Goal: Task Accomplishment & Management: Complete application form

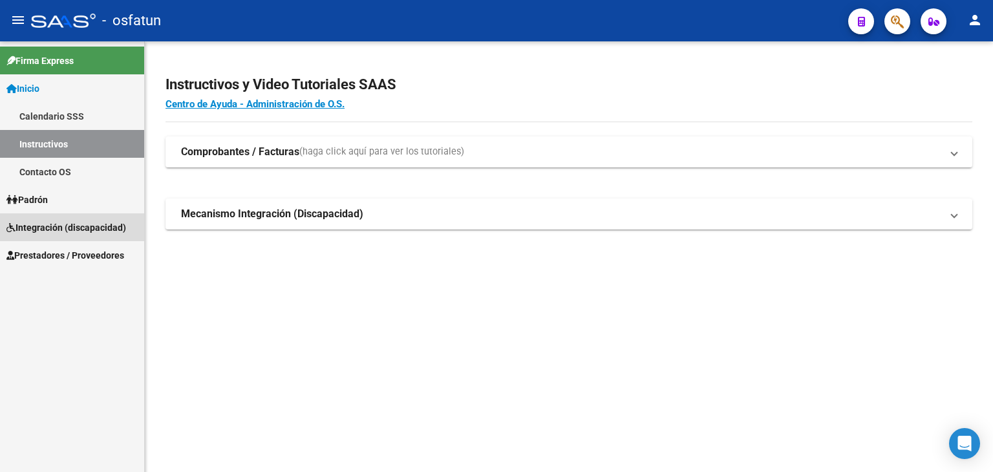
click at [62, 233] on span "Integración (discapacidad)" at bounding box center [66, 227] width 120 height 14
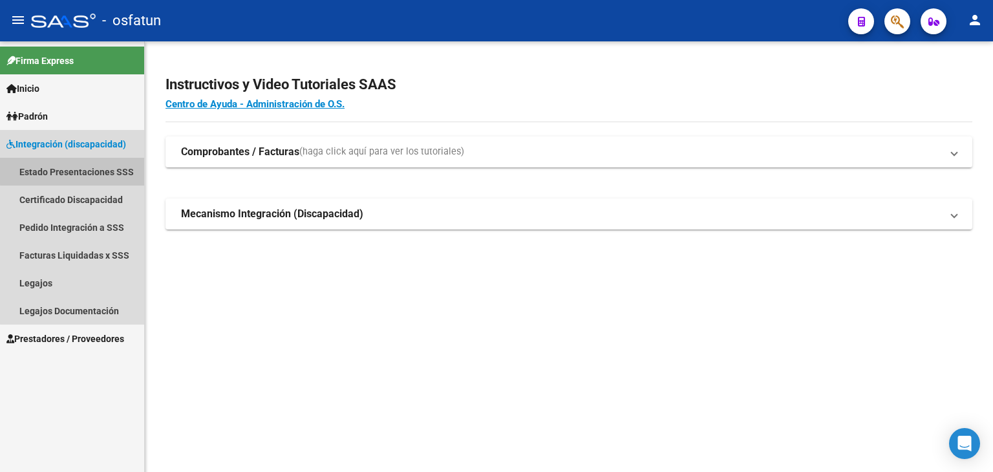
click at [100, 169] on link "Estado Presentaciones SSS" at bounding box center [72, 172] width 144 height 28
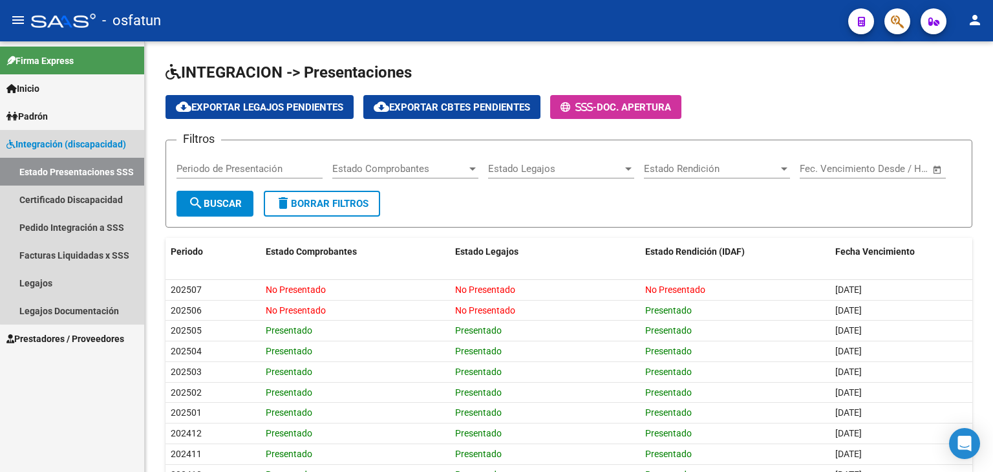
click at [80, 143] on span "Integración (discapacidad)" at bounding box center [66, 144] width 120 height 14
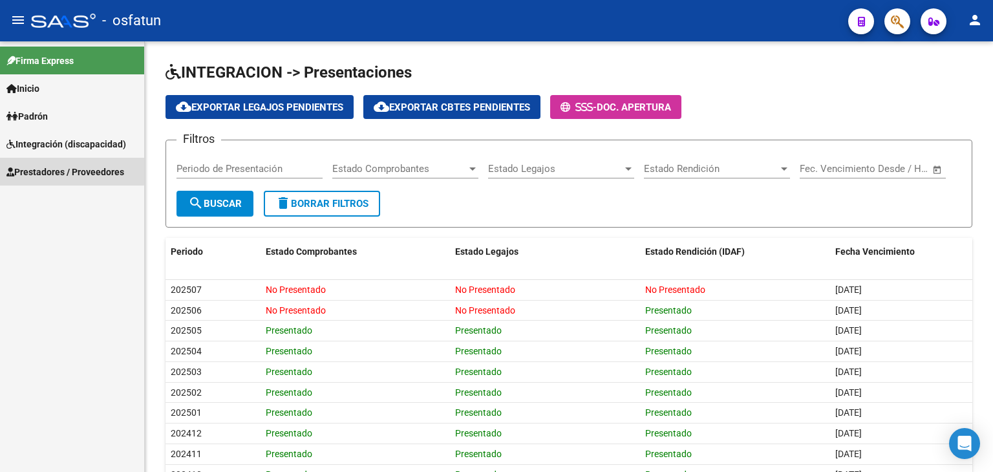
click at [70, 171] on span "Prestadores / Proveedores" at bounding box center [65, 172] width 118 height 14
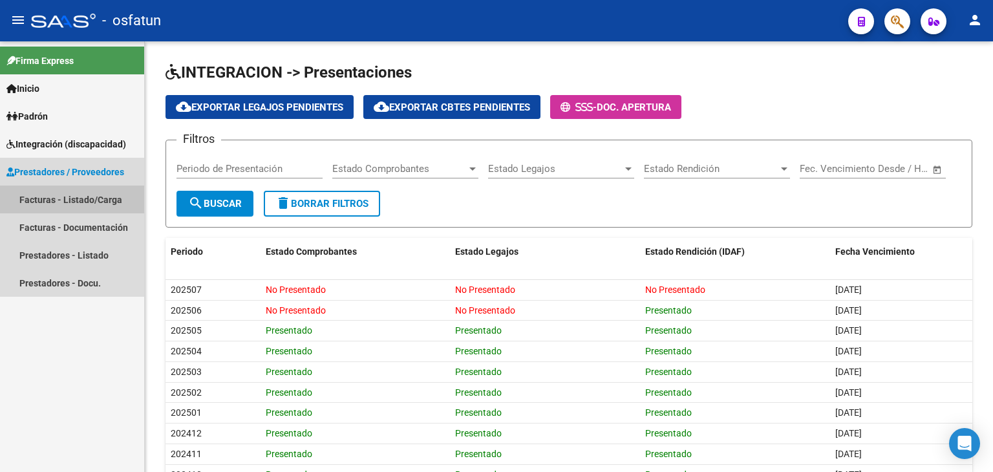
click at [67, 200] on link "Facturas - Listado/Carga" at bounding box center [72, 200] width 144 height 28
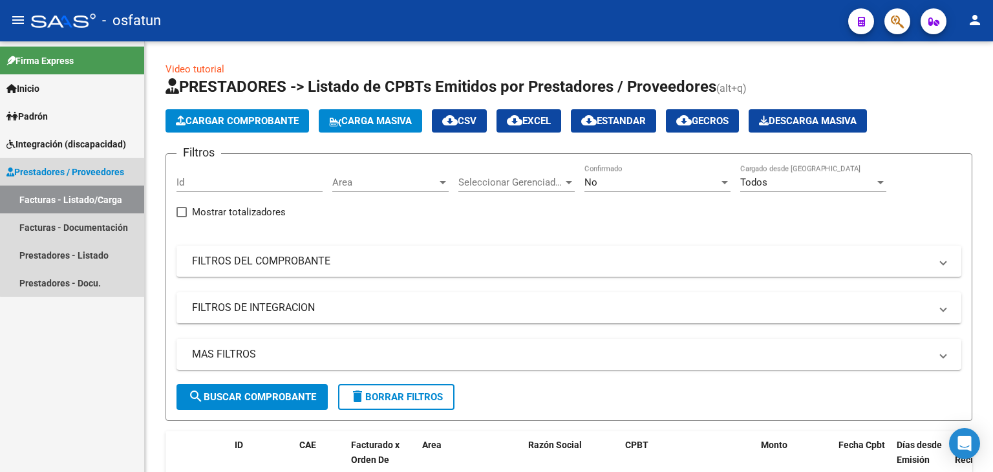
click at [81, 167] on span "Prestadores / Proveedores" at bounding box center [65, 172] width 118 height 14
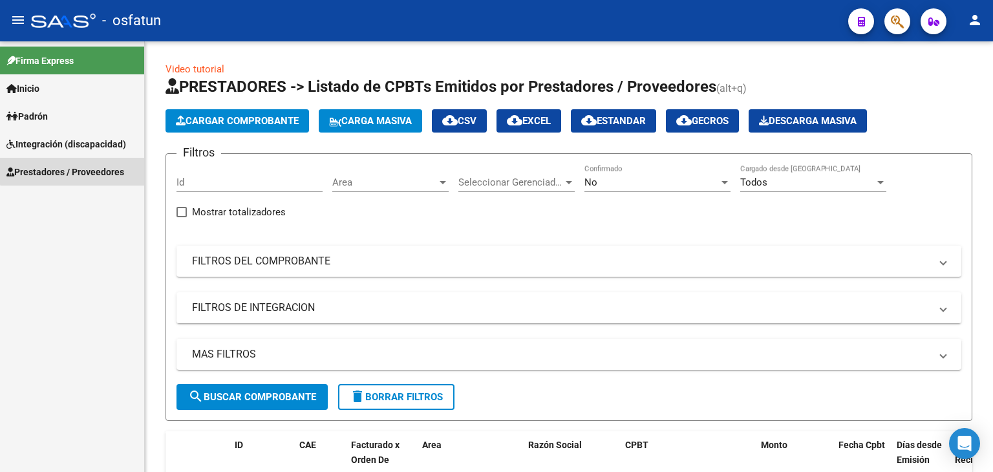
click at [81, 167] on span "Prestadores / Proveedores" at bounding box center [65, 172] width 118 height 14
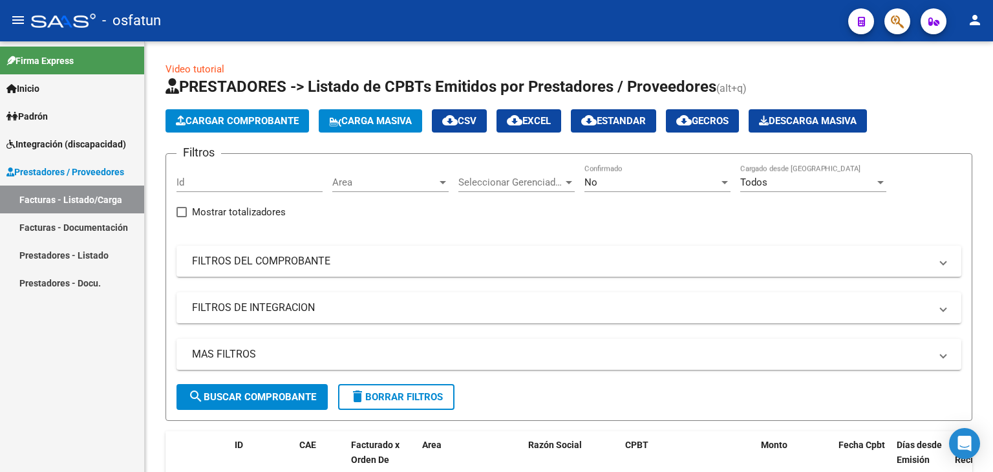
click at [93, 145] on span "Integración (discapacidad)" at bounding box center [66, 144] width 120 height 14
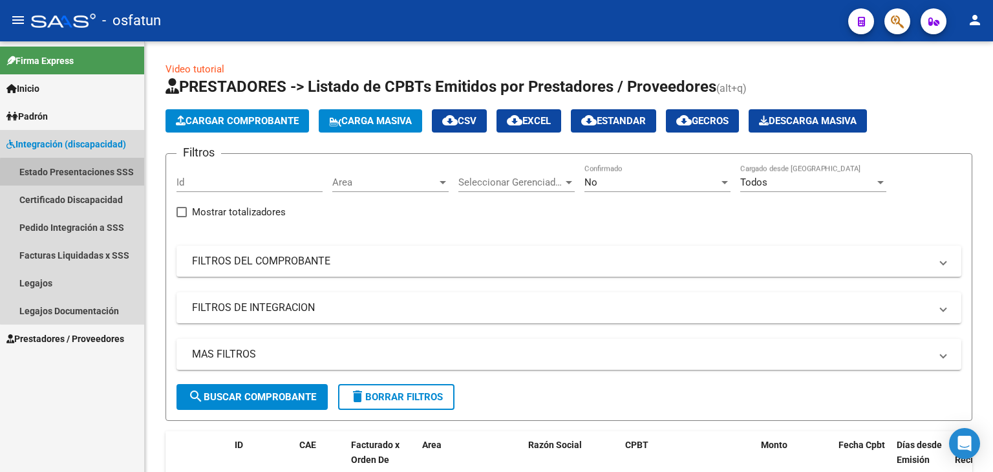
click at [90, 174] on link "Estado Presentaciones SSS" at bounding box center [72, 172] width 144 height 28
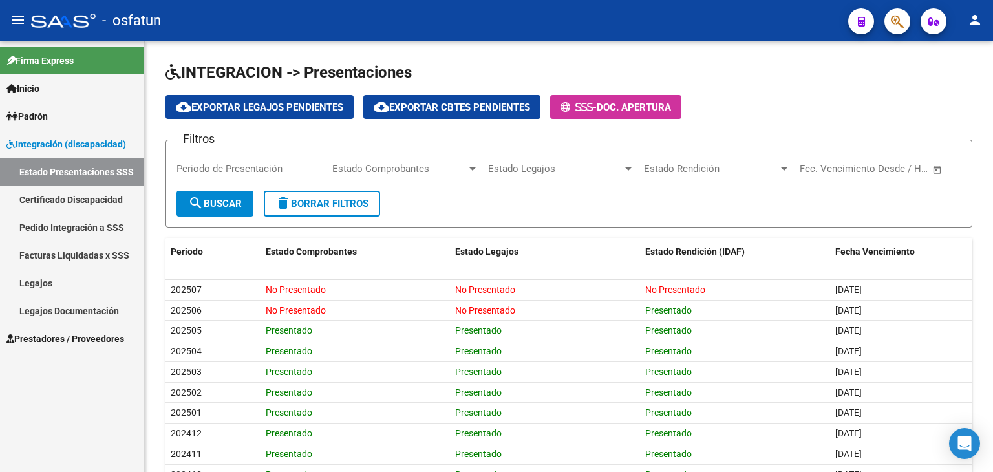
click at [102, 207] on link "Certificado Discapacidad" at bounding box center [72, 200] width 144 height 28
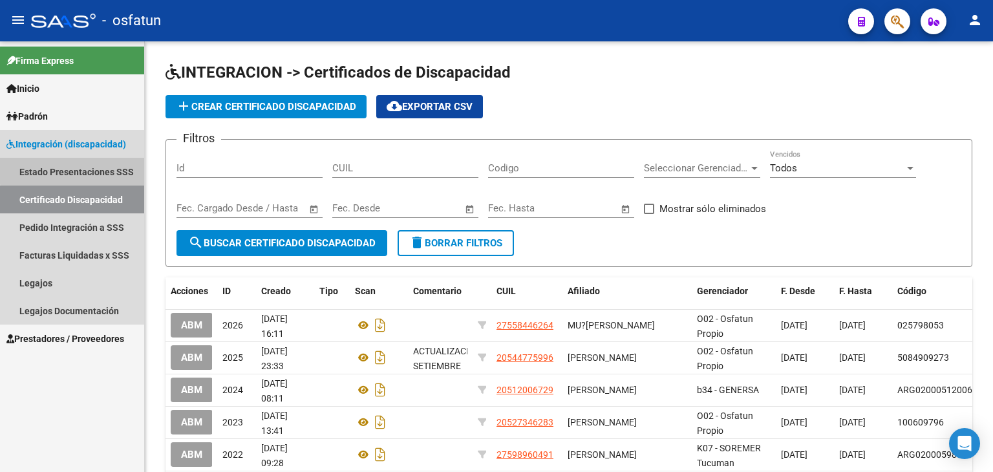
click at [98, 160] on link "Estado Presentaciones SSS" at bounding box center [72, 172] width 144 height 28
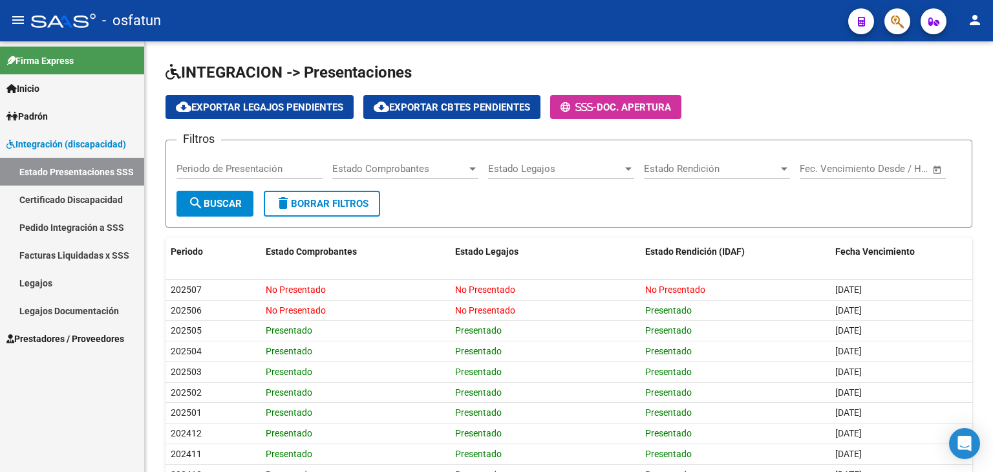
click at [75, 156] on link "Integración (discapacidad)" at bounding box center [72, 144] width 144 height 28
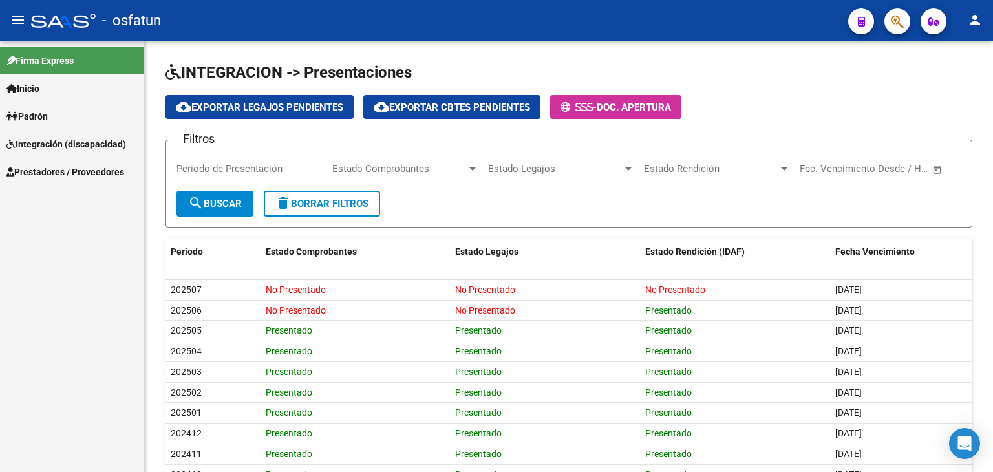
click at [72, 186] on div "Firma Express Inicio Calendario SSS Instructivos Contacto OS Padrón Análisis Af…" at bounding box center [72, 256] width 144 height 431
click at [76, 175] on span "Prestadores / Proveedores" at bounding box center [65, 172] width 118 height 14
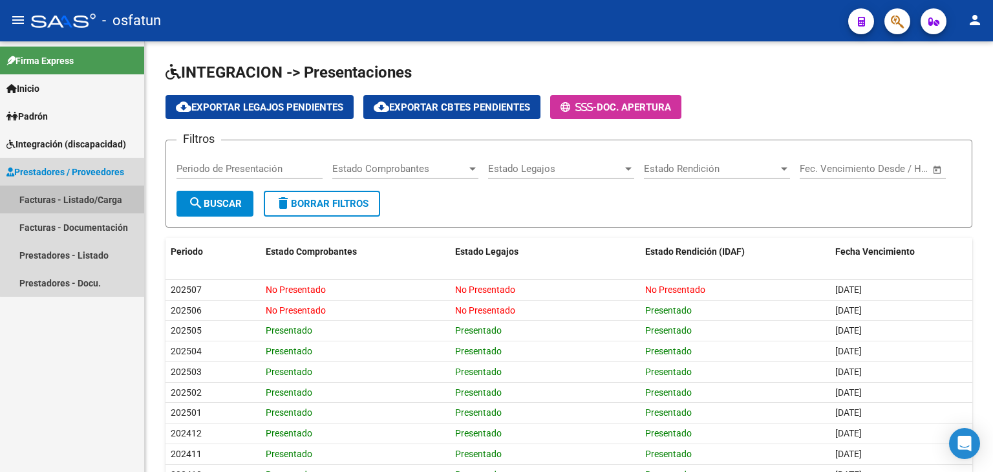
click at [75, 210] on link "Facturas - Listado/Carga" at bounding box center [72, 200] width 144 height 28
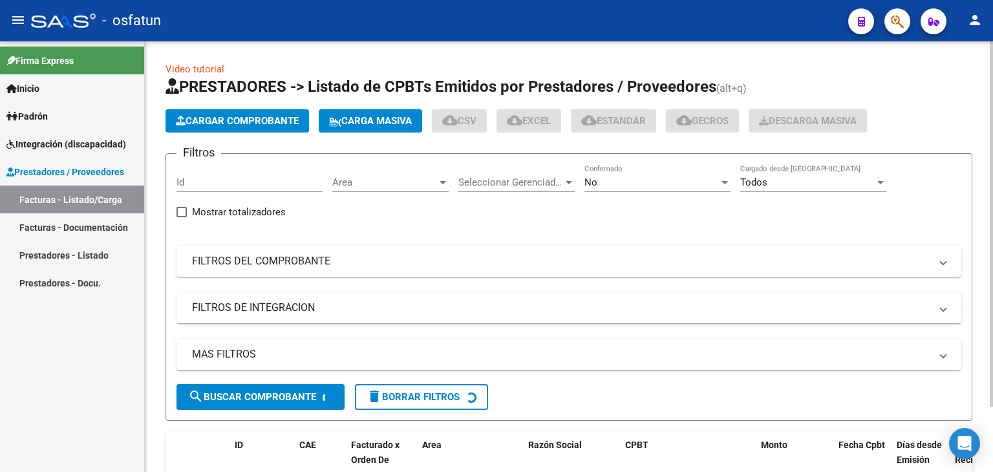
click at [229, 116] on span "Cargar Comprobante" at bounding box center [237, 121] width 123 height 12
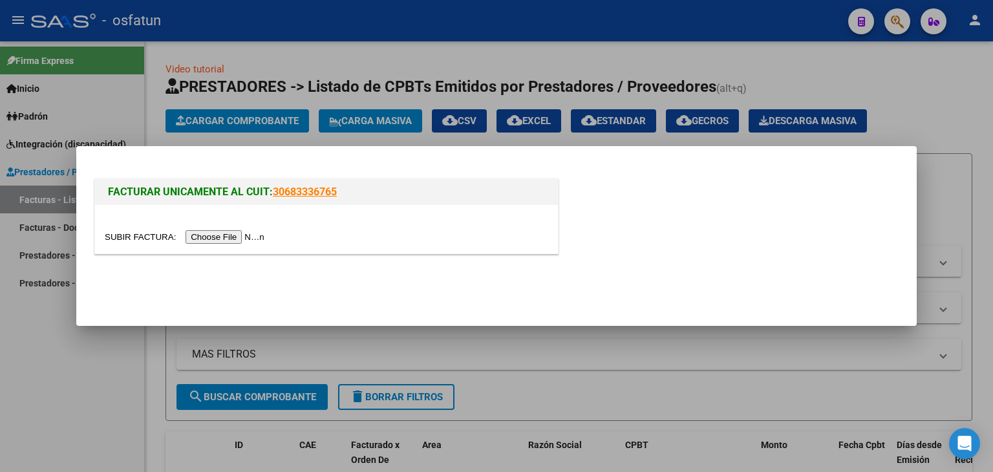
click at [243, 238] on input "file" at bounding box center [187, 237] width 164 height 14
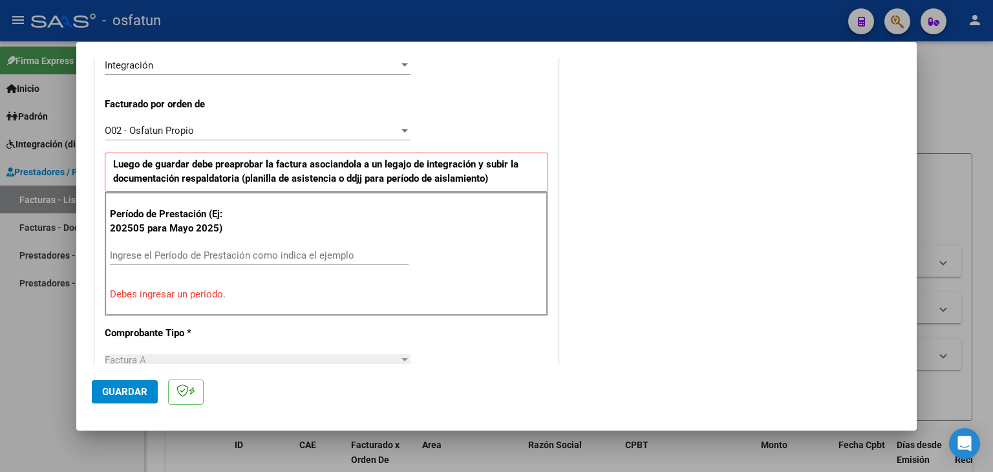
scroll to position [337, 0]
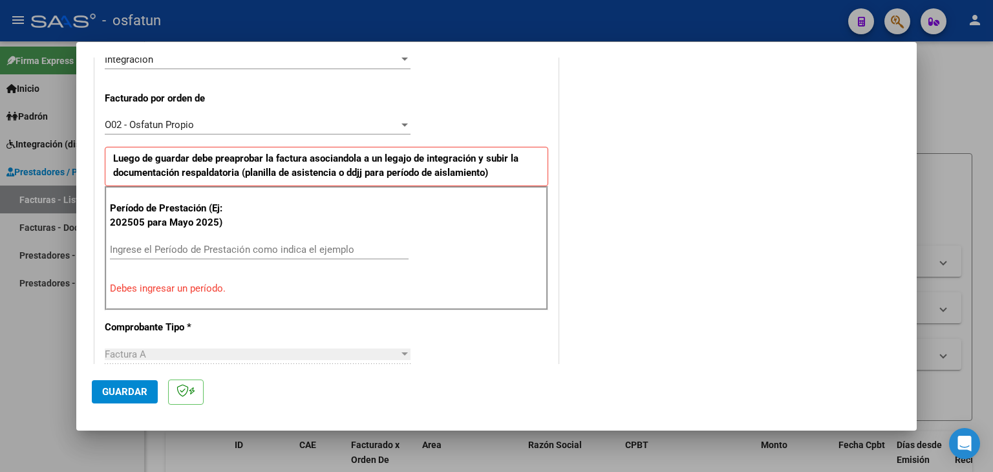
click at [310, 244] on input "Ingrese el Período de Prestación como indica el ejemplo" at bounding box center [259, 250] width 299 height 12
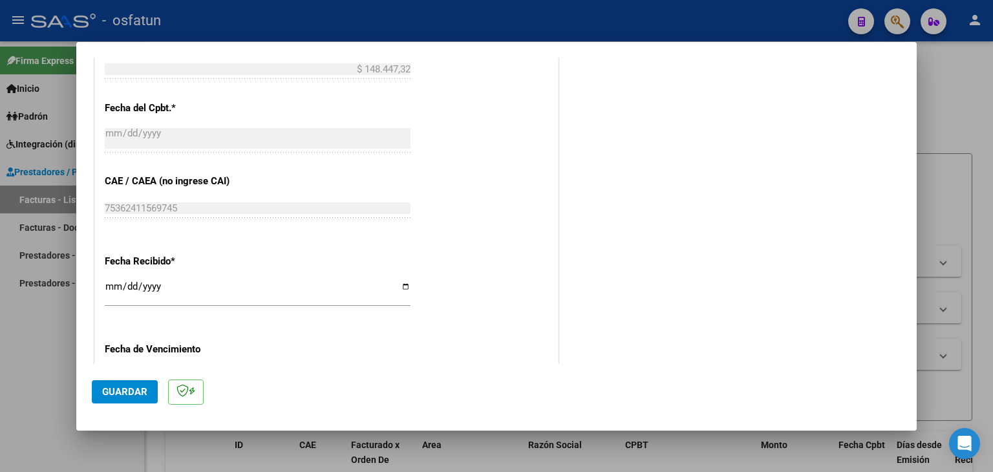
scroll to position [789, 0]
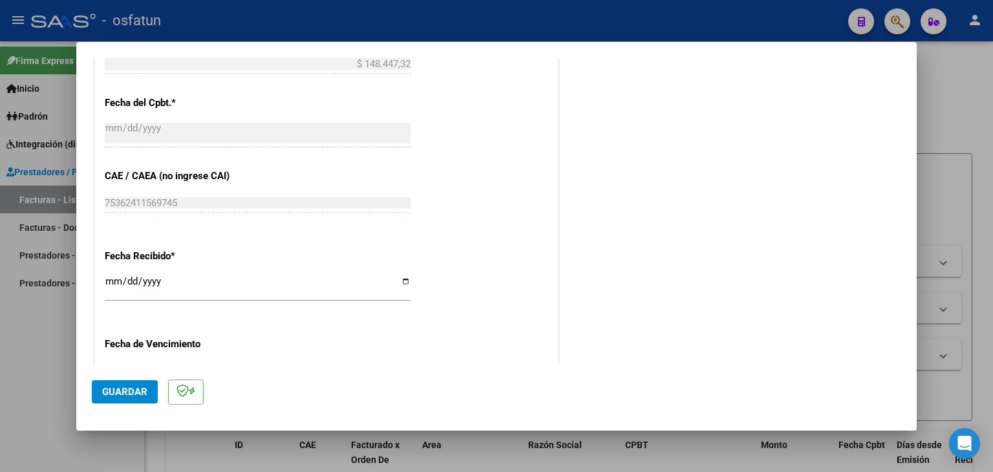
type input "202508"
click at [113, 279] on input "[DATE]" at bounding box center [258, 286] width 306 height 21
type input "[DATE]"
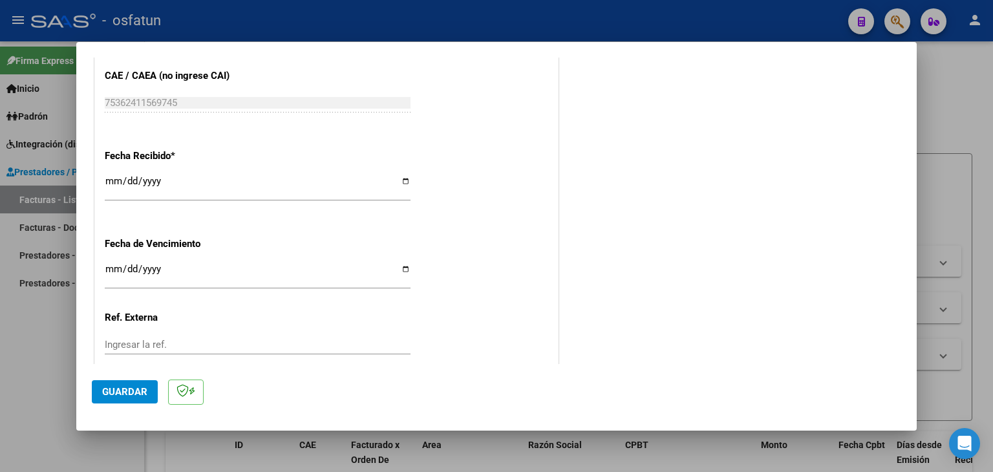
scroll to position [919, 0]
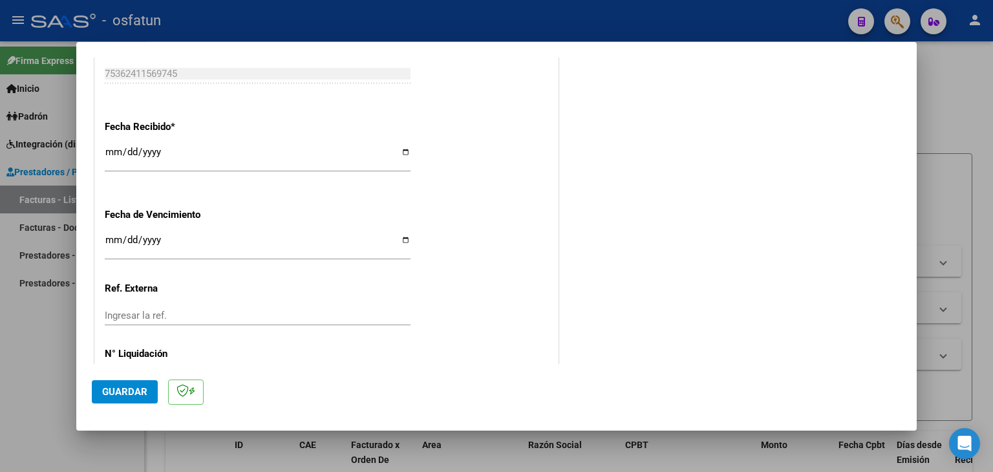
drag, startPoint x: 125, startPoint y: 388, endPoint x: 142, endPoint y: 381, distance: 19.1
click at [125, 383] on button "Guardar" at bounding box center [125, 391] width 66 height 23
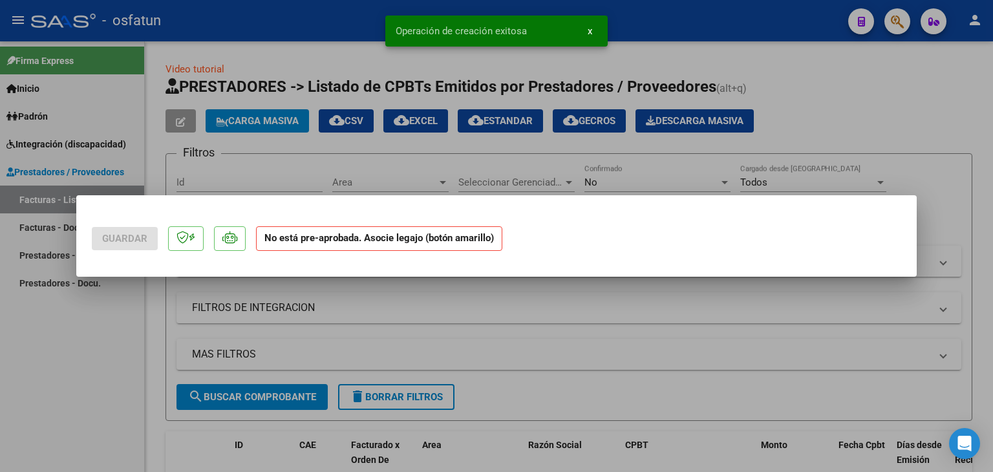
scroll to position [0, 0]
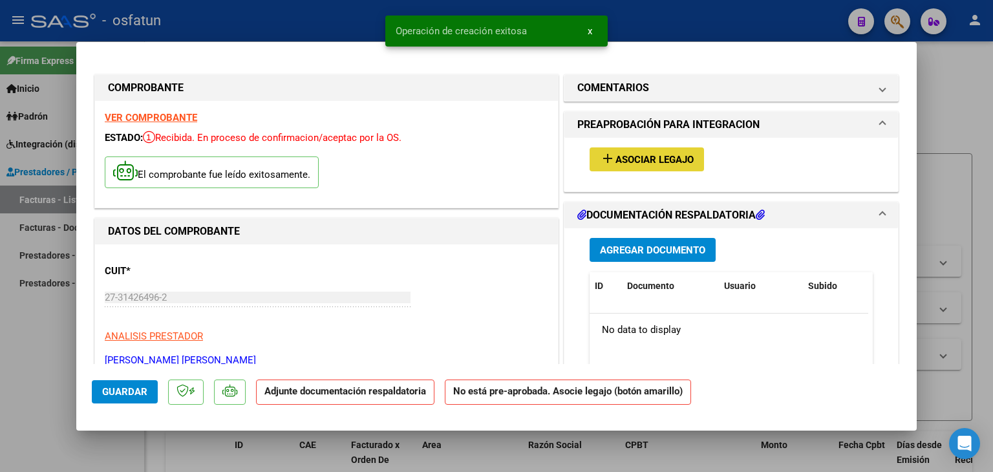
click at [648, 158] on span "Asociar Legajo" at bounding box center [654, 160] width 78 height 12
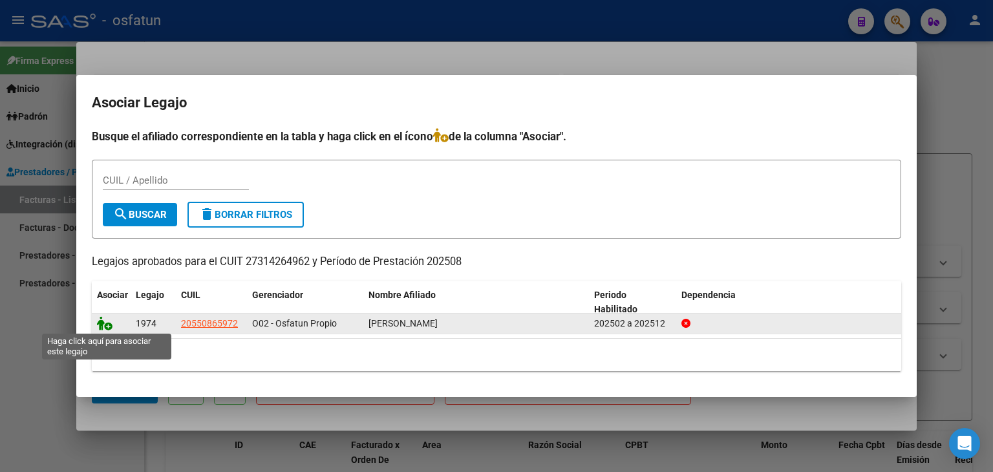
click at [99, 321] on icon at bounding box center [105, 323] width 16 height 14
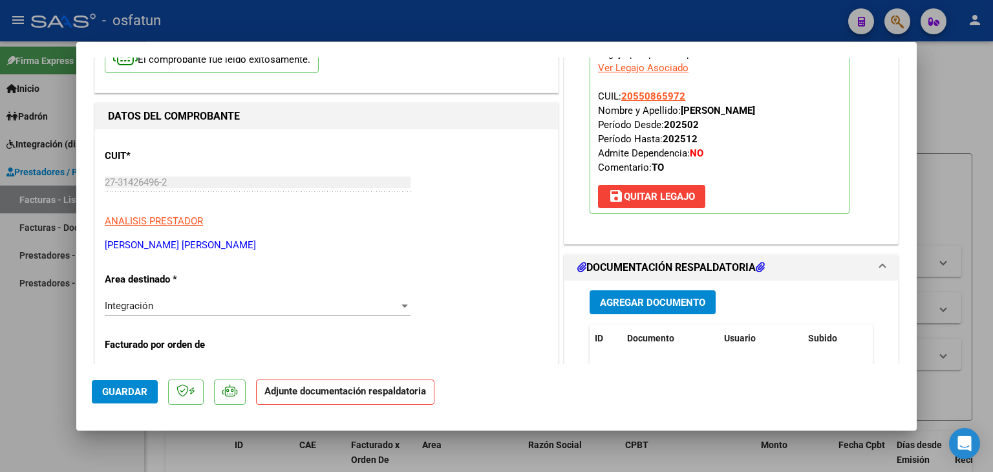
scroll to position [259, 0]
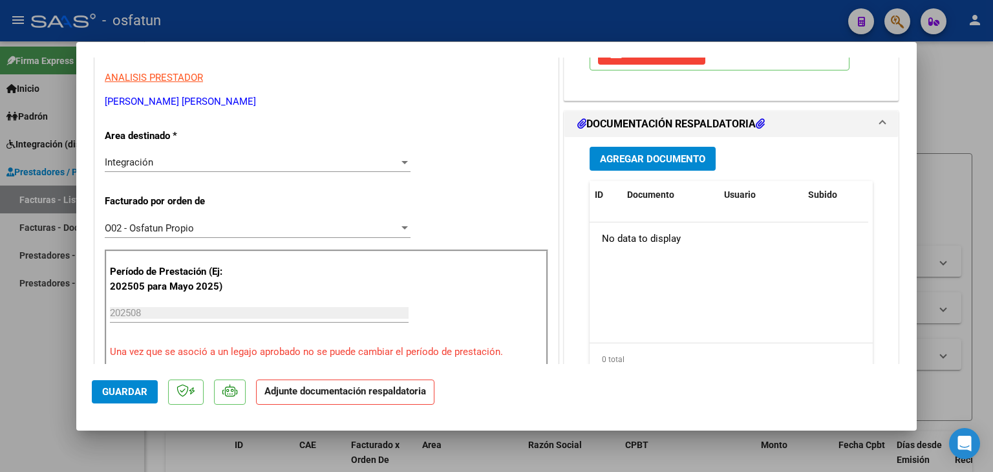
click at [646, 144] on div "Agregar Documento ID Documento Usuario Subido Acción No data to display 0 total…" at bounding box center [731, 266] width 303 height 258
drag, startPoint x: 633, startPoint y: 180, endPoint x: 634, endPoint y: 147, distance: 33.0
click at [633, 171] on div "Agregar Documento ID Documento Usuario Subido Acción No data to display 0 total…" at bounding box center [731, 266] width 303 height 258
click at [634, 153] on span "Agregar Documento" at bounding box center [652, 159] width 105 height 12
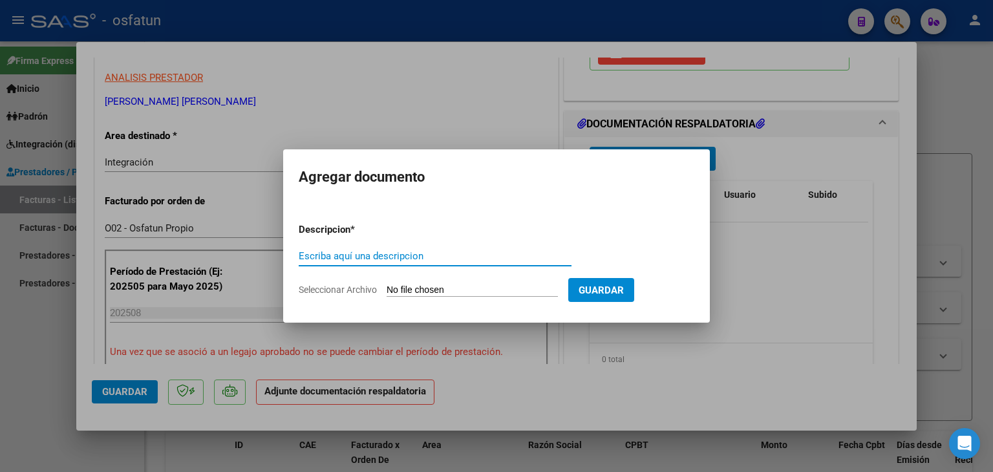
click at [398, 257] on input "Escriba aquí una descripcion" at bounding box center [435, 256] width 273 height 12
type input "P"
type input "ASISTENCIA"
click at [445, 293] on input "Seleccionar Archivo" at bounding box center [472, 290] width 171 height 12
type input "C:\fakepath\PLANILLA ASISTENCIA - TERAPIA OC - [DATE].pdf"
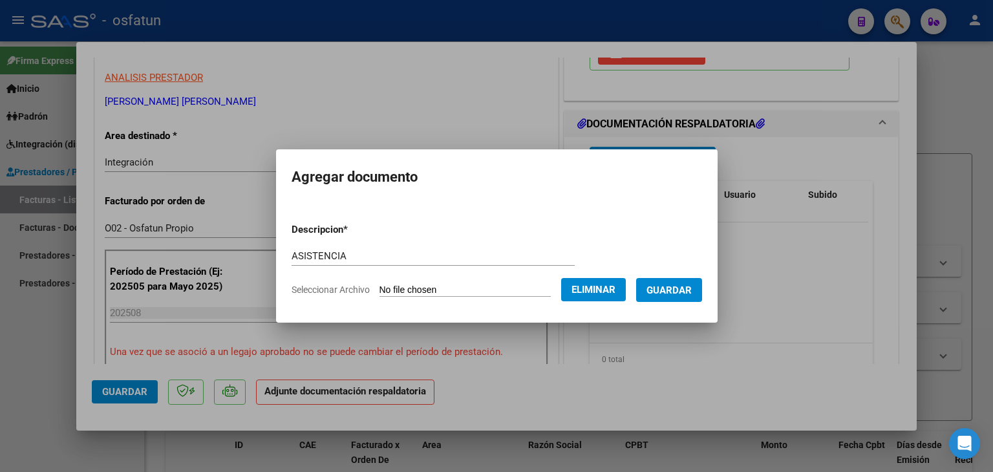
click at [664, 292] on span "Guardar" at bounding box center [668, 290] width 45 height 12
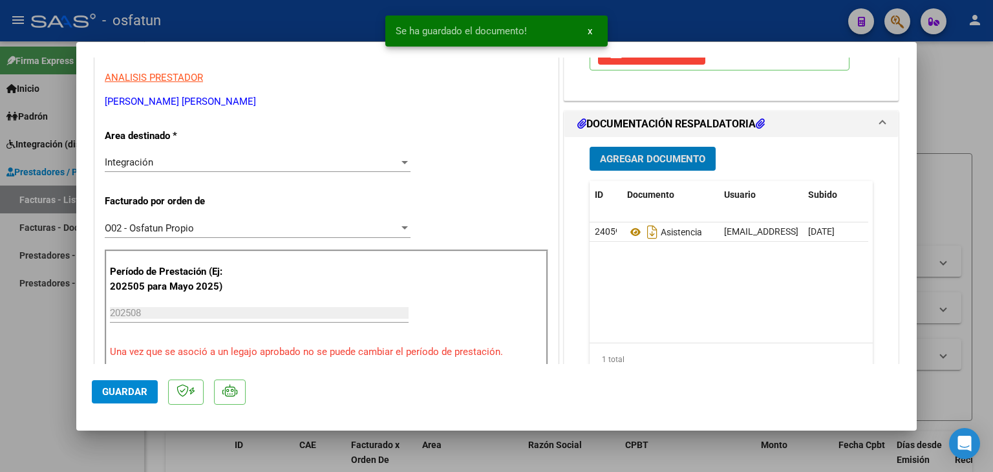
click at [633, 165] on button "Agregar Documento" at bounding box center [653, 159] width 126 height 24
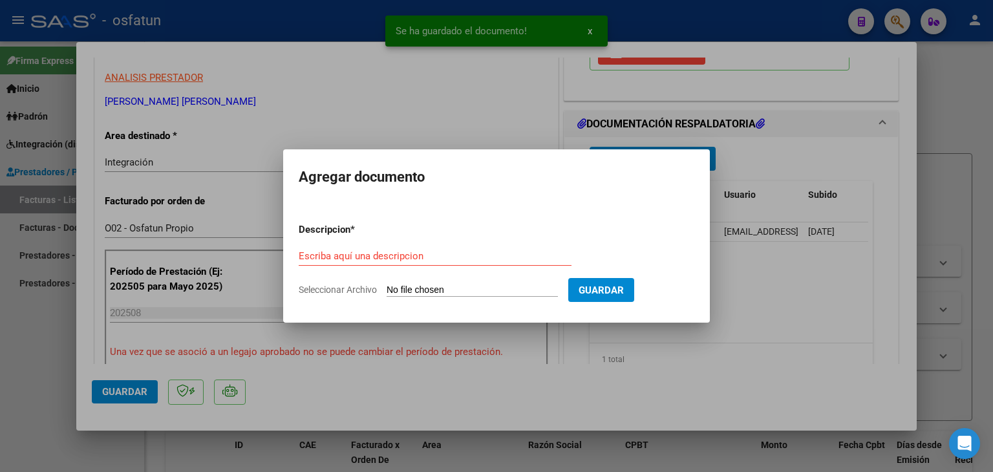
drag, startPoint x: 336, startPoint y: 264, endPoint x: 334, endPoint y: 248, distance: 16.3
click at [336, 260] on div "Escriba aquí una descripcion" at bounding box center [435, 255] width 273 height 19
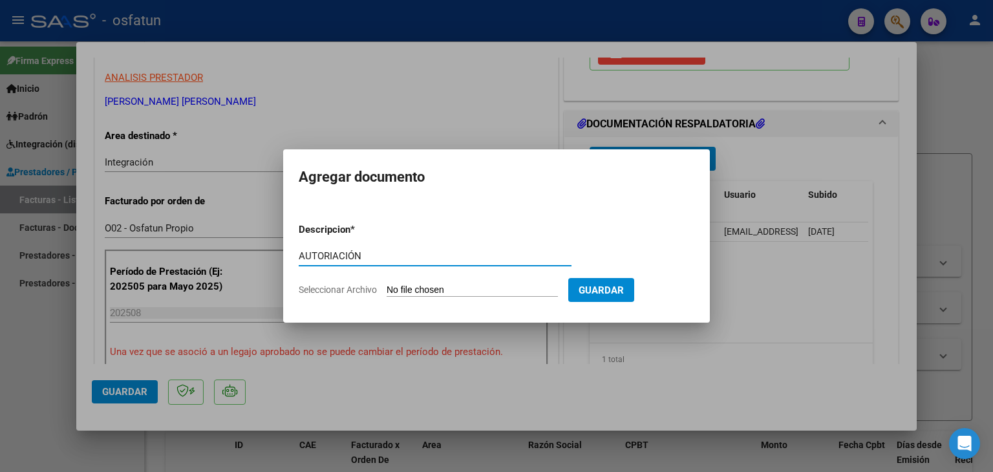
click at [332, 253] on input "AUTORIACIÓN" at bounding box center [435, 256] width 273 height 12
type input "AUTORIZACIÓN"
click at [452, 285] on input "Seleccionar Archivo" at bounding box center [472, 290] width 171 height 12
type input "C:\fakepath\PRESUPUESTO AUTORIZADO - TERAPIA OC - 2025.pdf"
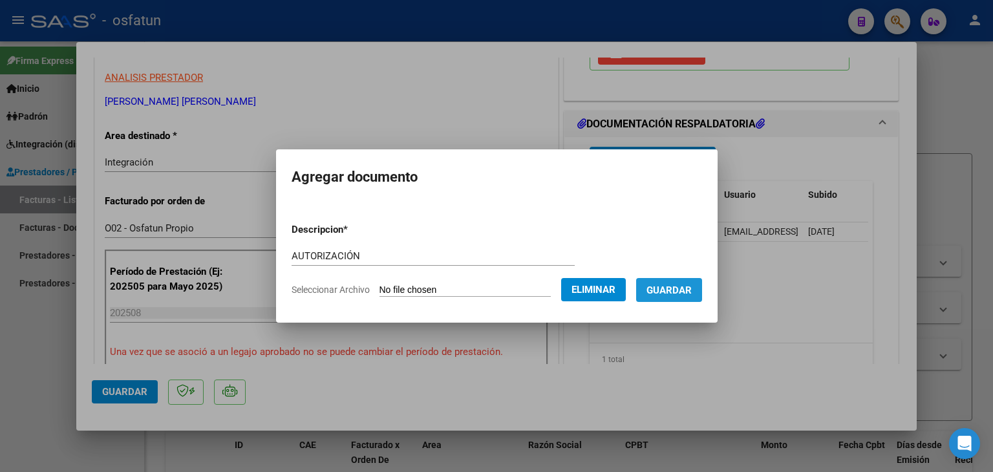
click at [683, 280] on button "Guardar" at bounding box center [669, 290] width 66 height 24
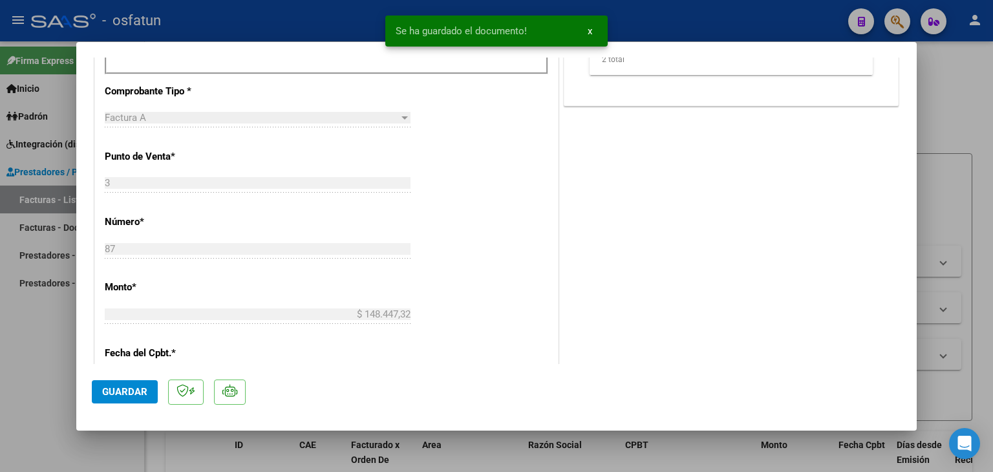
scroll to position [582, 0]
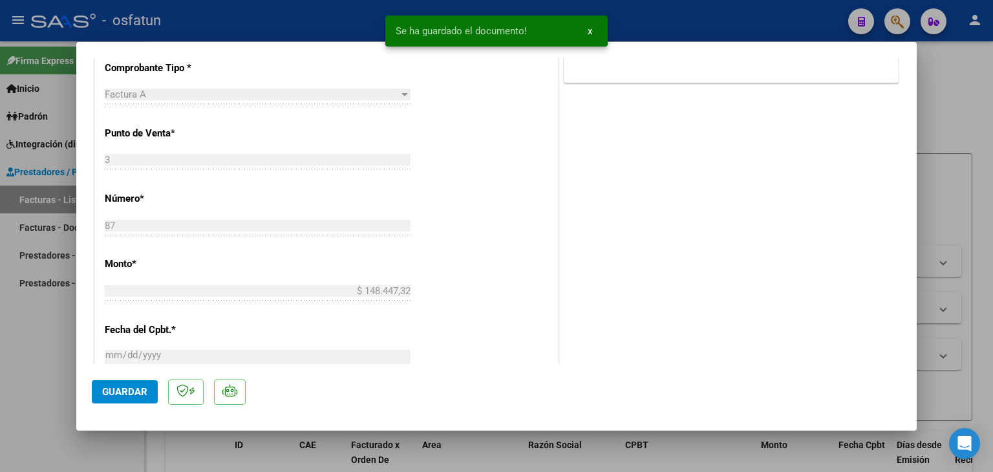
click at [124, 396] on span "Guardar" at bounding box center [124, 392] width 45 height 12
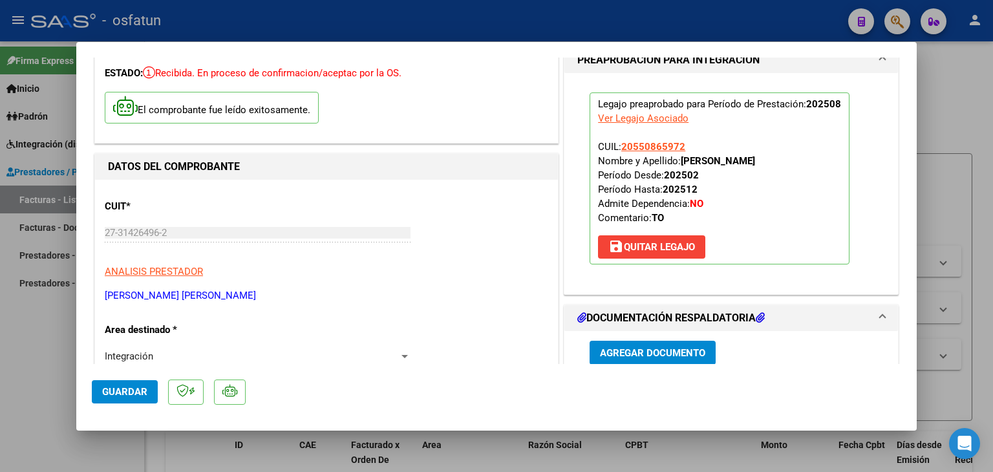
scroll to position [0, 0]
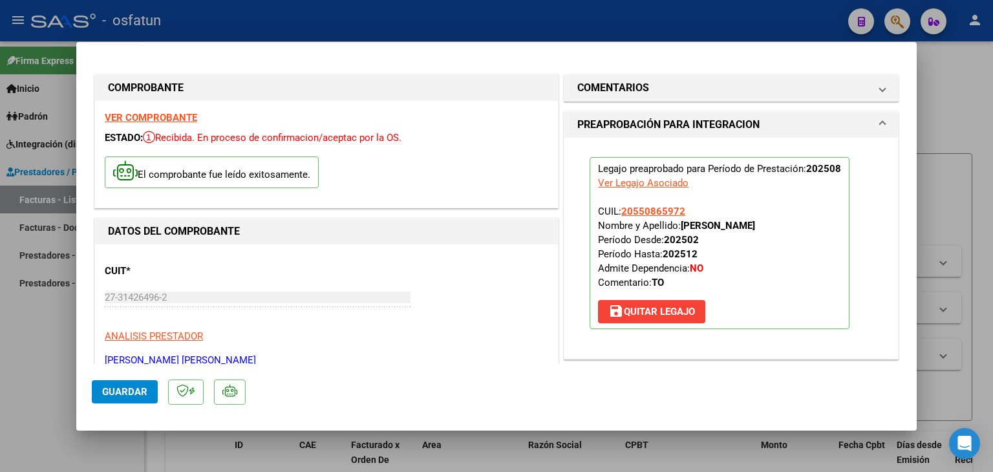
click at [233, 32] on div at bounding box center [496, 236] width 993 height 472
type input "$ 0,00"
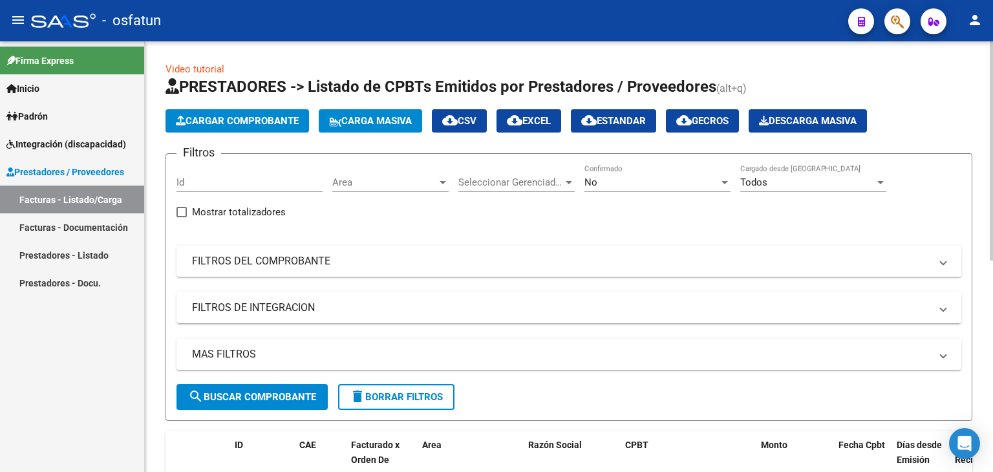
click at [261, 114] on button "Cargar Comprobante" at bounding box center [237, 120] width 144 height 23
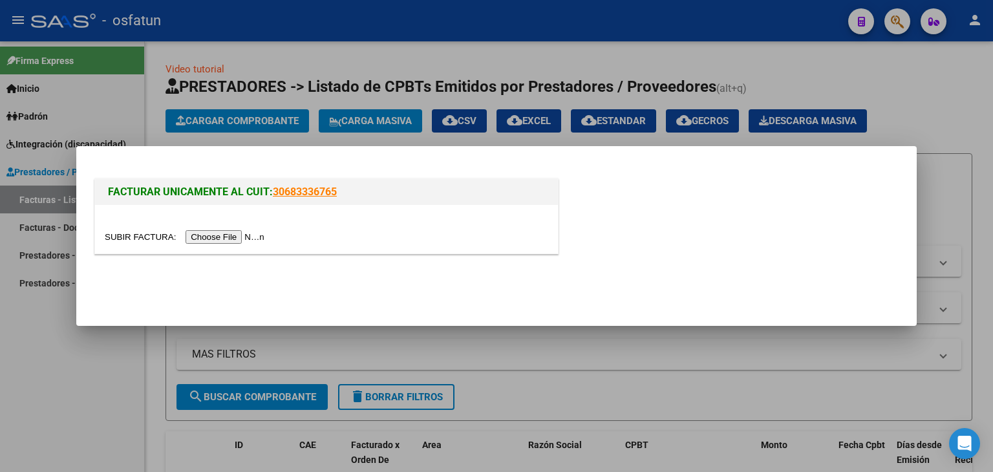
click at [248, 242] on input "file" at bounding box center [187, 237] width 164 height 14
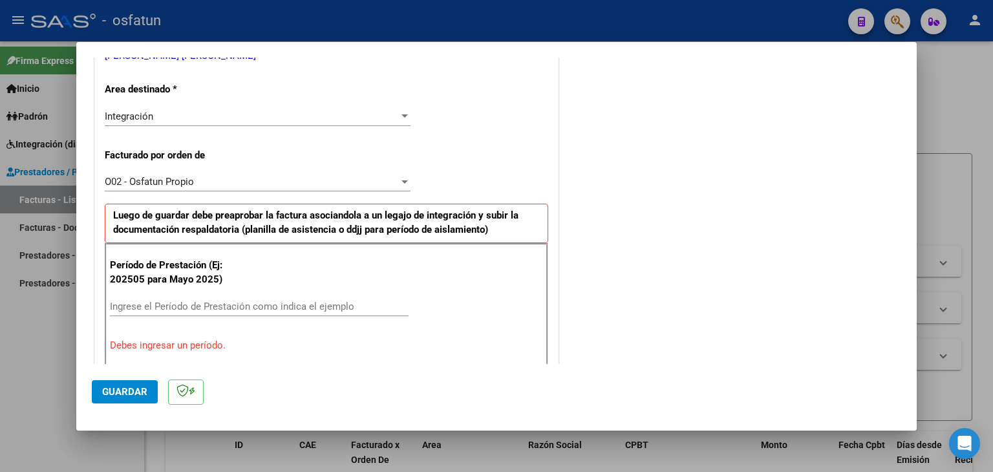
scroll to position [323, 0]
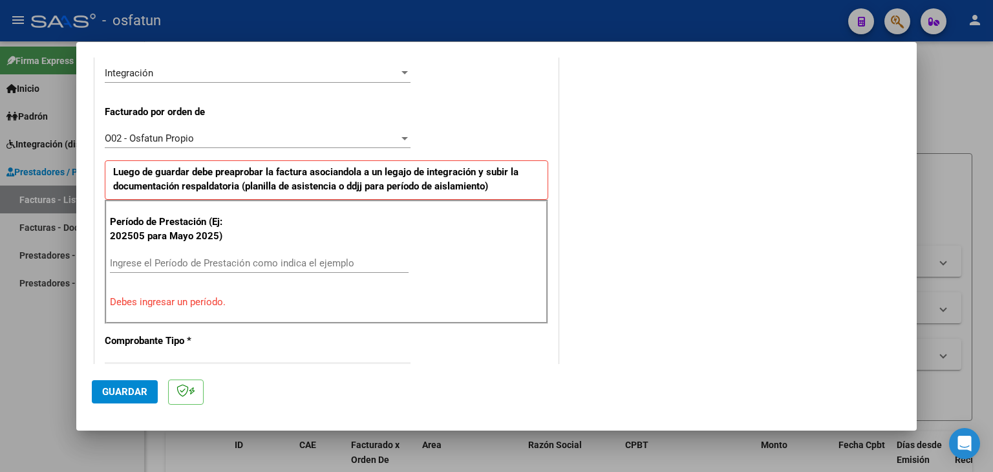
click at [160, 262] on input "Ingrese el Período de Prestación como indica el ejemplo" at bounding box center [259, 263] width 299 height 12
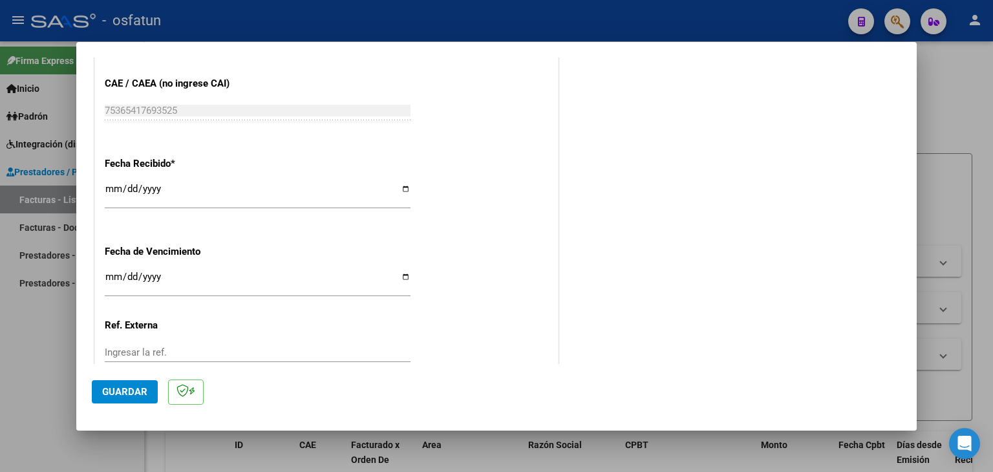
scroll to position [905, 0]
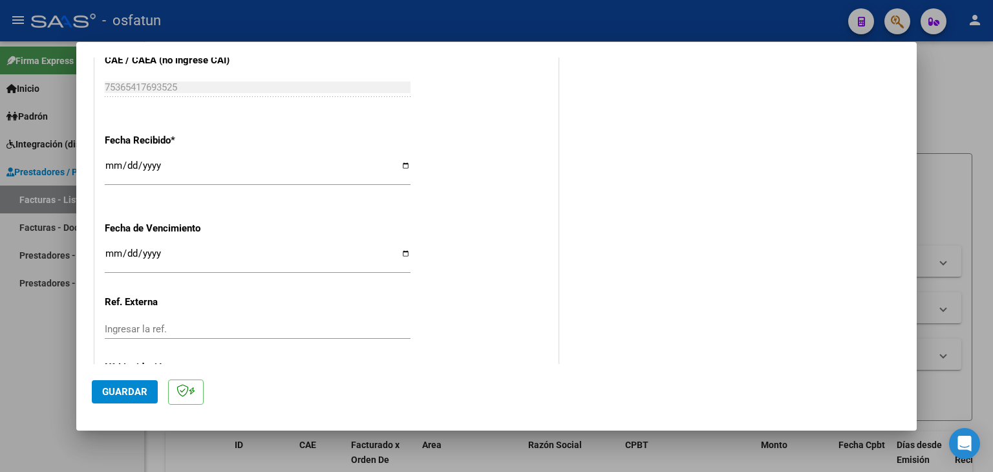
type input "202508"
click at [115, 171] on input "[DATE]" at bounding box center [258, 170] width 306 height 21
type input "[DATE]"
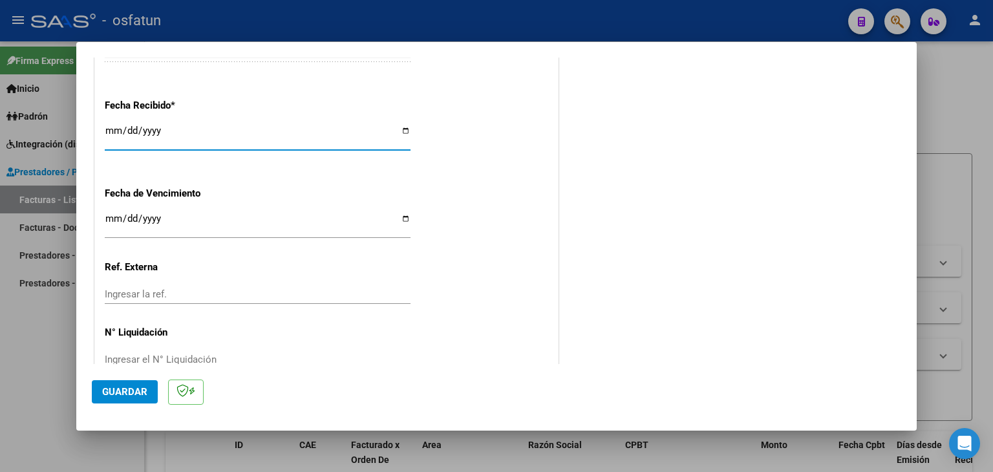
scroll to position [968, 0]
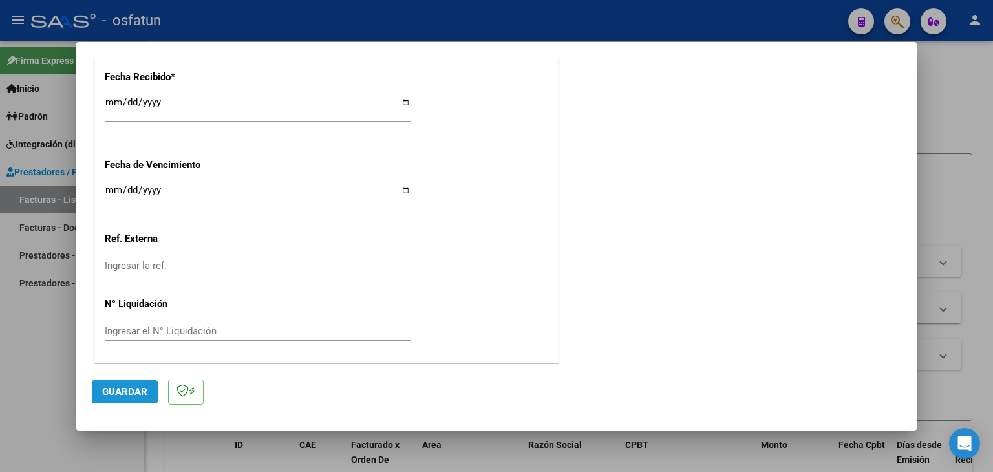
click at [136, 390] on span "Guardar" at bounding box center [124, 392] width 45 height 12
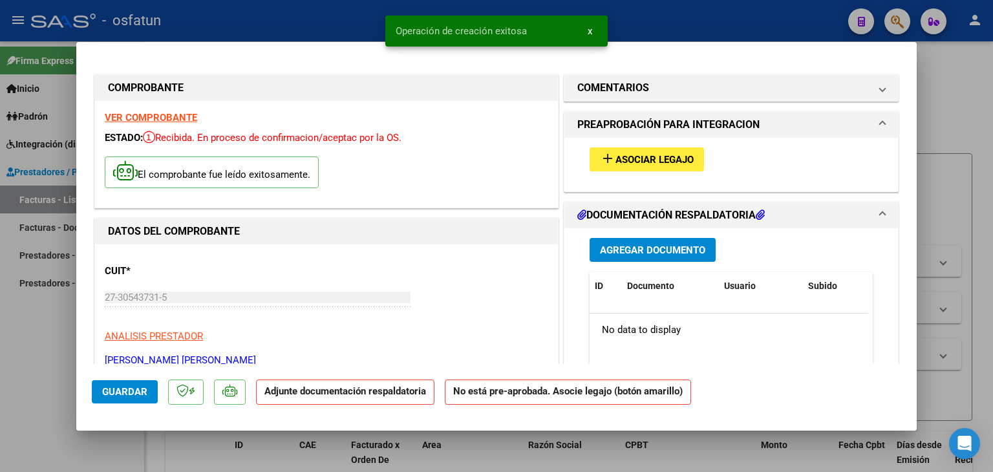
click at [658, 161] on span "Asociar Legajo" at bounding box center [654, 160] width 78 height 12
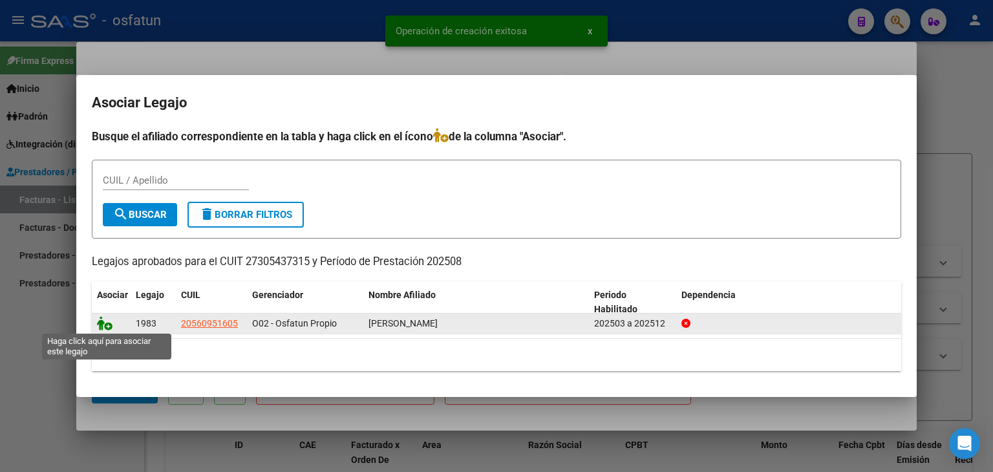
click at [98, 328] on icon at bounding box center [105, 323] width 16 height 14
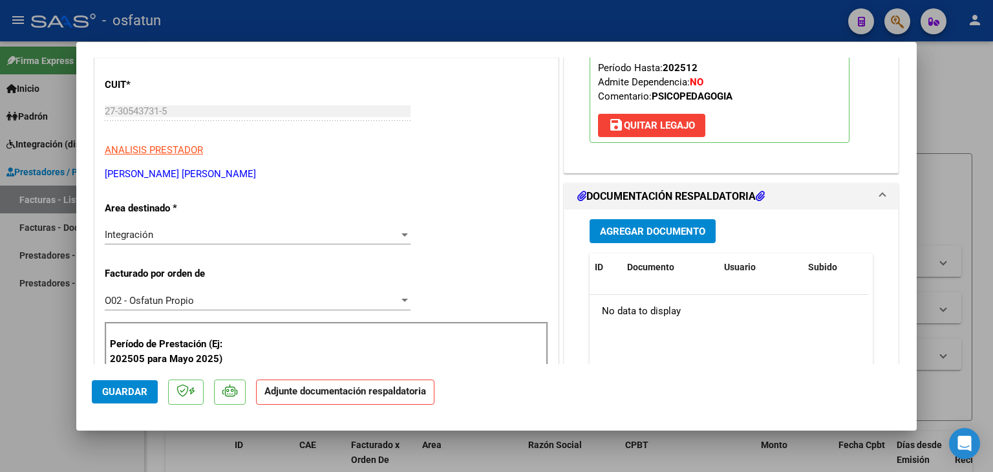
scroll to position [194, 0]
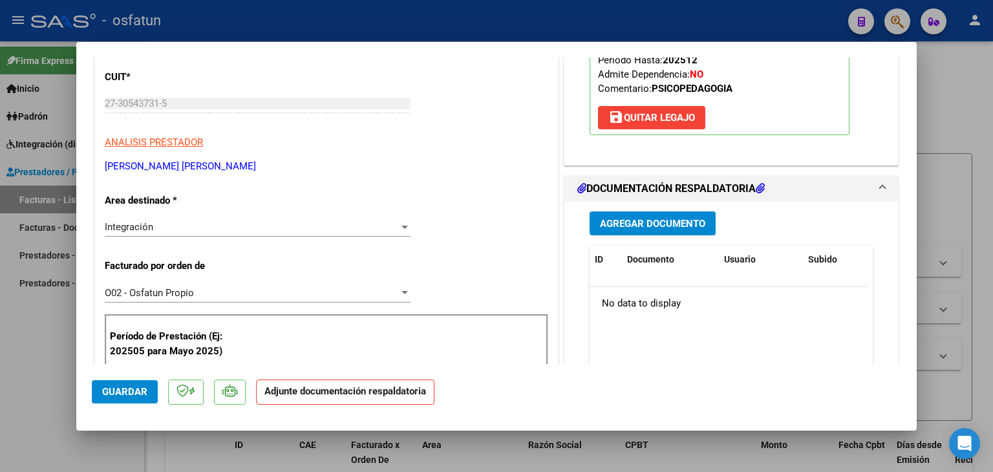
click at [643, 223] on span "Agregar Documento" at bounding box center [652, 224] width 105 height 12
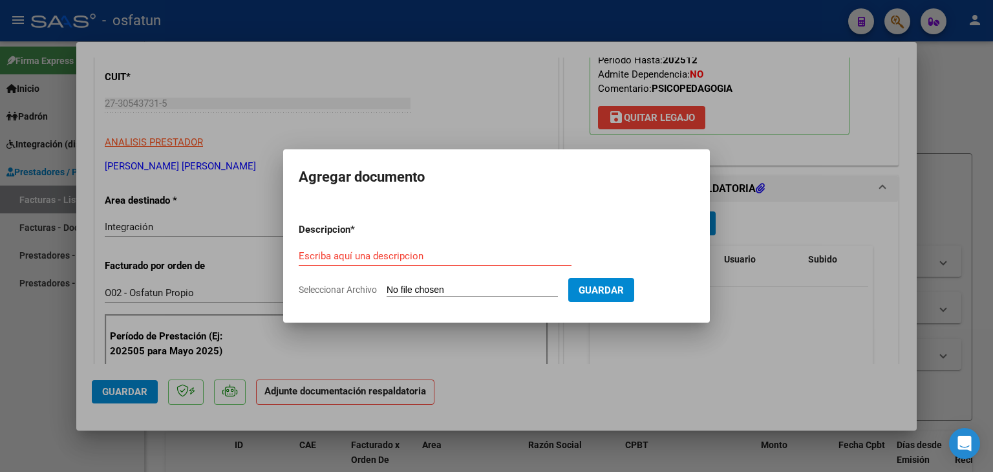
drag, startPoint x: 418, startPoint y: 265, endPoint x: 413, endPoint y: 257, distance: 9.5
click at [416, 261] on div "Escriba aquí una descripcion" at bounding box center [435, 255] width 273 height 19
type input "ASISTENCIA"
click at [412, 294] on input "Seleccionar Archivo" at bounding box center [472, 290] width 171 height 12
type input "C:\fakepath\PLANILLA ASISTENCIA - PSICO - [DATE].pdf"
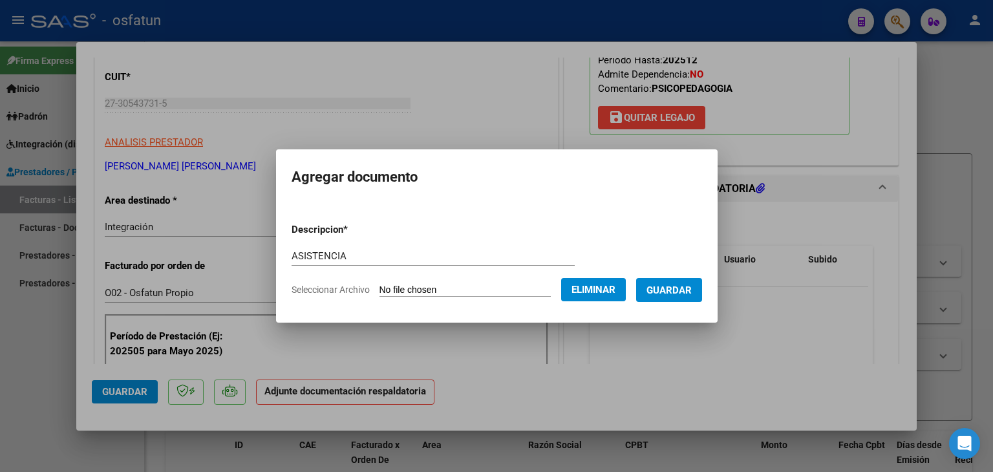
click at [691, 306] on form "Descripcion * ASISTENCIA Escriba aquí una descripcion Seleccionar Archivo Elimi…" at bounding box center [497, 260] width 410 height 94
click at [679, 294] on span "Guardar" at bounding box center [668, 290] width 45 height 12
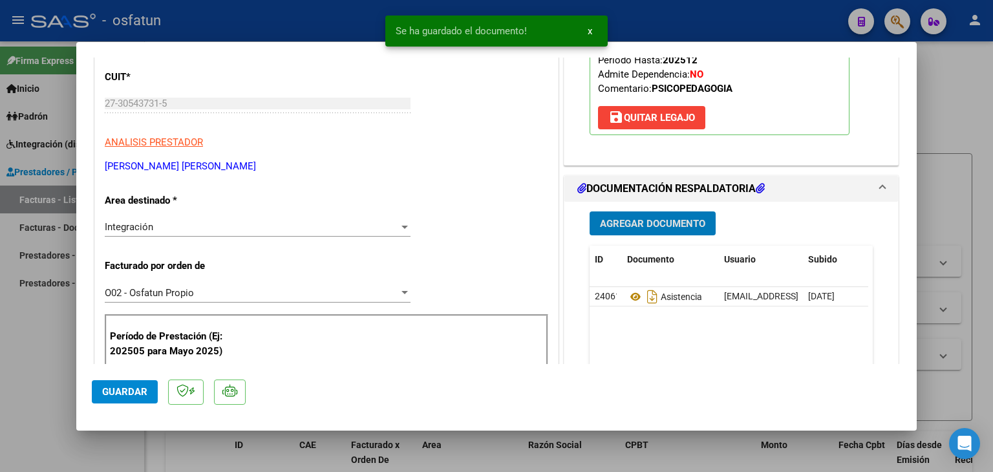
drag, startPoint x: 651, startPoint y: 237, endPoint x: 644, endPoint y: 219, distance: 19.2
click at [650, 237] on div "Agregar Documento ID Documento Usuario Subido Acción 24061 Asistencia [EMAIL_AD…" at bounding box center [731, 331] width 303 height 258
drag, startPoint x: 633, startPoint y: 237, endPoint x: 635, endPoint y: 223, distance: 14.4
click at [633, 237] on div "Agregar Documento ID Documento Usuario Subido Acción 24061 Asistencia [EMAIL_AD…" at bounding box center [731, 331] width 303 height 258
click at [635, 223] on span "Agregar Documento" at bounding box center [652, 224] width 105 height 12
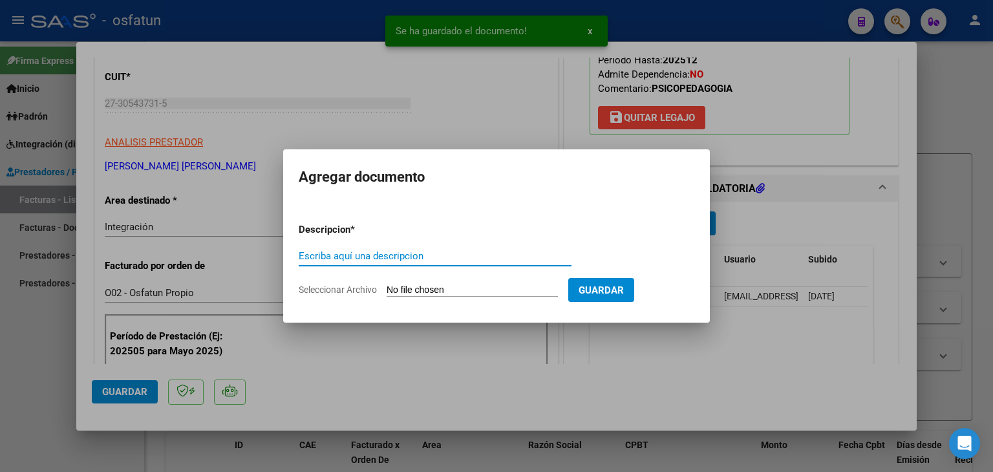
click at [409, 264] on div "Escriba aquí una descripcion" at bounding box center [435, 255] width 273 height 19
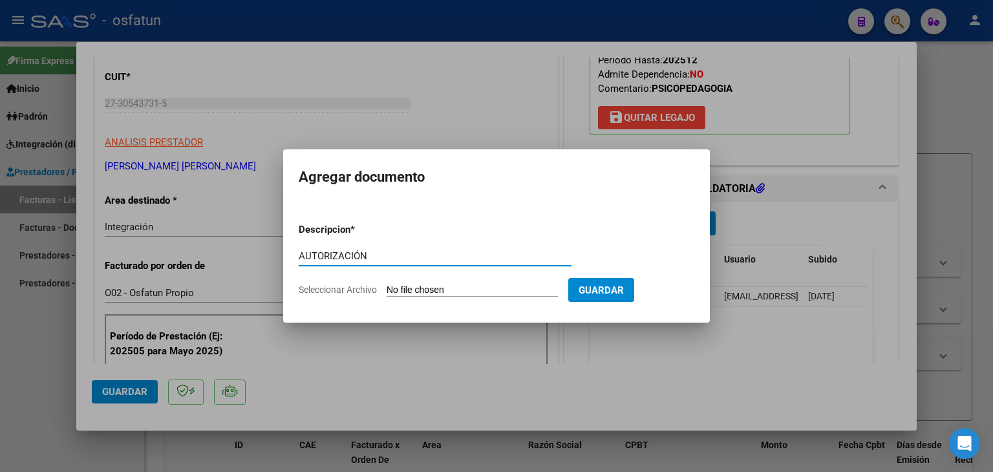
type input "AUTORIZACIÓN"
click at [434, 288] on input "Seleccionar Archivo" at bounding box center [472, 290] width 171 height 12
type input "C:\fakepath\PRESUPUESTO AUTORIZADO - PSICO - 2025.pdf"
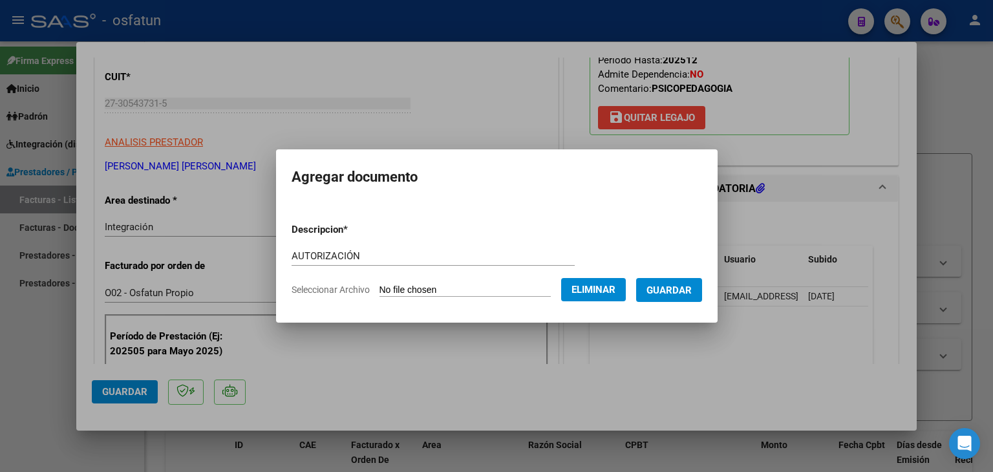
click at [692, 295] on span "Guardar" at bounding box center [668, 290] width 45 height 12
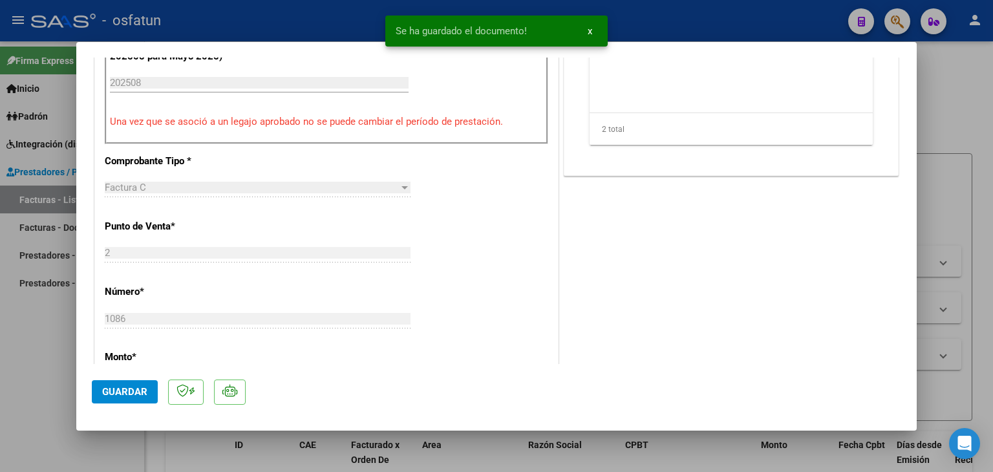
scroll to position [582, 0]
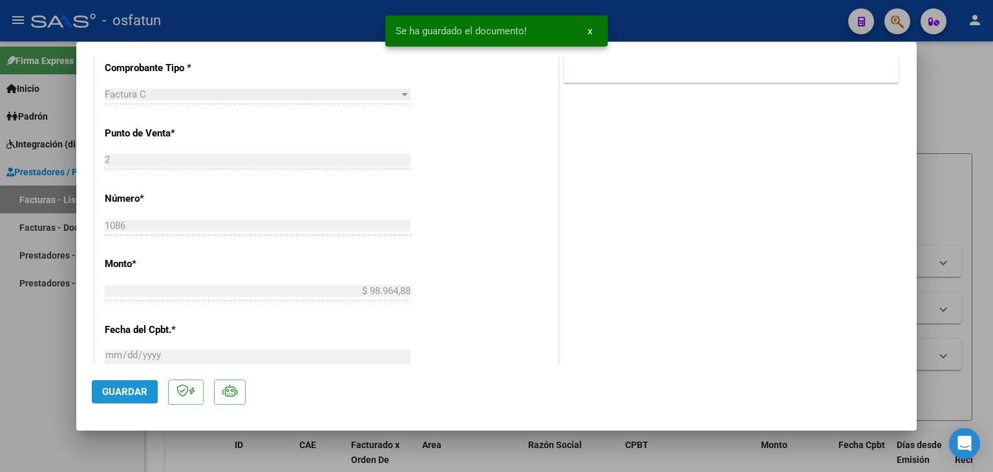
drag, startPoint x: 127, startPoint y: 387, endPoint x: 251, endPoint y: 339, distance: 132.8
click at [126, 387] on span "Guardar" at bounding box center [124, 392] width 45 height 12
click at [335, 32] on div at bounding box center [496, 236] width 993 height 472
type input "$ 0,00"
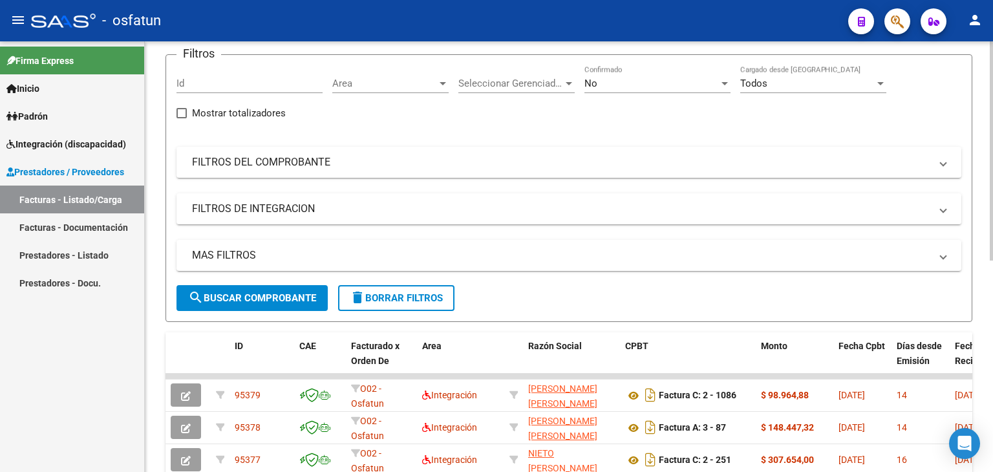
scroll to position [129, 0]
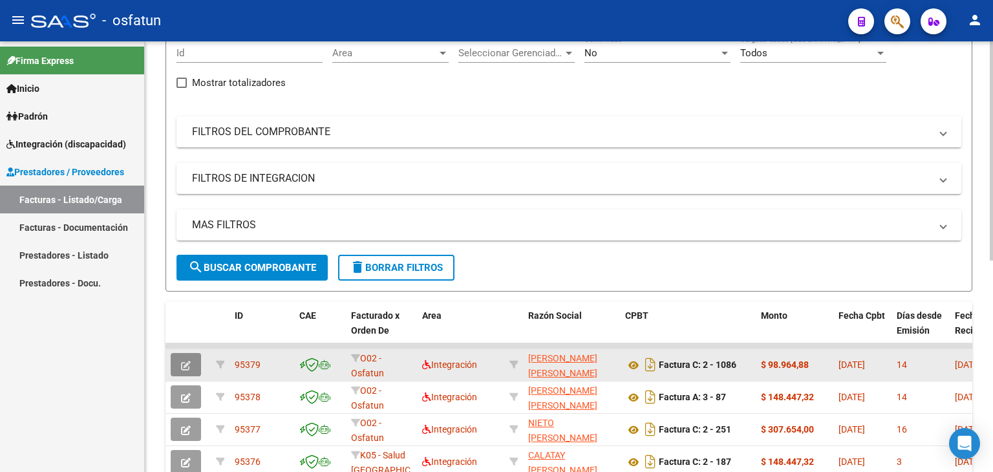
click at [190, 361] on icon "button" at bounding box center [186, 366] width 10 height 10
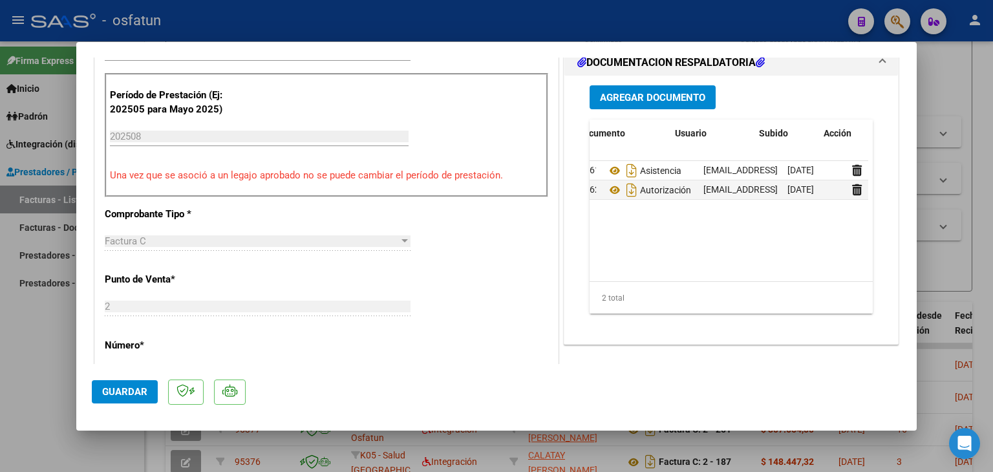
scroll to position [0, 63]
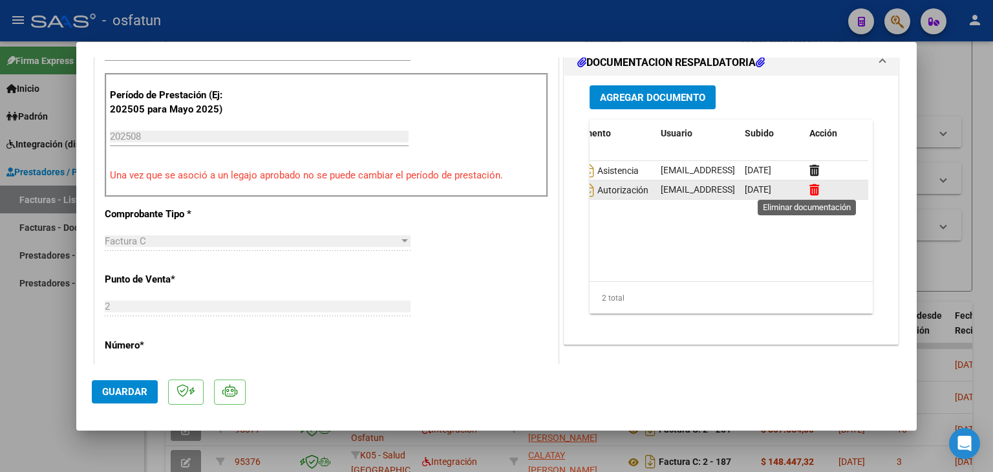
click at [809, 193] on icon at bounding box center [814, 190] width 10 height 12
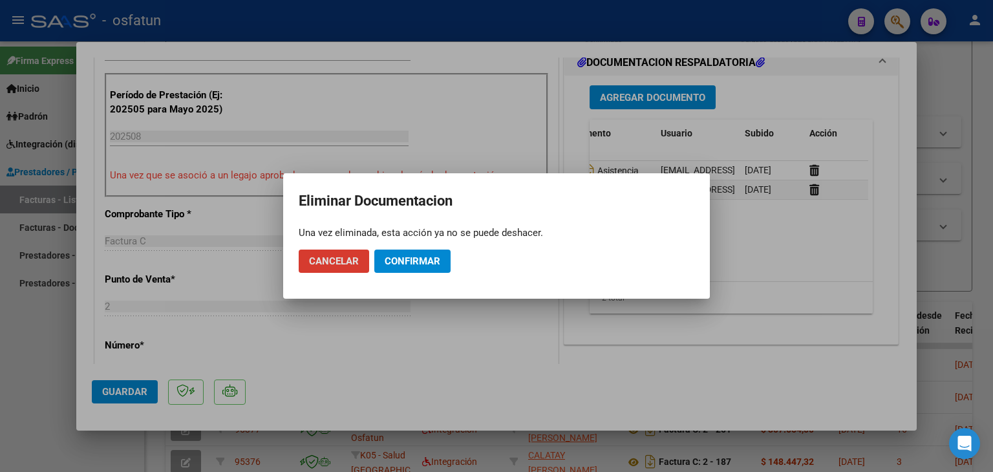
click at [400, 262] on span "Confirmar" at bounding box center [413, 261] width 56 height 12
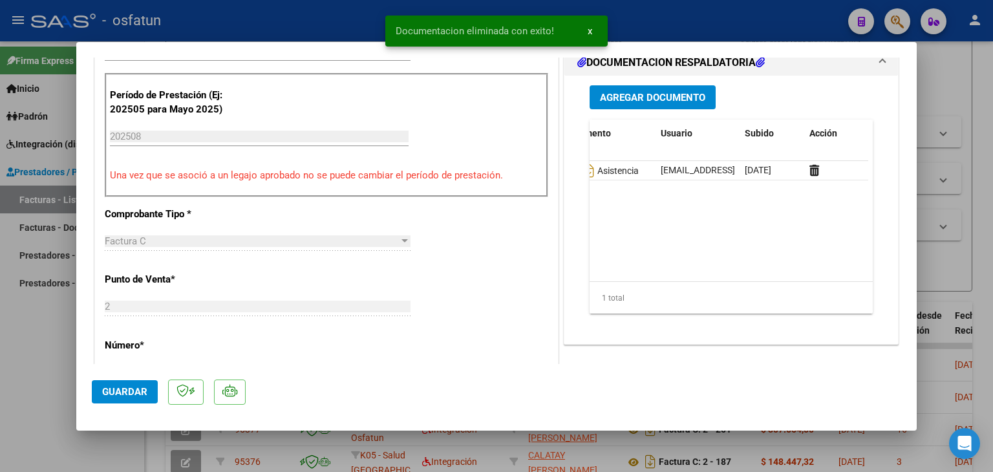
click at [649, 94] on span "Agregar Documento" at bounding box center [652, 98] width 105 height 12
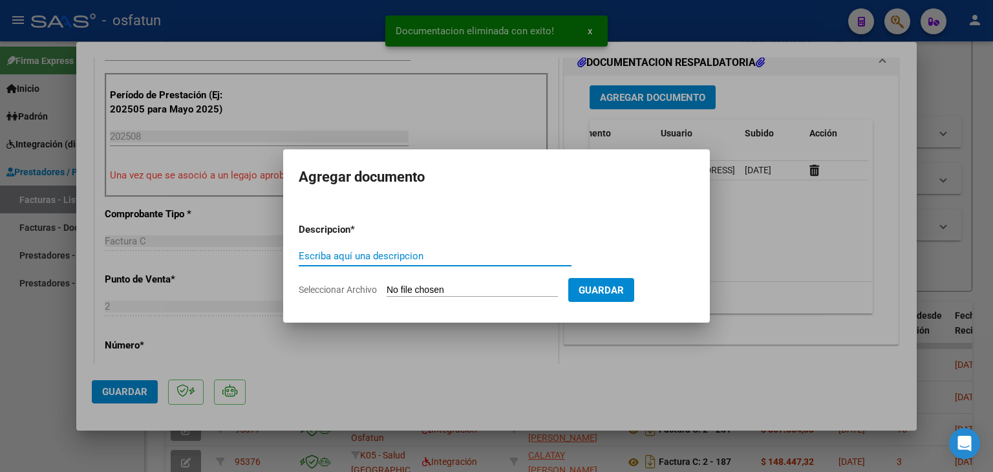
click at [411, 260] on input "Escriba aquí una descripcion" at bounding box center [435, 256] width 273 height 12
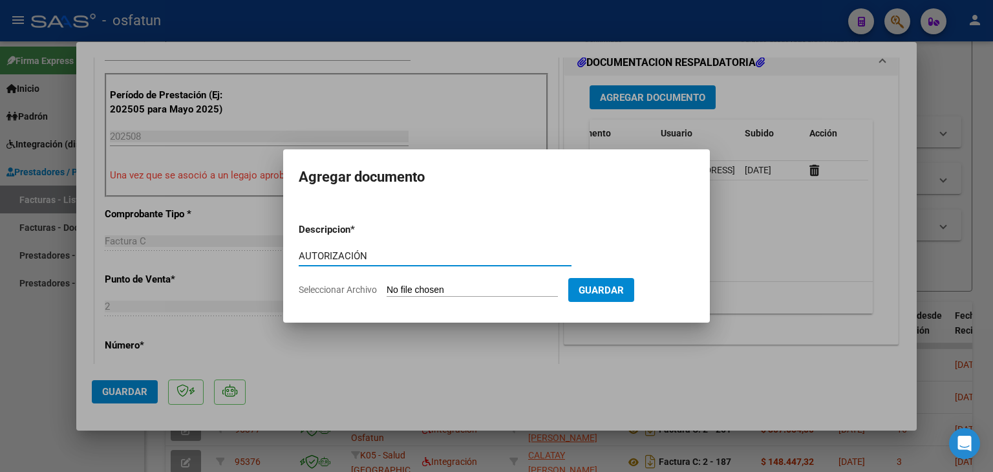
type input "AUTORIZACIÓN"
click at [491, 292] on input "Seleccionar Archivo" at bounding box center [472, 290] width 171 height 12
type input "C:\fakepath\PRESUPUESTO AUTORIZADO - PSICOPE - 2025.pdf"
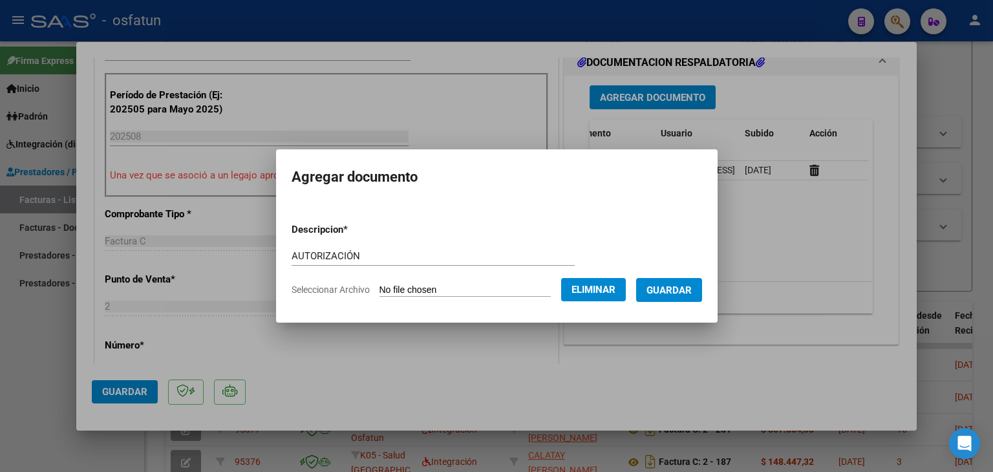
click at [672, 288] on span "Guardar" at bounding box center [668, 290] width 45 height 12
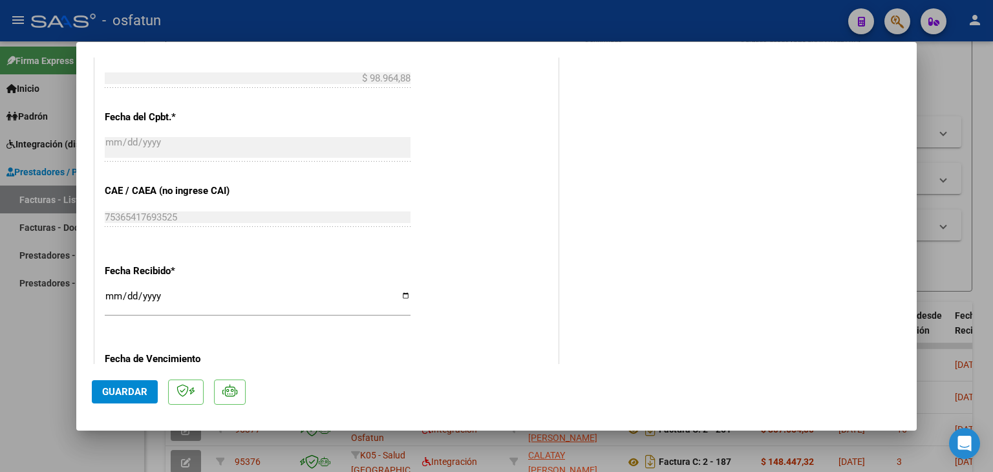
scroll to position [776, 0]
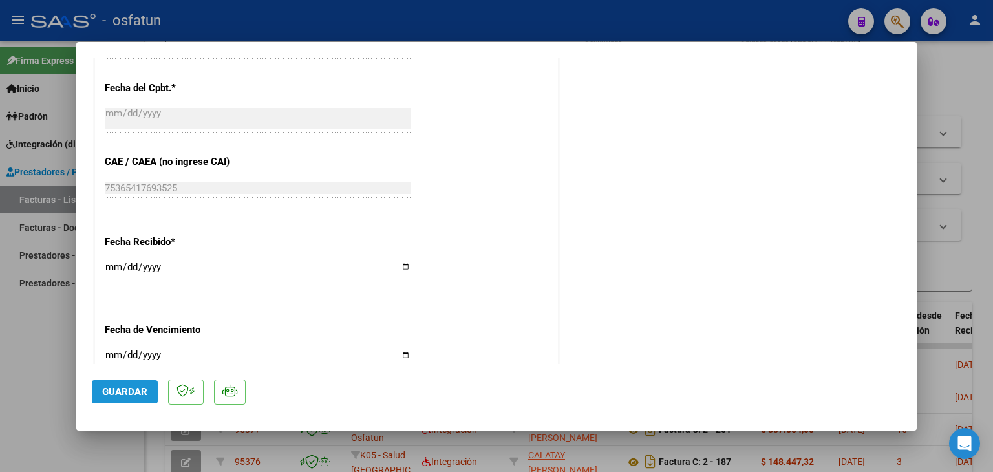
click at [122, 387] on span "Guardar" at bounding box center [124, 392] width 45 height 12
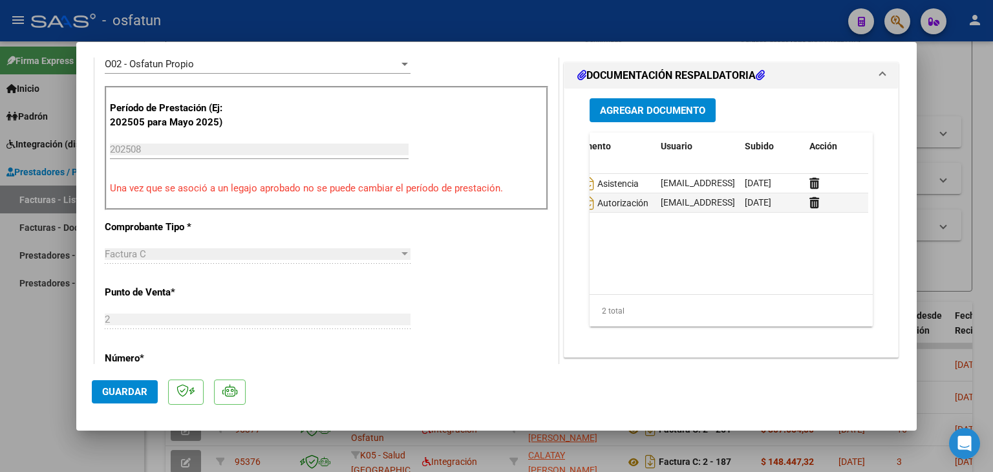
scroll to position [388, 0]
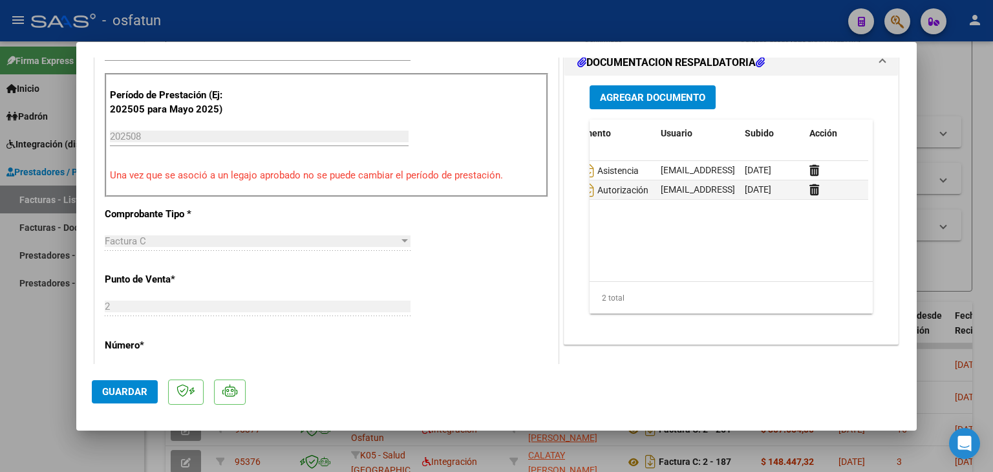
click at [150, 394] on button "Guardar" at bounding box center [125, 391] width 66 height 23
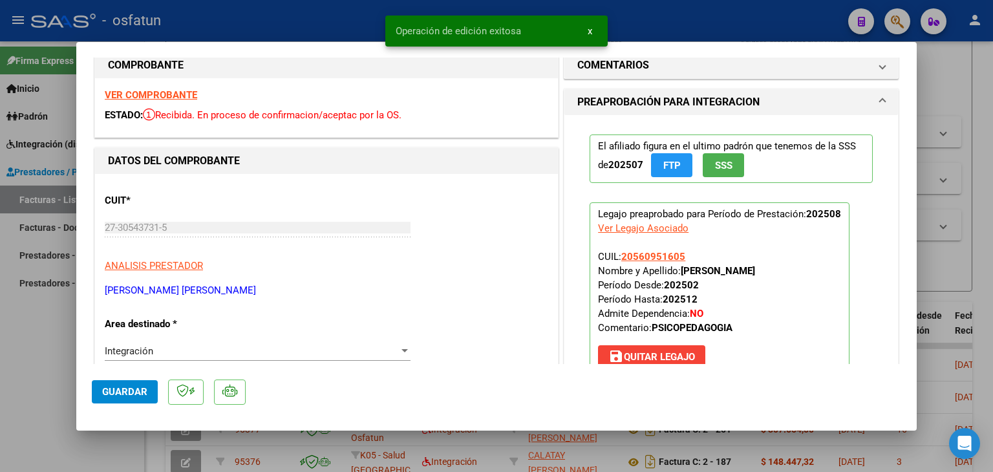
scroll to position [0, 0]
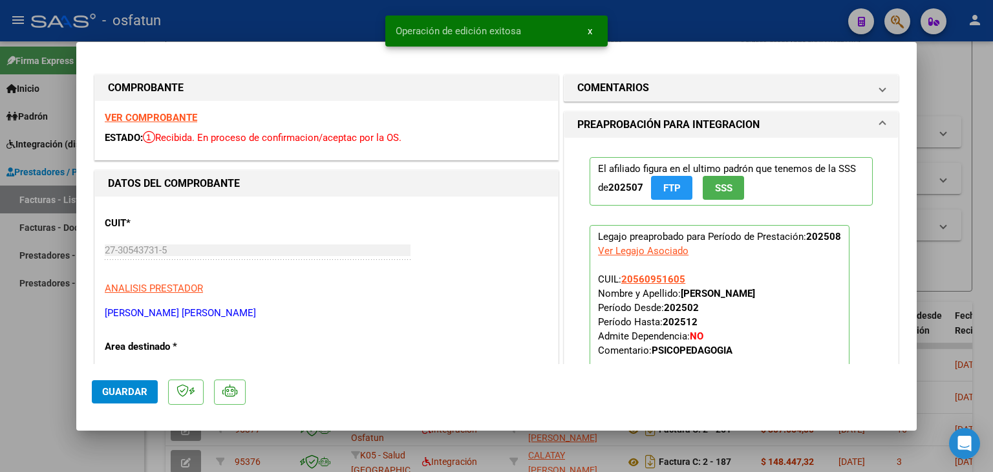
click at [323, 19] on div at bounding box center [496, 236] width 993 height 472
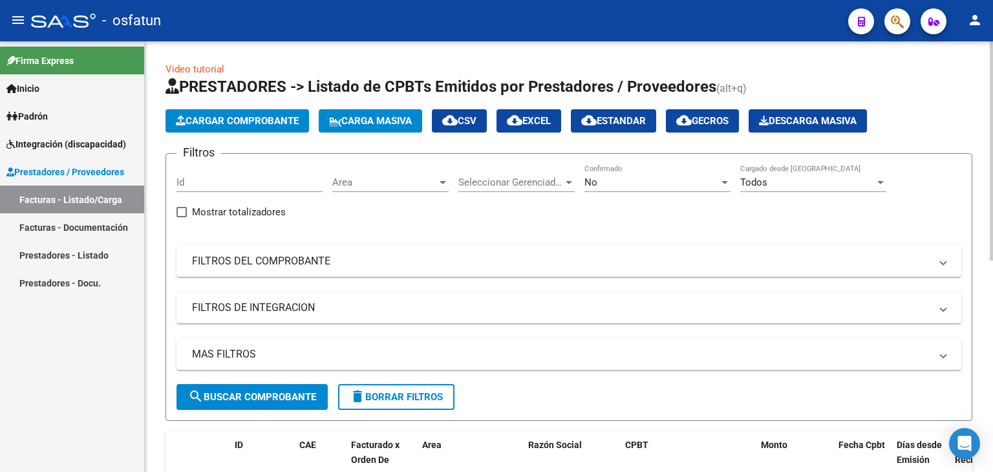
click at [272, 116] on span "Cargar Comprobante" at bounding box center [237, 121] width 123 height 12
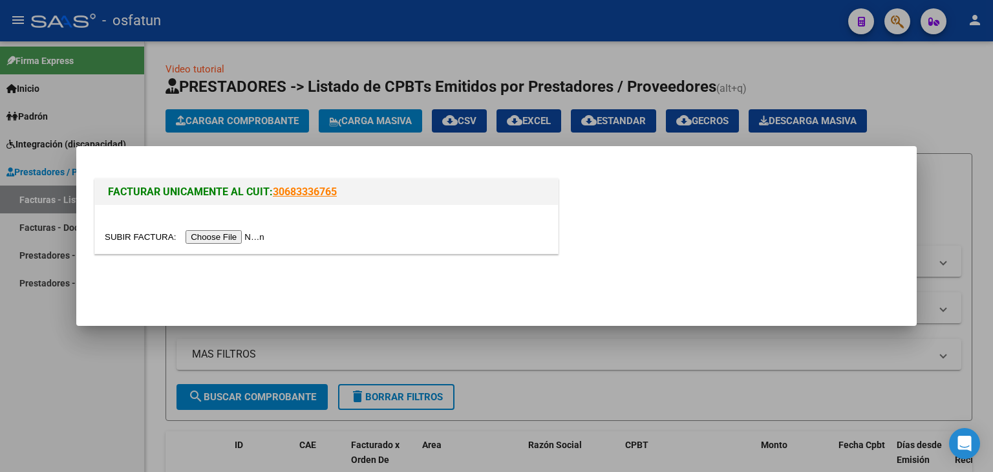
click at [242, 233] on input "file" at bounding box center [187, 237] width 164 height 14
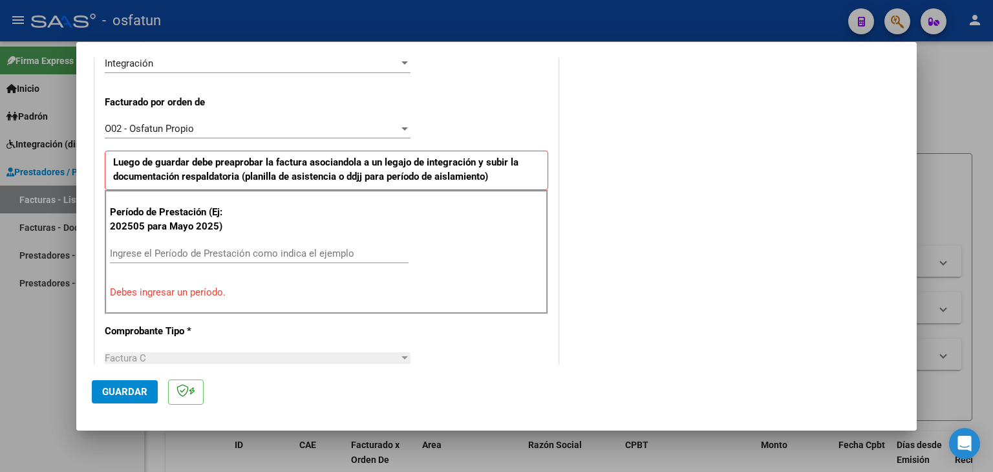
scroll to position [426, 0]
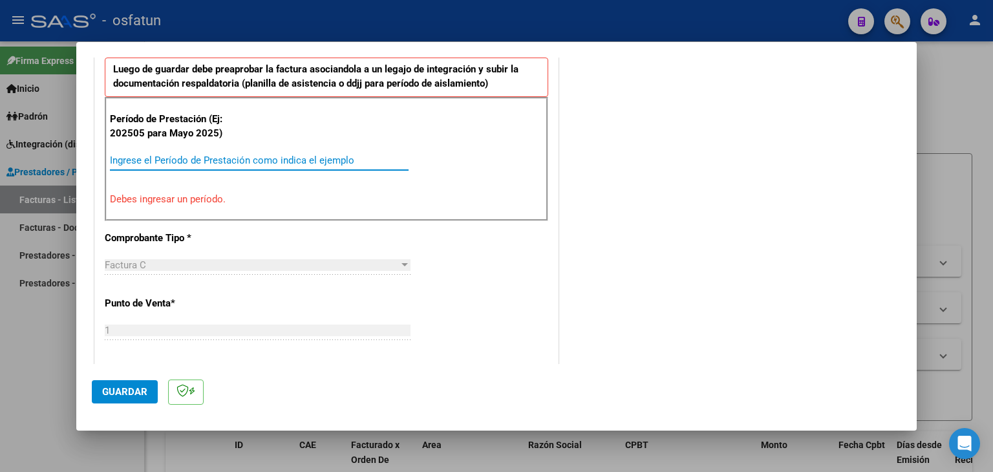
click at [207, 154] on input "Ingrese el Período de Prestación como indica el ejemplo" at bounding box center [259, 160] width 299 height 12
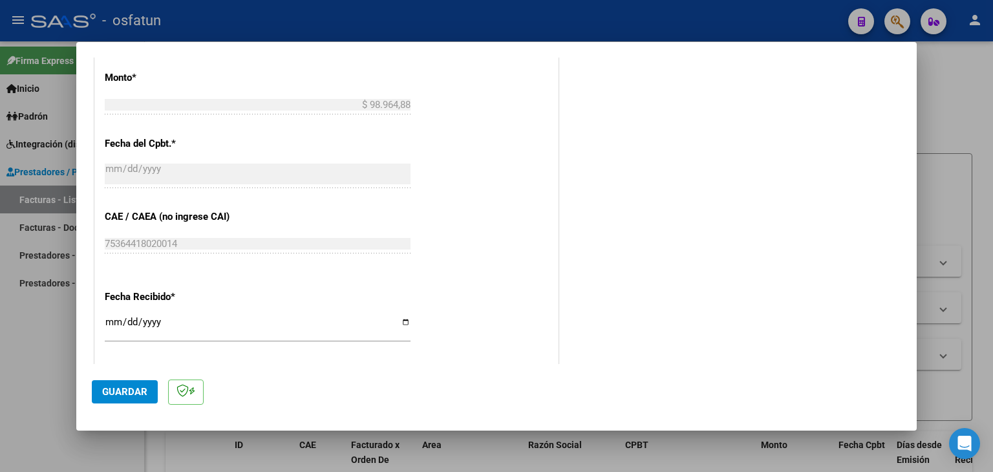
scroll to position [749, 0]
type input "202508"
click at [112, 330] on input "[DATE]" at bounding box center [258, 326] width 306 height 21
type input "[DATE]"
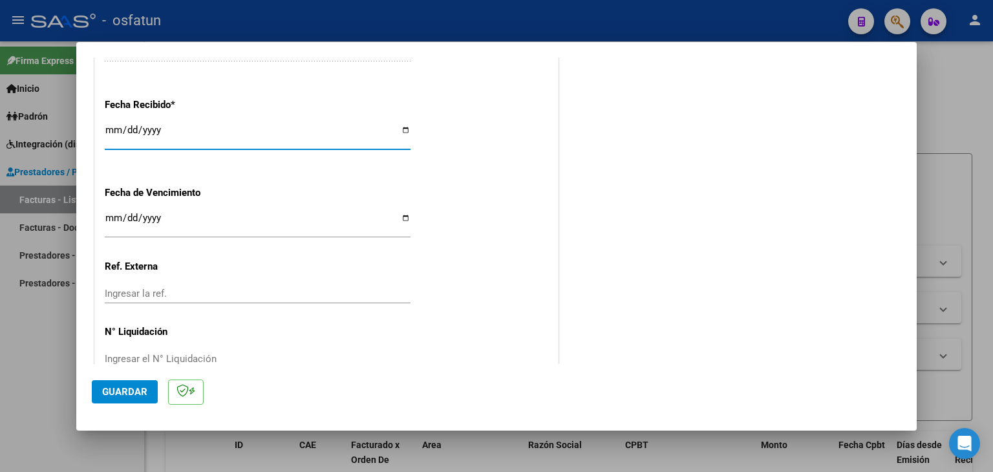
scroll to position [943, 0]
click at [129, 394] on span "Guardar" at bounding box center [124, 392] width 45 height 12
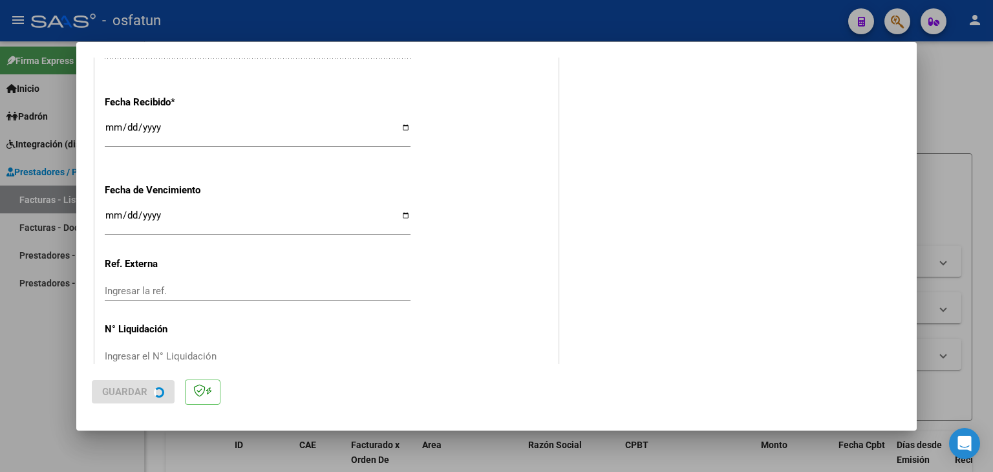
scroll to position [0, 0]
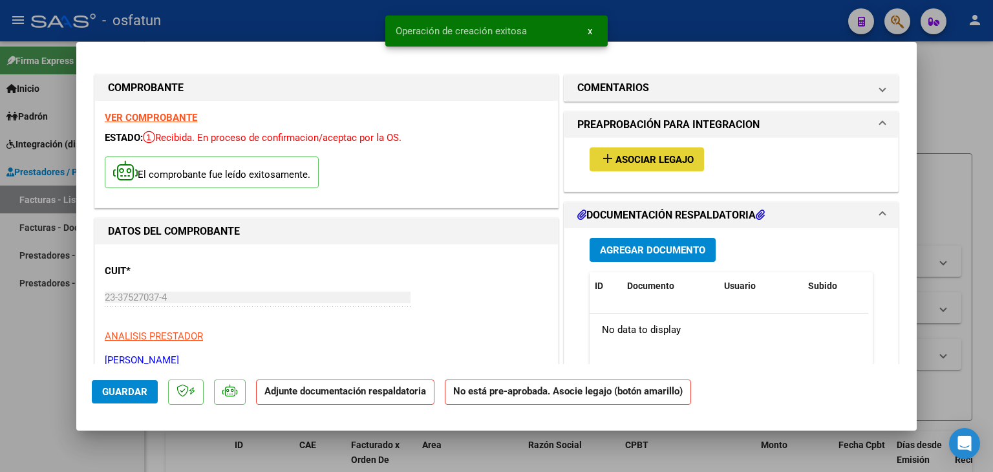
click at [623, 164] on span "Asociar Legajo" at bounding box center [654, 160] width 78 height 12
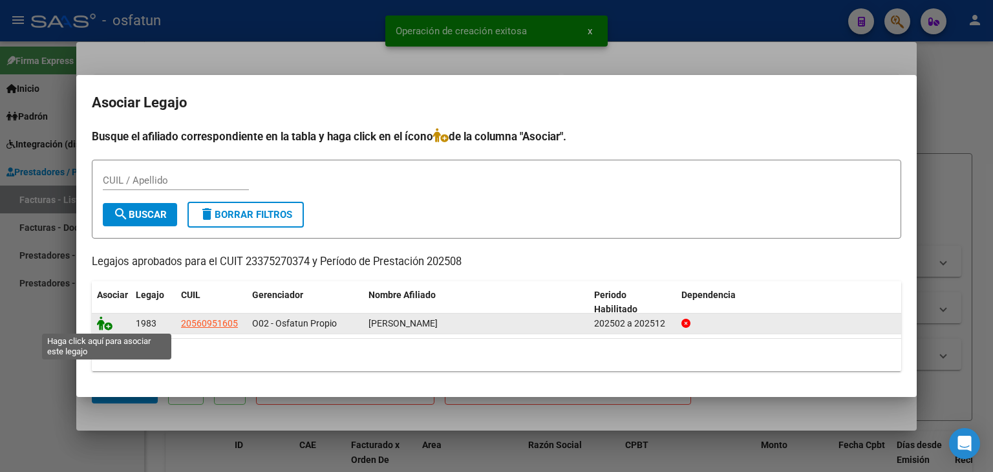
click at [100, 326] on icon at bounding box center [105, 323] width 16 height 14
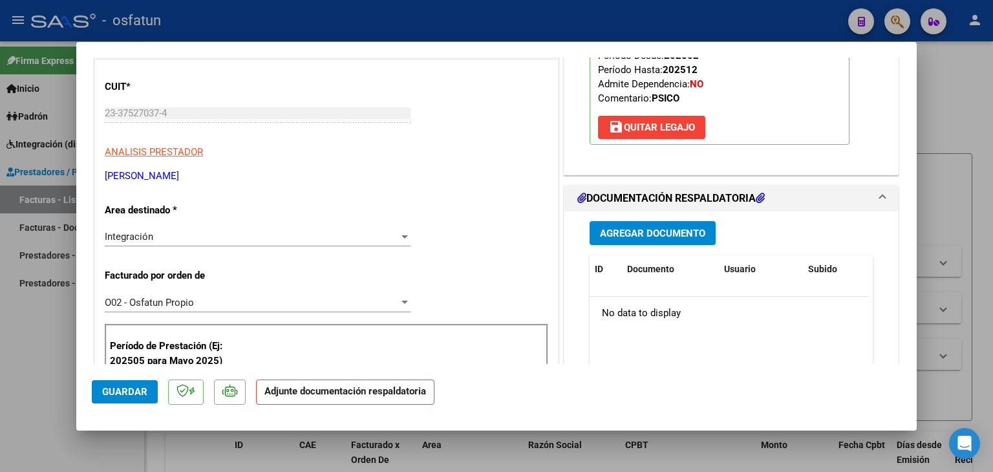
scroll to position [194, 0]
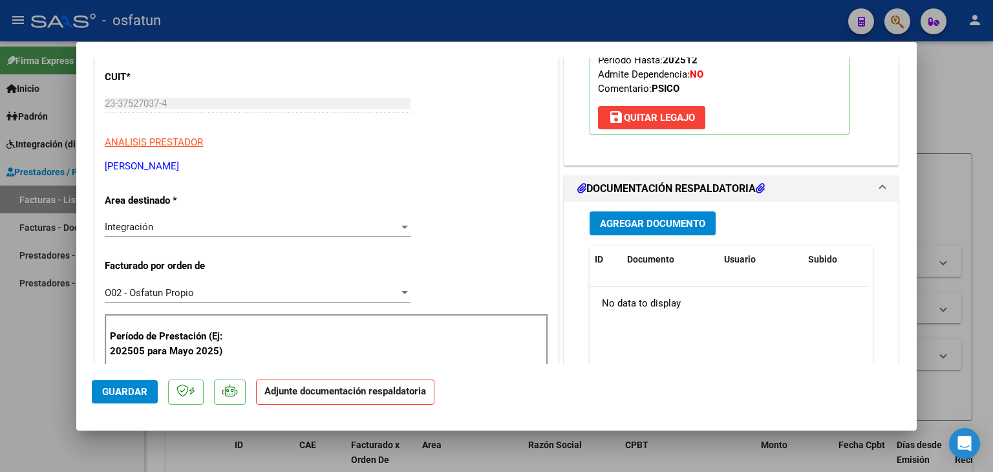
click at [630, 218] on span "Agregar Documento" at bounding box center [652, 224] width 105 height 12
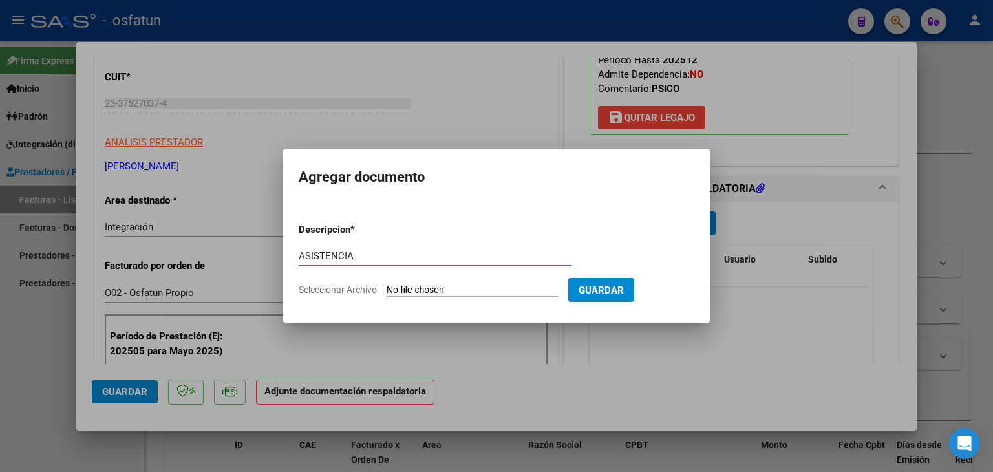
type input "ASISTENCIA"
click at [437, 293] on input "Seleccionar Archivo" at bounding box center [472, 290] width 171 height 12
type input "C:\fakepath\PLANILLA ASITENCIA - PSICO - [DATE].pdf"
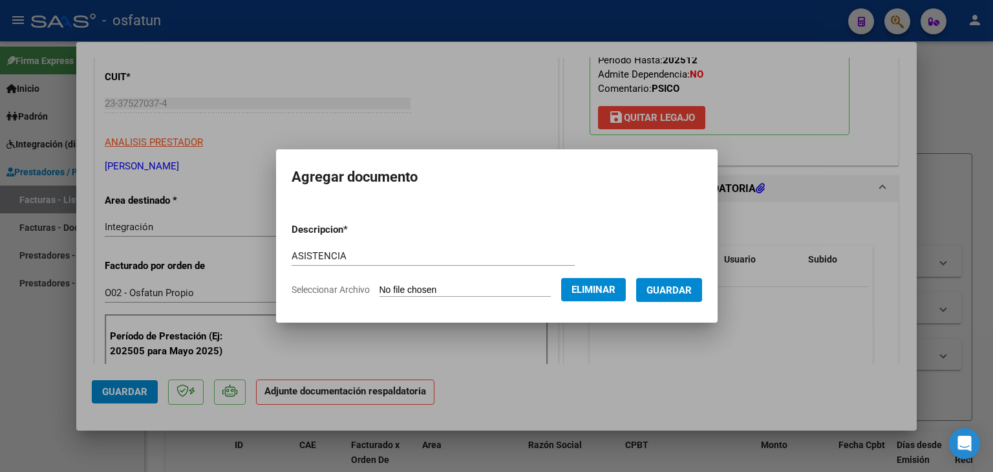
click at [681, 275] on form "Descripcion * ASISTENCIA Escriba aquí una descripcion Seleccionar Archivo Elimi…" at bounding box center [497, 260] width 410 height 94
click at [670, 297] on button "Guardar" at bounding box center [669, 290] width 66 height 24
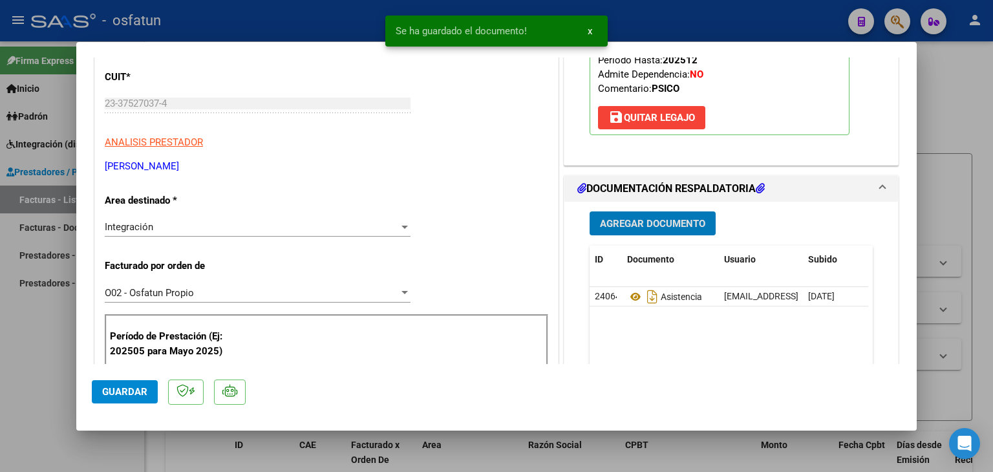
click at [646, 228] on span "Agregar Documento" at bounding box center [652, 224] width 105 height 12
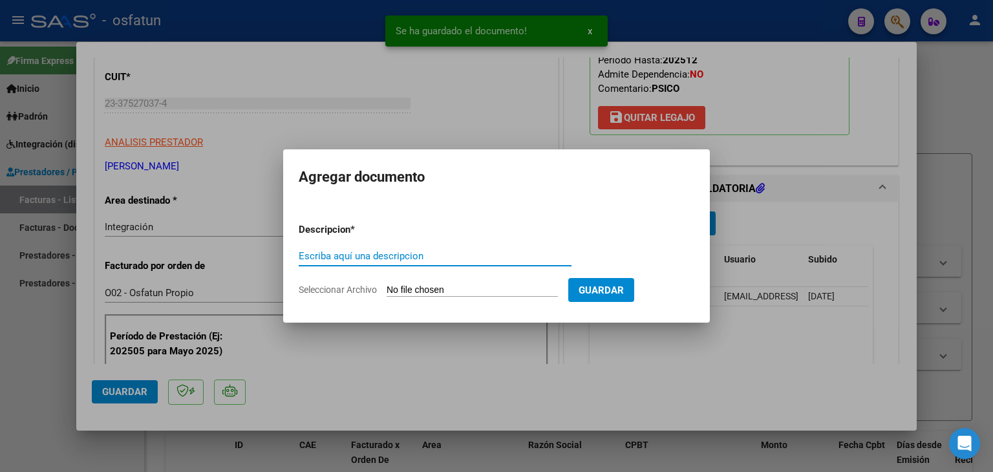
click at [409, 253] on input "Escriba aquí una descripcion" at bounding box center [435, 256] width 273 height 12
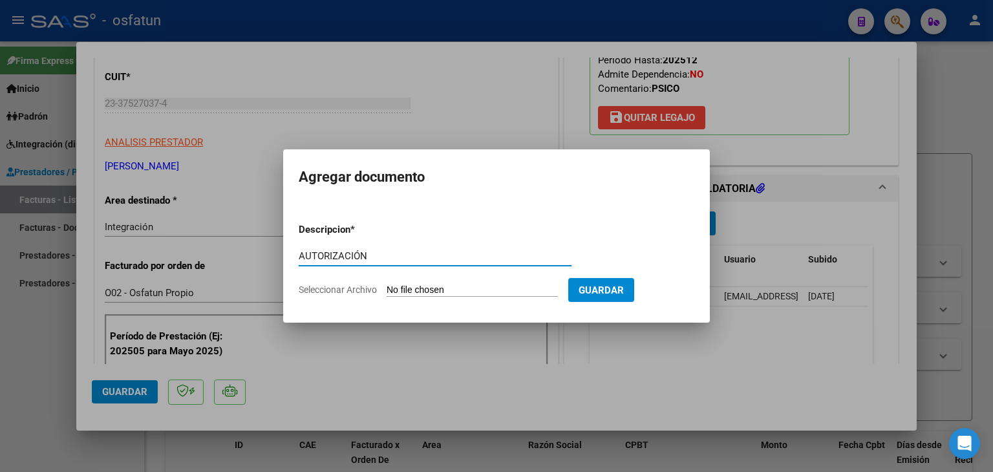
type input "AUTORIZACIÓN"
click at [422, 288] on input "Seleccionar Archivo" at bounding box center [472, 290] width 171 height 12
type input "C:\fakepath\PRESUPUESTO AUTORIZADO - PSICO - 2025.pdf"
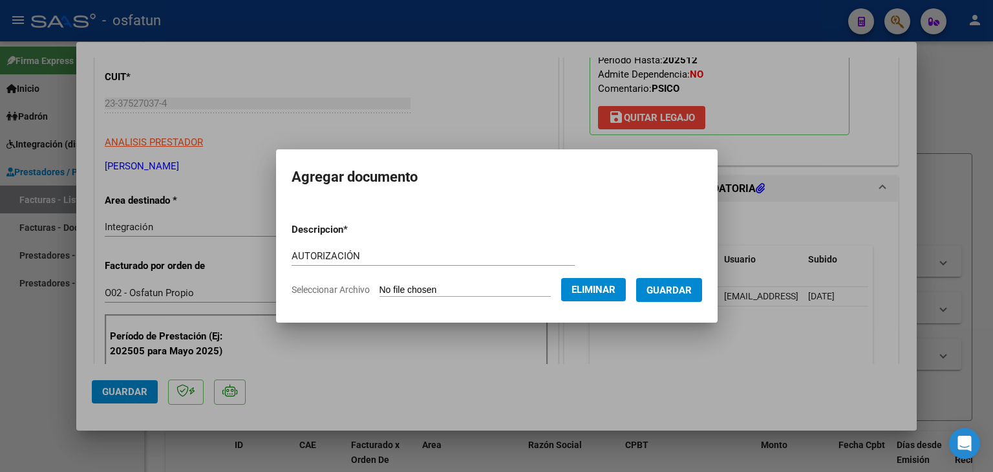
click at [652, 294] on button "Guardar" at bounding box center [669, 290] width 66 height 24
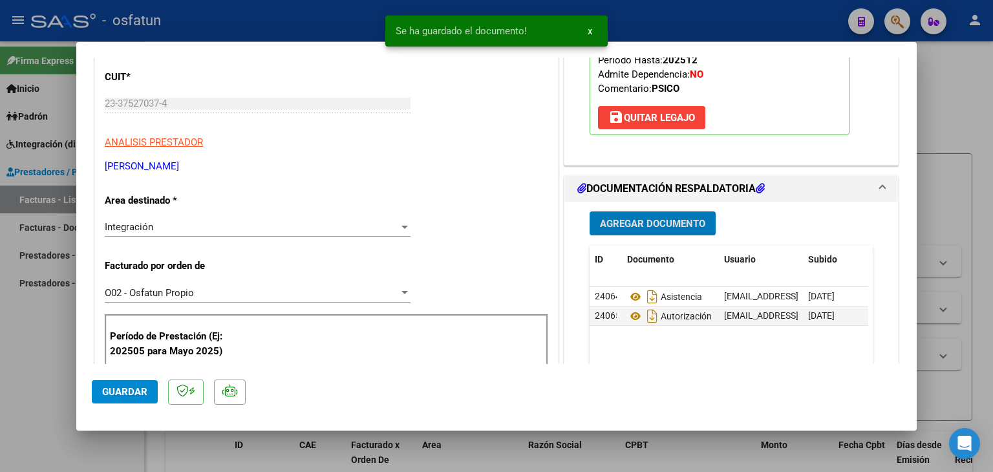
click at [105, 386] on span "Guardar" at bounding box center [124, 392] width 45 height 12
click at [334, 27] on div at bounding box center [496, 236] width 993 height 472
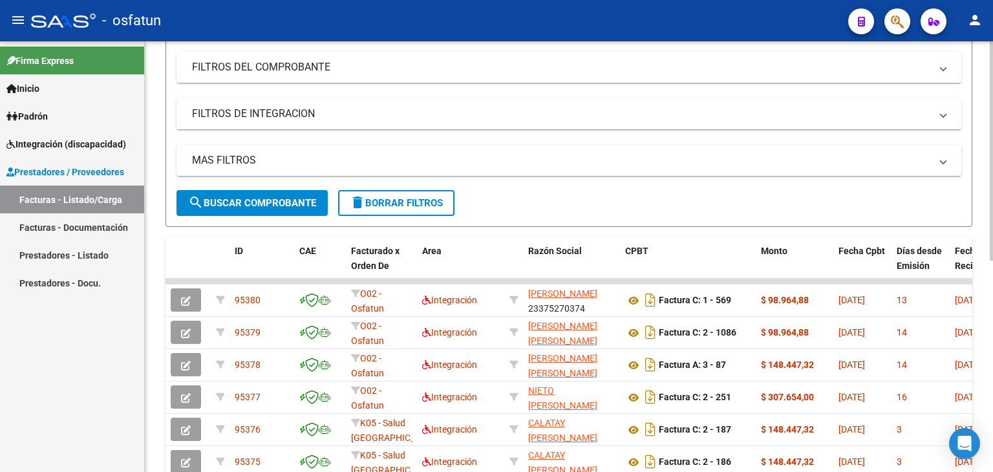
scroll to position [0, 0]
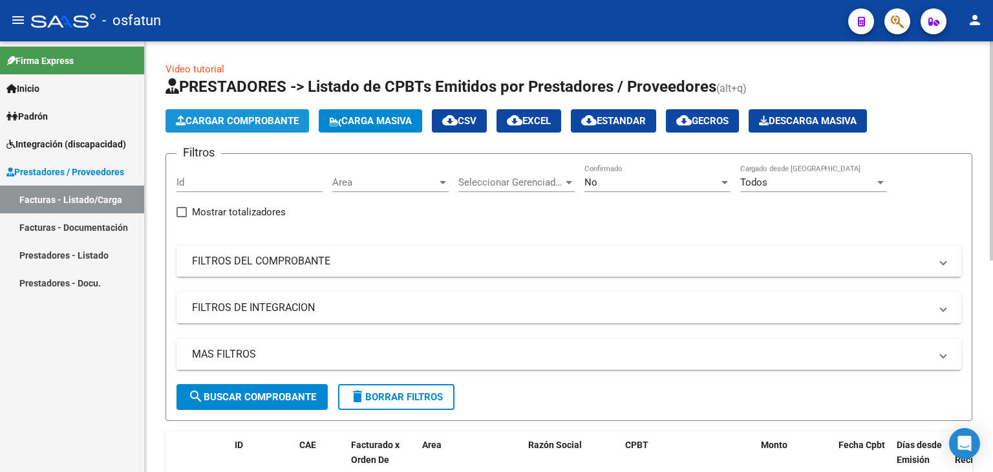
click at [258, 118] on span "Cargar Comprobante" at bounding box center [237, 121] width 123 height 12
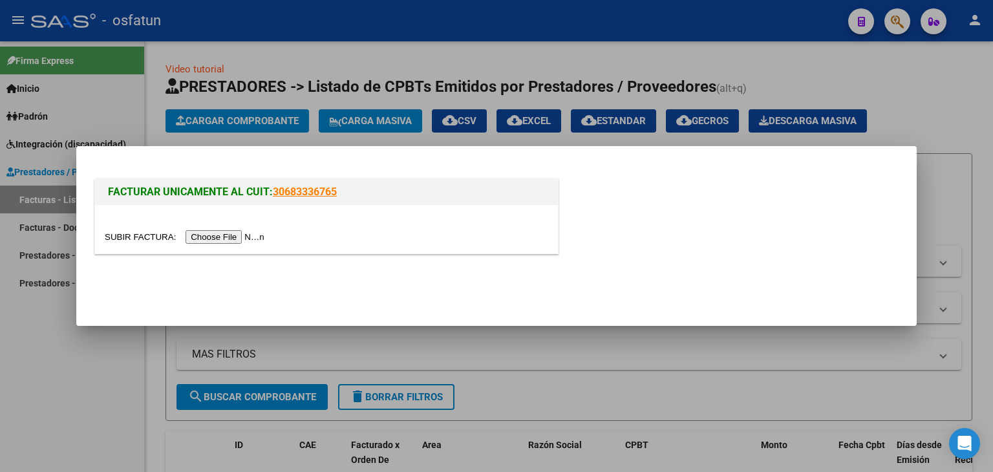
click at [235, 236] on input "file" at bounding box center [187, 237] width 164 height 14
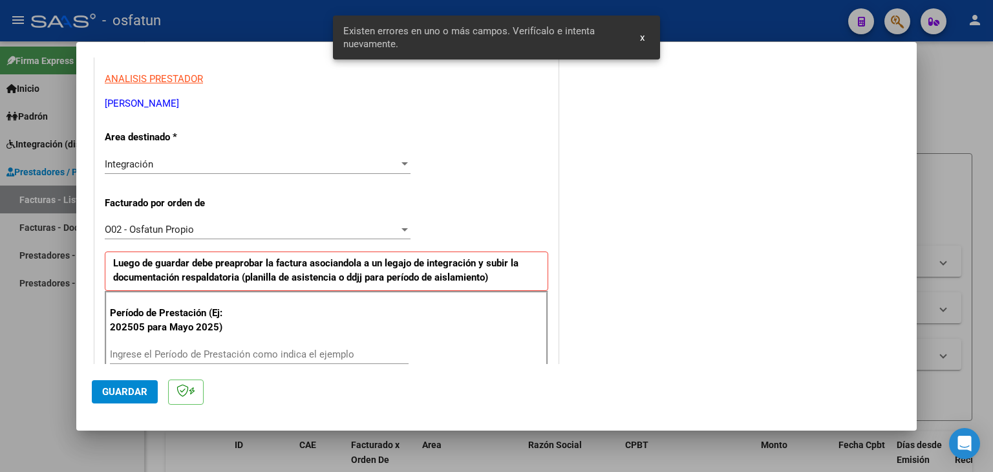
scroll to position [297, 0]
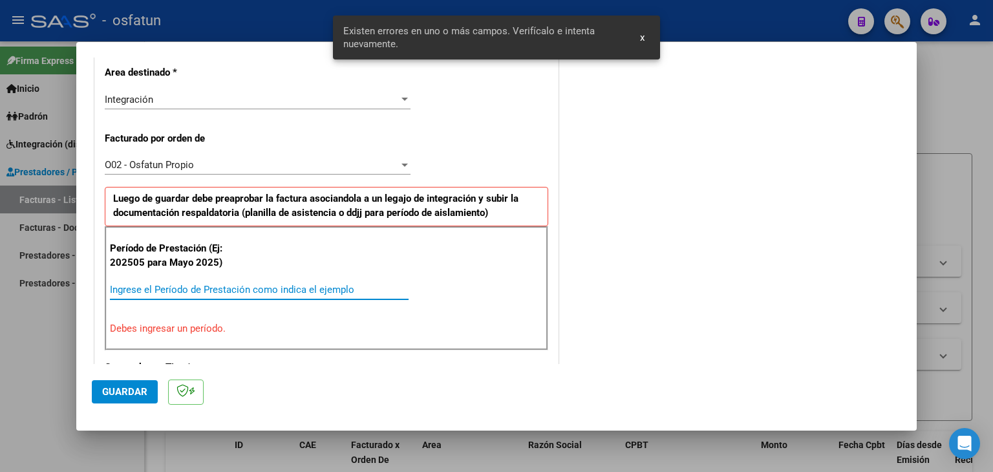
click at [253, 287] on input "Ingrese el Período de Prestación como indica el ejemplo" at bounding box center [259, 290] width 299 height 12
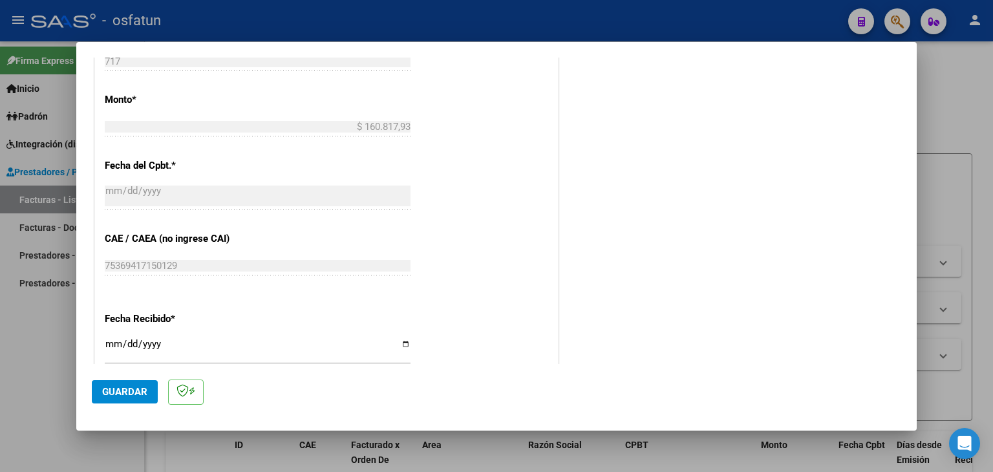
scroll to position [749, 0]
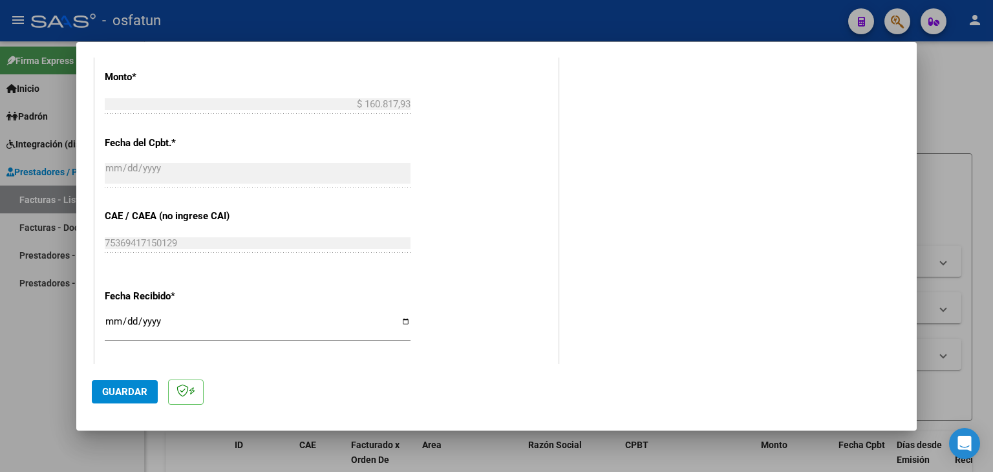
type input "202508"
click at [110, 318] on input "[DATE]" at bounding box center [258, 326] width 306 height 21
type input "[DATE]"
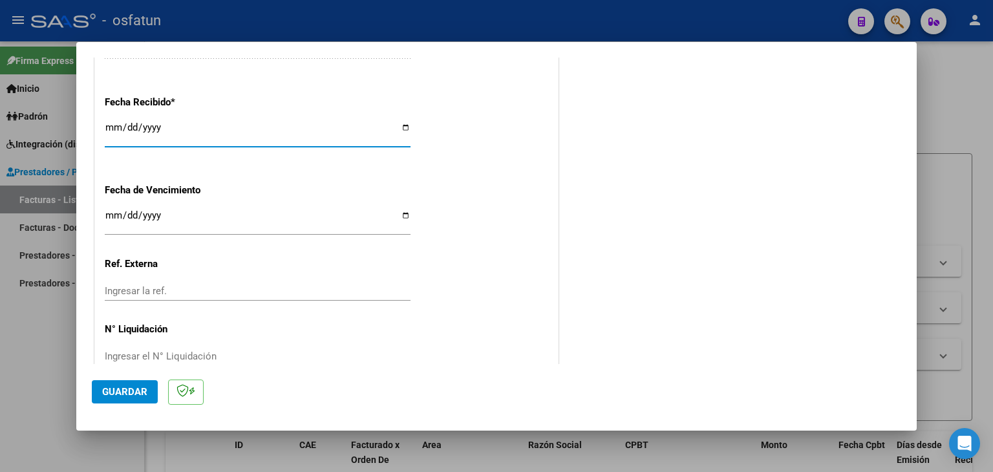
scroll to position [968, 0]
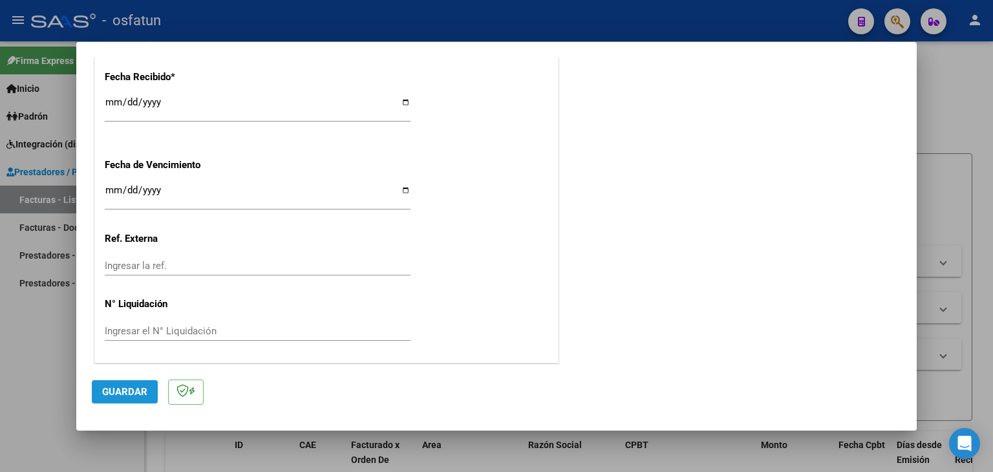
click at [120, 391] on span "Guardar" at bounding box center [124, 392] width 45 height 12
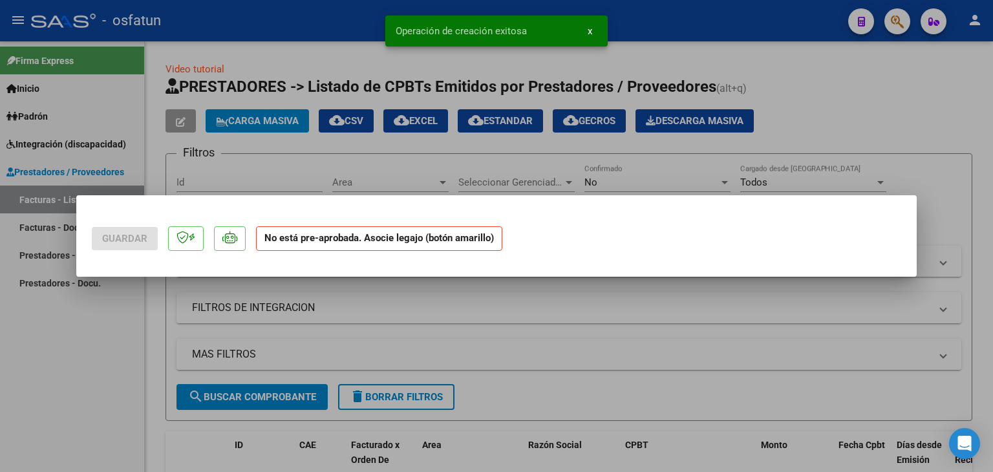
scroll to position [0, 0]
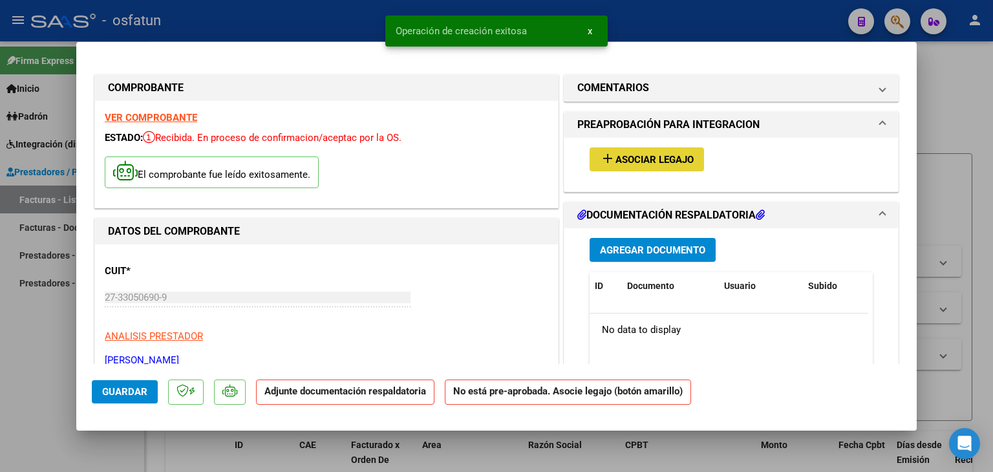
click at [684, 153] on span "add Asociar Legajo" at bounding box center [647, 159] width 94 height 12
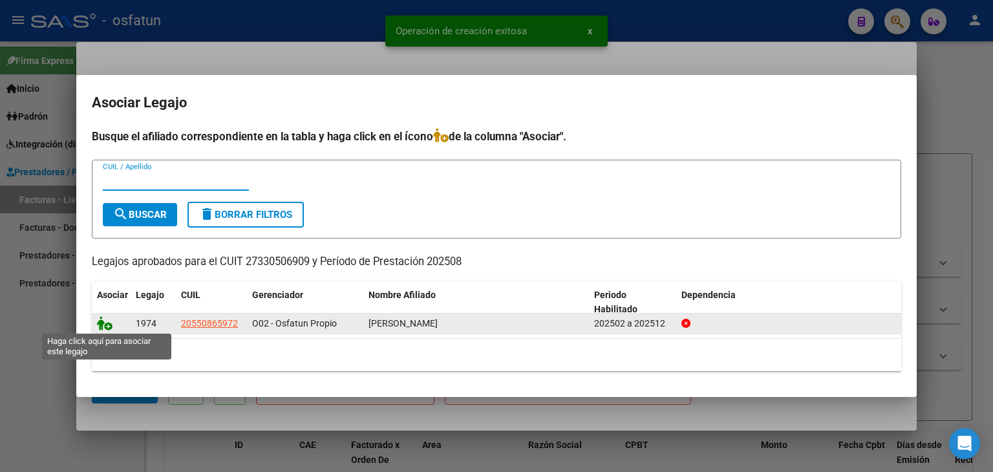
click at [101, 324] on icon at bounding box center [105, 323] width 16 height 14
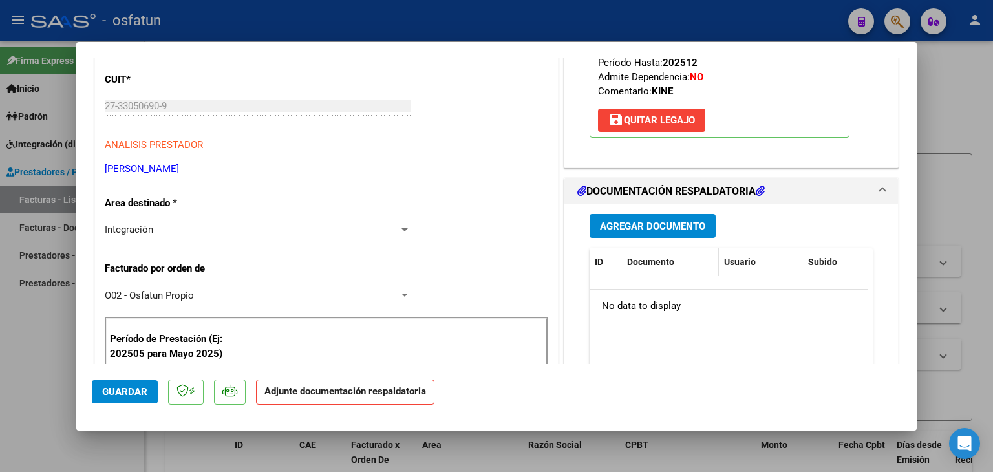
scroll to position [194, 0]
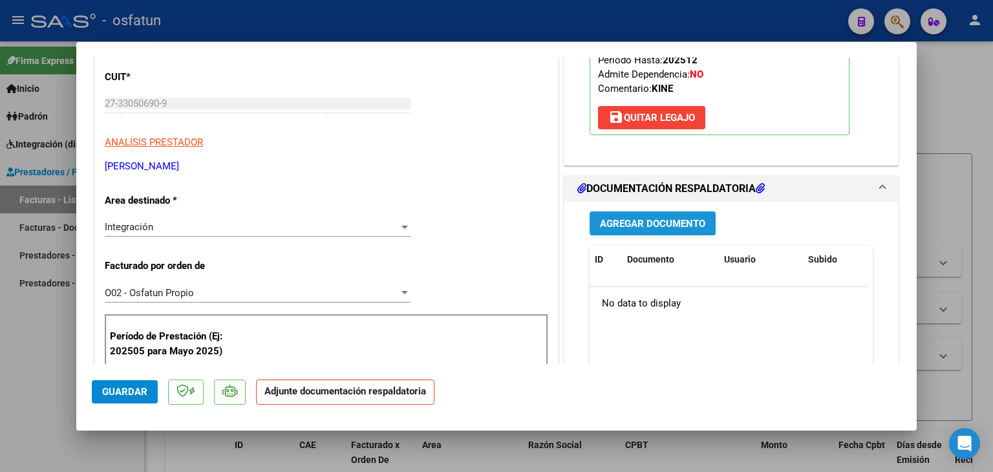
click at [643, 226] on span "Agregar Documento" at bounding box center [652, 224] width 105 height 12
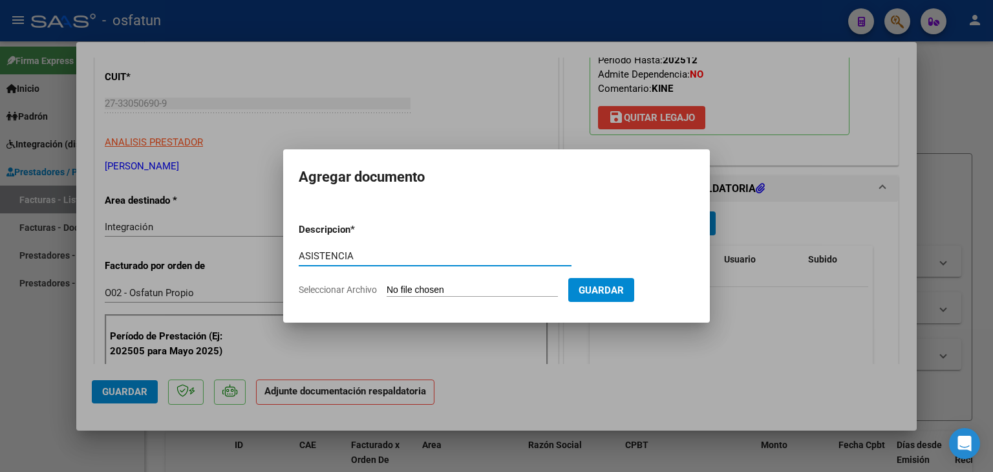
type input "ASISTENCIA"
click at [438, 288] on input "Seleccionar Archivo" at bounding box center [472, 290] width 171 height 12
type input "C:\fakepath\PLANILLA ASISTENCIA - KINESIO - [DATE].pdf"
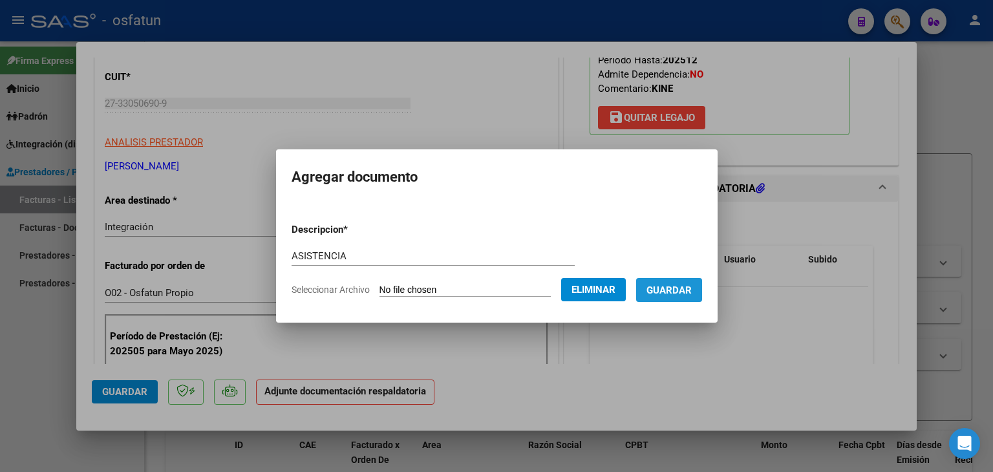
click at [683, 284] on span "Guardar" at bounding box center [668, 290] width 45 height 12
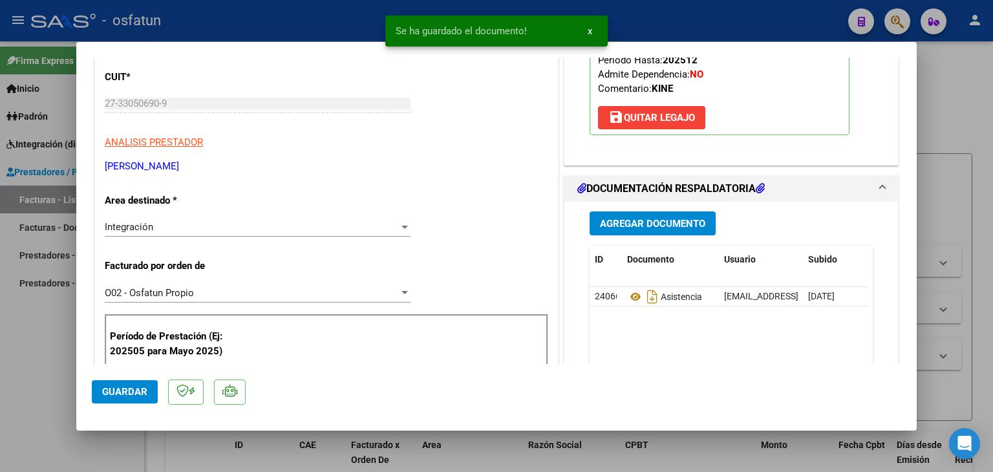
click at [685, 239] on div "Agregar Documento ID Documento Usuario Subido Acción 24066 Asistencia [EMAIL_AD…" at bounding box center [731, 331] width 303 height 258
click at [652, 239] on div "Agregar Documento ID Documento Usuario Subido Acción 24066 Asistencia [EMAIL_AD…" at bounding box center [731, 331] width 303 height 258
click at [626, 214] on button "Agregar Documento" at bounding box center [653, 223] width 126 height 24
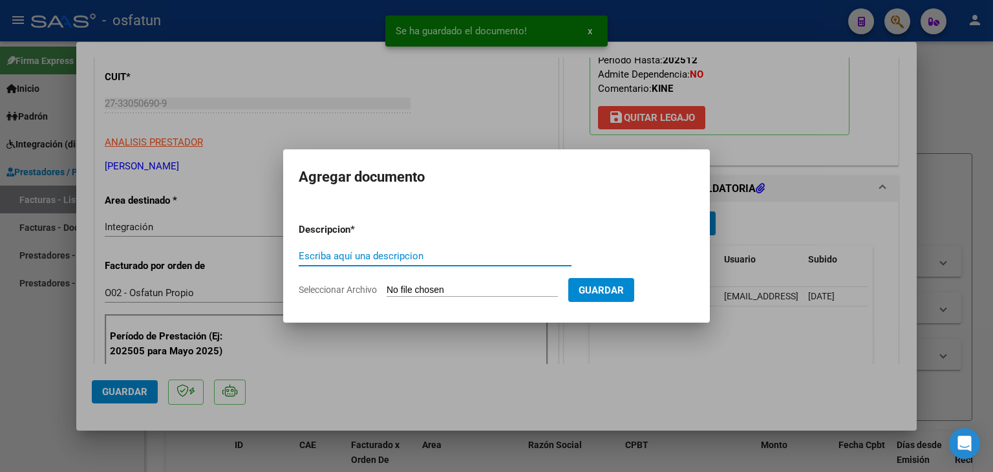
drag, startPoint x: 362, startPoint y: 259, endPoint x: 359, endPoint y: 251, distance: 8.2
click at [360, 255] on input "Escriba aquí una descripcion" at bounding box center [435, 256] width 273 height 12
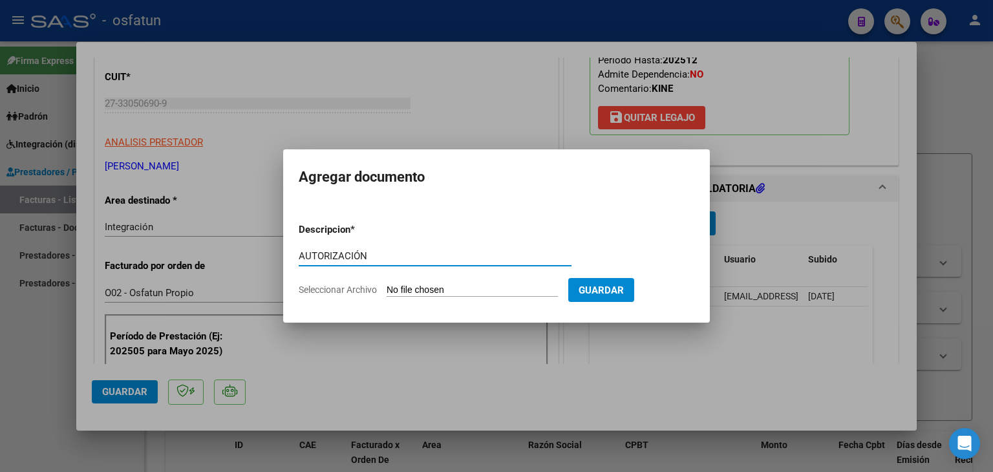
type input "AUTORIZACIÓN"
click at [441, 285] on input "Seleccionar Archivo" at bounding box center [472, 290] width 171 height 12
type input "C:\fakepath\PRESUPUESTO AUTORIZADO - KINESIO - 2025.pdf"
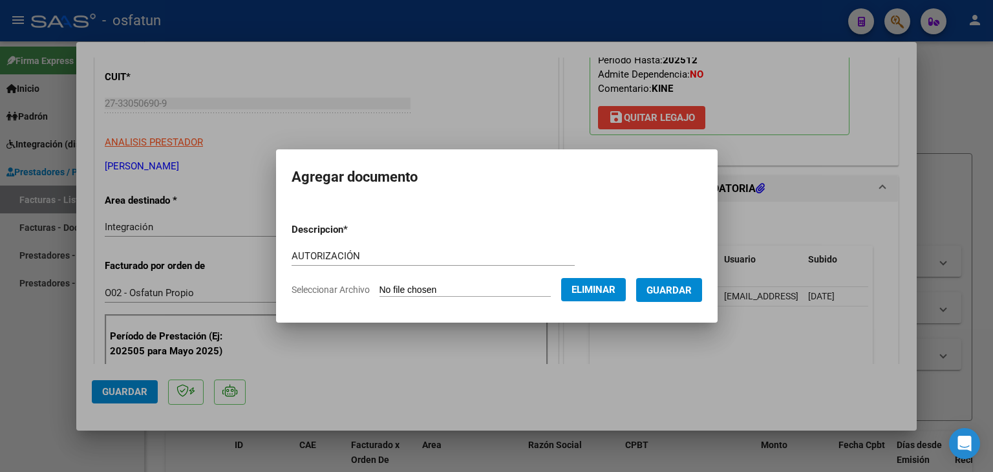
click at [690, 301] on button "Guardar" at bounding box center [669, 290] width 66 height 24
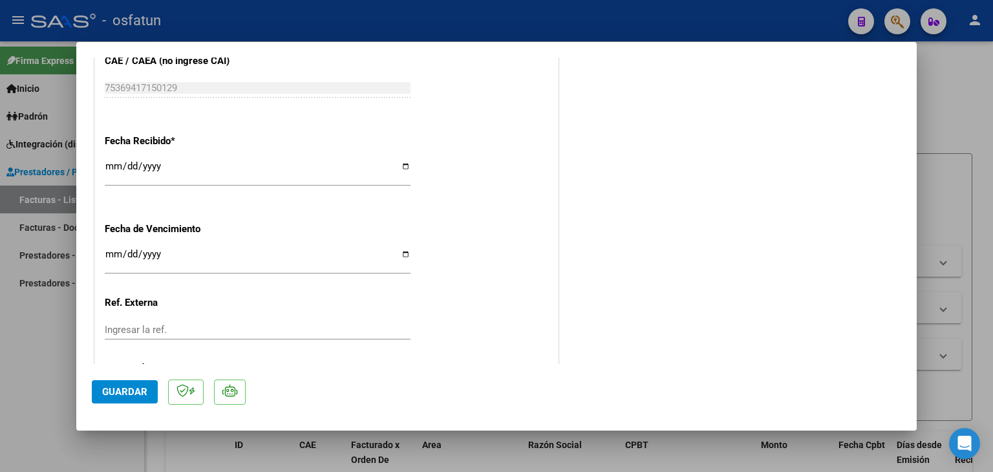
scroll to position [988, 0]
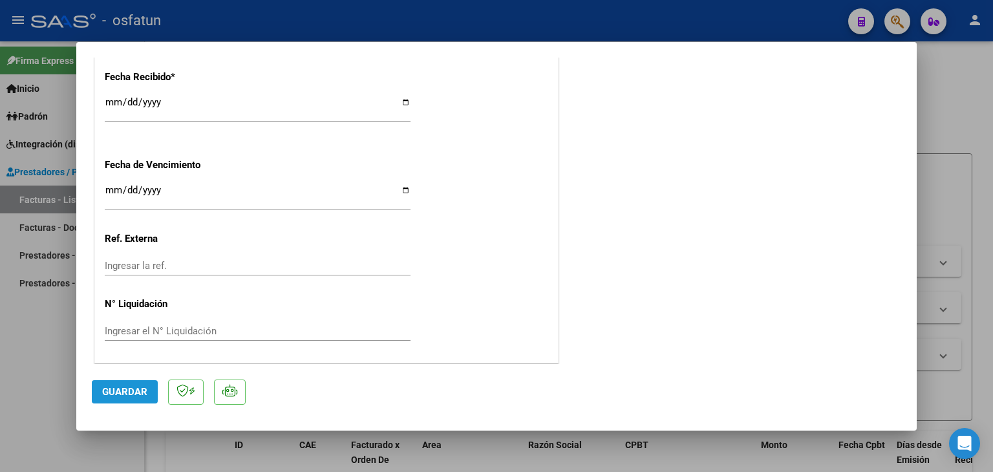
drag, startPoint x: 145, startPoint y: 397, endPoint x: 227, endPoint y: 363, distance: 88.1
click at [145, 393] on span "Guardar" at bounding box center [124, 392] width 45 height 12
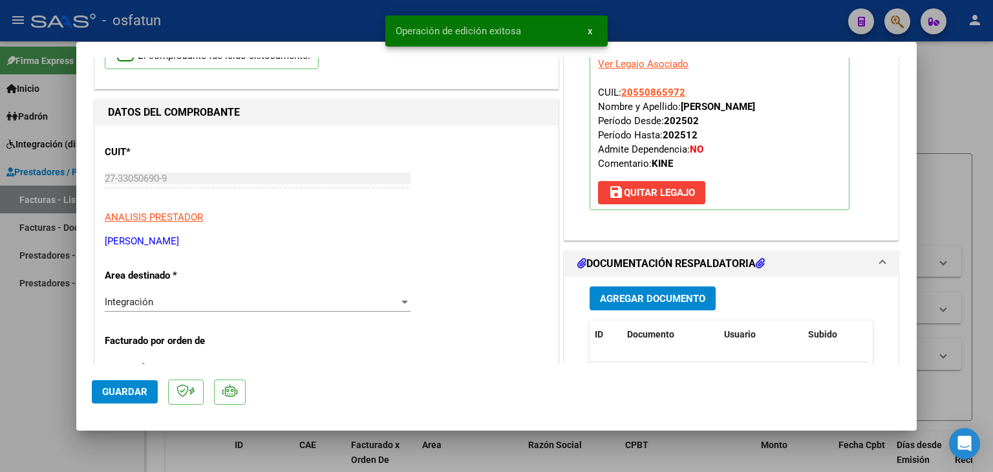
scroll to position [0, 0]
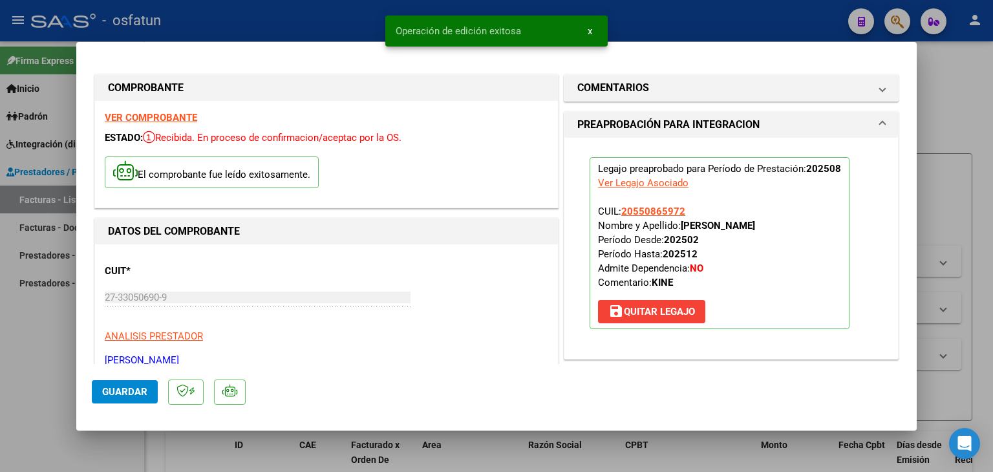
click at [271, 22] on div at bounding box center [496, 236] width 993 height 472
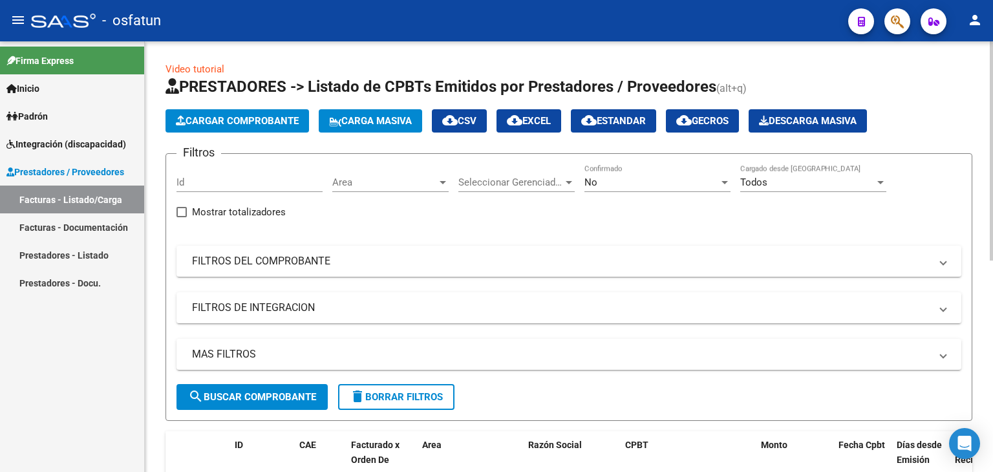
click at [264, 112] on button "Cargar Comprobante" at bounding box center [237, 120] width 144 height 23
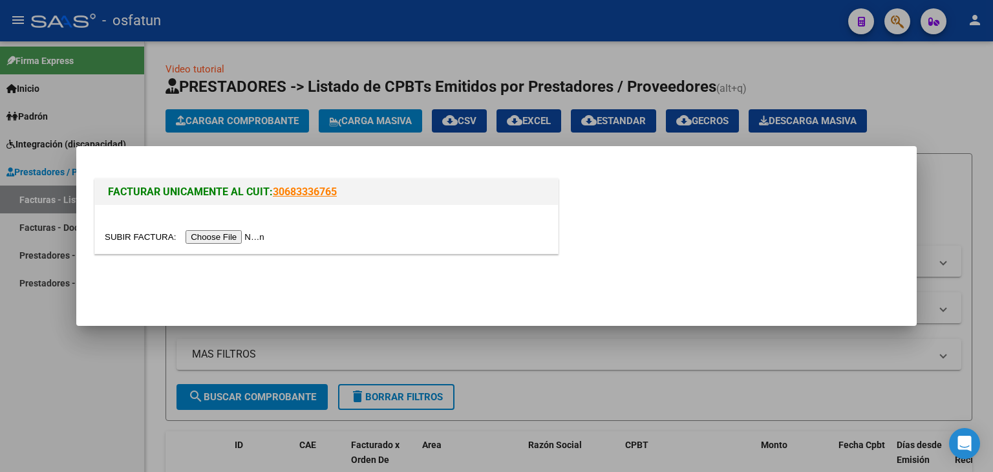
click at [215, 235] on input "file" at bounding box center [187, 237] width 164 height 14
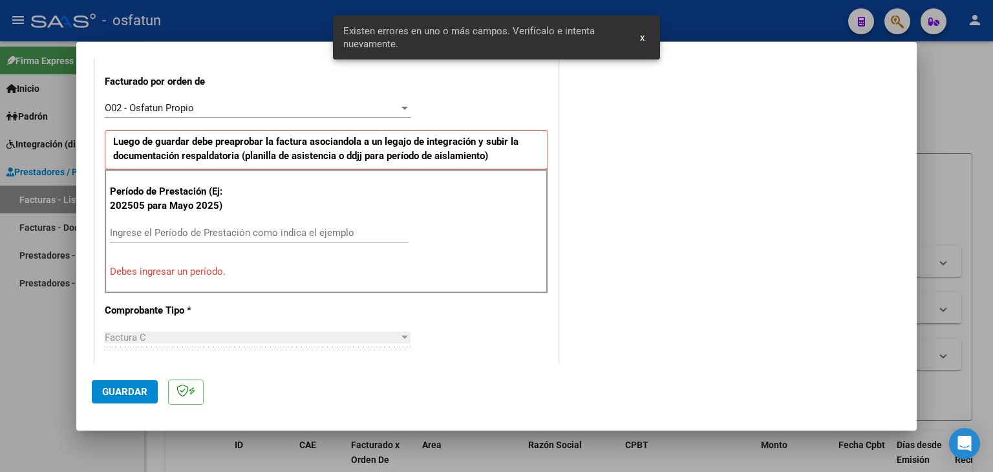
scroll to position [401, 0]
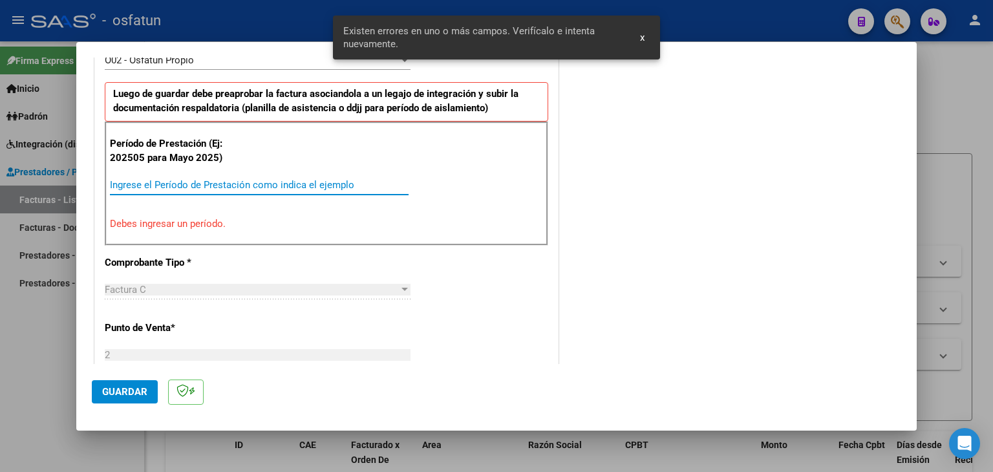
click at [249, 184] on input "Ingrese el Período de Prestación como indica el ejemplo" at bounding box center [259, 185] width 299 height 12
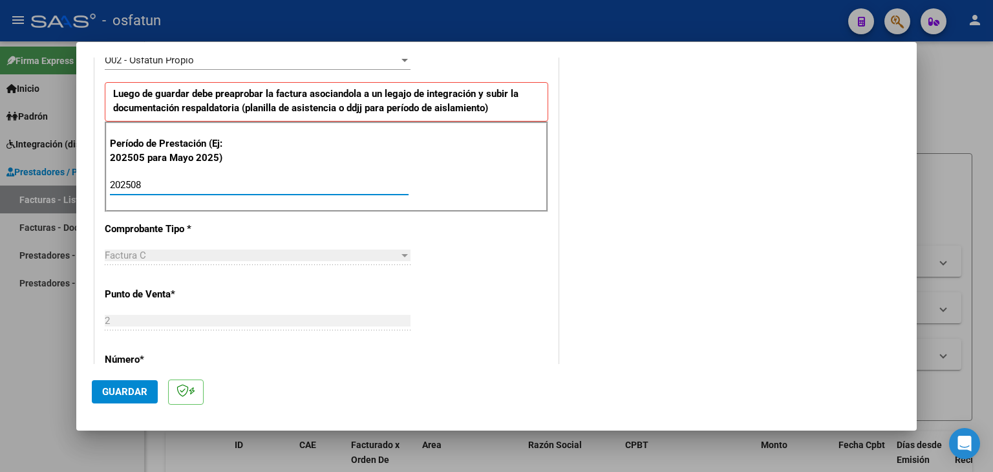
type input "202508"
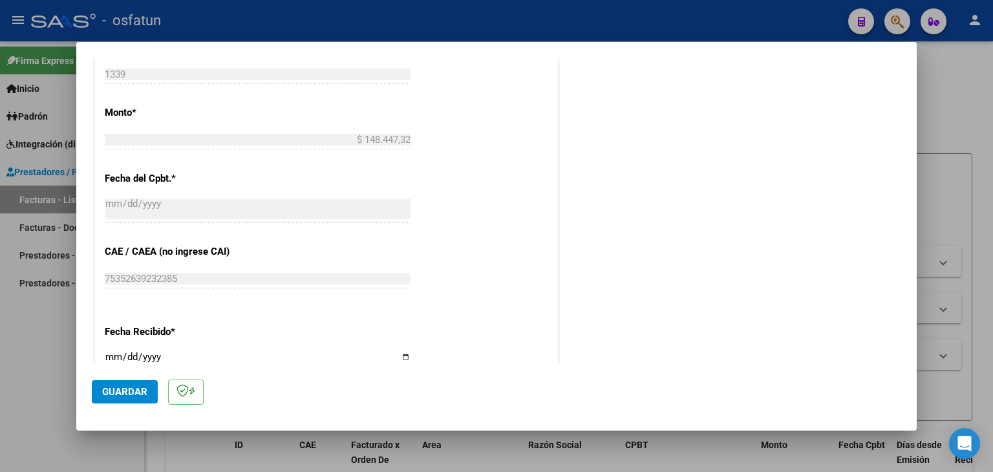
scroll to position [725, 0]
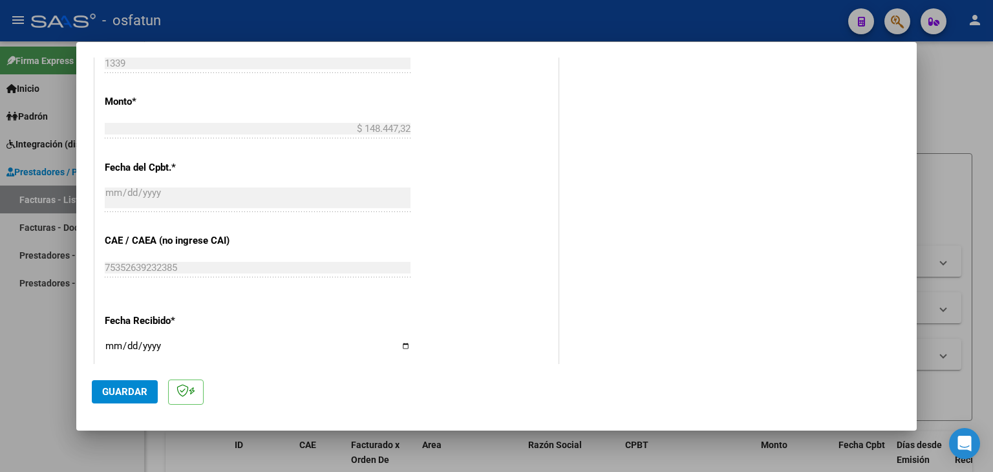
click at [109, 352] on input "[DATE]" at bounding box center [258, 351] width 306 height 21
type input "[DATE]"
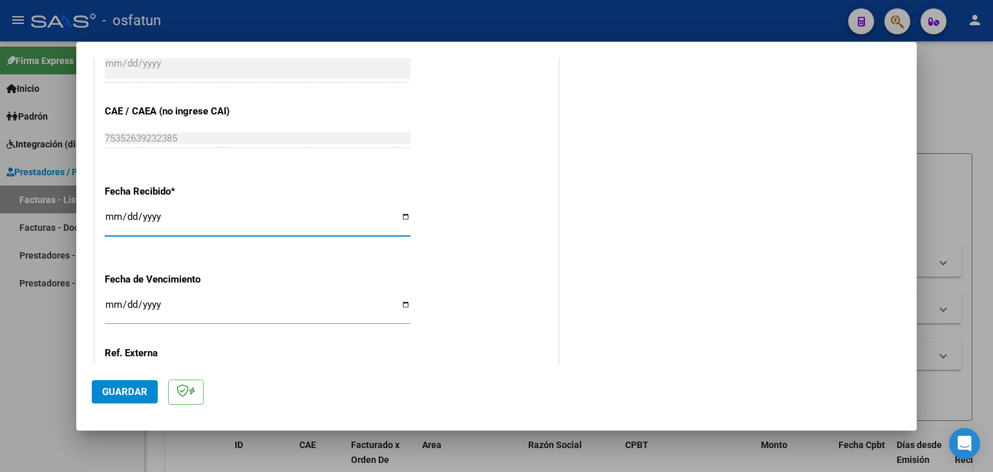
scroll to position [968, 0]
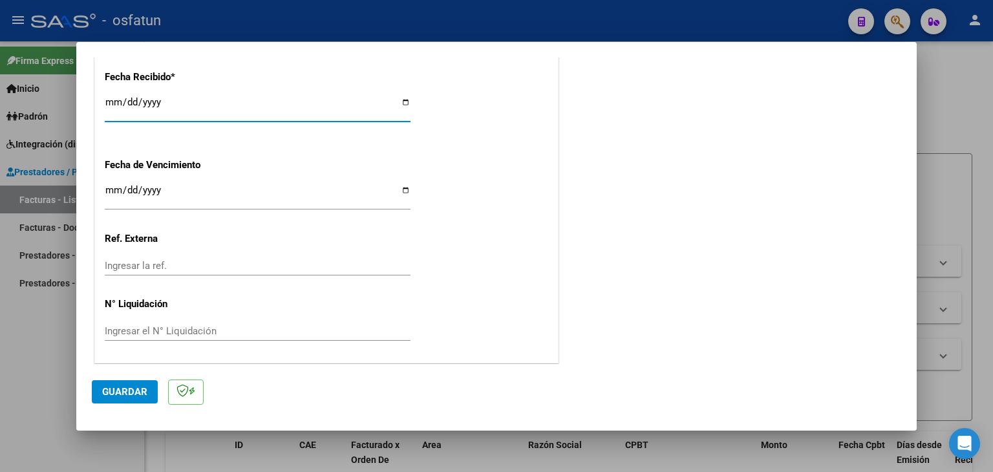
click at [118, 390] on span "Guardar" at bounding box center [124, 392] width 45 height 12
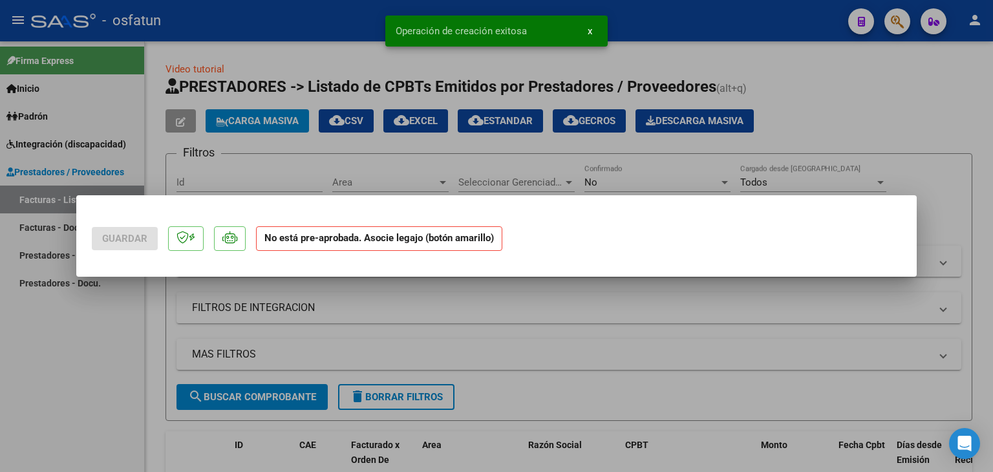
scroll to position [0, 0]
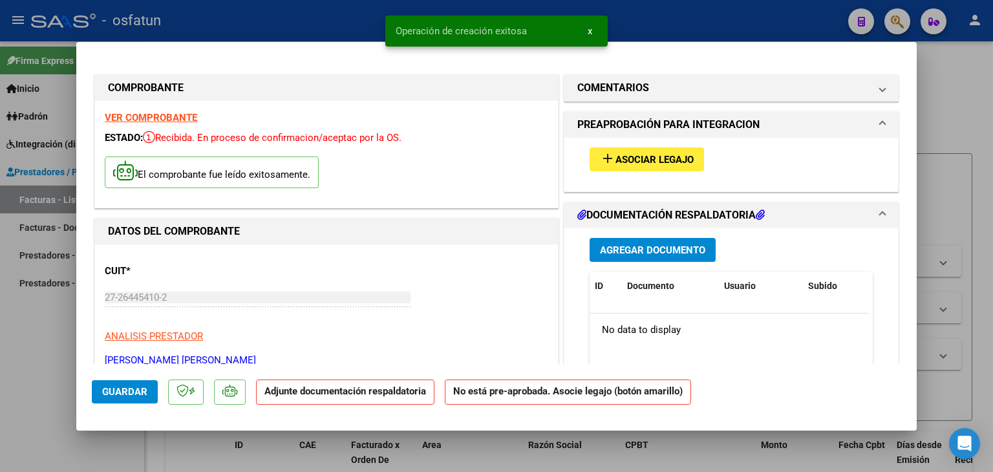
click at [649, 151] on button "add Asociar Legajo" at bounding box center [647, 159] width 114 height 24
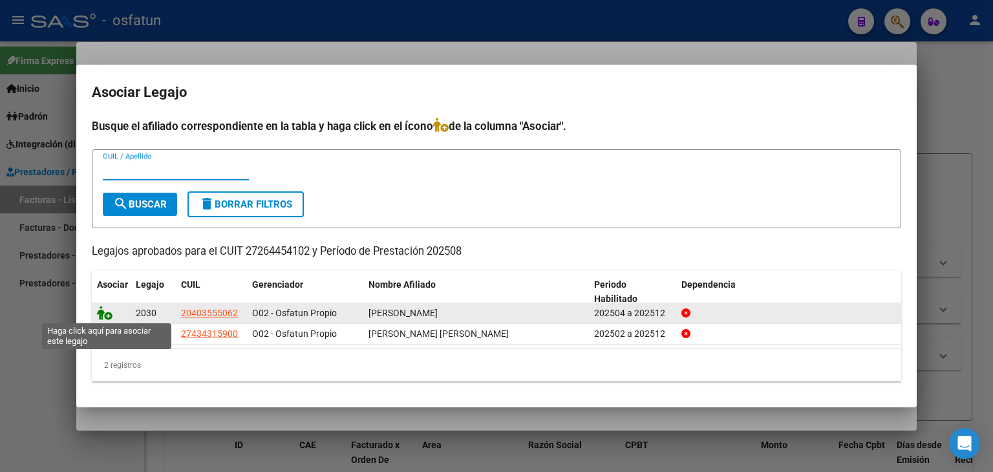
click at [103, 314] on icon at bounding box center [105, 313] width 16 height 14
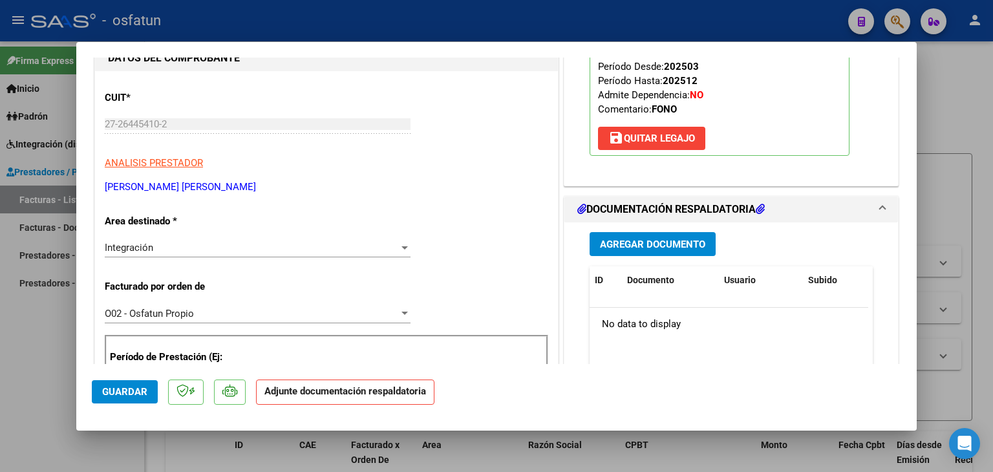
scroll to position [194, 0]
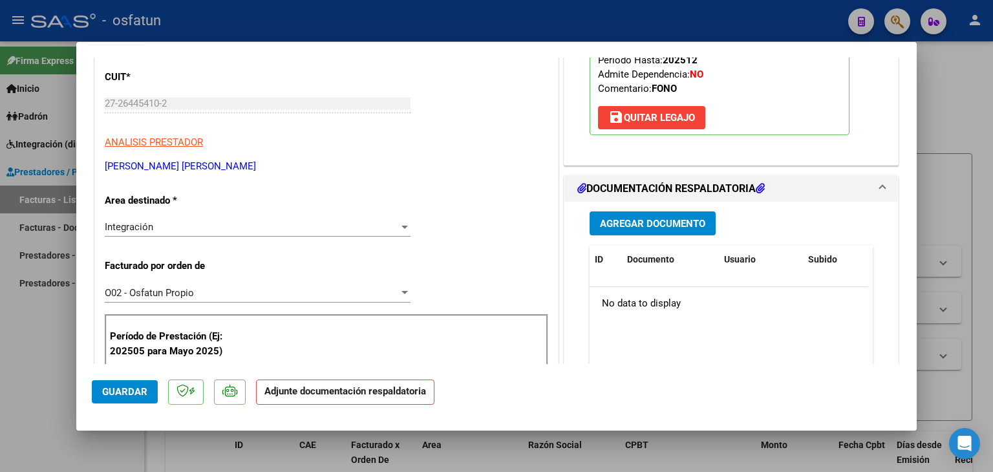
click at [628, 215] on button "Agregar Documento" at bounding box center [653, 223] width 126 height 24
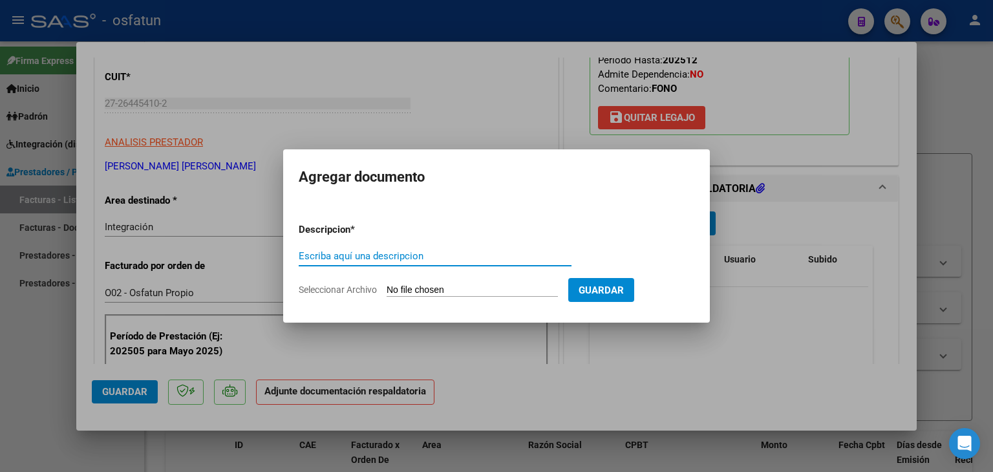
click at [343, 259] on input "Escriba aquí una descripcion" at bounding box center [435, 256] width 273 height 12
type input "ASISTENCIA"
click at [457, 284] on input "Seleccionar Archivo" at bounding box center [472, 290] width 171 height 12
type input "C:\fakepath\PLANILLA ASISTENCIA - FONO - [DATE].pdf"
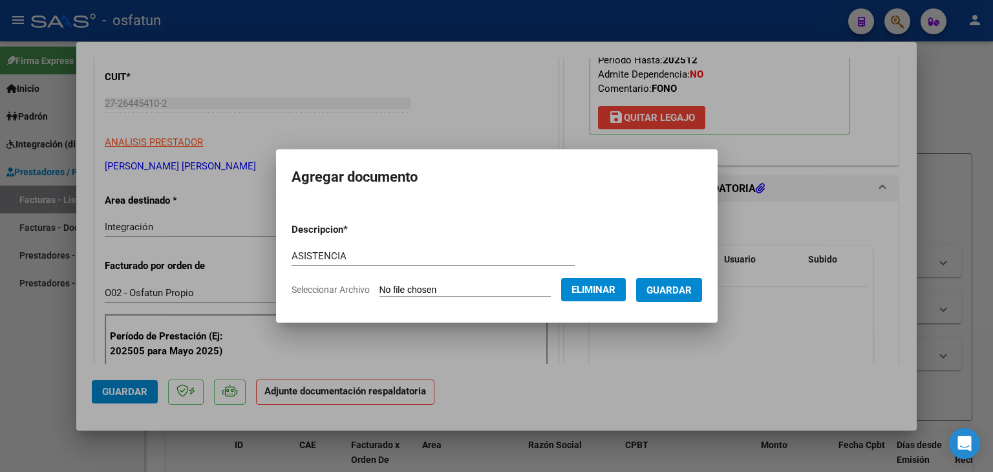
click at [685, 297] on button "Guardar" at bounding box center [669, 290] width 66 height 24
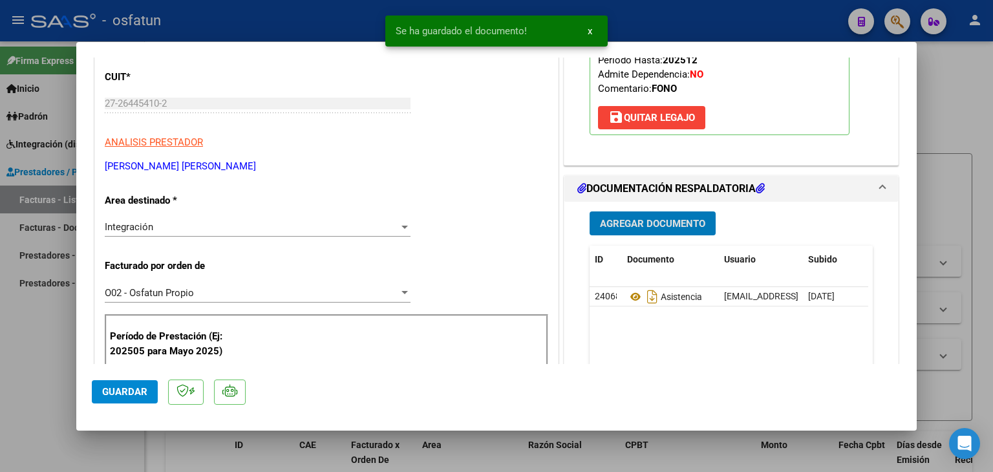
click at [657, 225] on span "Agregar Documento" at bounding box center [652, 224] width 105 height 12
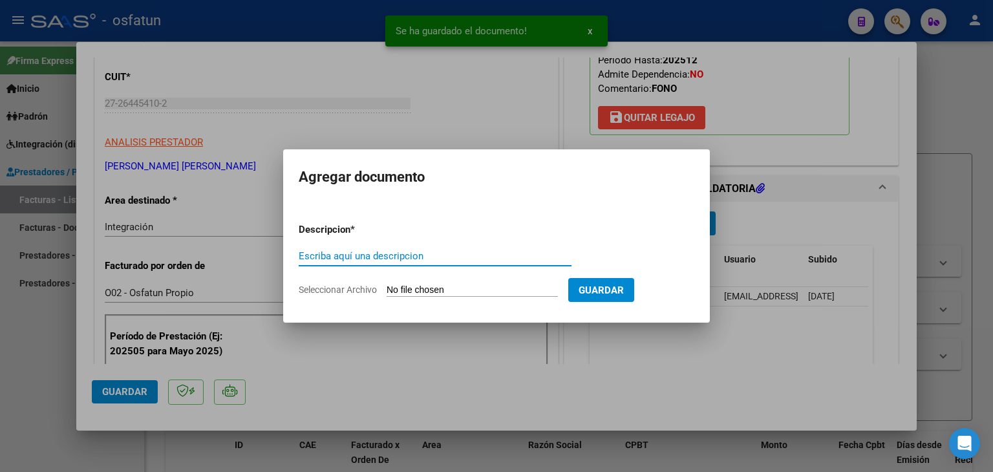
click at [390, 255] on input "Escriba aquí una descripcion" at bounding box center [435, 256] width 273 height 12
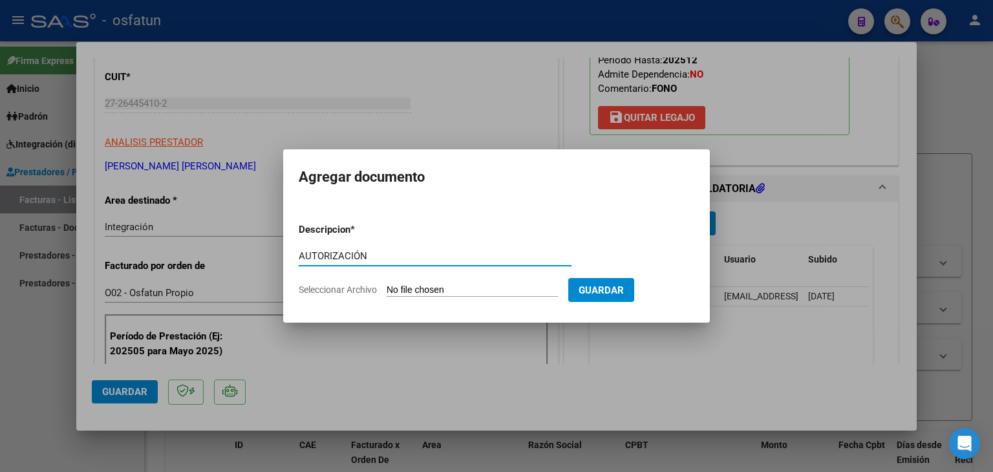
type input "AUTORIZACIÓN"
click at [443, 281] on form "Descripcion * AUTORIZACIÓN Escriba aquí una descripcion Seleccionar Archivo Gua…" at bounding box center [497, 260] width 396 height 94
click at [452, 290] on input "Seleccionar Archivo" at bounding box center [472, 290] width 171 height 12
type input "C:\fakepath\PRESUPUESTO AUTORIZADO - FONO - 2025.pdf"
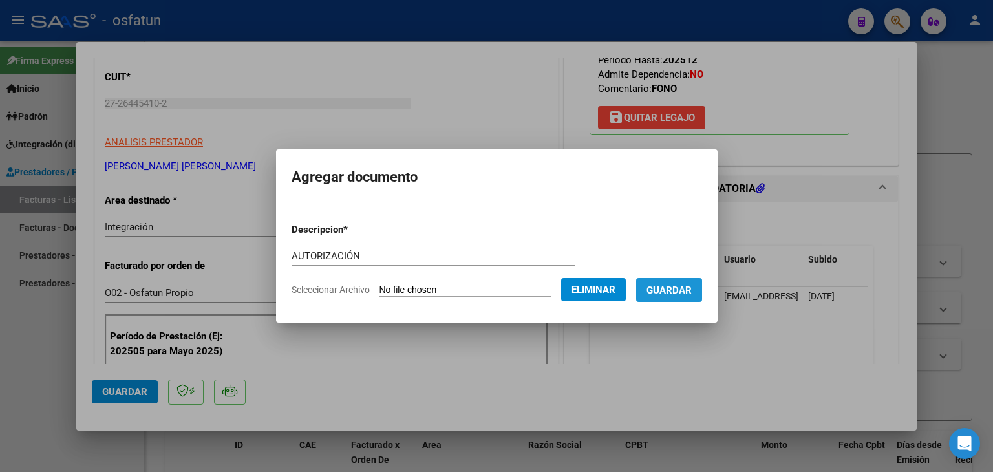
click at [674, 291] on span "Guardar" at bounding box center [668, 290] width 45 height 12
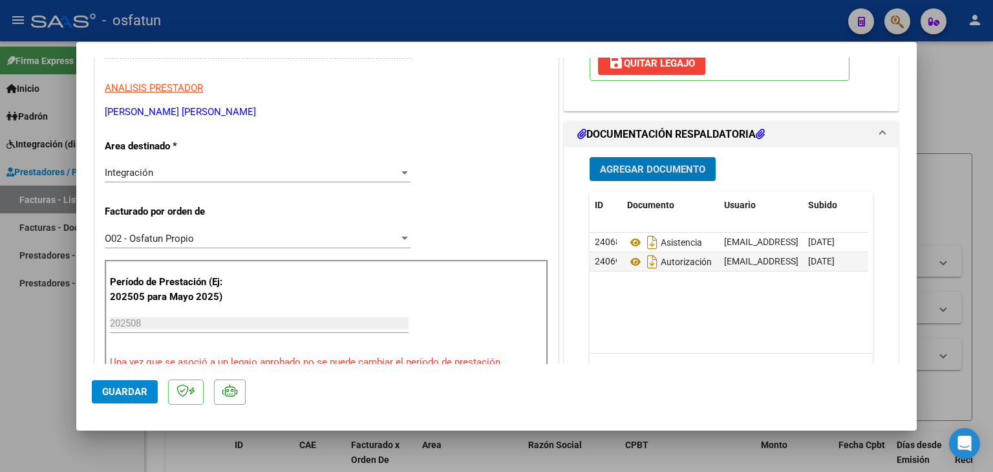
scroll to position [388, 0]
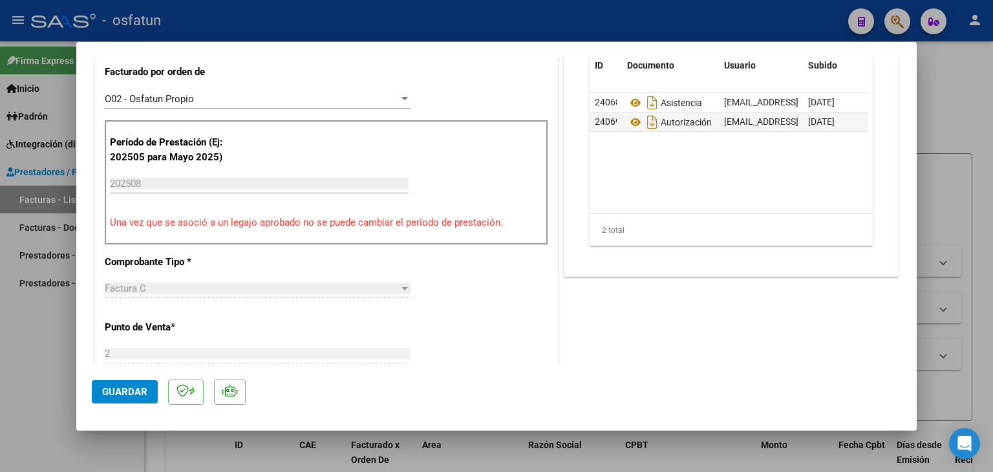
click at [145, 386] on span "Guardar" at bounding box center [124, 392] width 45 height 12
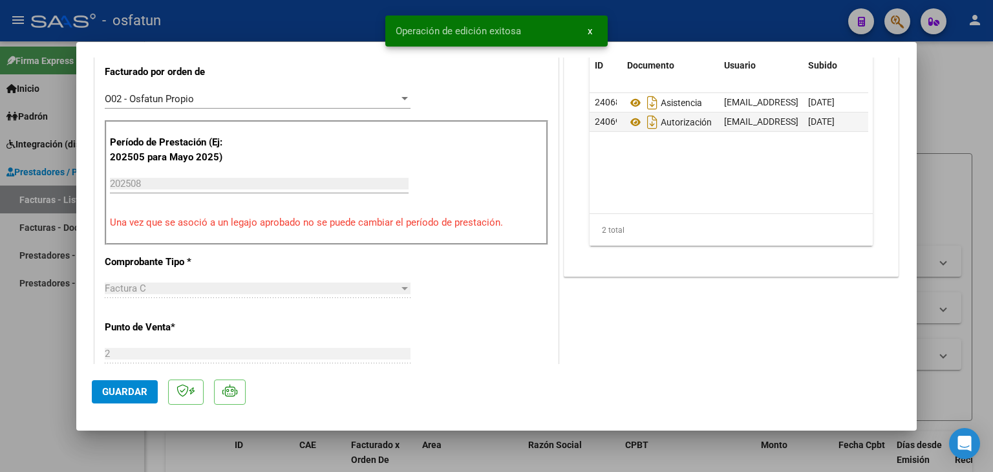
click at [319, 31] on div at bounding box center [496, 236] width 993 height 472
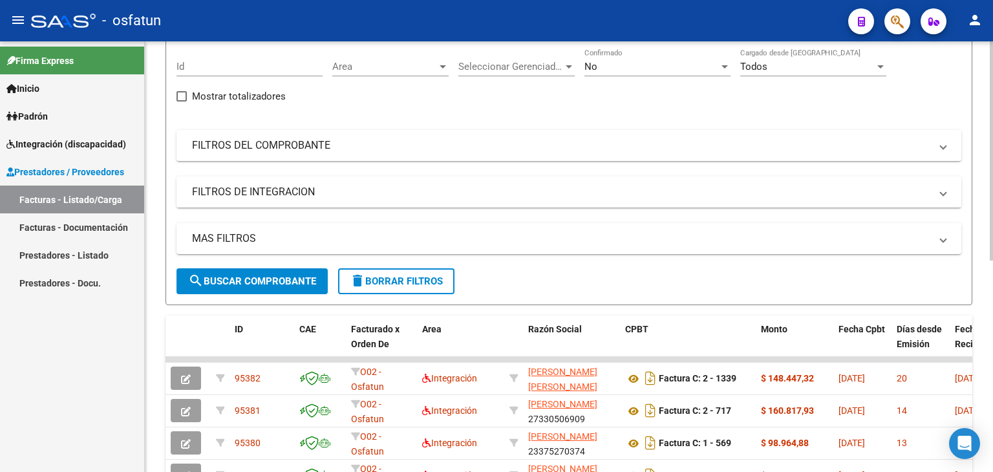
scroll to position [0, 0]
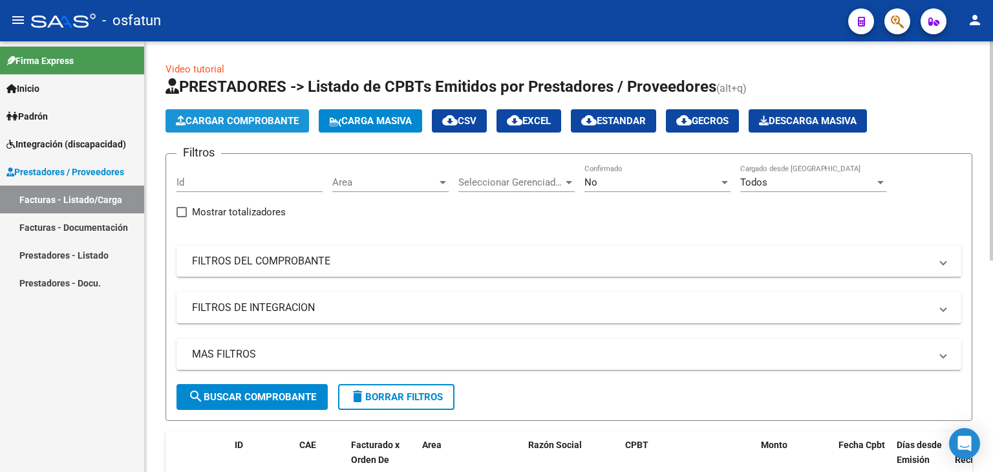
click at [245, 120] on span "Cargar Comprobante" at bounding box center [237, 121] width 123 height 12
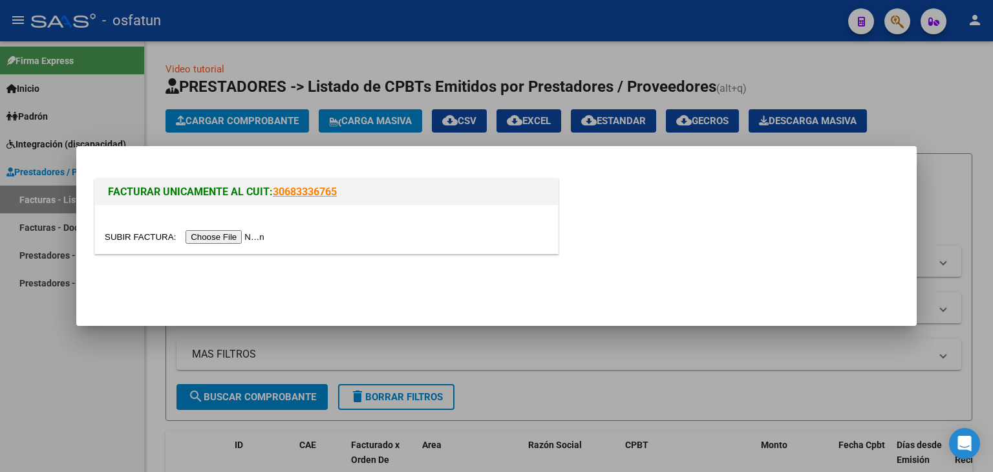
click at [257, 240] on input "file" at bounding box center [187, 237] width 164 height 14
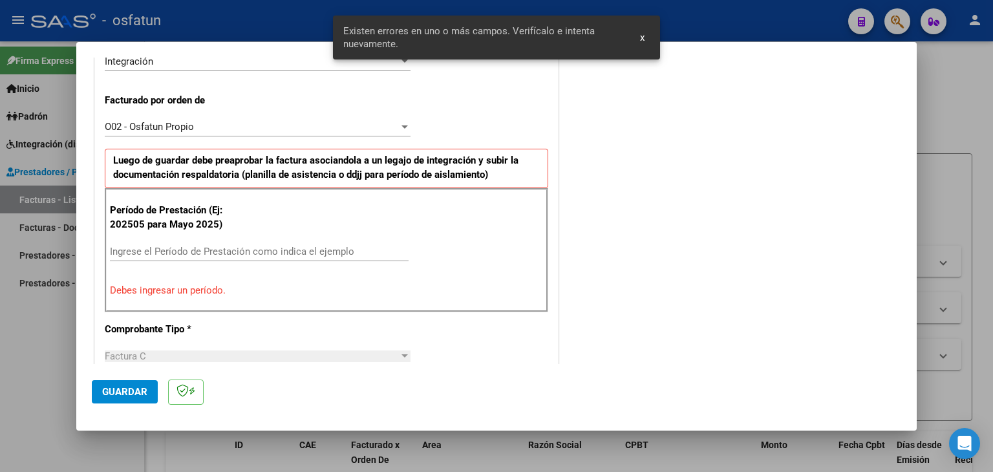
scroll to position [426, 0]
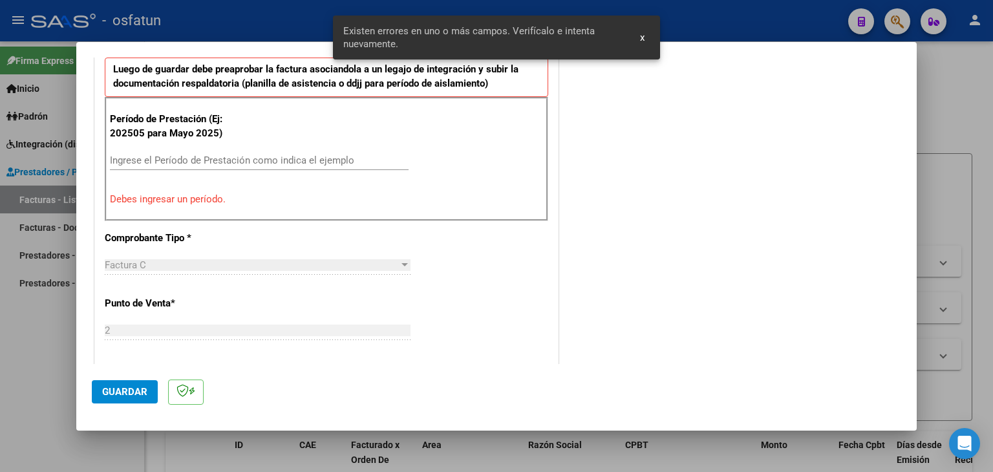
click at [213, 151] on div "Ingrese el Período de Prestación como indica el ejemplo" at bounding box center [259, 160] width 299 height 19
click at [213, 161] on input "Ingrese el Período de Prestación como indica el ejemplo" at bounding box center [259, 160] width 299 height 12
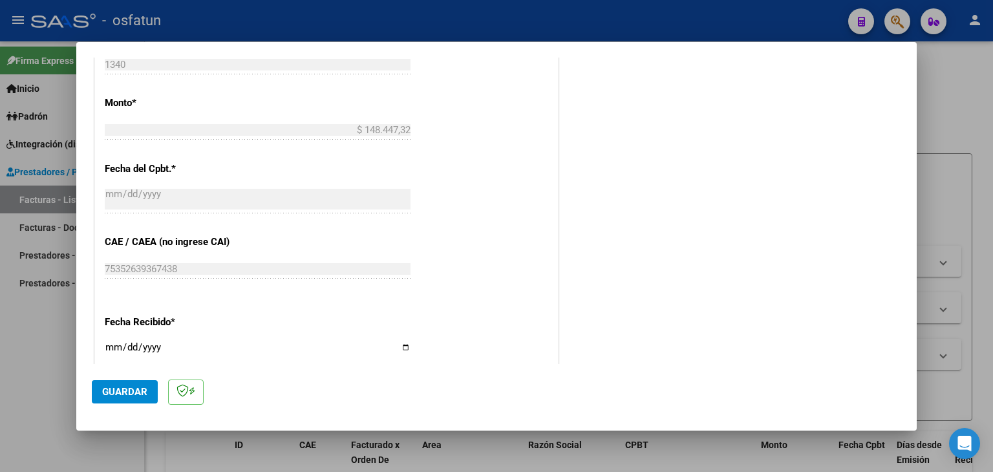
scroll to position [749, 0]
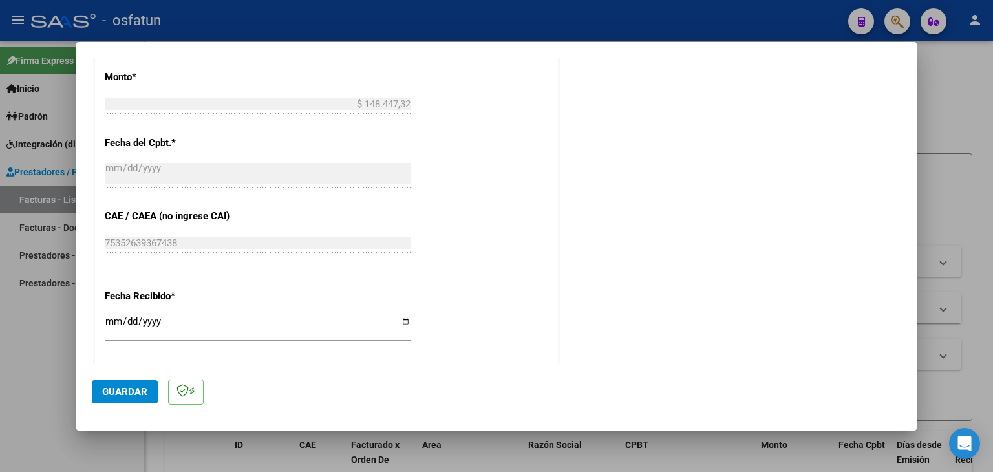
type input "202508"
click at [105, 323] on input "[DATE]" at bounding box center [258, 326] width 306 height 21
type input "[DATE]"
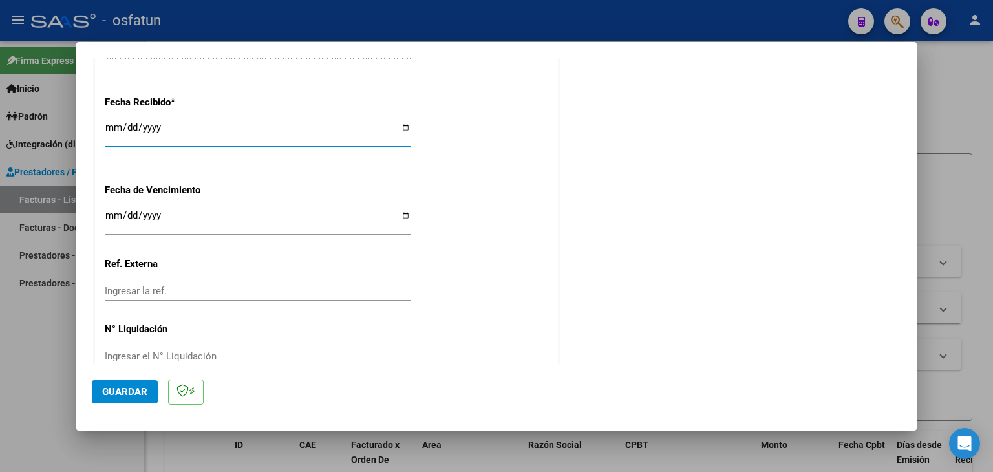
scroll to position [968, 0]
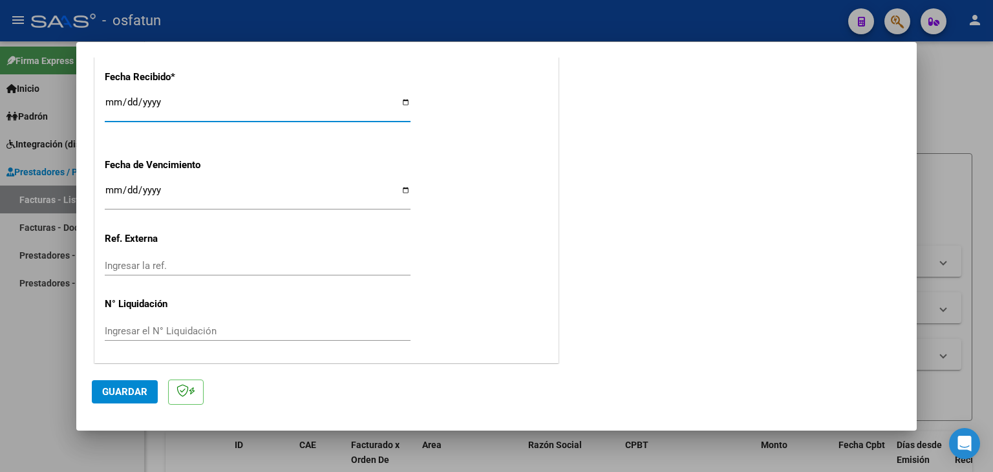
click at [118, 399] on button "Guardar" at bounding box center [125, 391] width 66 height 23
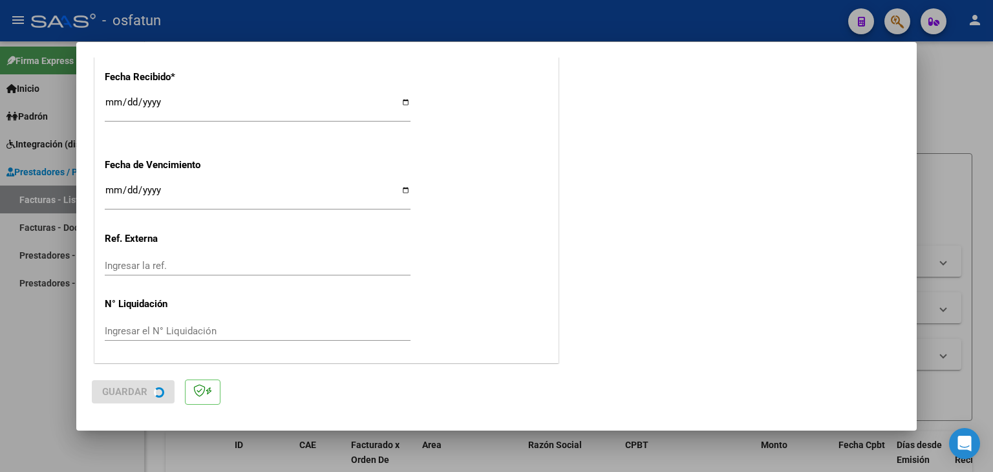
scroll to position [0, 0]
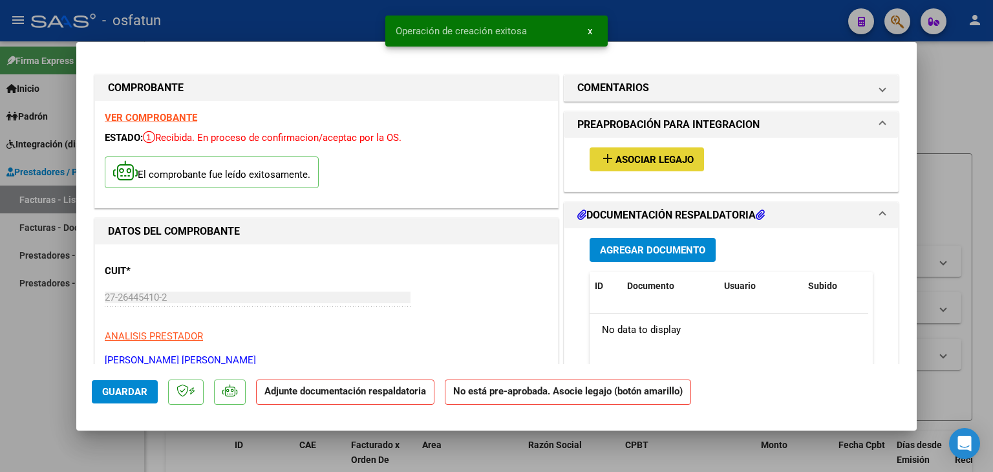
click at [639, 168] on button "add Asociar Legajo" at bounding box center [647, 159] width 114 height 24
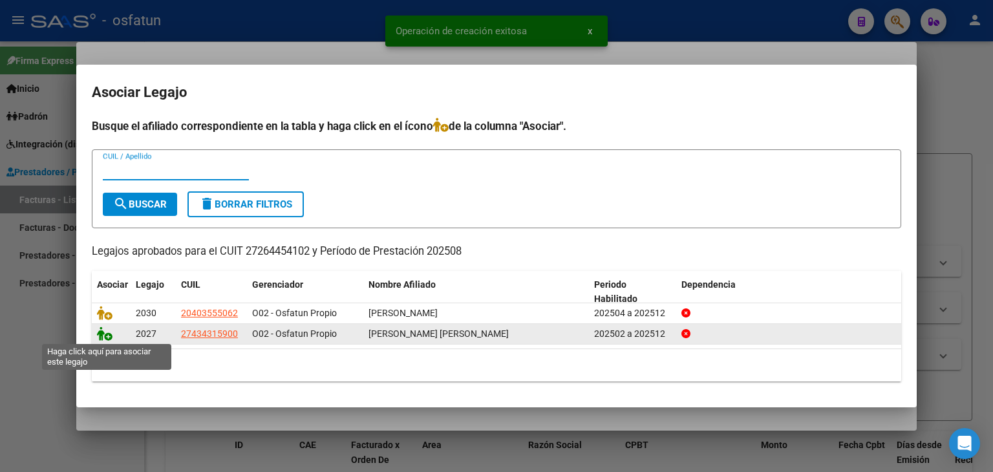
click at [103, 329] on icon at bounding box center [105, 333] width 16 height 14
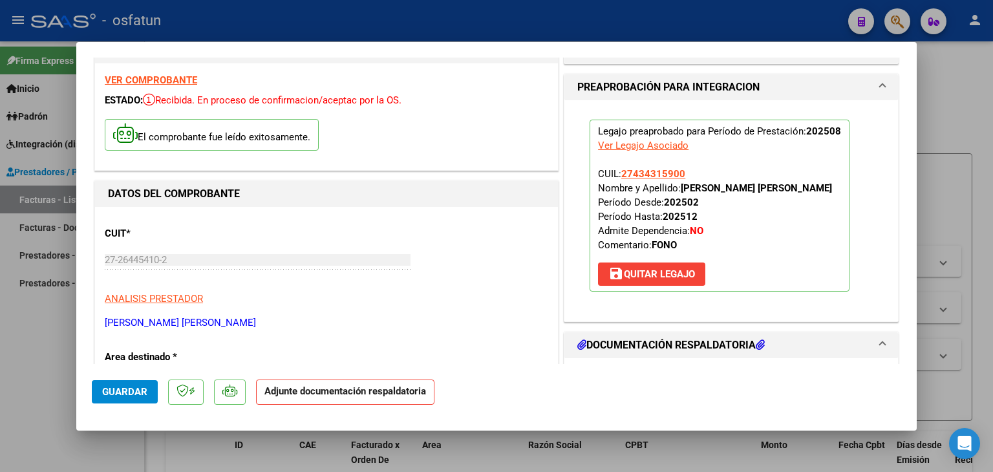
scroll to position [129, 0]
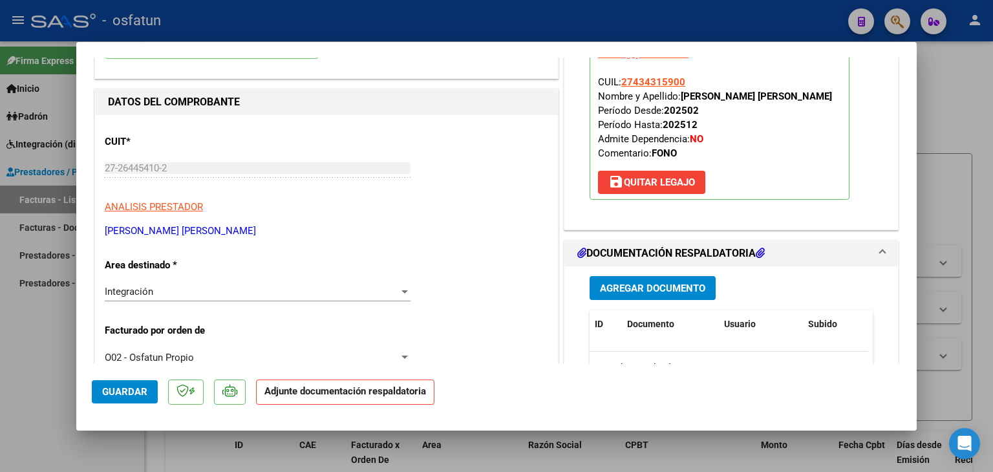
click at [664, 295] on button "Agregar Documento" at bounding box center [653, 288] width 126 height 24
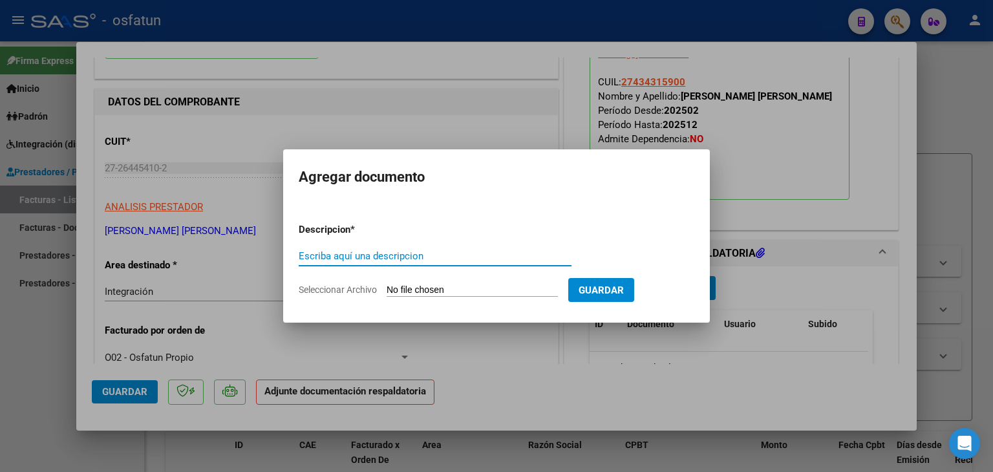
click at [315, 253] on input "Escriba aquí una descripcion" at bounding box center [435, 256] width 273 height 12
type input "ASISTENCIA"
click at [457, 291] on input "Seleccionar Archivo" at bounding box center [472, 290] width 171 height 12
type input "C:\fakepath\PLANILLA ASISTENCIA - FONO - [DATE].pdf"
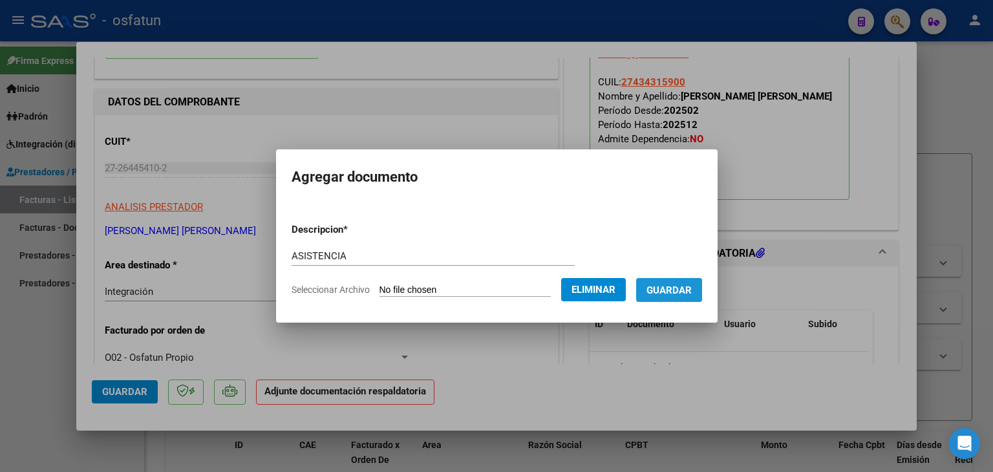
click at [675, 297] on button "Guardar" at bounding box center [669, 290] width 66 height 24
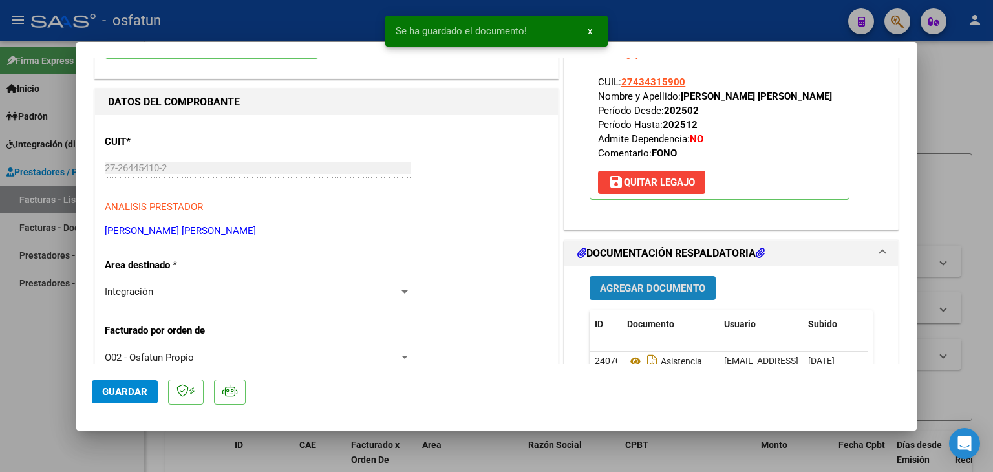
click at [615, 287] on span "Agregar Documento" at bounding box center [652, 288] width 105 height 12
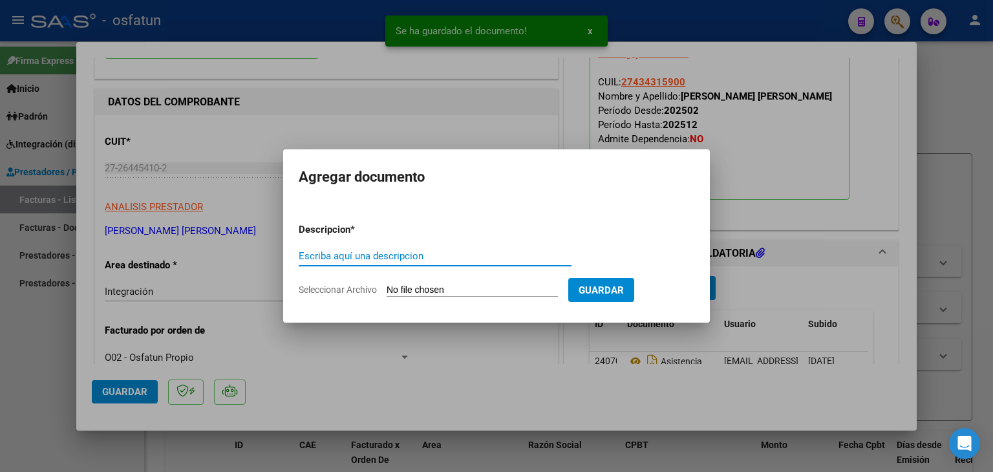
click at [383, 257] on input "Escriba aquí una descripcion" at bounding box center [435, 256] width 273 height 12
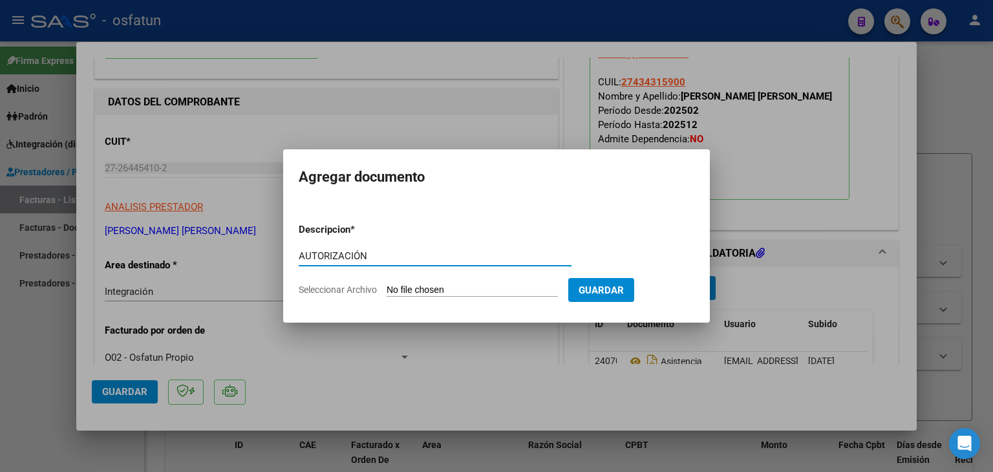
type input "AUTORIZACIÓN"
click at [432, 287] on input "Seleccionar Archivo" at bounding box center [472, 290] width 171 height 12
type input "C:\fakepath\PRESUPUESTO AUTORIZADO - FONO - 2025.pdf"
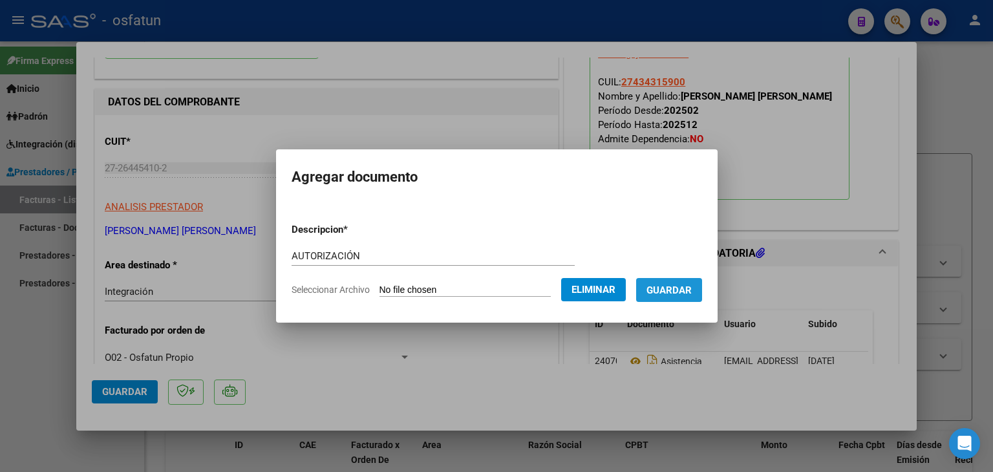
click at [681, 295] on span "Guardar" at bounding box center [668, 290] width 45 height 12
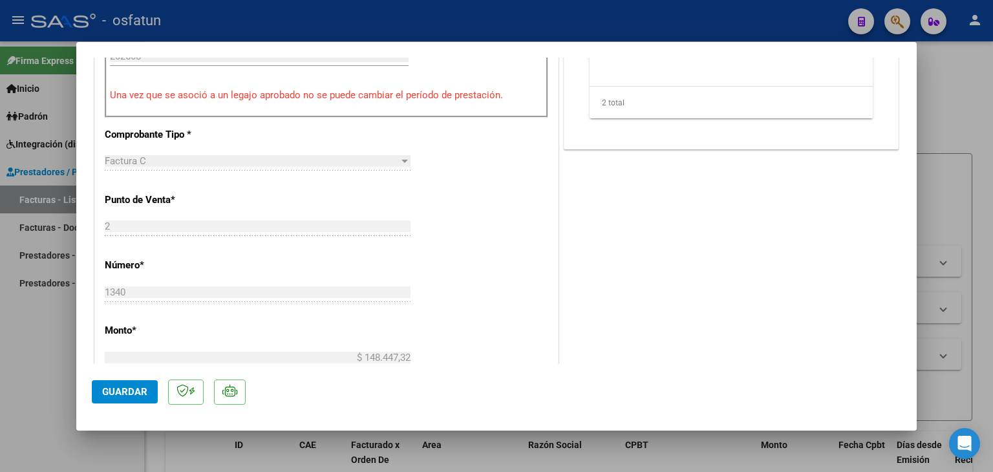
scroll to position [517, 0]
drag, startPoint x: 140, startPoint y: 402, endPoint x: 142, endPoint y: 394, distance: 8.2
click at [140, 399] on button "Guardar" at bounding box center [125, 391] width 66 height 23
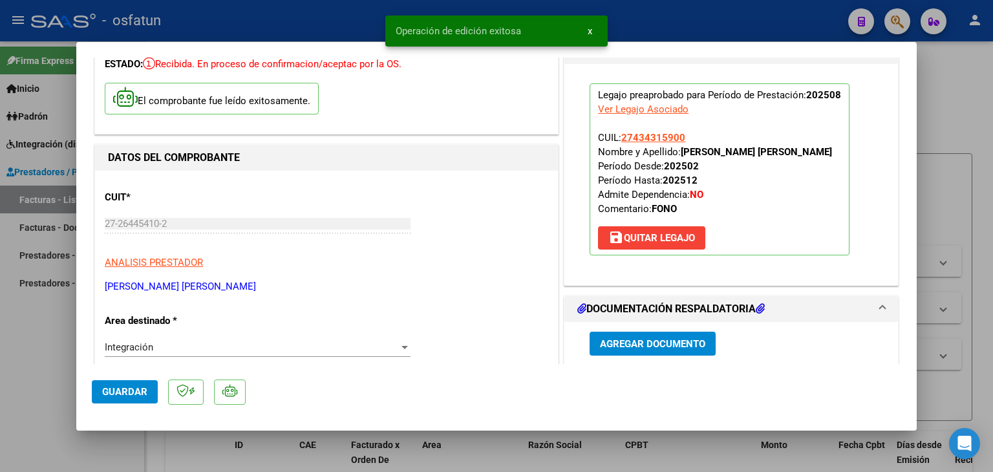
scroll to position [0, 0]
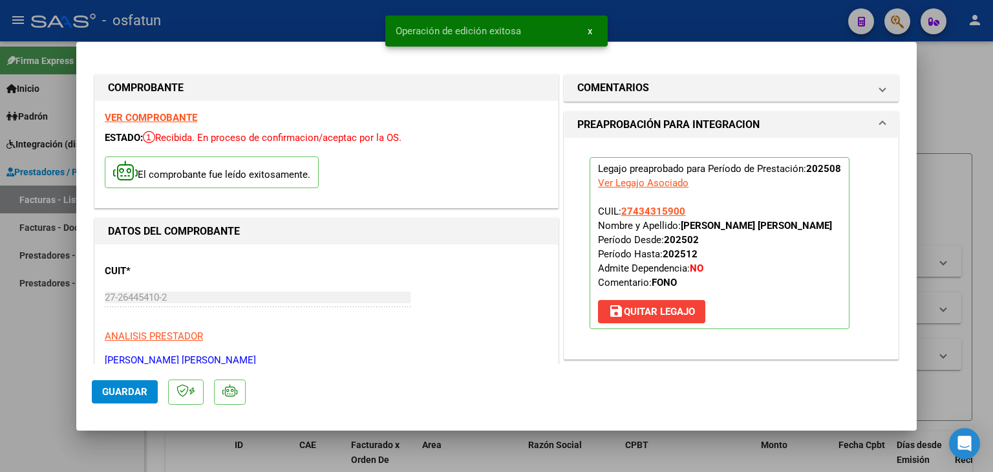
click at [362, 13] on div at bounding box center [496, 236] width 993 height 472
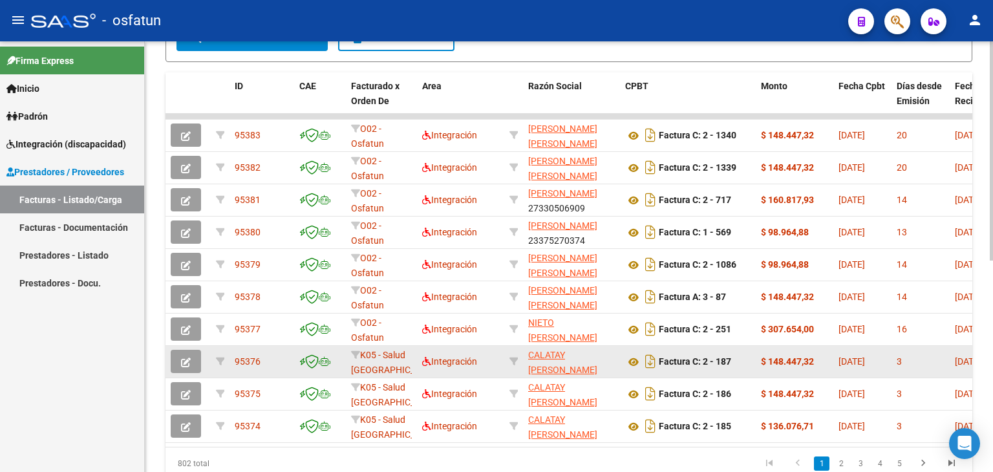
scroll to position [416, 0]
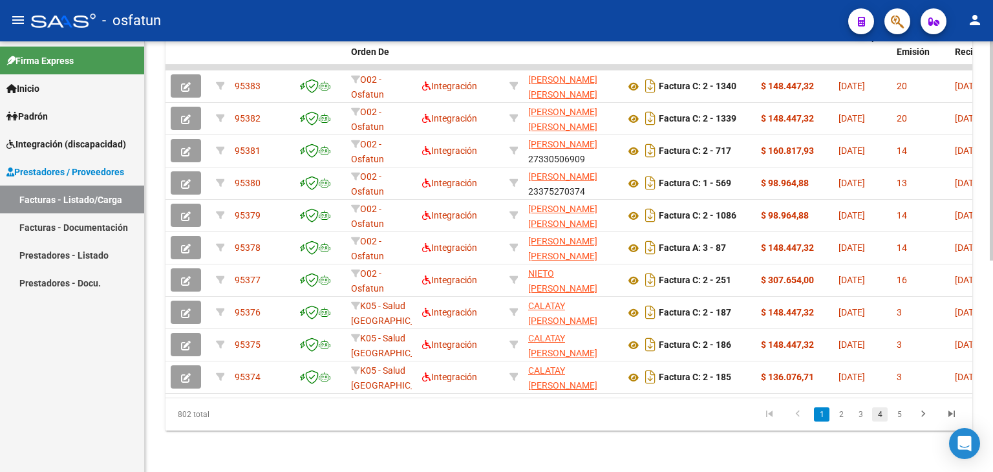
click at [884, 412] on link "4" at bounding box center [880, 414] width 16 height 14
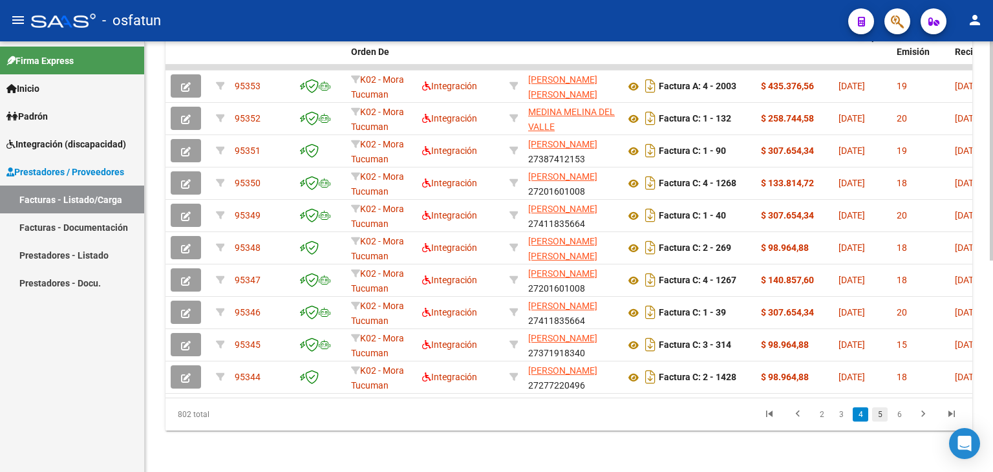
click at [882, 415] on link "5" at bounding box center [880, 414] width 16 height 14
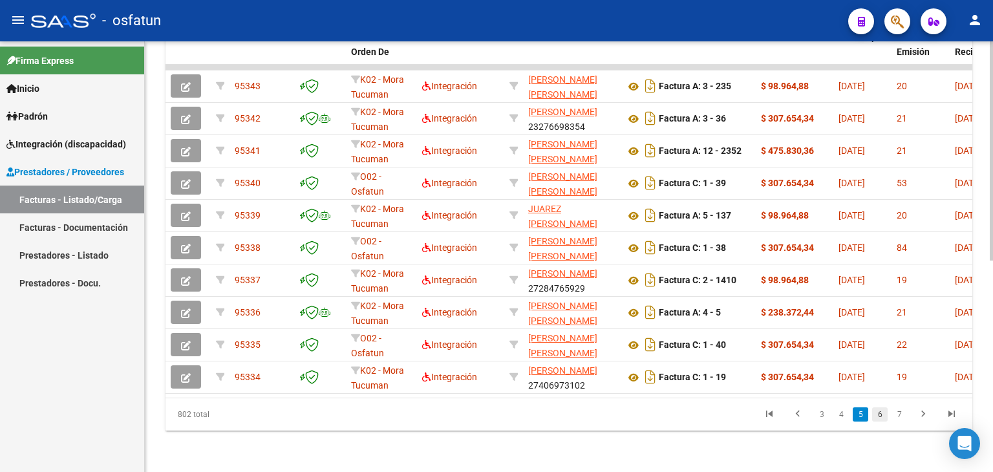
click at [883, 416] on link "6" at bounding box center [880, 414] width 16 height 14
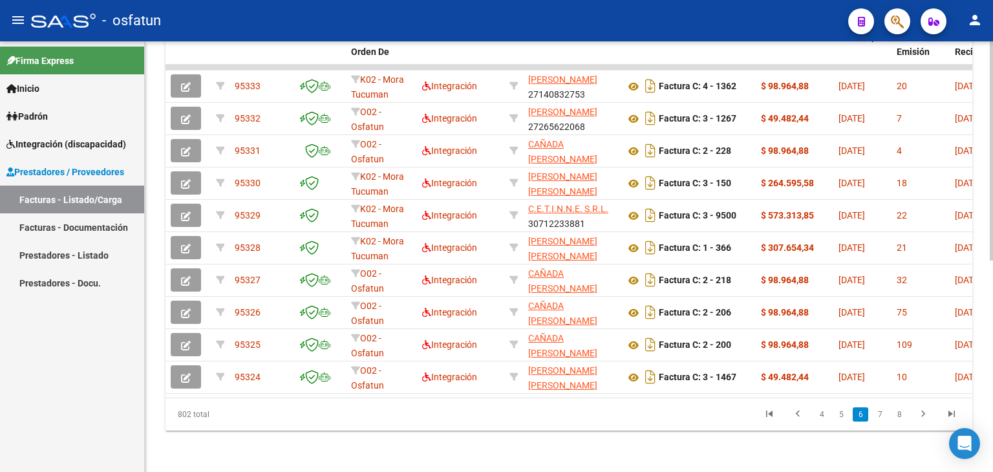
click at [883, 416] on link "7" at bounding box center [880, 414] width 16 height 14
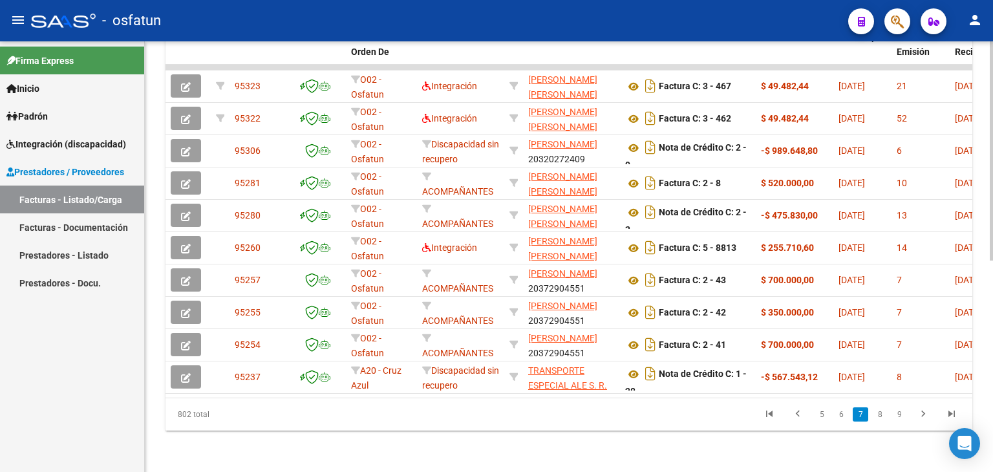
click at [883, 416] on link "8" at bounding box center [880, 414] width 16 height 14
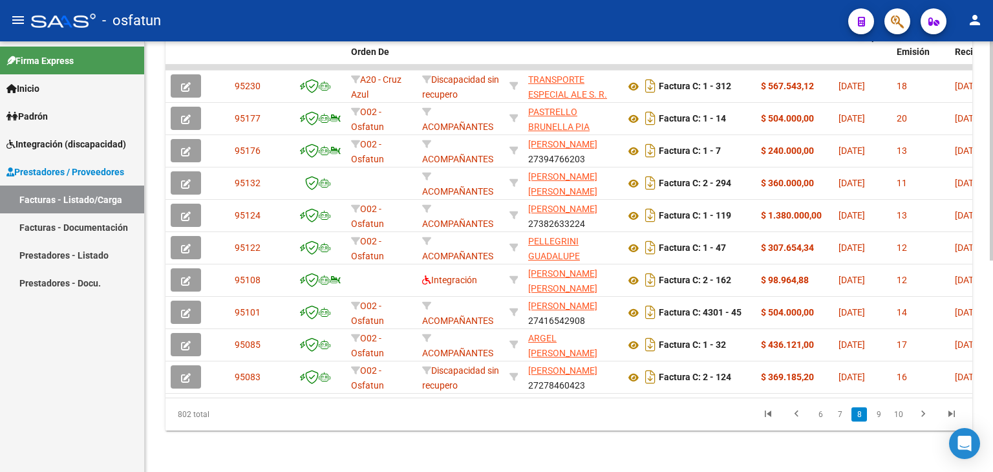
click at [883, 416] on link "9" at bounding box center [879, 414] width 16 height 14
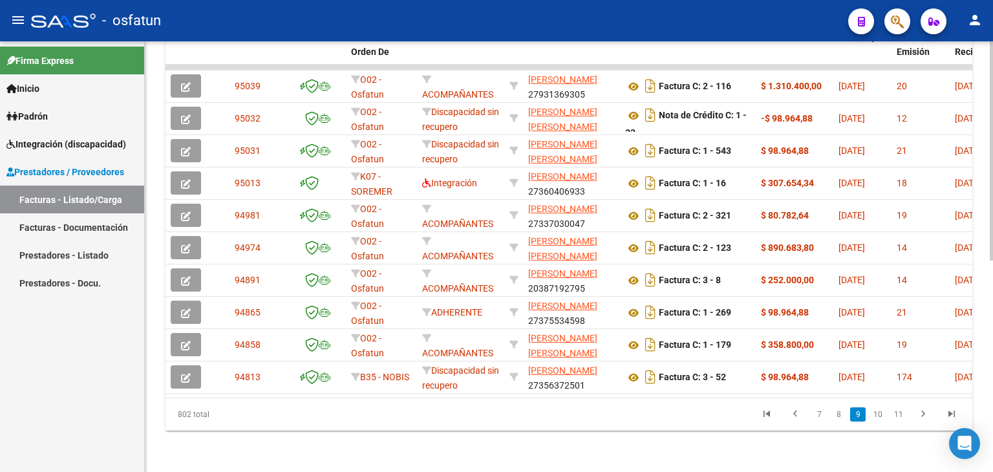
click at [883, 416] on link "10" at bounding box center [877, 414] width 17 height 14
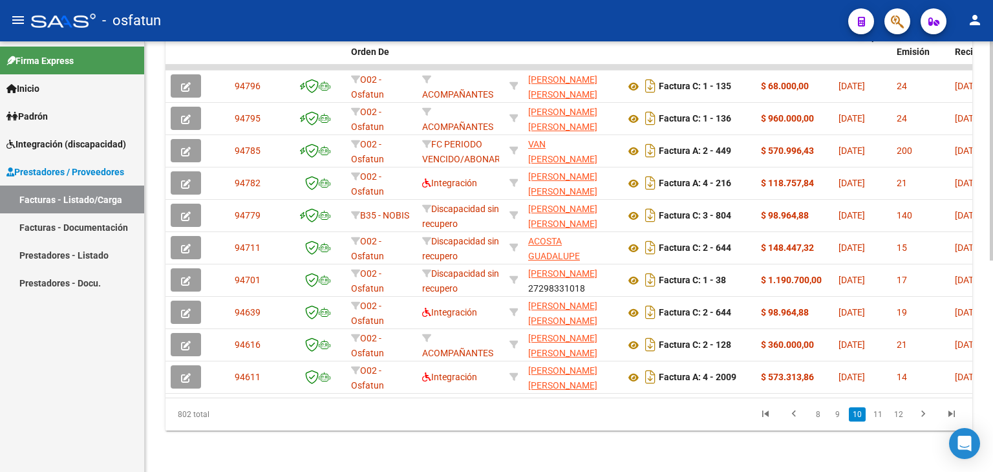
click at [883, 416] on link "11" at bounding box center [877, 414] width 17 height 14
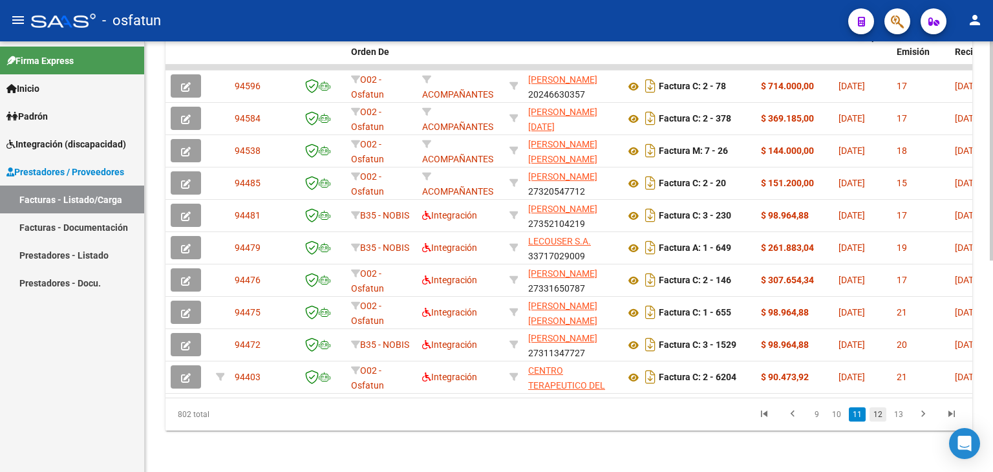
click at [882, 409] on link "12" at bounding box center [877, 414] width 17 height 14
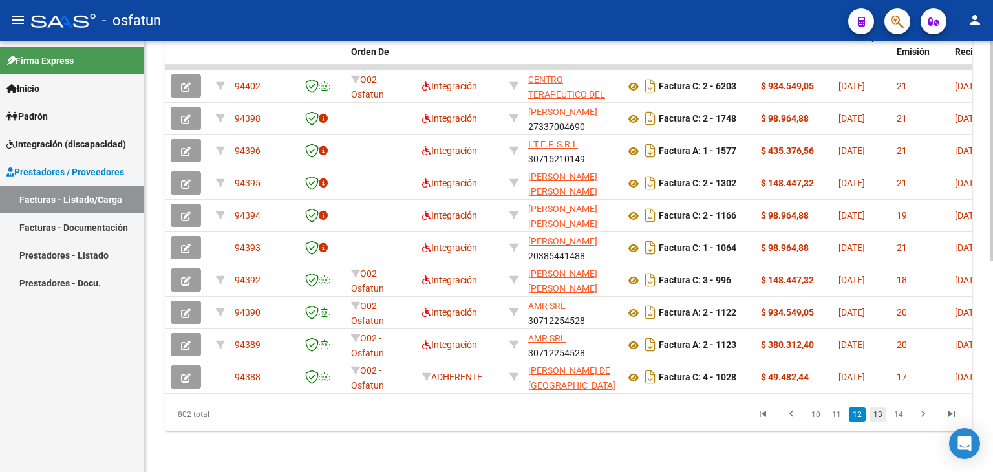
click at [884, 420] on link "13" at bounding box center [877, 414] width 17 height 14
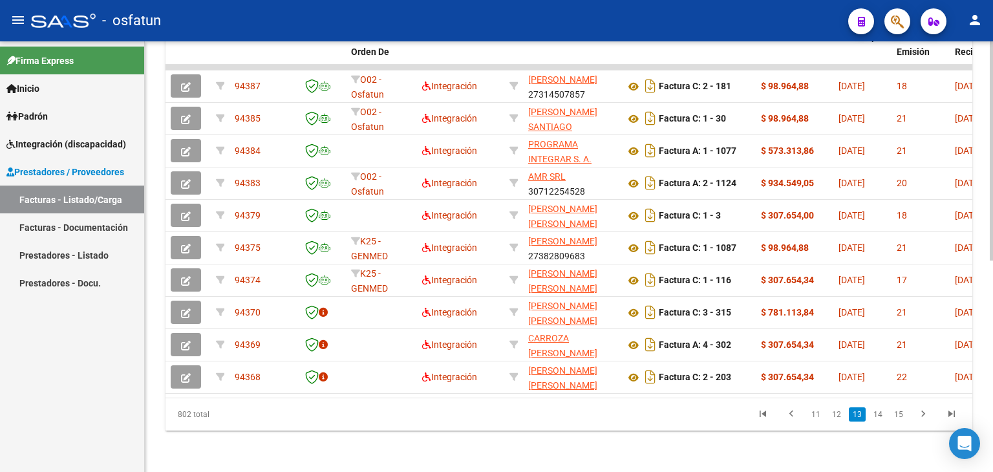
click at [882, 420] on link "14" at bounding box center [877, 414] width 17 height 14
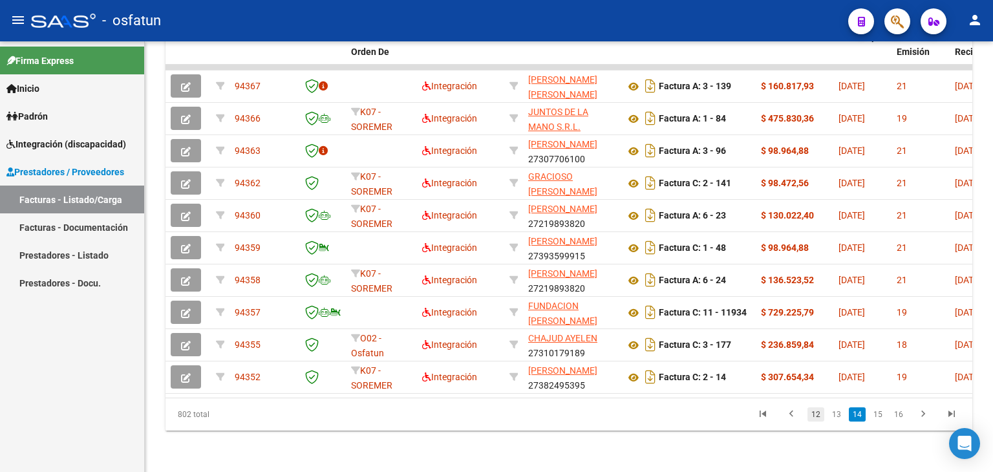
click at [816, 418] on link "12" at bounding box center [815, 414] width 17 height 14
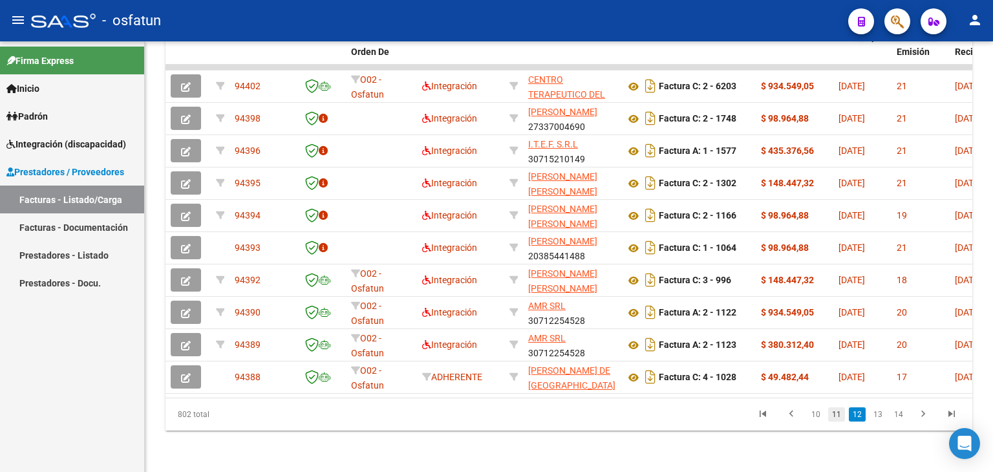
click at [835, 416] on link "11" at bounding box center [836, 414] width 17 height 14
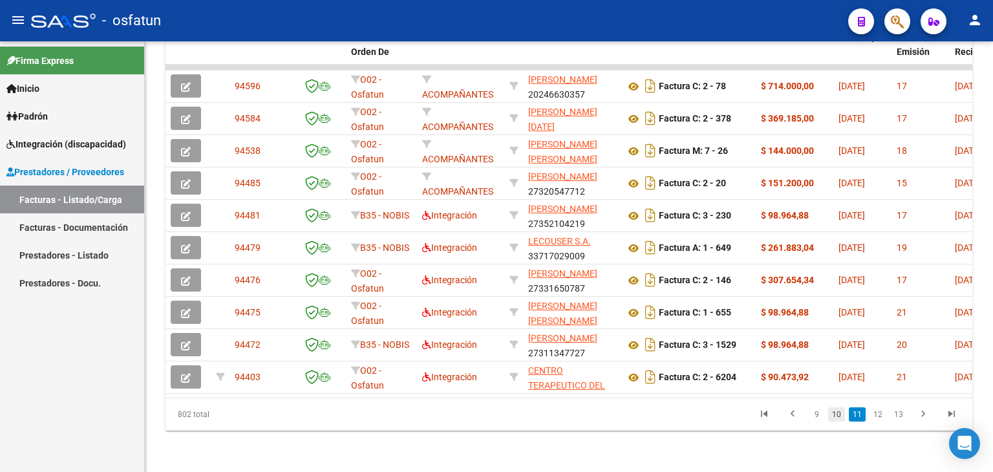
click at [835, 420] on link "10" at bounding box center [836, 414] width 17 height 14
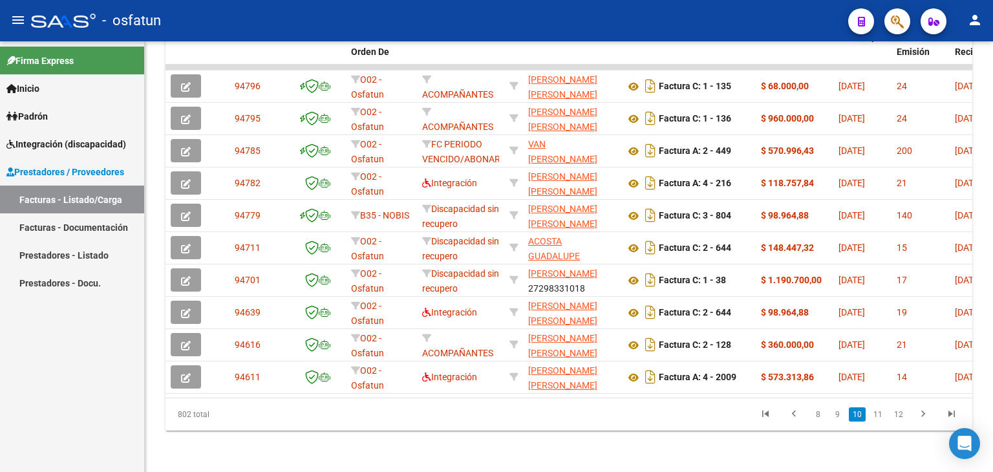
click at [835, 420] on link "9" at bounding box center [837, 414] width 16 height 14
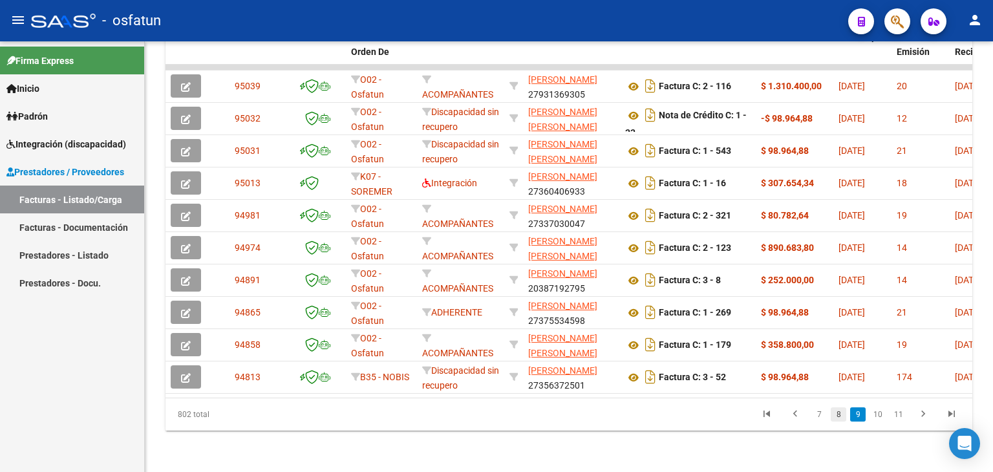
click at [837, 415] on link "8" at bounding box center [839, 414] width 16 height 14
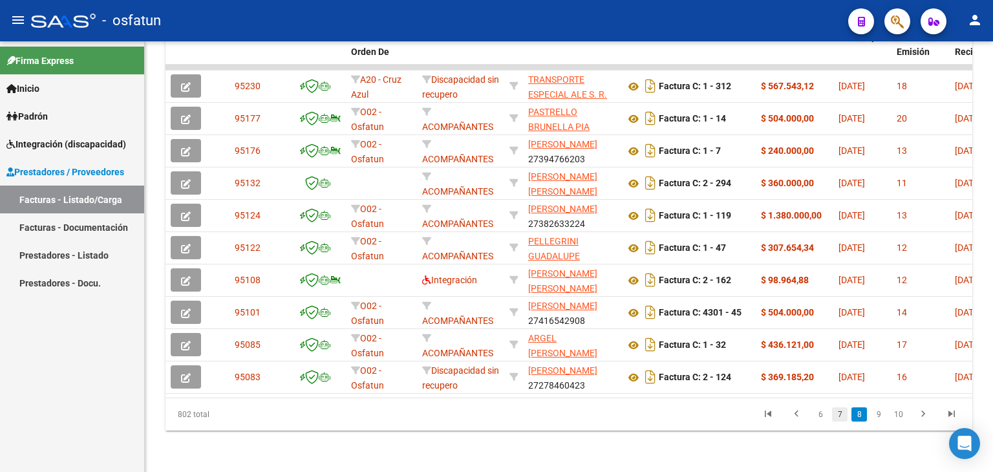
click at [836, 418] on link "7" at bounding box center [840, 414] width 16 height 14
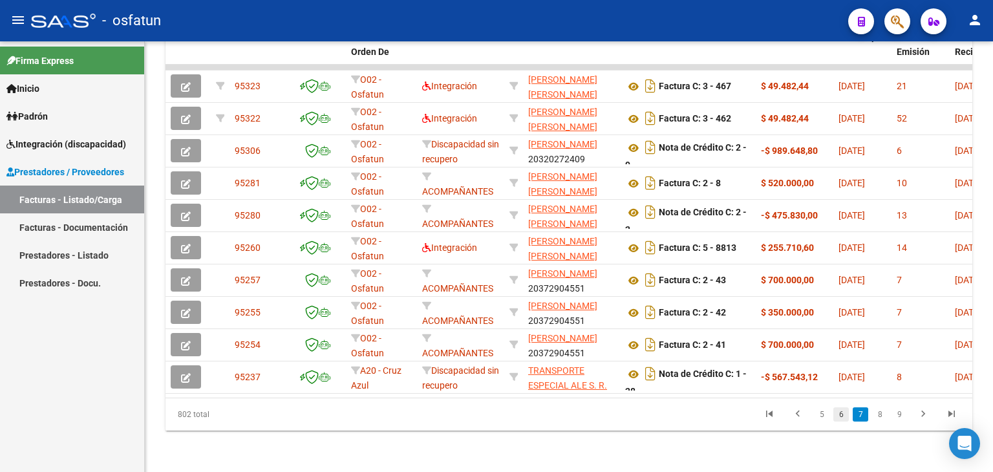
click at [838, 414] on link "6" at bounding box center [841, 414] width 16 height 14
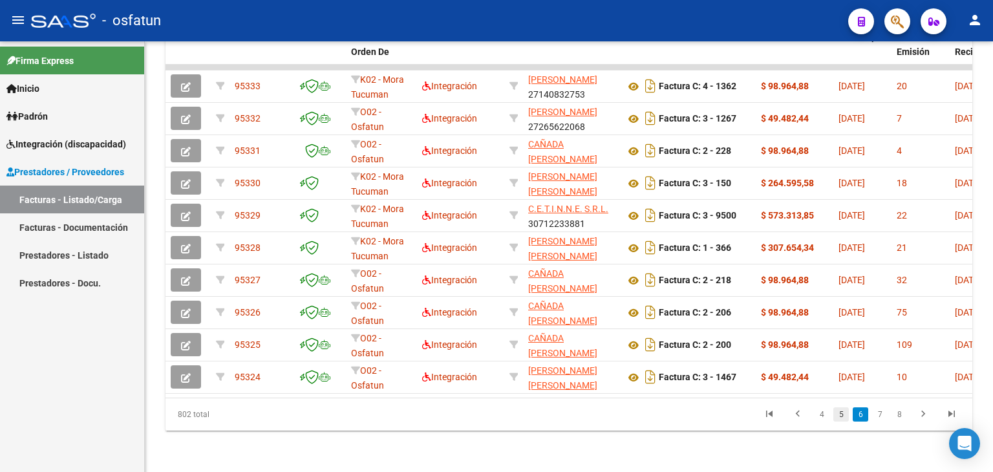
click at [838, 420] on link "5" at bounding box center [841, 414] width 16 height 14
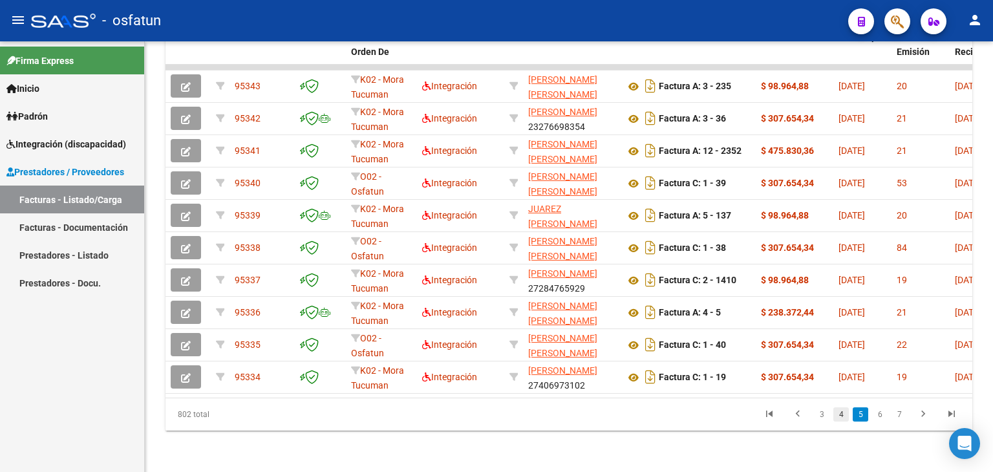
click at [843, 416] on link "4" at bounding box center [841, 414] width 16 height 14
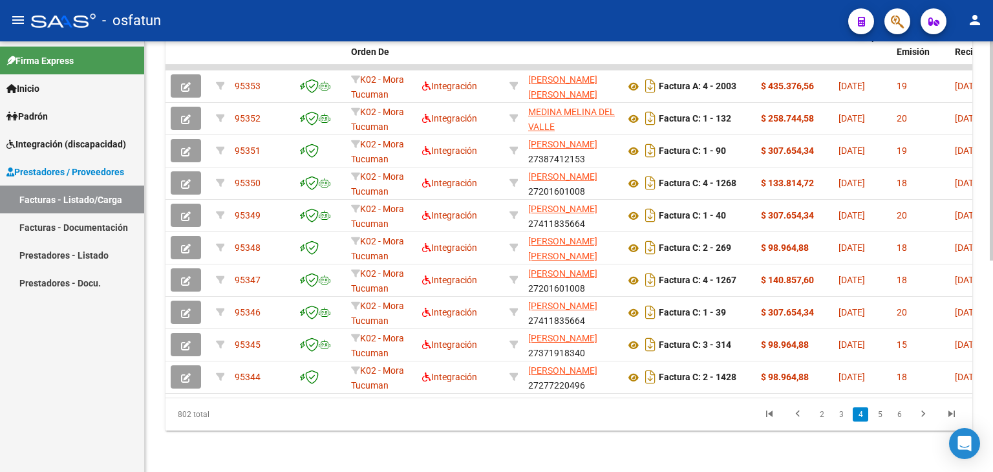
click at [843, 416] on link "3" at bounding box center [841, 414] width 16 height 14
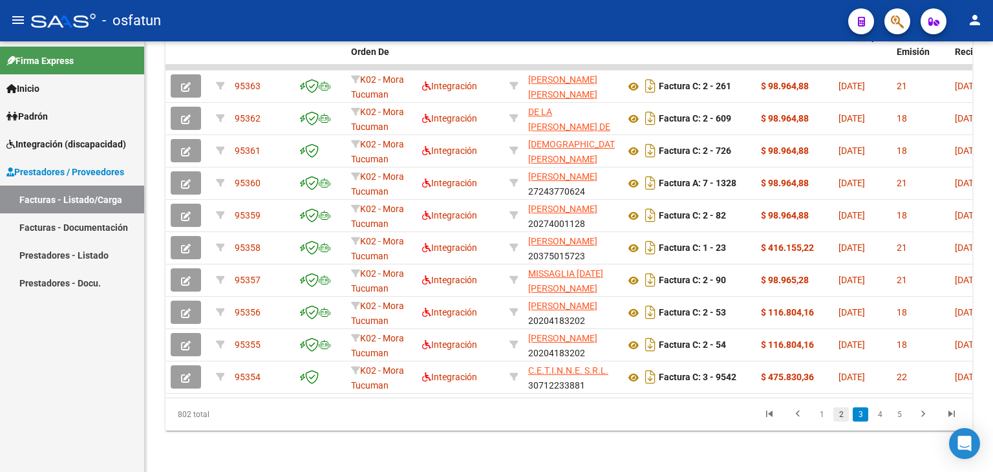
click at [843, 420] on link "2" at bounding box center [841, 414] width 16 height 14
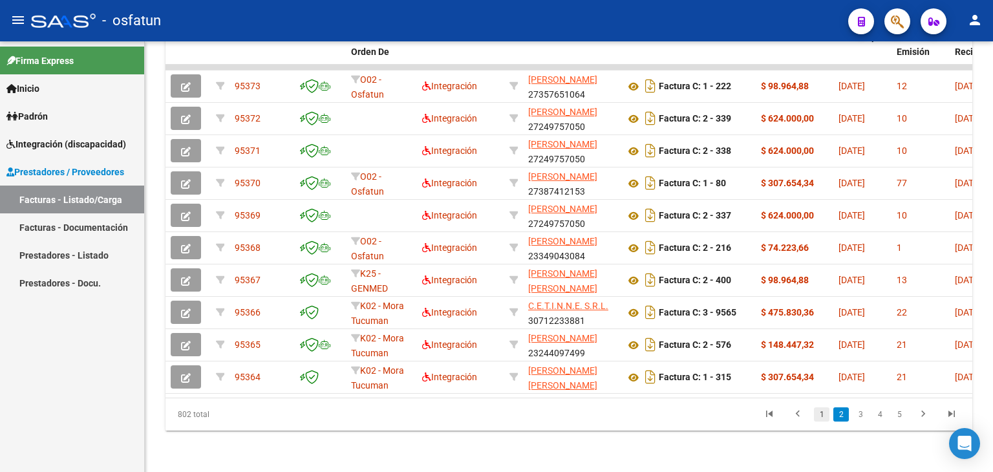
click at [820, 417] on link "1" at bounding box center [822, 414] width 16 height 14
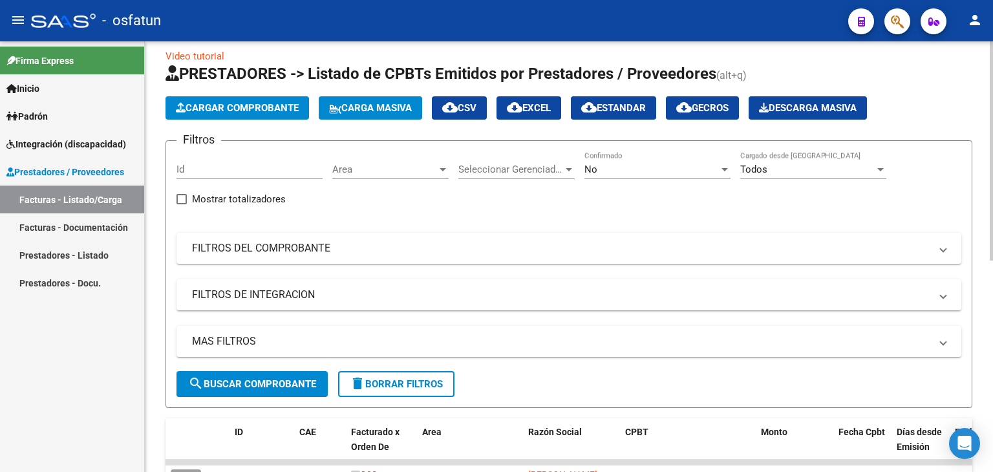
scroll to position [0, 0]
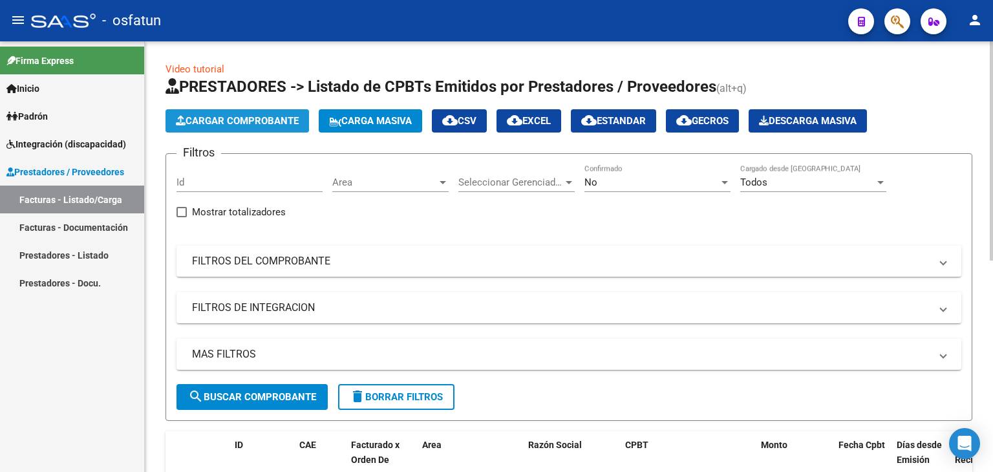
click at [264, 115] on span "Cargar Comprobante" at bounding box center [237, 121] width 123 height 12
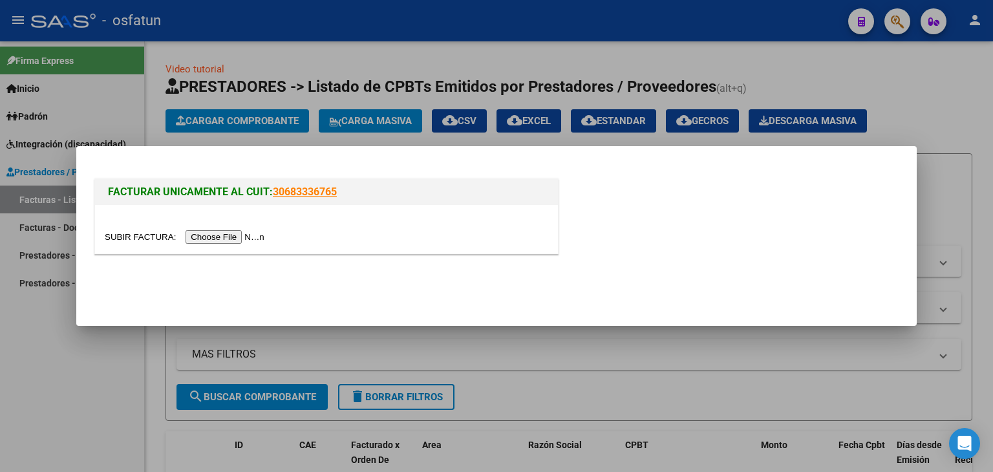
click at [225, 237] on input "file" at bounding box center [187, 237] width 164 height 14
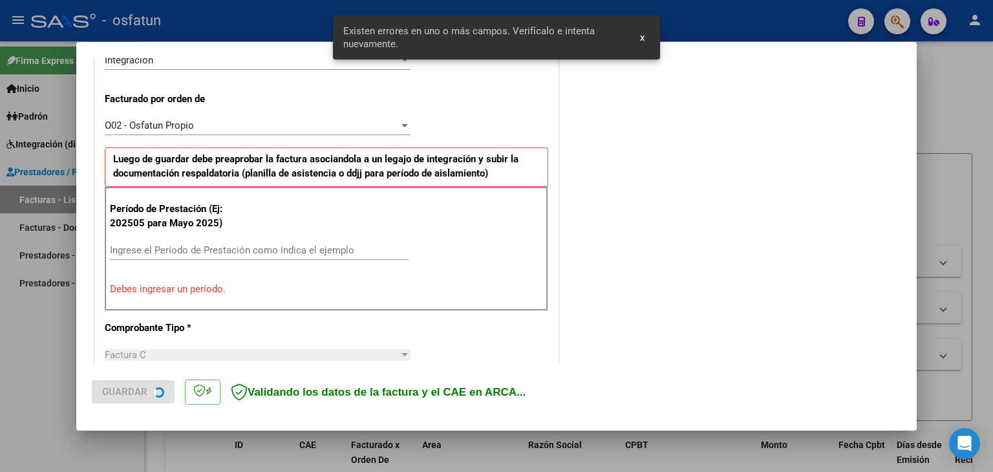
scroll to position [337, 0]
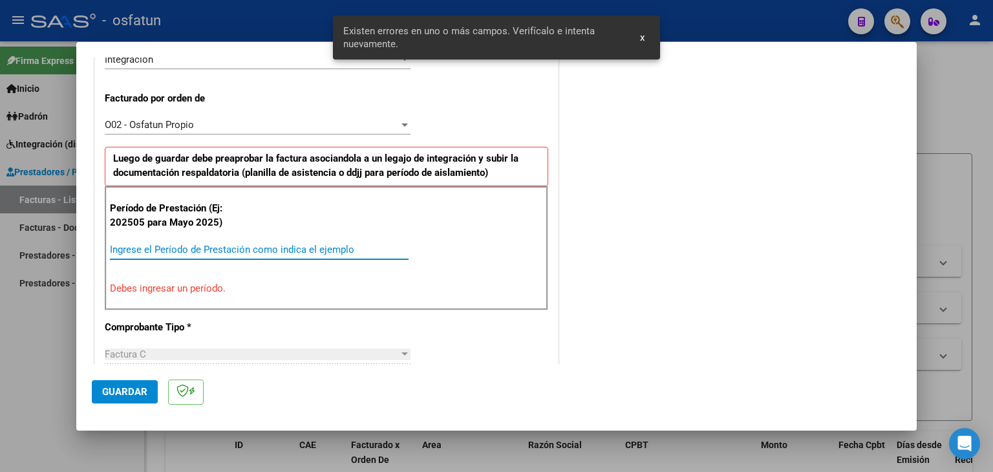
click at [240, 244] on input "Ingrese el Período de Prestación como indica el ejemplo" at bounding box center [259, 250] width 299 height 12
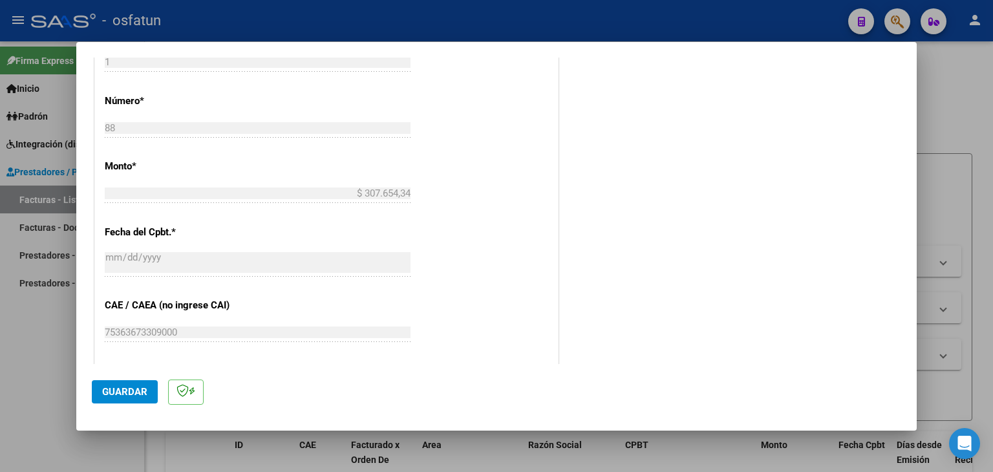
scroll to position [725, 0]
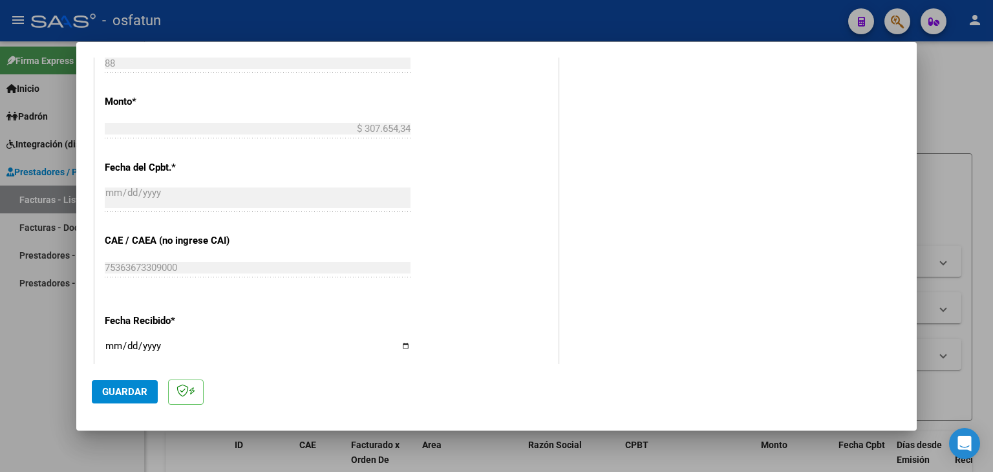
type input "202508"
drag, startPoint x: 114, startPoint y: 341, endPoint x: 107, endPoint y: 343, distance: 7.4
click at [114, 342] on input "[DATE]" at bounding box center [258, 351] width 306 height 21
type input "[DATE]"
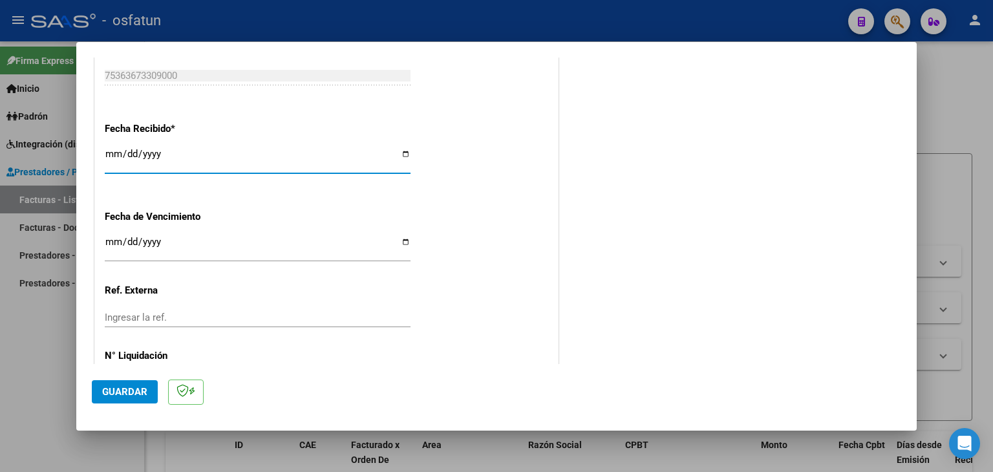
scroll to position [968, 0]
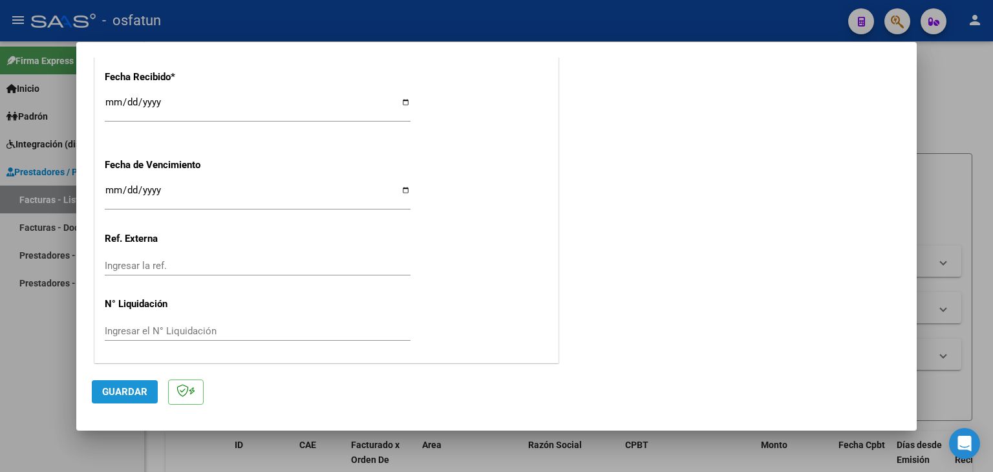
drag, startPoint x: 117, startPoint y: 389, endPoint x: 237, endPoint y: 350, distance: 126.5
click at [118, 389] on span "Guardar" at bounding box center [124, 392] width 45 height 12
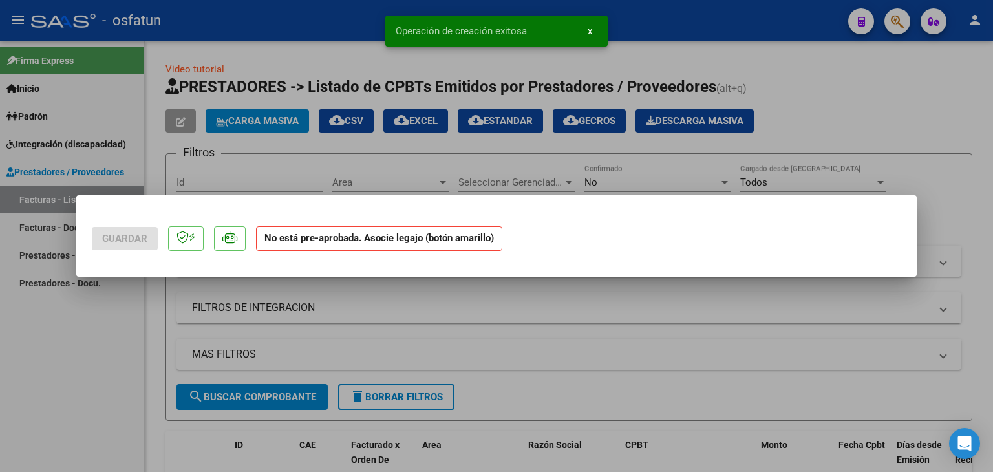
scroll to position [0, 0]
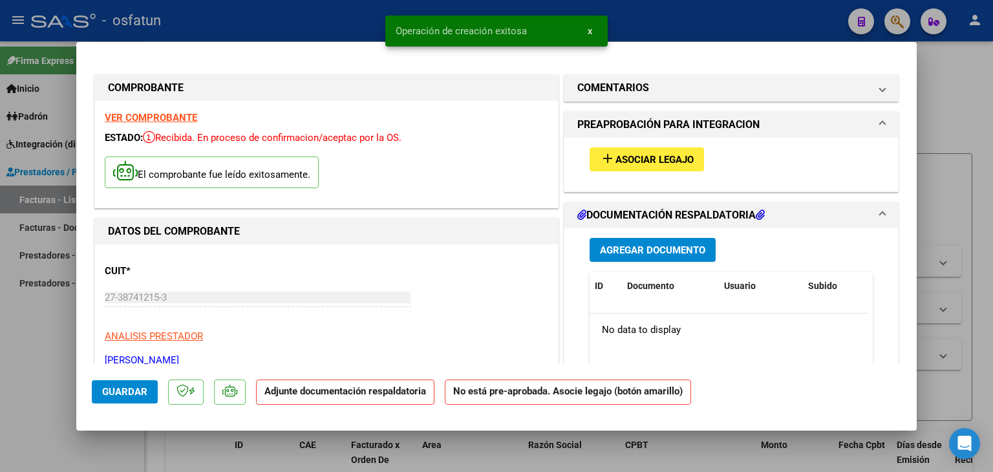
click at [625, 180] on div "add Asociar Legajo" at bounding box center [731, 159] width 303 height 43
click at [630, 171] on div "add Asociar Legajo" at bounding box center [731, 159] width 303 height 43
click at [631, 167] on button "add Asociar Legajo" at bounding box center [647, 159] width 114 height 24
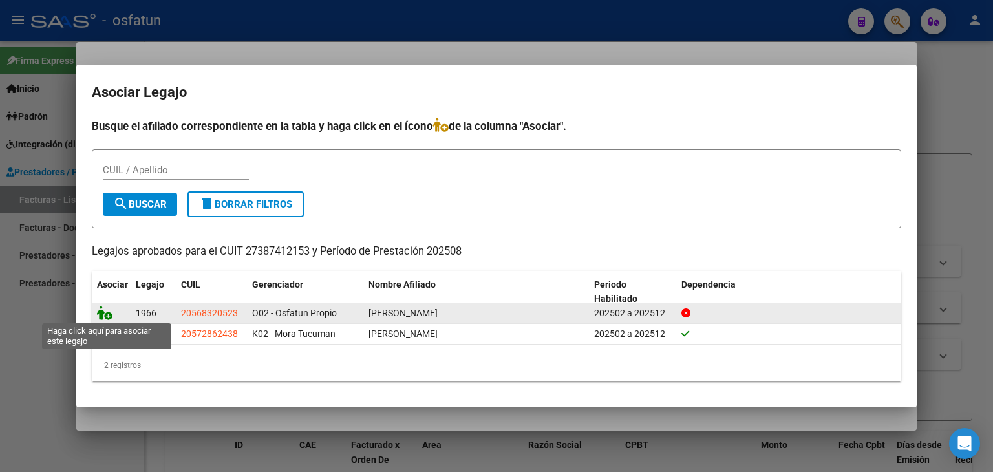
click at [103, 314] on icon at bounding box center [105, 313] width 16 height 14
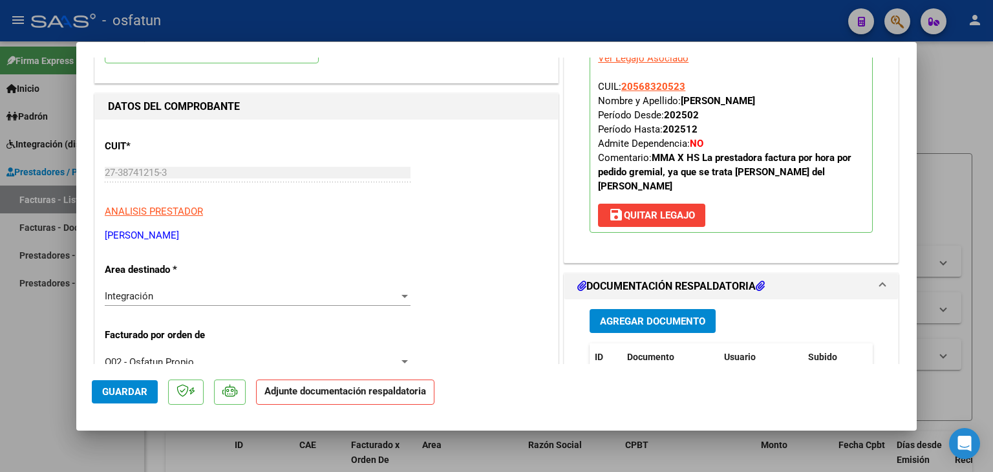
scroll to position [129, 0]
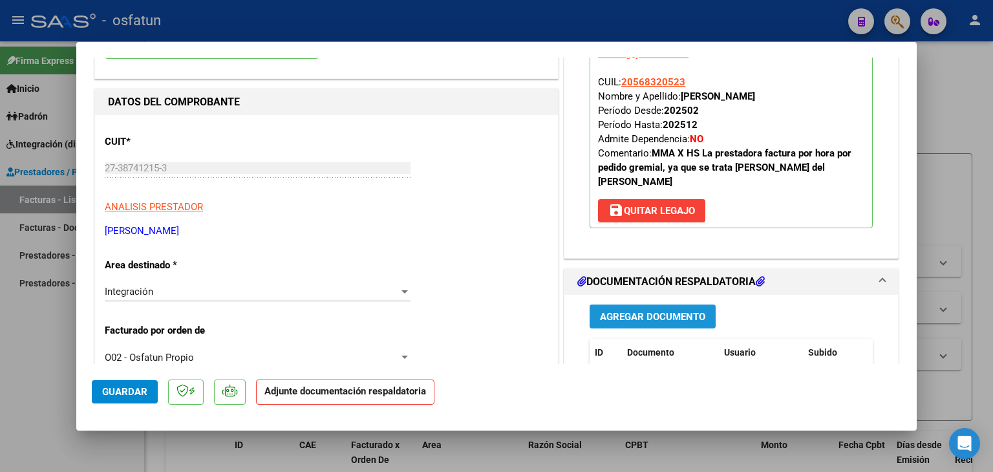
click at [647, 311] on span "Agregar Documento" at bounding box center [652, 317] width 105 height 12
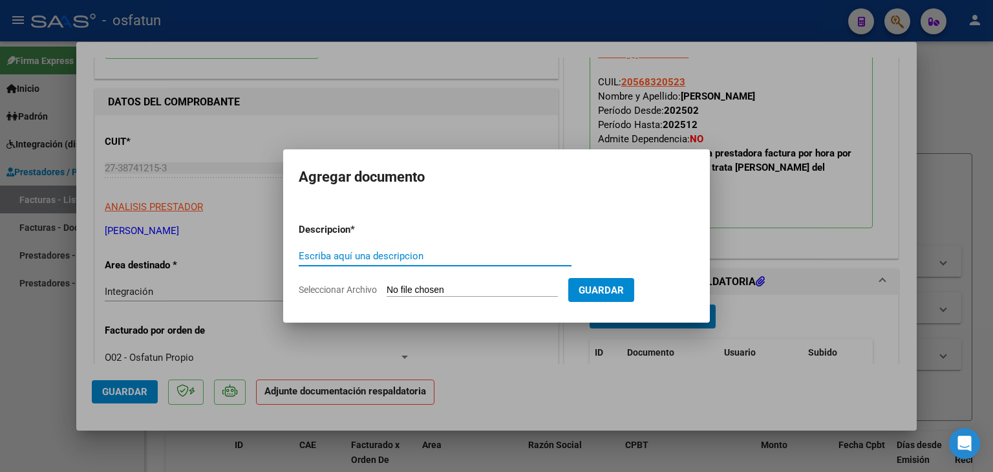
click at [313, 253] on input "Escriba aquí una descripcion" at bounding box center [435, 256] width 273 height 12
type input "ASISTENCIA"
click at [438, 291] on input "Seleccionar Archivo" at bounding box center [472, 290] width 171 height 12
type input "C:\fakepath\PLANILLA ASISTENCIA - MAESTRA DE AP - [DATE].pdf"
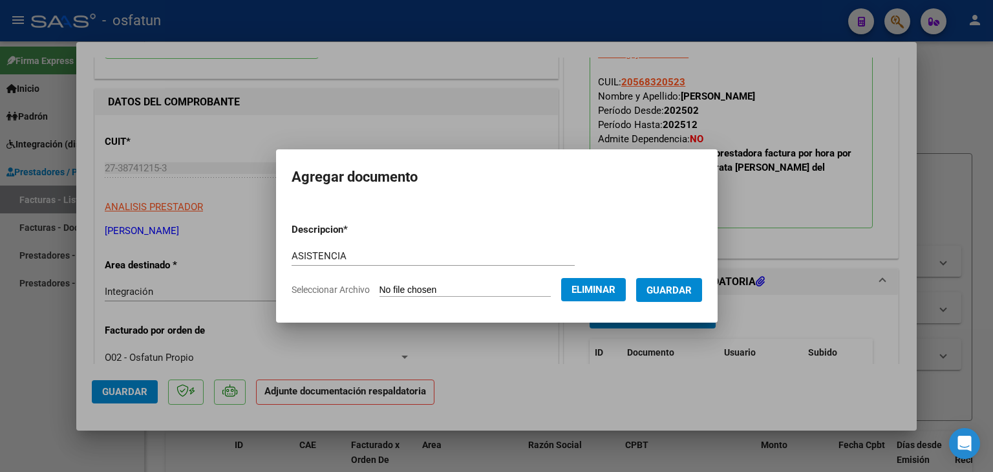
drag, startPoint x: 696, startPoint y: 292, endPoint x: 694, endPoint y: 285, distance: 6.6
click at [692, 286] on span "Guardar" at bounding box center [668, 290] width 45 height 12
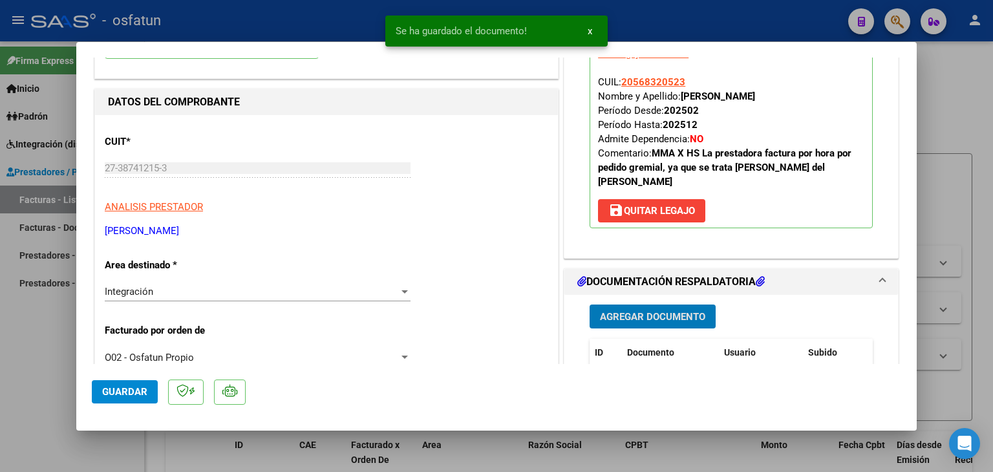
click at [659, 311] on span "Agregar Documento" at bounding box center [652, 317] width 105 height 12
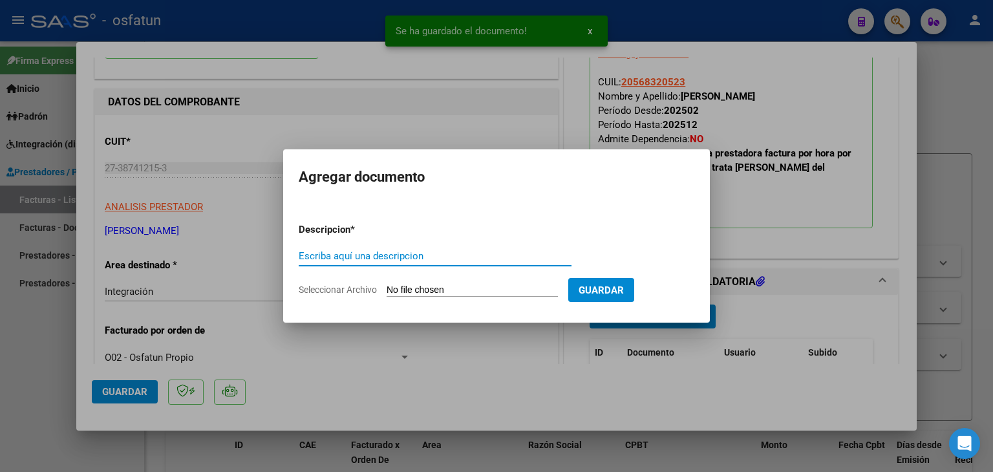
click at [405, 256] on input "Escriba aquí una descripcion" at bounding box center [435, 256] width 273 height 12
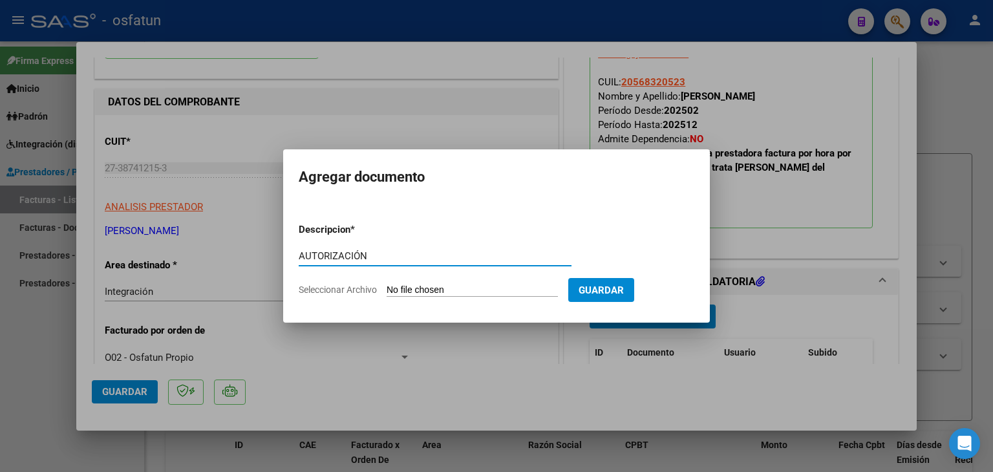
type input "AUTORIZACIÓN"
click at [456, 292] on input "Seleccionar Archivo" at bounding box center [472, 290] width 171 height 12
type input "C:\fakepath\PRESUPUESTO AUTORIZADO - MAESTRA DE AP - 2025.pdf"
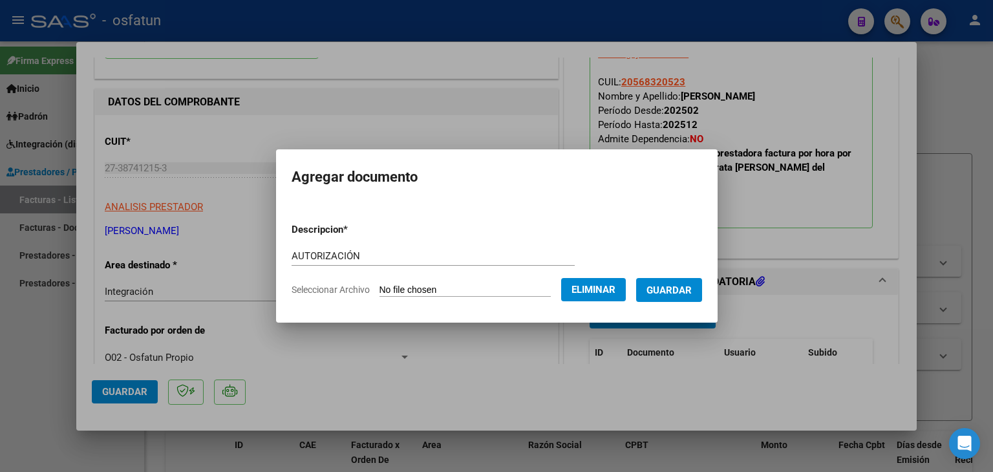
click at [683, 309] on mat-dialog-container "Agregar documento Descripcion * AUTORIZACIÓN Escriba aquí una descripcion Selec…" at bounding box center [496, 235] width 441 height 173
click at [670, 304] on form "Descripcion * AUTORIZACIÓN Escriba aquí una descripcion Seleccionar Archivo Eli…" at bounding box center [497, 260] width 410 height 94
click at [680, 285] on span "Guardar" at bounding box center [668, 290] width 45 height 12
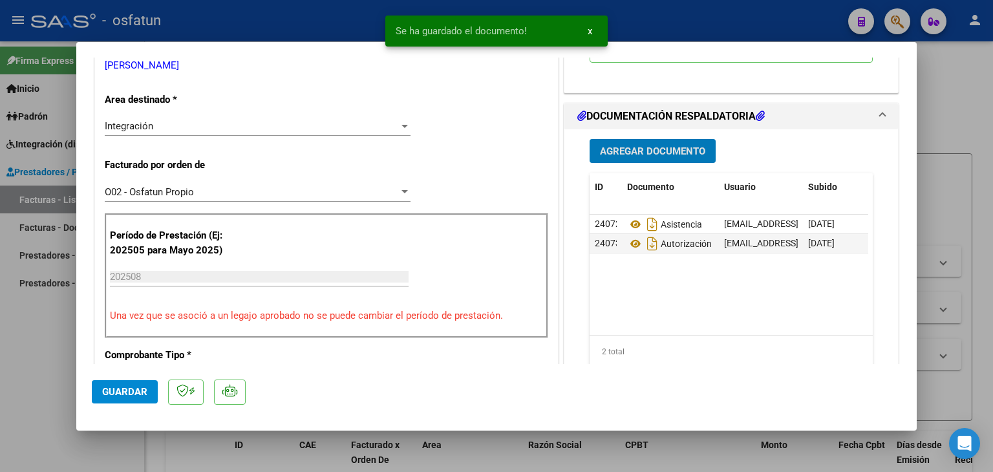
scroll to position [388, 0]
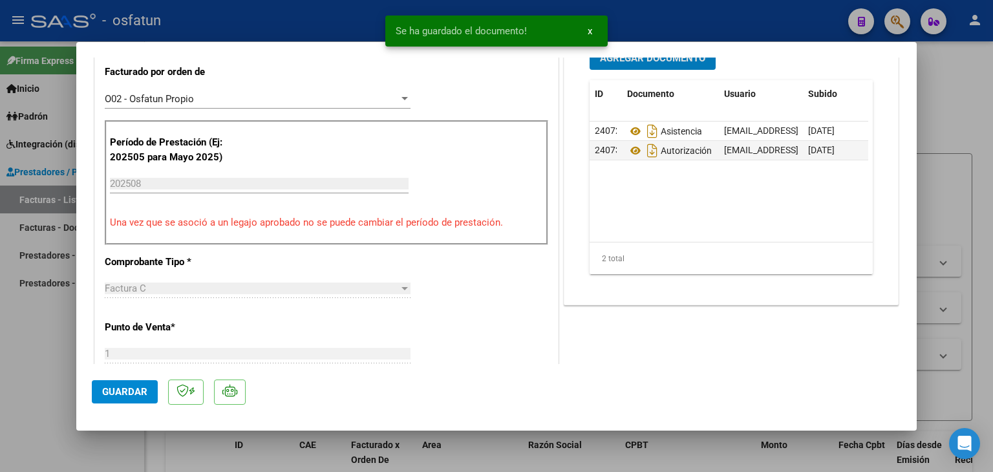
click at [125, 395] on span "Guardar" at bounding box center [124, 392] width 45 height 12
click at [349, 20] on div at bounding box center [496, 236] width 993 height 472
type input "$ 0,00"
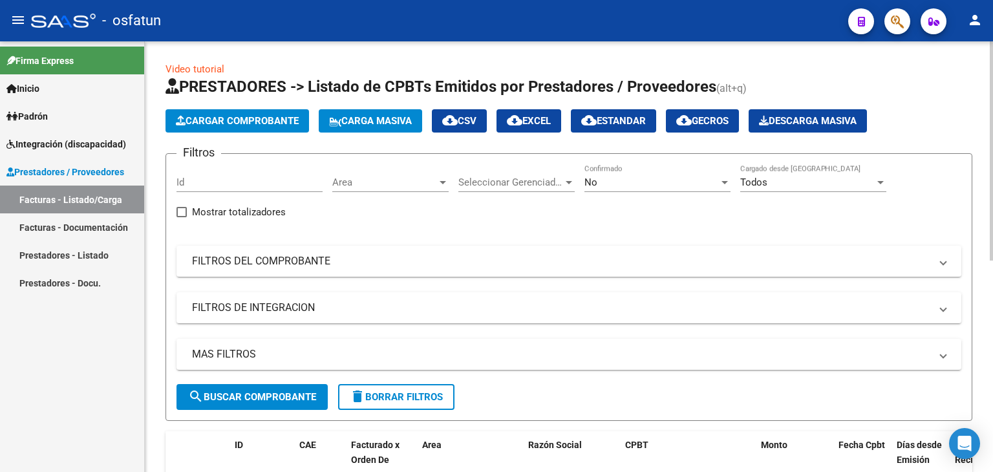
scroll to position [0, 0]
click at [248, 130] on button "Cargar Comprobante" at bounding box center [237, 120] width 144 height 23
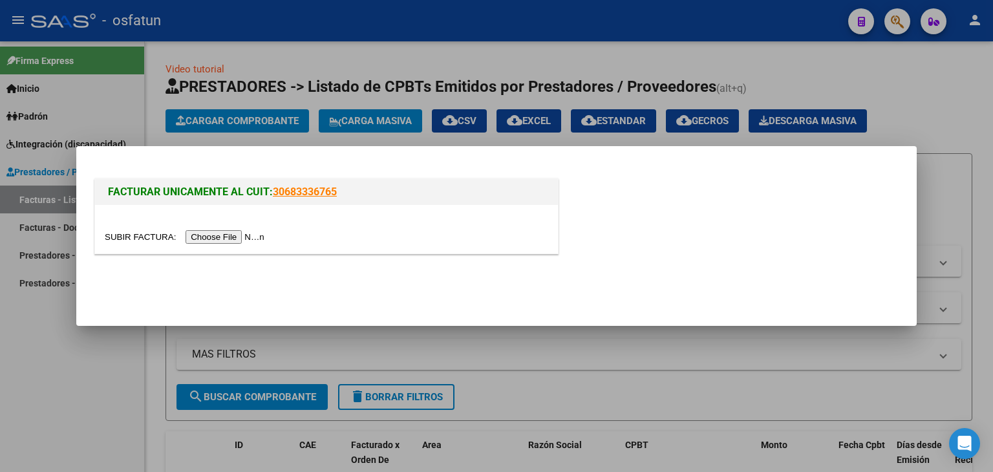
click at [250, 244] on div at bounding box center [326, 229] width 463 height 48
click at [250, 242] on input "file" at bounding box center [187, 237] width 164 height 14
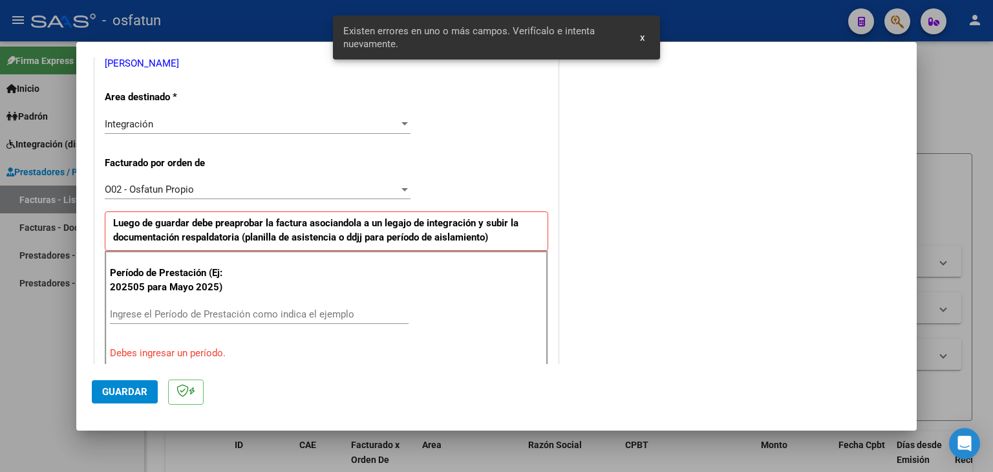
scroll to position [337, 0]
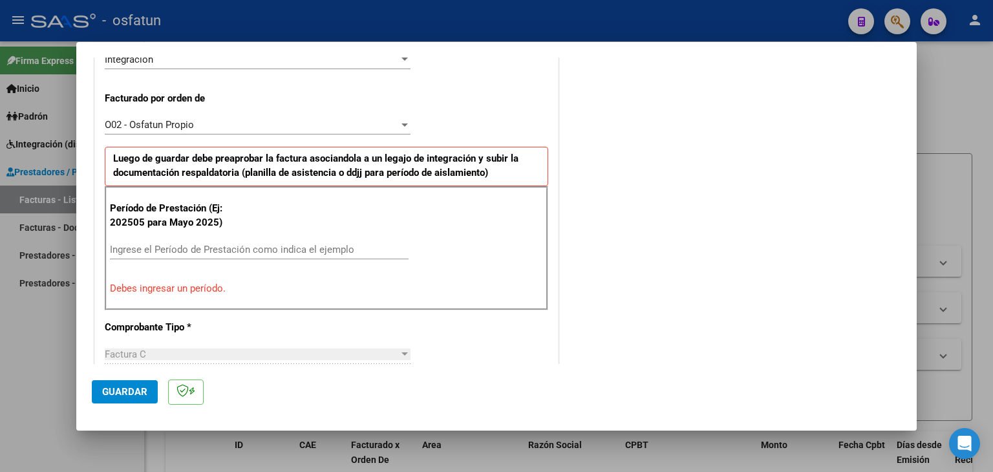
click at [184, 254] on div "Ingrese el Período de Prestación como indica el ejemplo" at bounding box center [259, 249] width 299 height 19
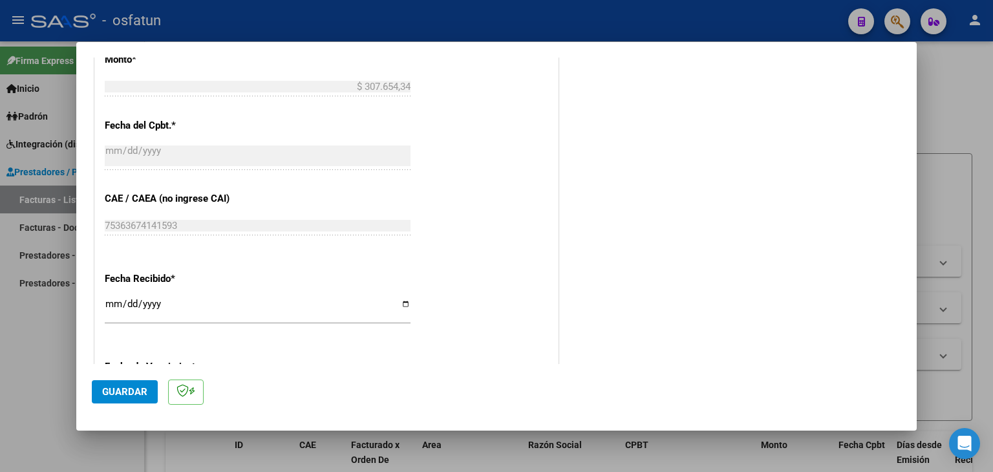
scroll to position [789, 0]
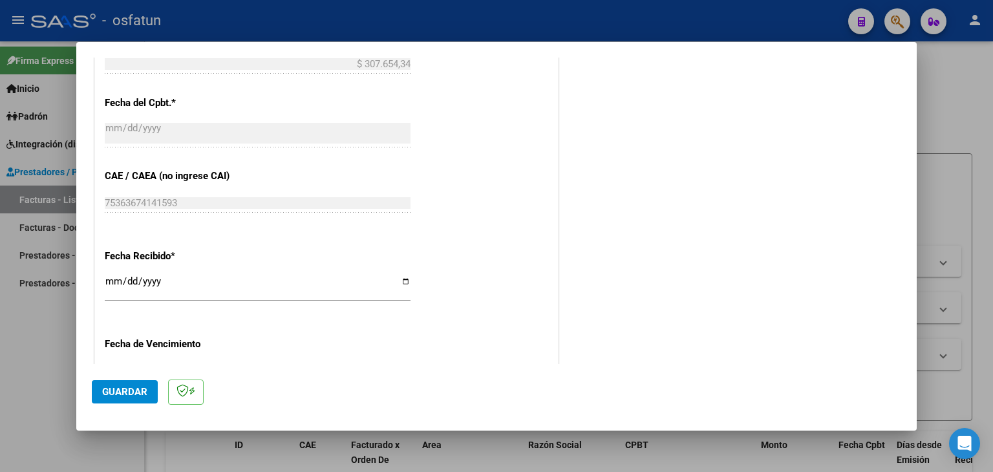
type input "202508"
click at [114, 278] on input "[DATE]" at bounding box center [258, 286] width 306 height 21
type input "[DATE]"
drag, startPoint x: 149, startPoint y: 391, endPoint x: 287, endPoint y: 320, distance: 155.5
click at [151, 390] on button "Guardar" at bounding box center [125, 391] width 66 height 23
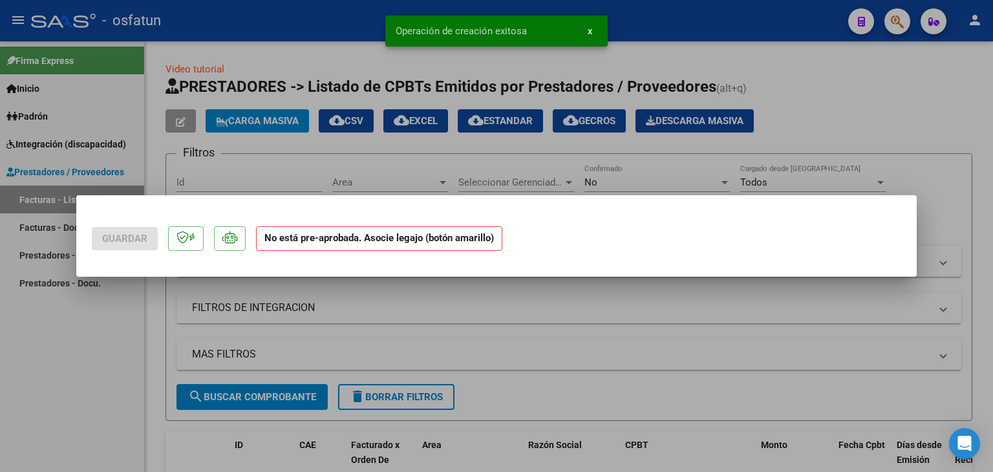
scroll to position [0, 0]
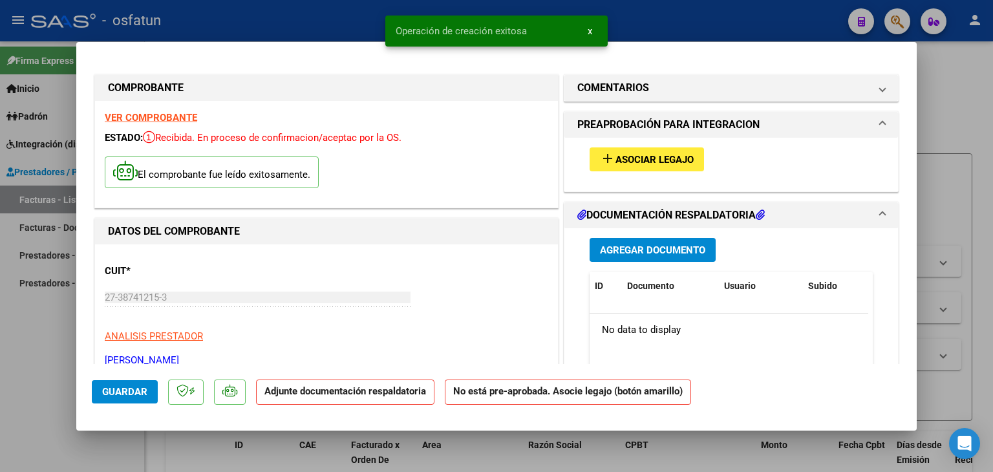
click at [644, 164] on span "Asociar Legajo" at bounding box center [654, 160] width 78 height 12
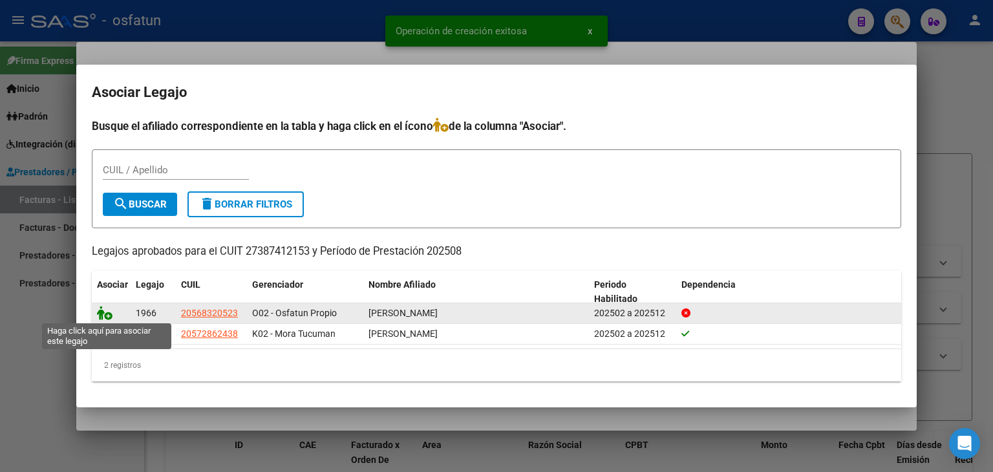
click at [107, 312] on icon at bounding box center [105, 313] width 16 height 14
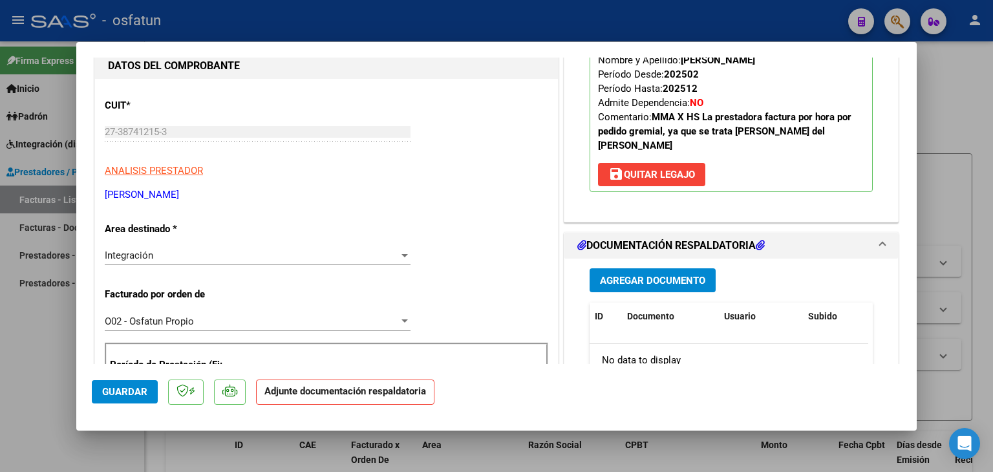
scroll to position [194, 0]
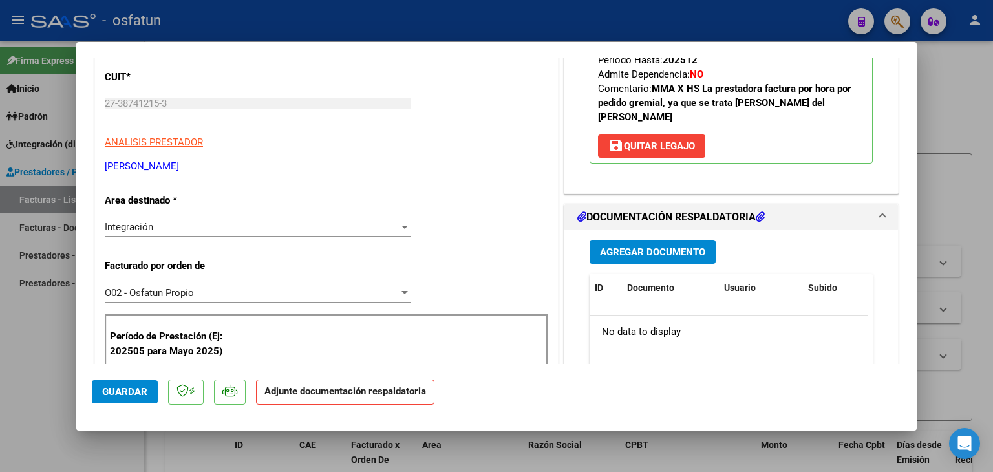
click at [620, 250] on div "Agregar Documento ID Documento Usuario Subido Acción No data to display 0 total…" at bounding box center [731, 359] width 303 height 258
click at [623, 246] on span "Agregar Documento" at bounding box center [652, 252] width 105 height 12
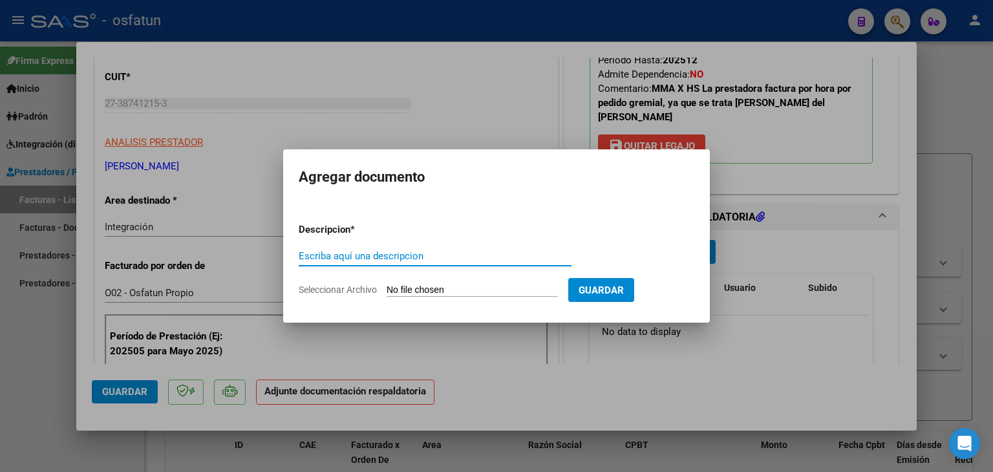
click at [460, 259] on input "Escriba aquí una descripcion" at bounding box center [435, 256] width 273 height 12
type input "ASISTENCIA"
click at [469, 290] on input "Seleccionar Archivo" at bounding box center [472, 290] width 171 height 12
type input "C:\fakepath\PLANILLA ASISTENCIA - MAESTRA DE AP - [DATE].pdf"
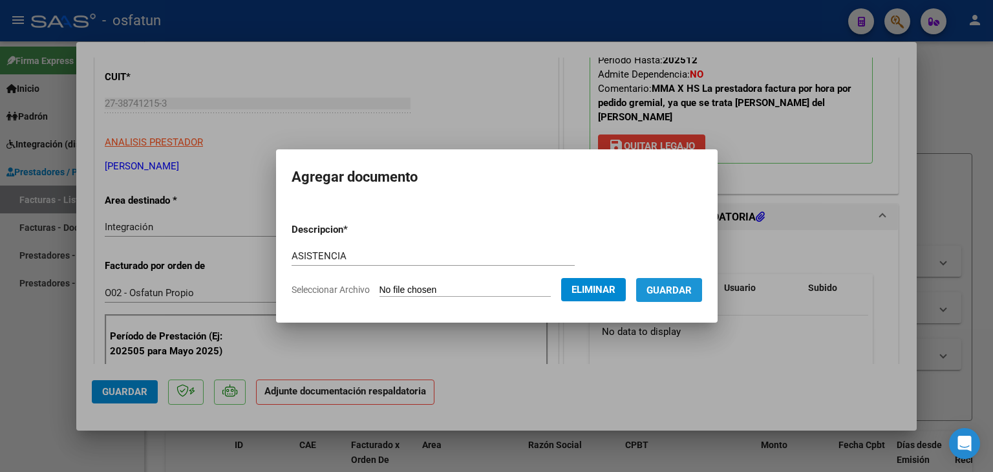
click at [668, 293] on span "Guardar" at bounding box center [668, 290] width 45 height 12
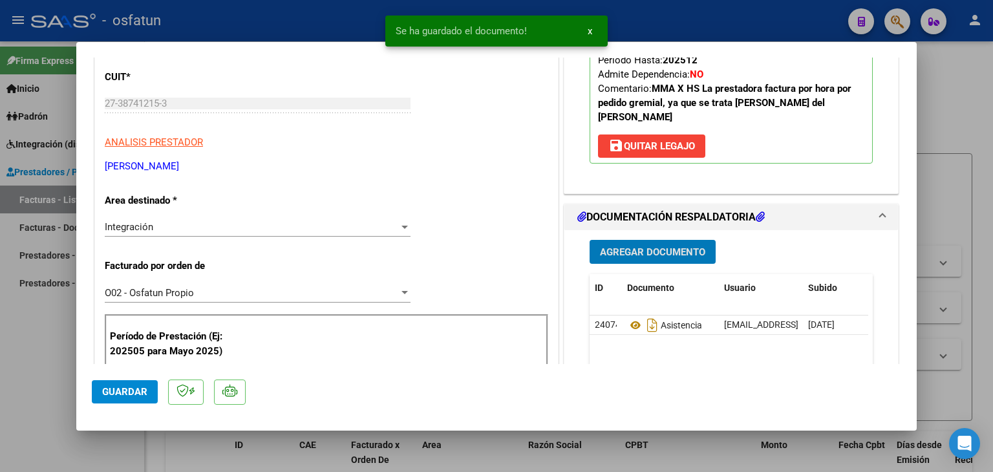
click at [635, 246] on span "Agregar Documento" at bounding box center [652, 252] width 105 height 12
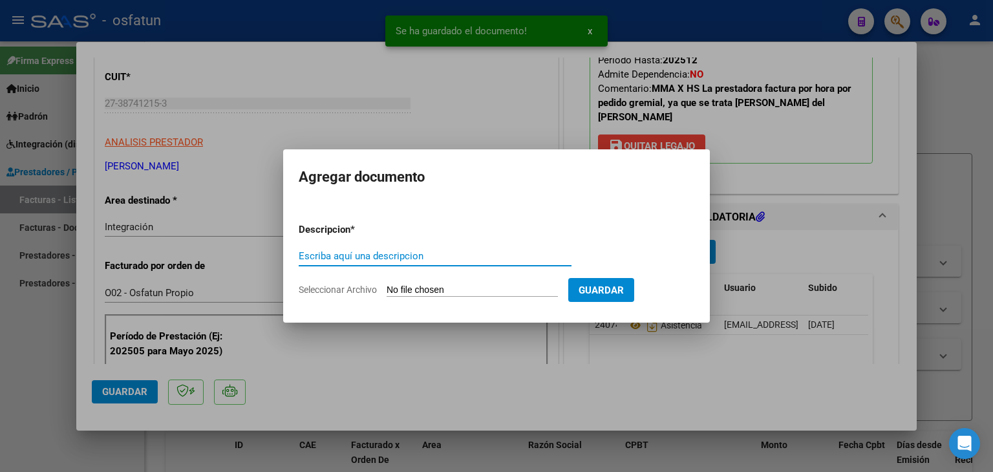
click at [409, 263] on div "Escriba aquí una descripcion" at bounding box center [435, 255] width 273 height 19
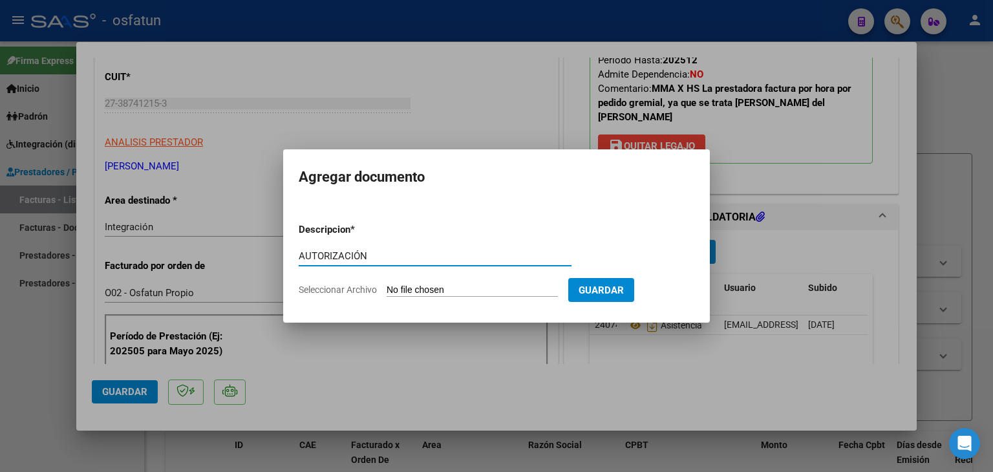
type input "AUTORIZACIÓN"
click at [427, 292] on input "Seleccionar Archivo" at bounding box center [472, 290] width 171 height 12
type input "C:\fakepath\PRESUPUESTO AUTORIZADO - MAESTRA DE AP - 2025.pdf"
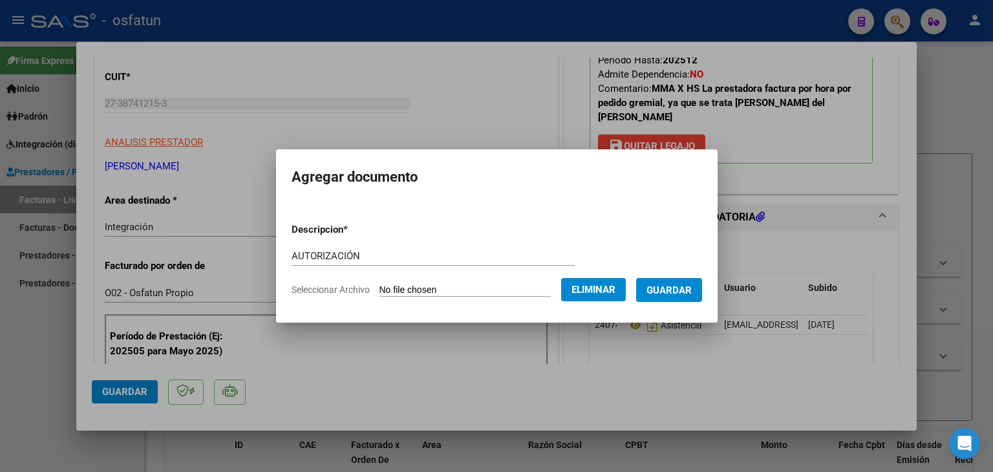
click at [668, 298] on button "Guardar" at bounding box center [669, 290] width 66 height 24
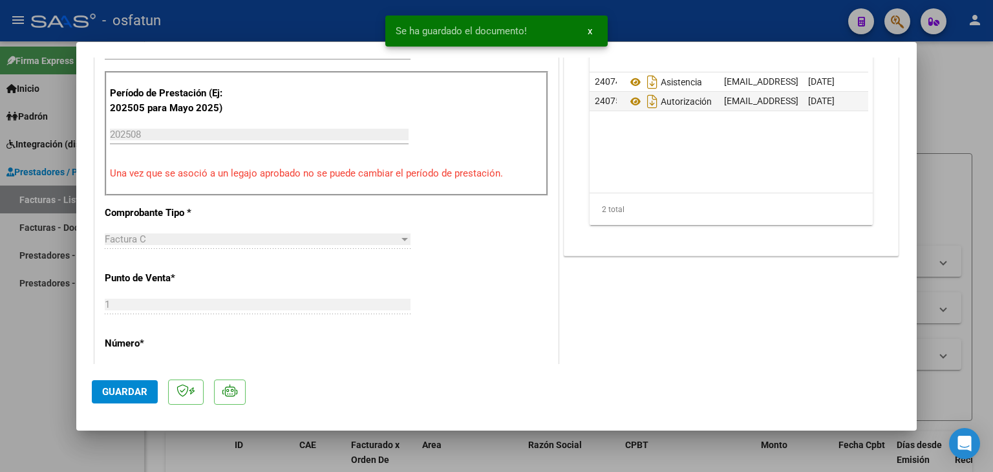
scroll to position [452, 0]
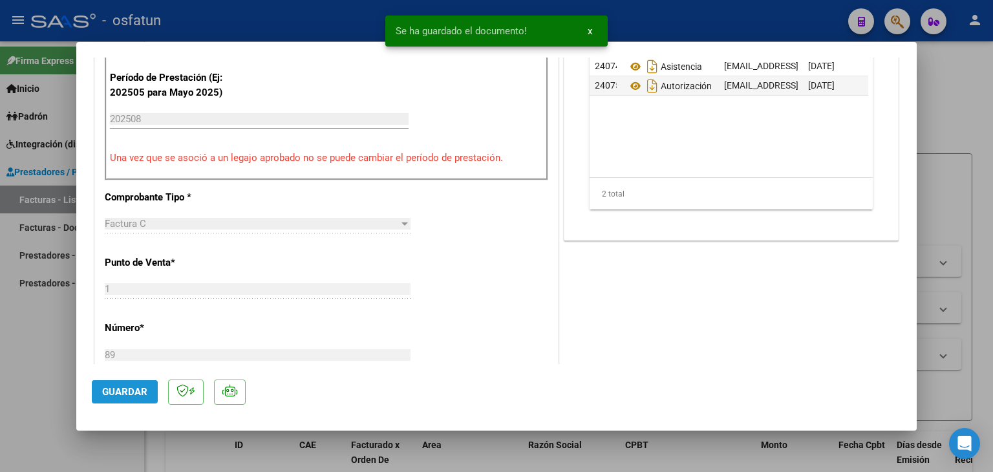
click at [127, 388] on span "Guardar" at bounding box center [124, 392] width 45 height 12
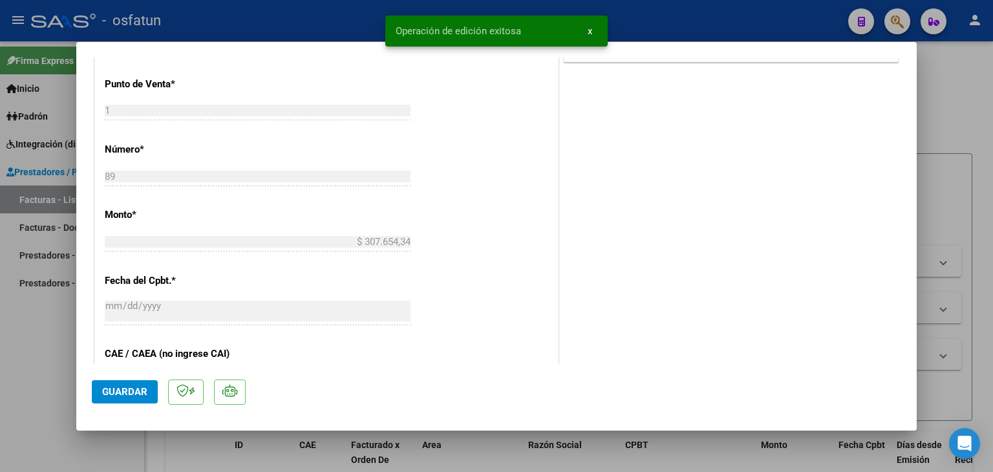
scroll to position [517, 0]
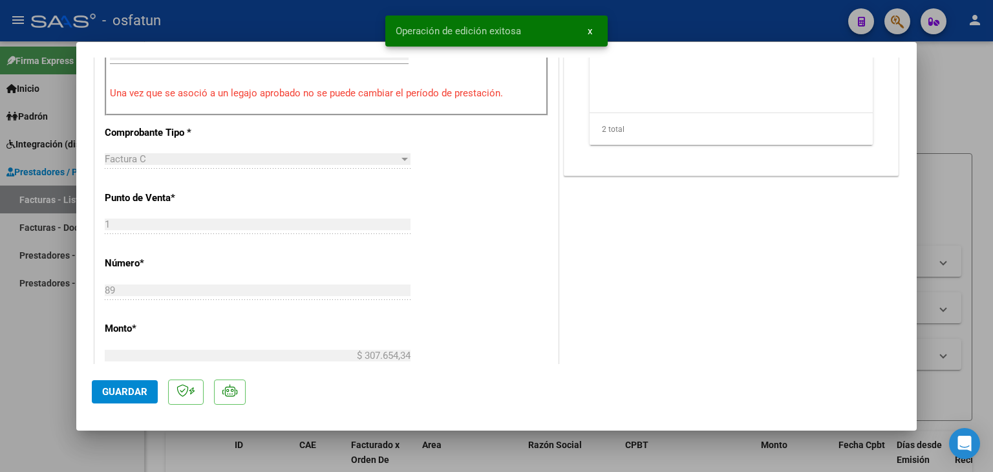
drag, startPoint x: 354, startPoint y: 15, endPoint x: 382, endPoint y: 104, distance: 93.6
click at [354, 16] on div at bounding box center [496, 236] width 993 height 472
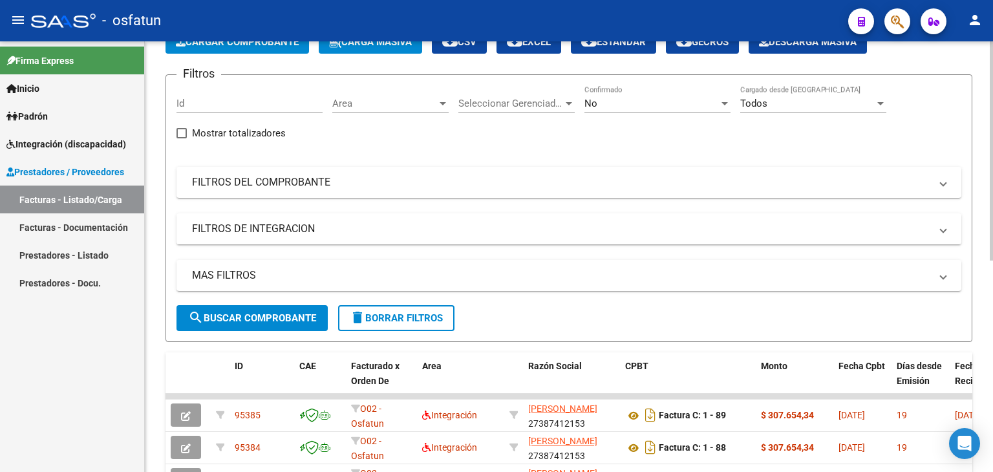
scroll to position [0, 0]
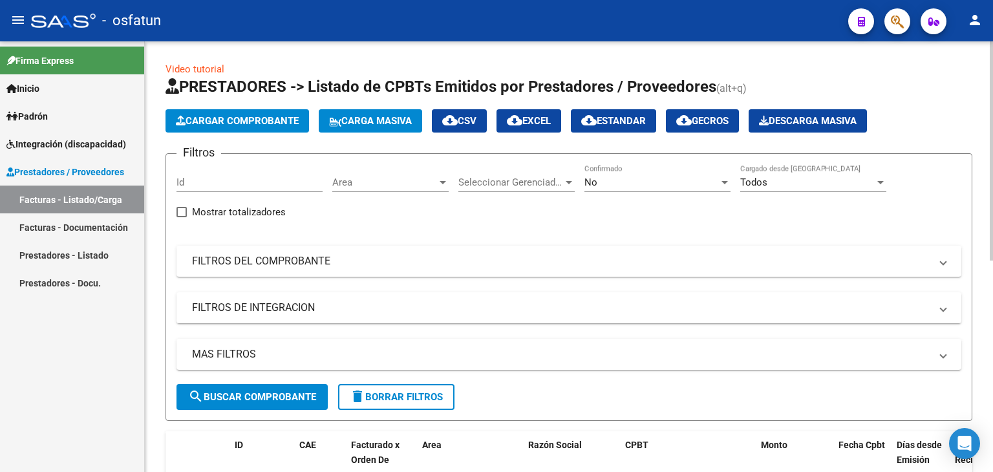
click at [299, 116] on span "Cargar Comprobante" at bounding box center [237, 121] width 123 height 12
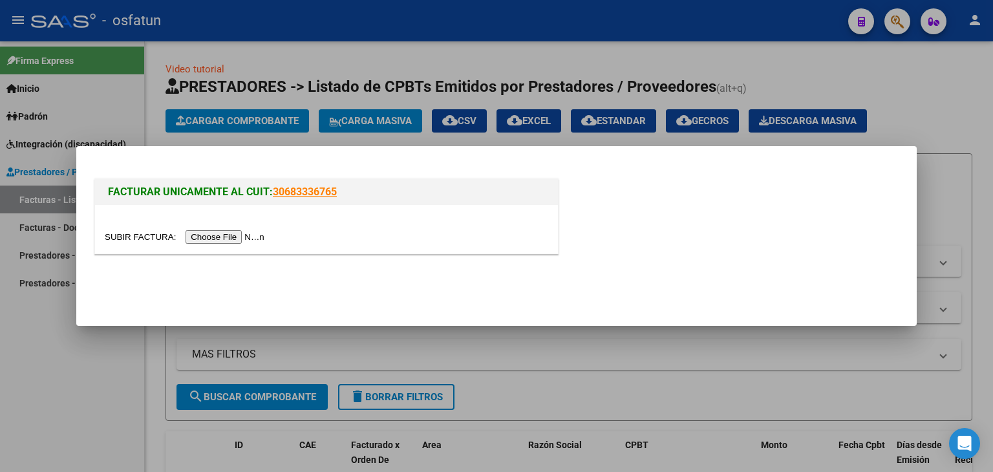
click at [248, 236] on input "file" at bounding box center [187, 237] width 164 height 14
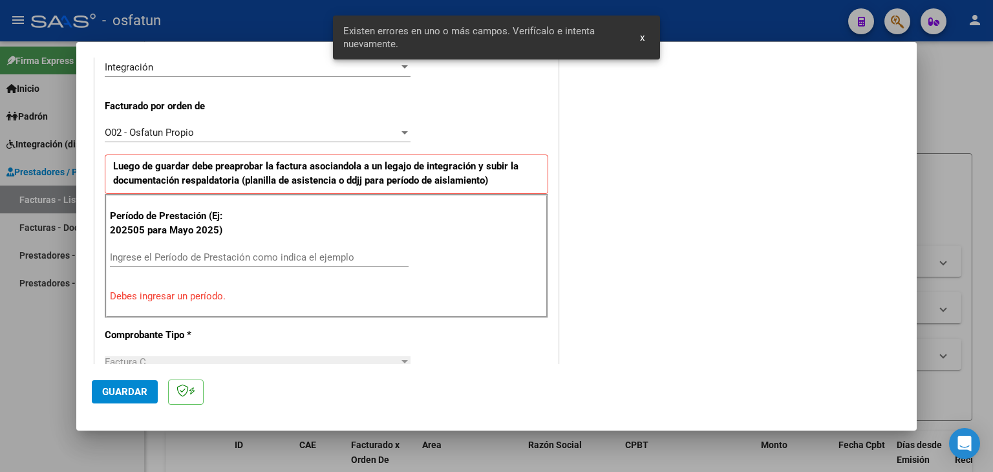
scroll to position [361, 0]
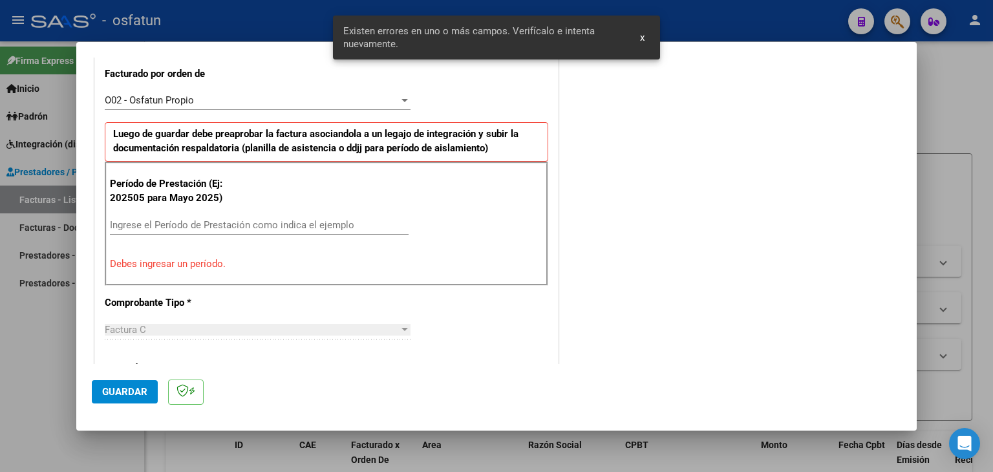
click at [251, 233] on div "Ingrese el Período de Prestación como indica el ejemplo" at bounding box center [259, 231] width 299 height 32
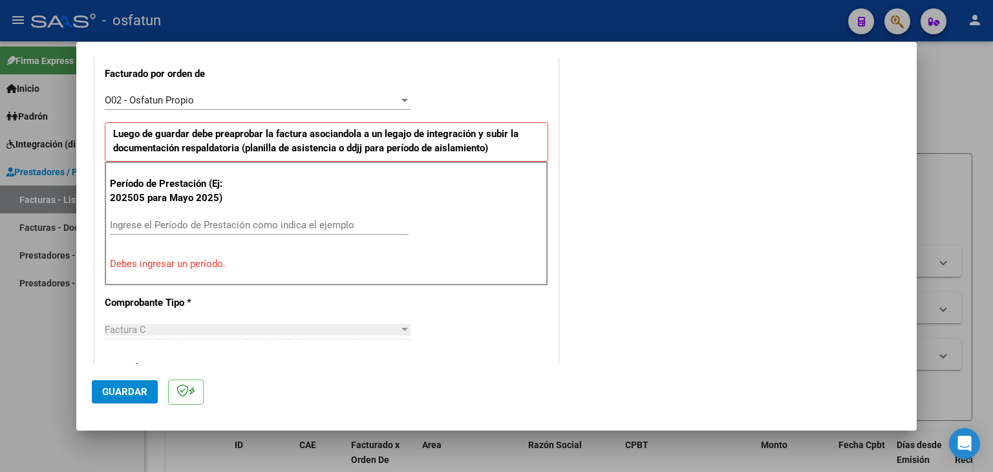
click at [264, 228] on input "Ingrese el Período de Prestación como indica el ejemplo" at bounding box center [259, 225] width 299 height 12
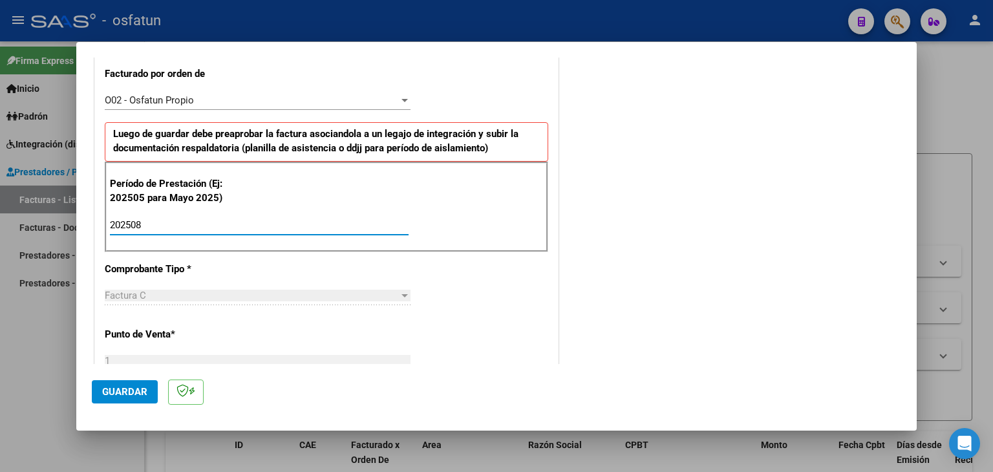
type input "202508"
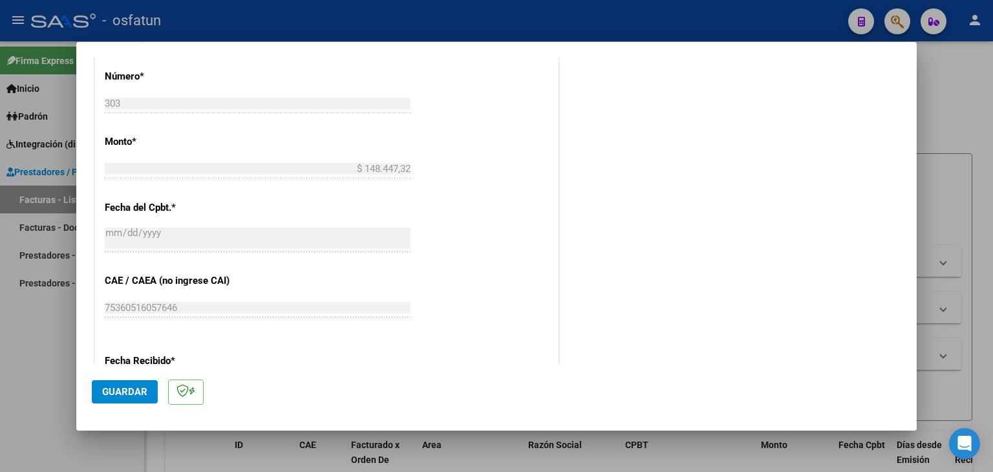
scroll to position [749, 0]
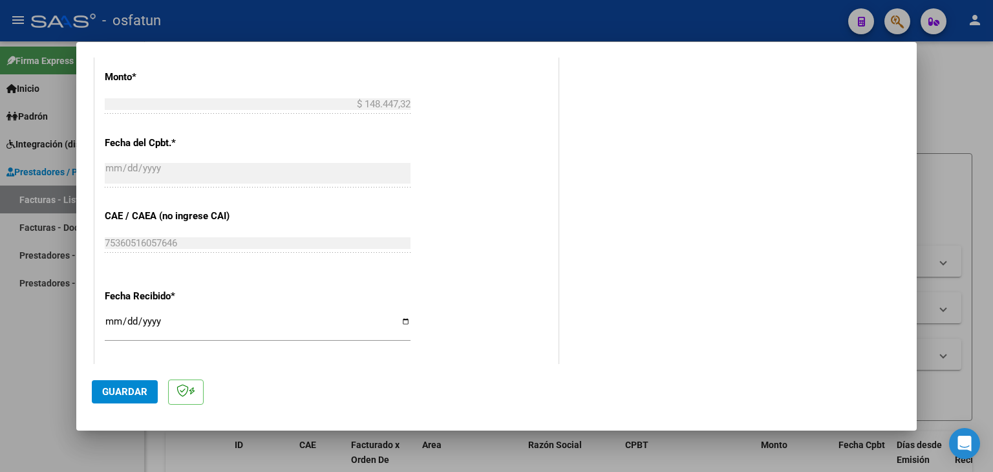
click at [114, 325] on input "[DATE]" at bounding box center [258, 326] width 306 height 21
type input "[DATE]"
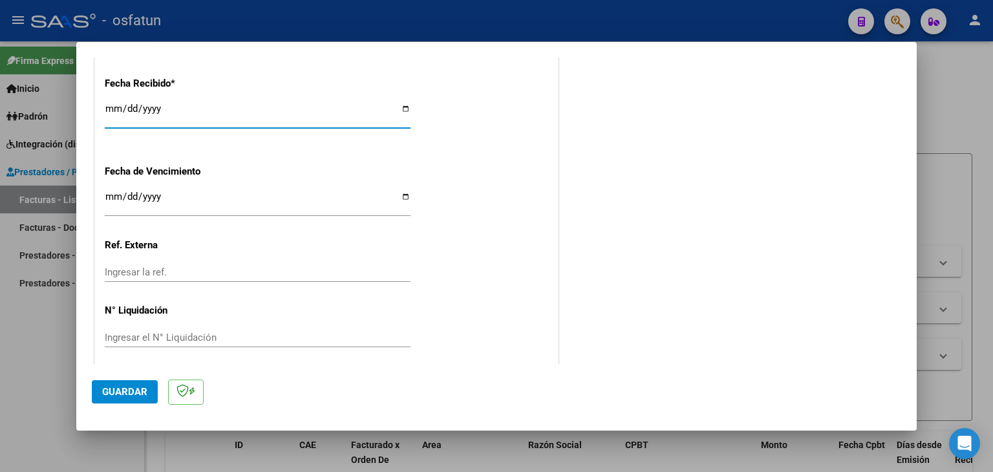
scroll to position [968, 0]
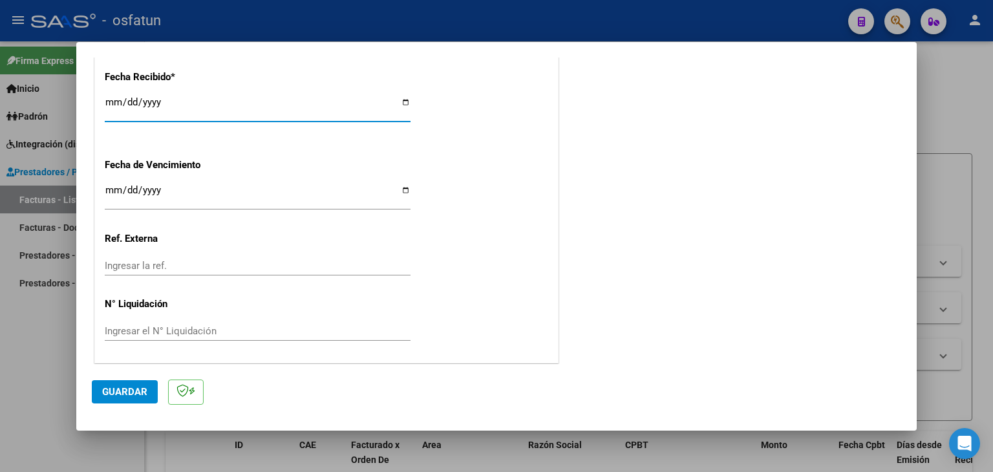
click at [120, 381] on button "Guardar" at bounding box center [125, 391] width 66 height 23
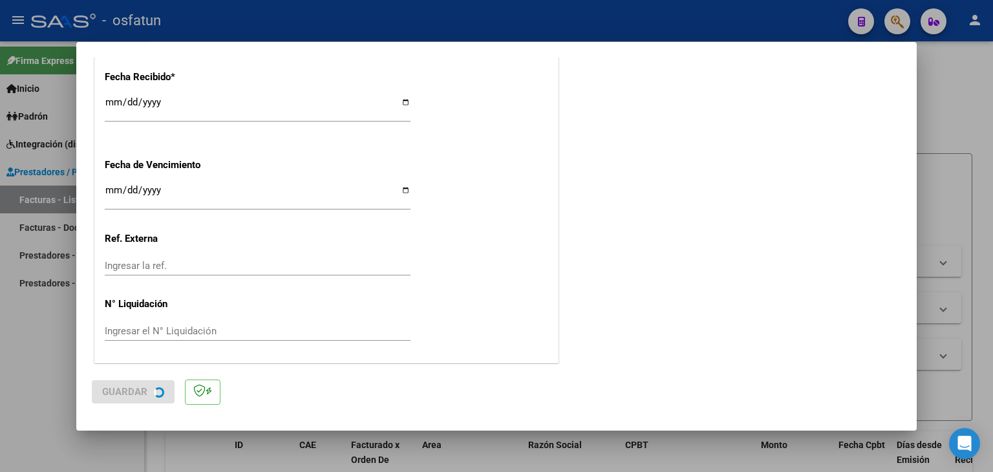
scroll to position [0, 0]
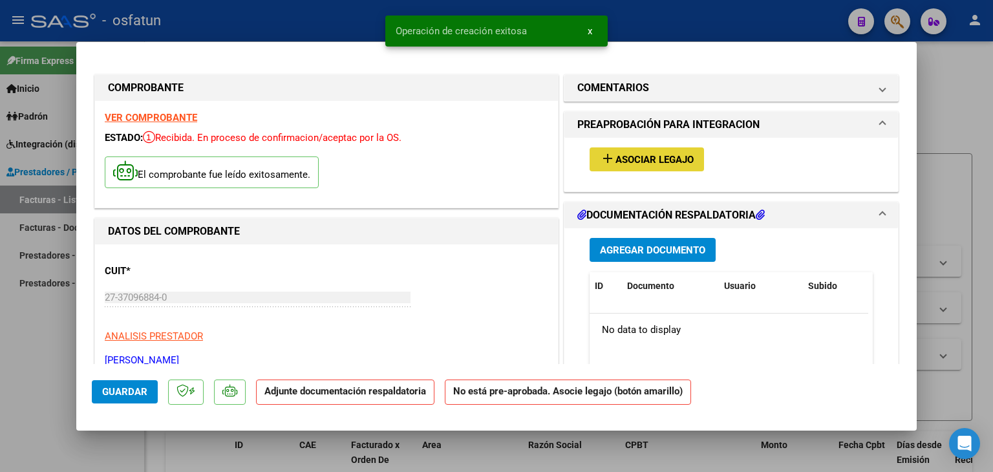
click at [656, 152] on button "add Asociar Legajo" at bounding box center [647, 159] width 114 height 24
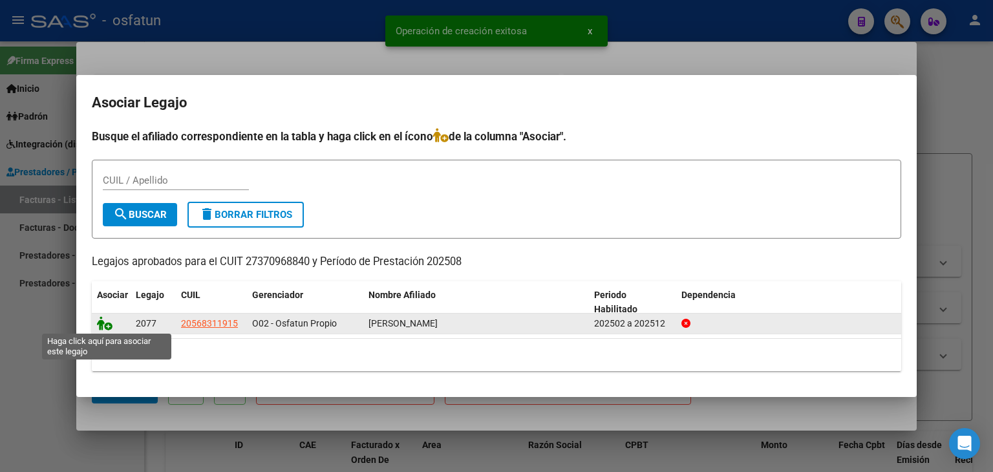
click at [108, 324] on icon at bounding box center [105, 323] width 16 height 14
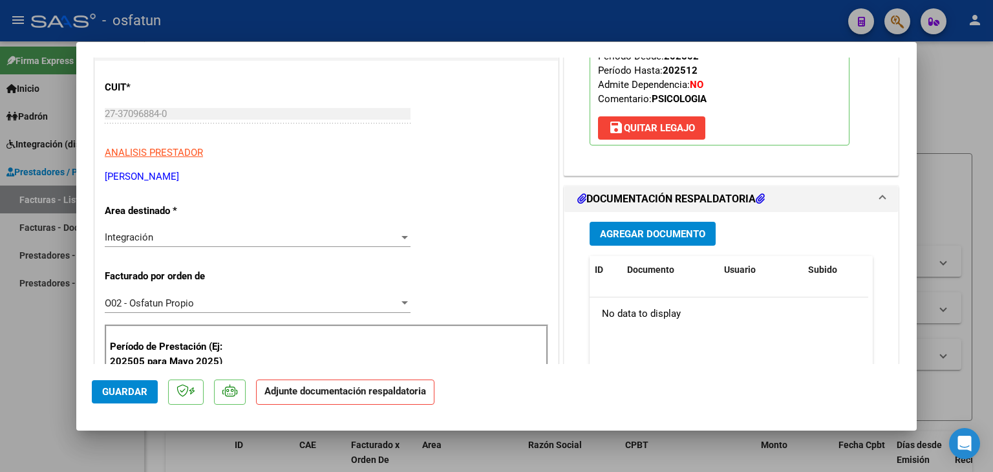
scroll to position [194, 0]
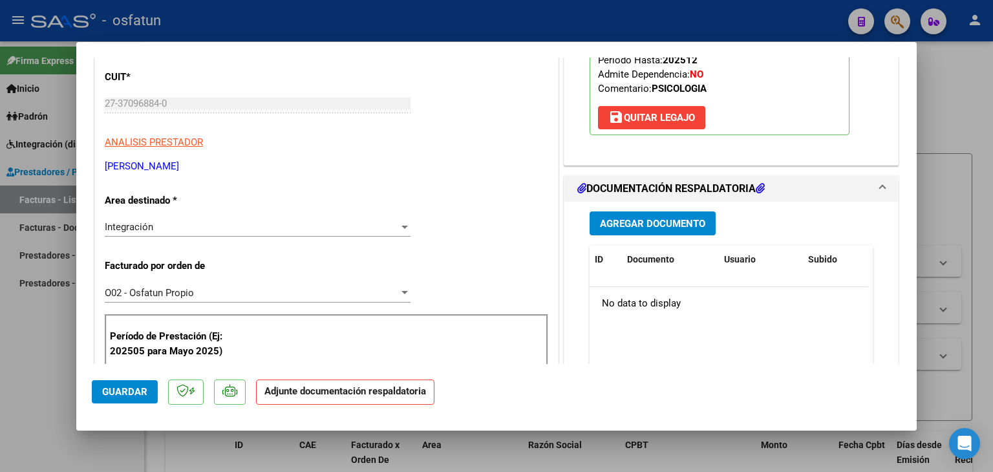
click at [648, 226] on span "Agregar Documento" at bounding box center [652, 224] width 105 height 12
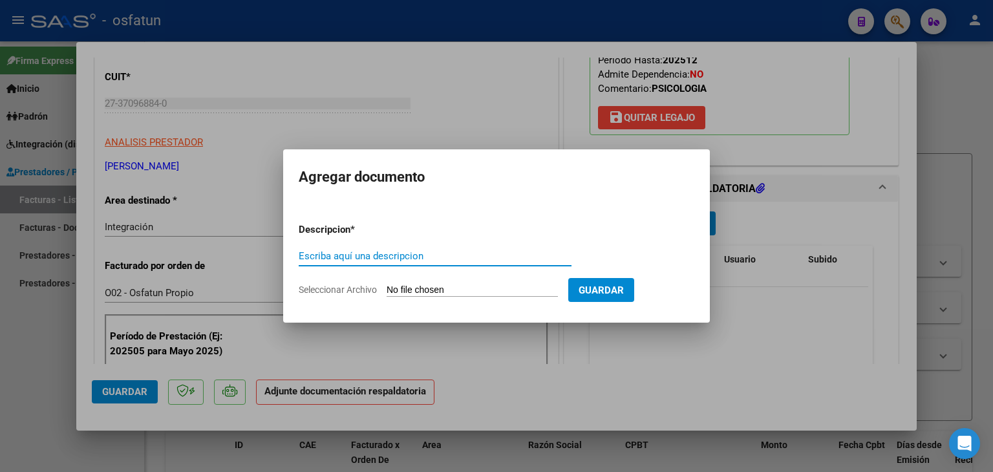
click at [418, 260] on input "Escriba aquí una descripcion" at bounding box center [435, 256] width 273 height 12
type input "ASISTENCIA"
click at [450, 288] on input "Seleccionar Archivo" at bounding box center [472, 290] width 171 height 12
type input "C:\fakepath\PLANILLA ASISTENCIA - PSICO - [DATE].jpeg"
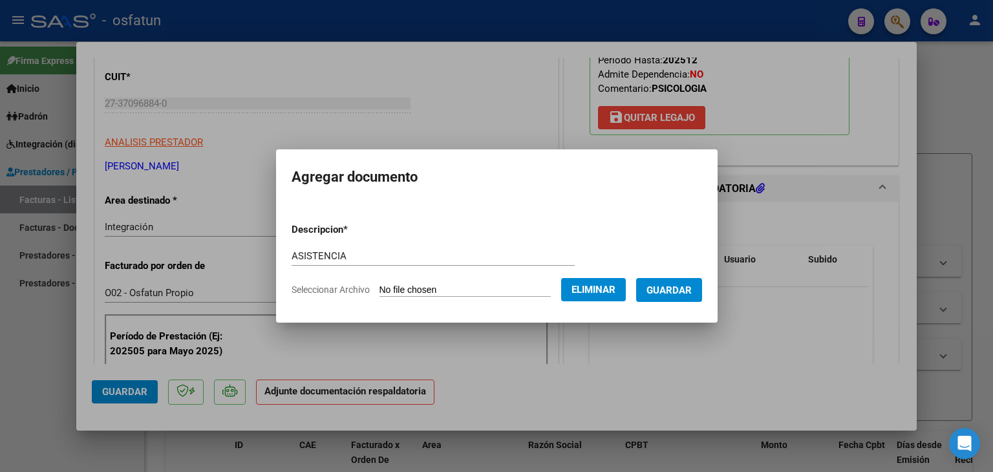
click at [684, 291] on span "Guardar" at bounding box center [668, 290] width 45 height 12
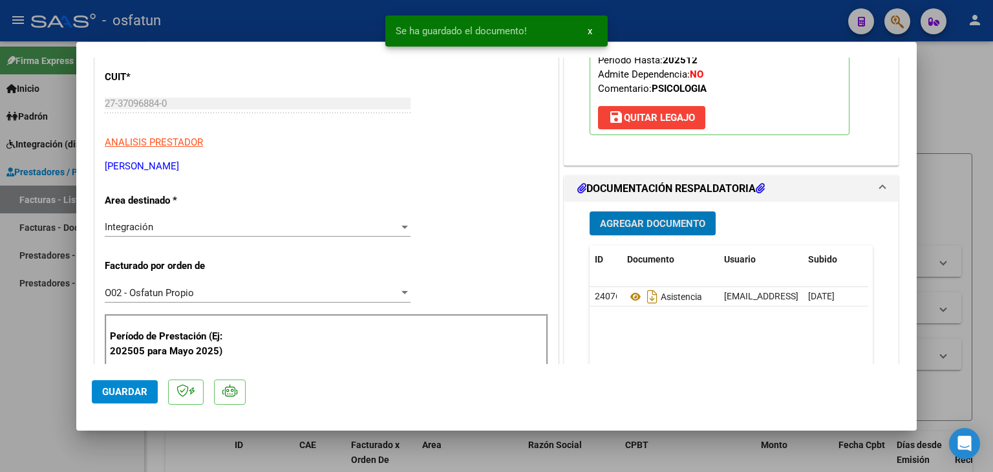
click at [623, 235] on div "Agregar Documento ID Documento Usuario Subido Acción 24076 Asistencia [EMAIL_AD…" at bounding box center [731, 331] width 303 height 258
click at [628, 220] on span "Agregar Documento" at bounding box center [652, 224] width 105 height 12
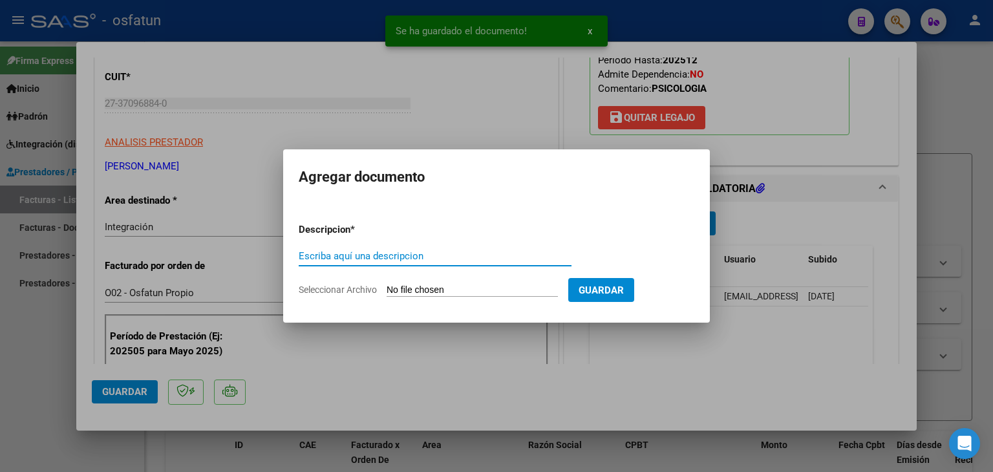
click at [422, 253] on input "Escriba aquí una descripcion" at bounding box center [435, 256] width 273 height 12
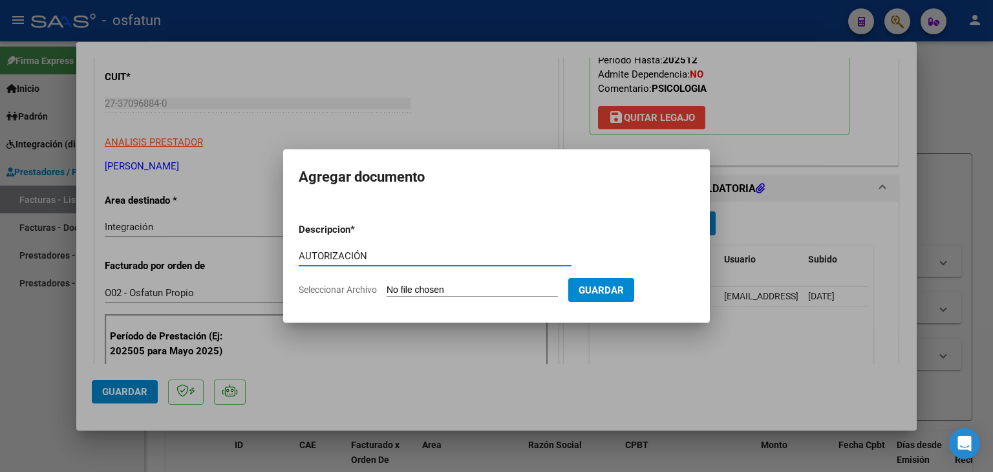
type input "AUTORIZACIÓN"
click at [435, 290] on input "Seleccionar Archivo" at bounding box center [472, 290] width 171 height 12
type input "C:\fakepath\PRESUPUESTO AUTORIZADO - PSICO - 2025.pdf"
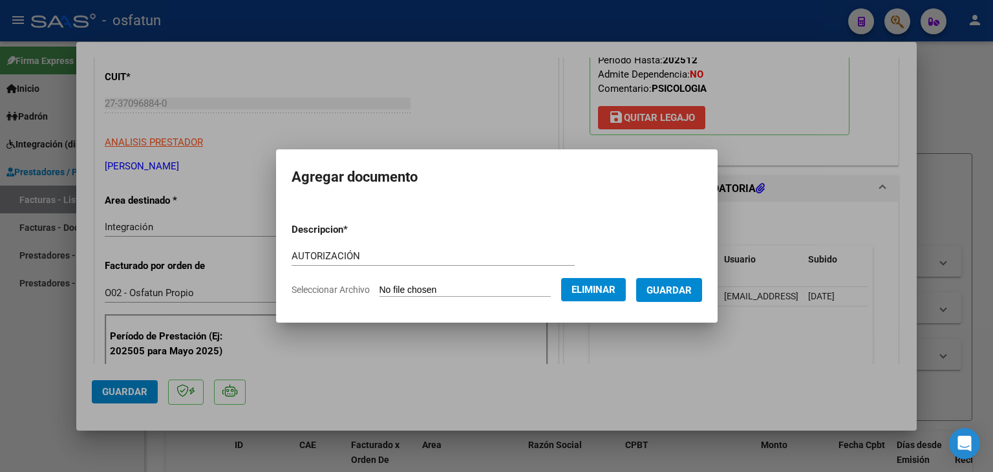
drag, startPoint x: 687, startPoint y: 299, endPoint x: 690, endPoint y: 290, distance: 9.4
click at [688, 295] on button "Guardar" at bounding box center [669, 290] width 66 height 24
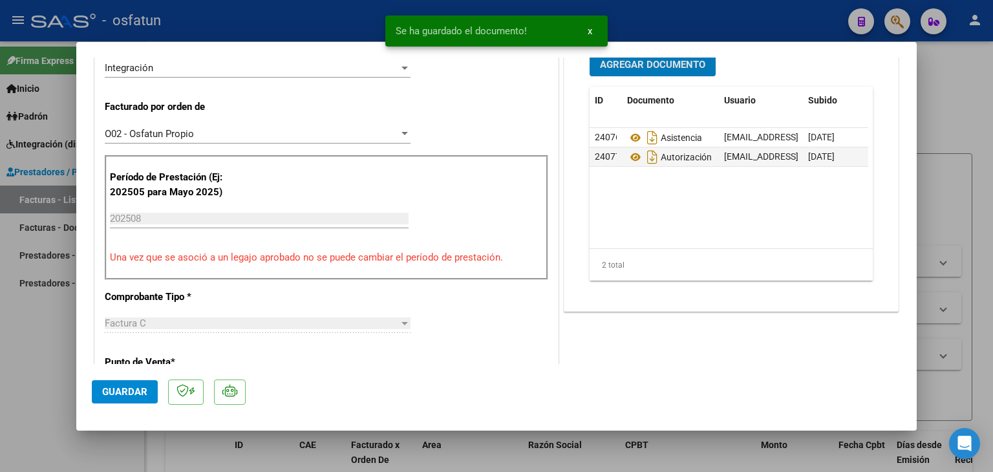
scroll to position [388, 0]
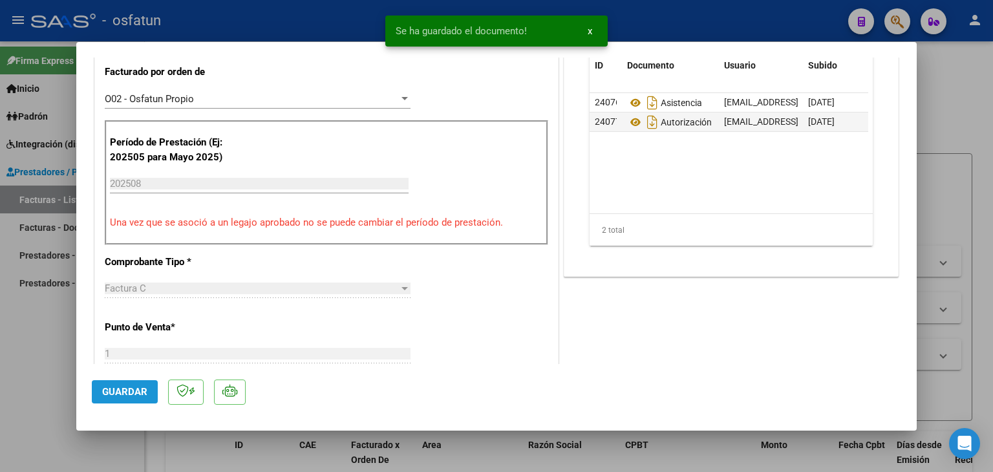
click at [134, 397] on span "Guardar" at bounding box center [124, 392] width 45 height 12
click at [335, 19] on div at bounding box center [496, 236] width 993 height 472
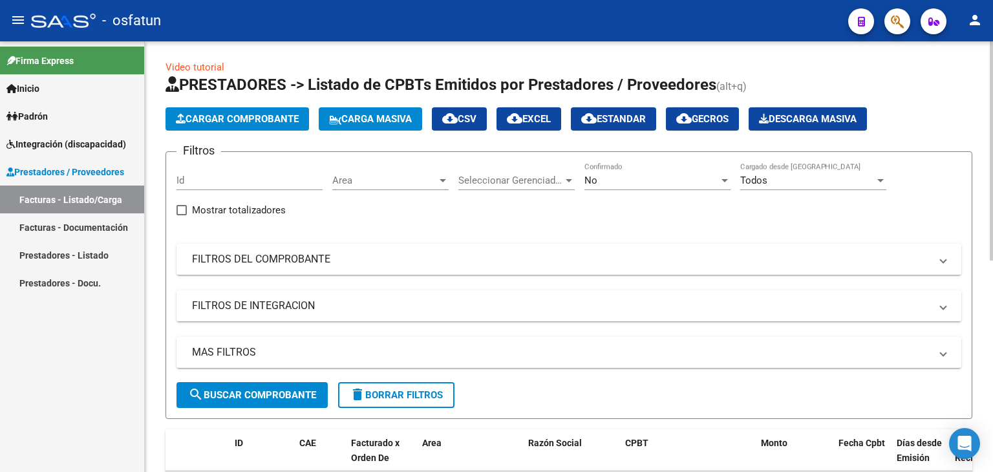
scroll to position [0, 0]
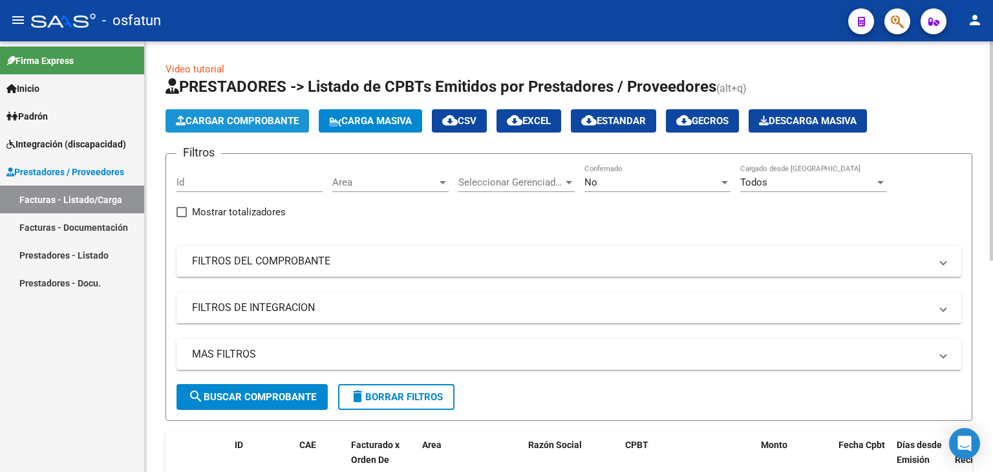
click at [277, 121] on span "Cargar Comprobante" at bounding box center [237, 121] width 123 height 12
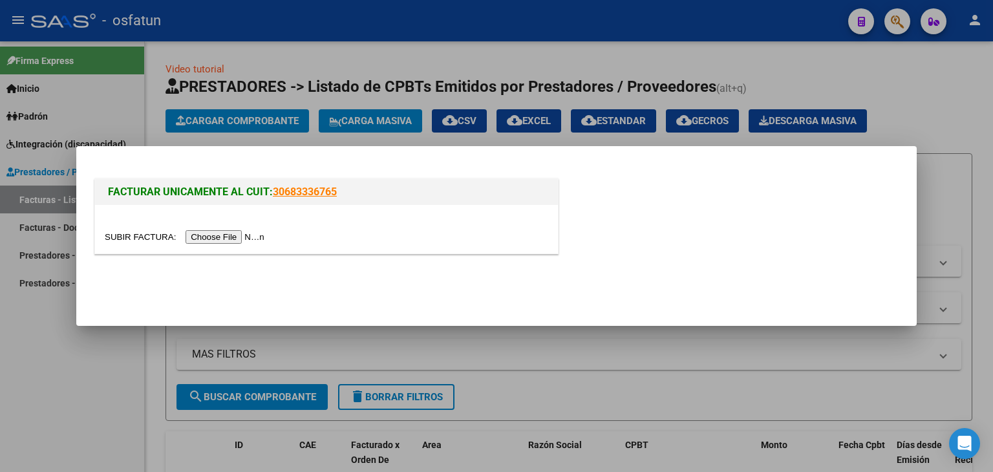
click at [230, 235] on input "file" at bounding box center [187, 237] width 164 height 14
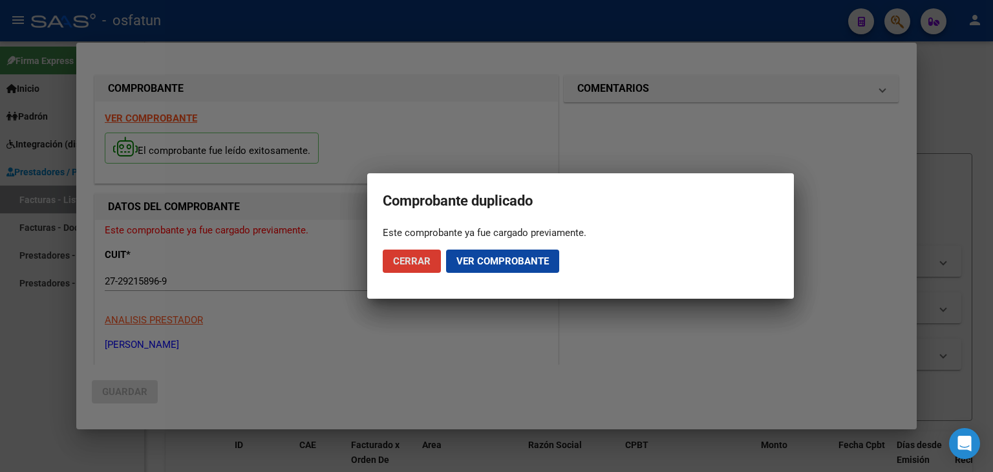
click at [502, 264] on span "Ver comprobante" at bounding box center [502, 261] width 92 height 12
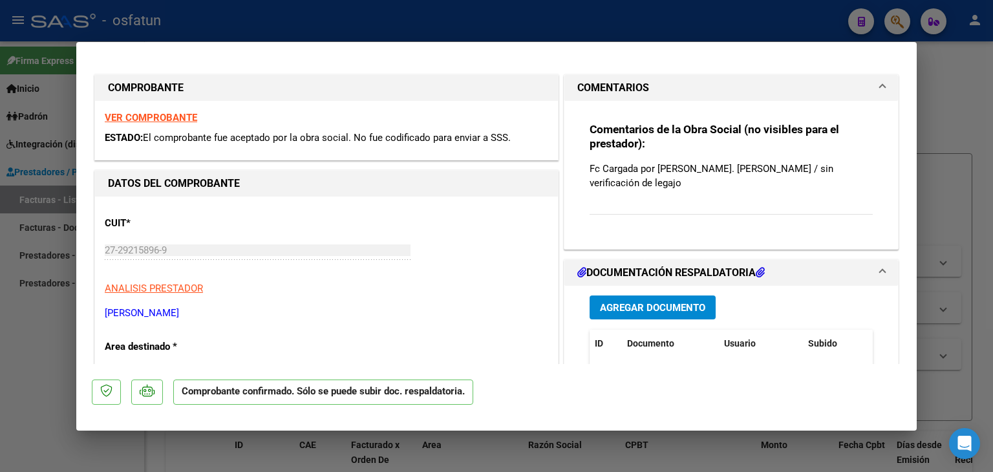
click at [880, 85] on span at bounding box center [882, 88] width 5 height 16
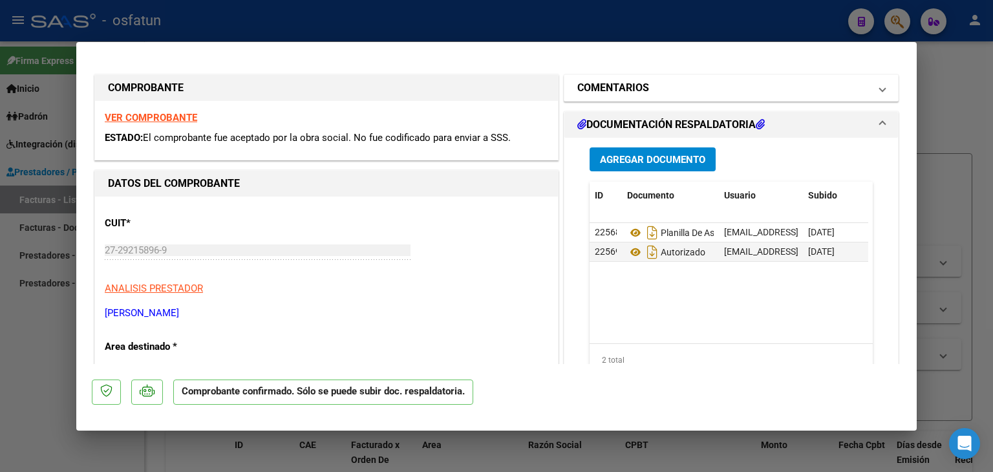
click at [880, 85] on span at bounding box center [882, 88] width 5 height 16
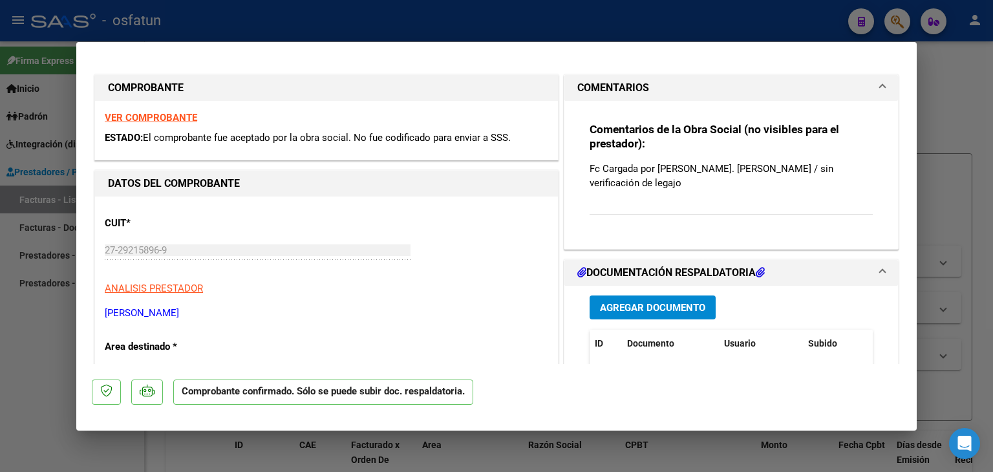
click at [156, 120] on strong "VER COMPROBANTE" at bounding box center [151, 118] width 92 height 12
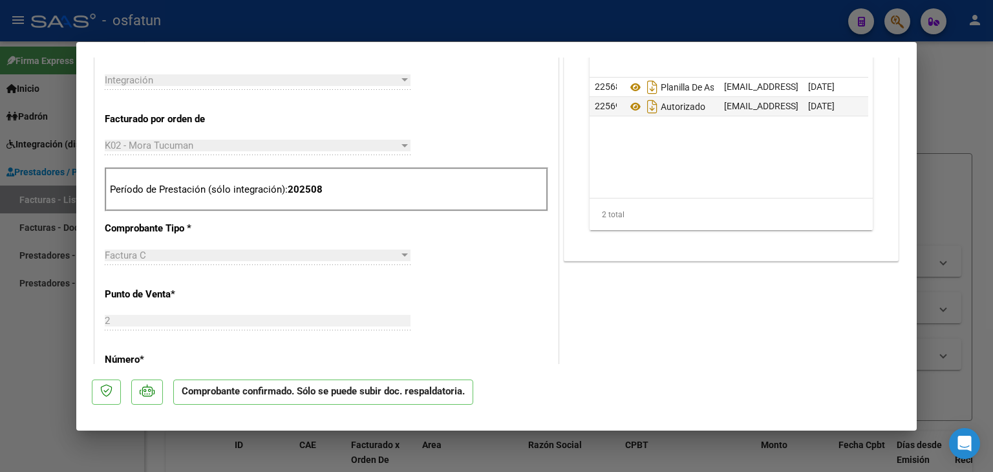
scroll to position [323, 0]
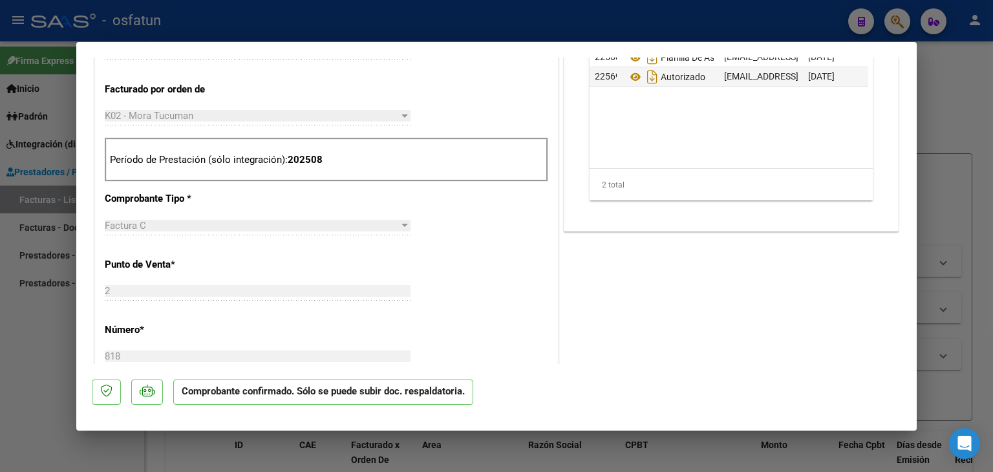
click at [332, 159] on p "Período de Prestación (sólo integración): 202508" at bounding box center [326, 160] width 433 height 15
drag, startPoint x: 331, startPoint y: 163, endPoint x: 310, endPoint y: 189, distance: 33.6
click at [330, 165] on p "Período de Prestación (sólo integración): 202508" at bounding box center [326, 160] width 433 height 15
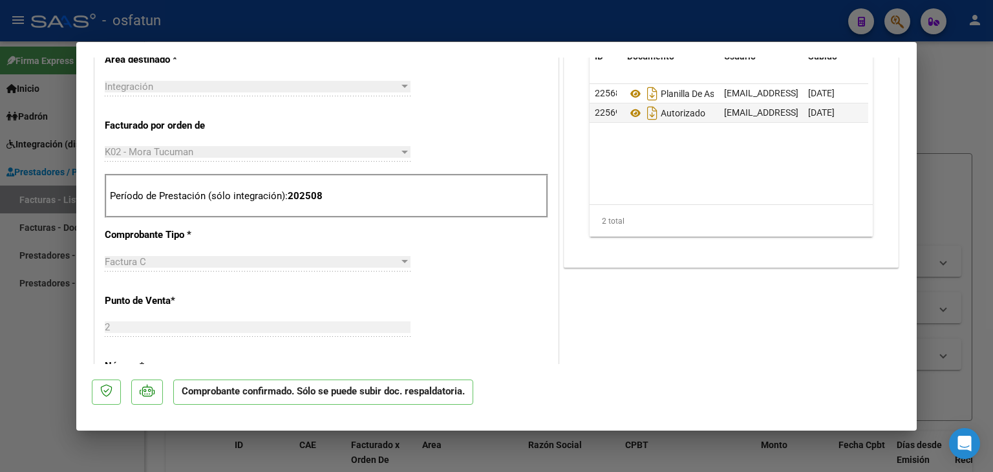
scroll to position [194, 0]
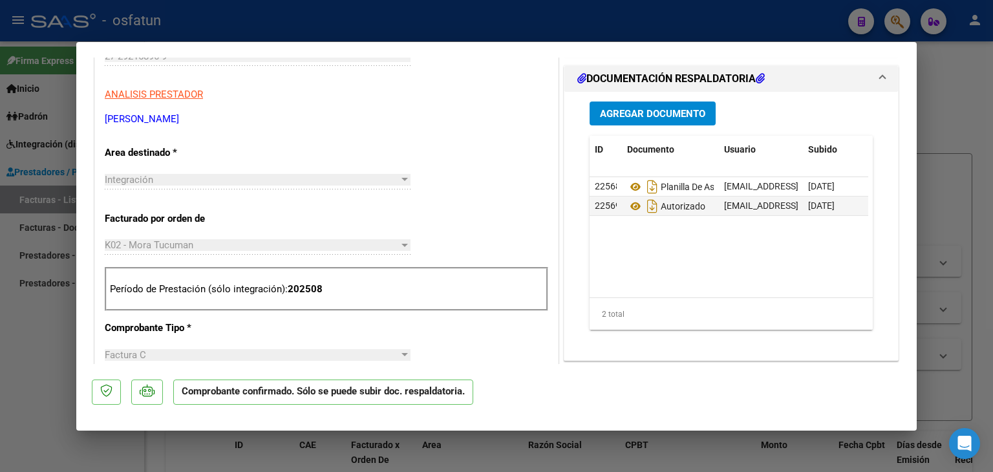
click at [381, 251] on div "K02 - Mora Tucuman Seleccionar Gerenciador" at bounding box center [258, 244] width 306 height 19
click at [385, 238] on div "K02 - Mora Tucuman Seleccionar Gerenciador" at bounding box center [258, 244] width 306 height 19
click at [399, 240] on div at bounding box center [405, 245] width 12 height 10
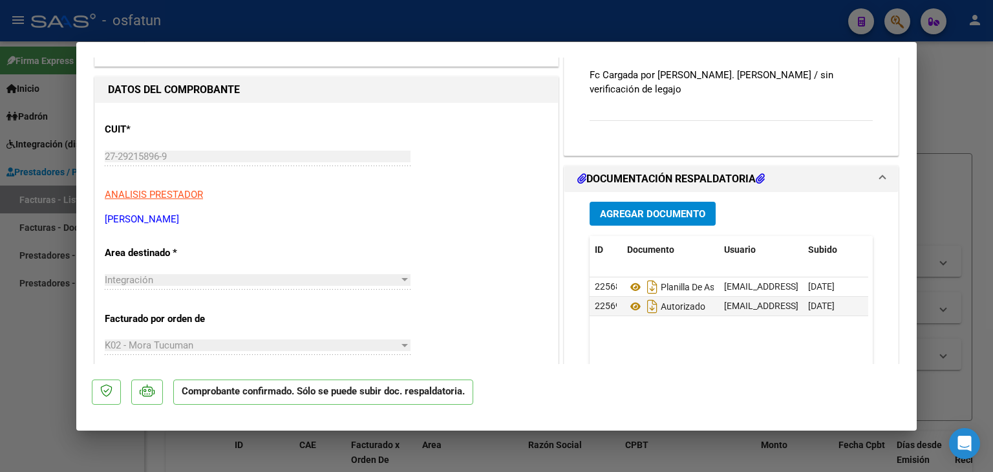
scroll to position [0, 0]
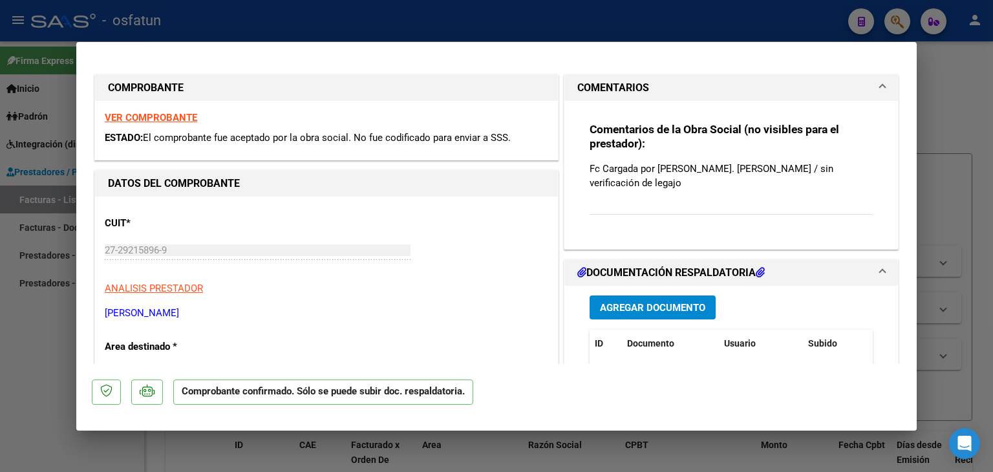
click at [478, 27] on div at bounding box center [496, 236] width 993 height 472
type input "$ 0,00"
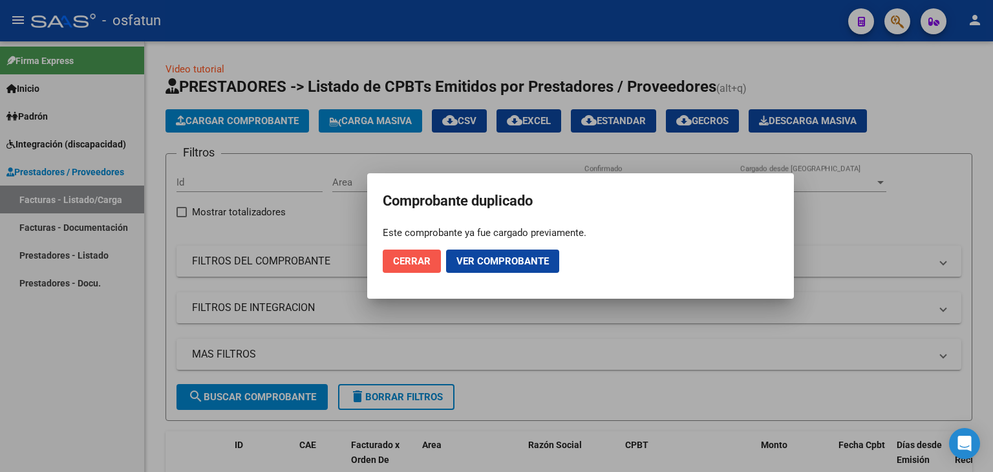
drag, startPoint x: 411, startPoint y: 262, endPoint x: 427, endPoint y: 296, distance: 37.6
click at [411, 262] on span "Cerrar" at bounding box center [411, 261] width 37 height 12
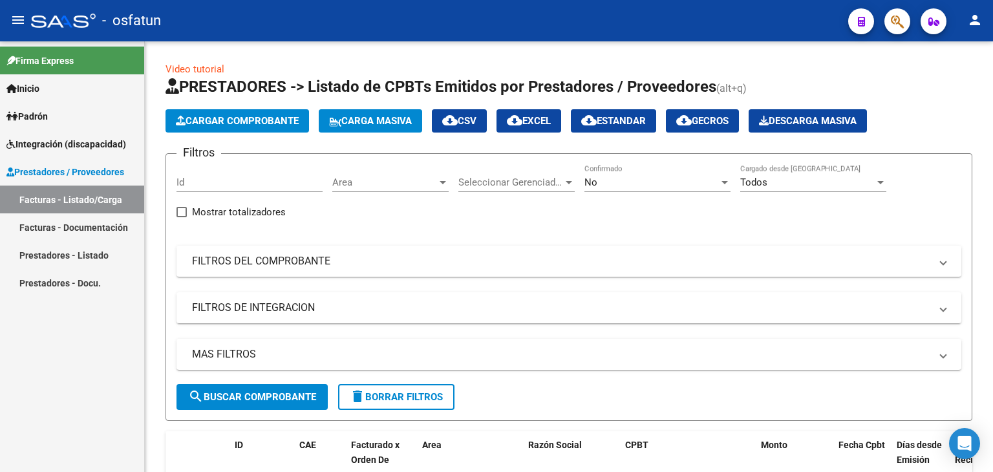
click at [103, 218] on link "Facturas - Documentación" at bounding box center [72, 227] width 144 height 28
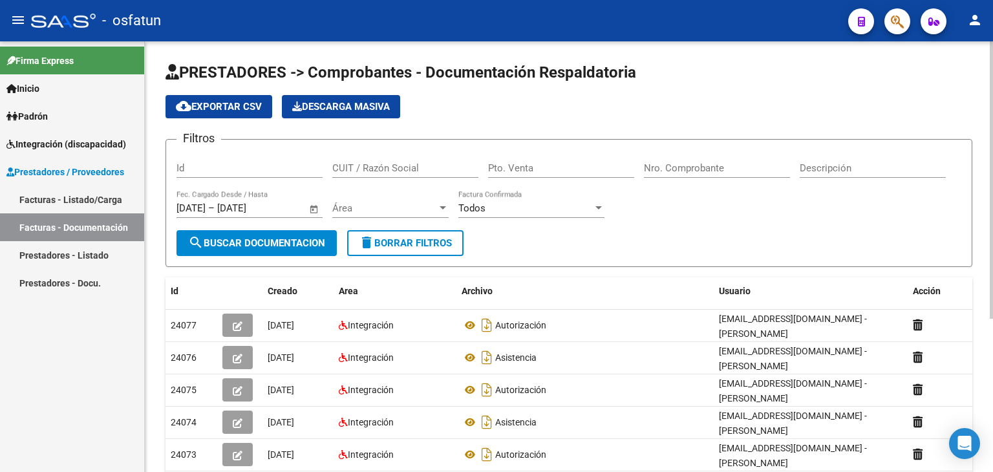
click at [524, 158] on div "Pto. Venta" at bounding box center [561, 164] width 146 height 28
type input "3"
click at [729, 166] on input "Nro. Comprobante" at bounding box center [717, 168] width 146 height 12
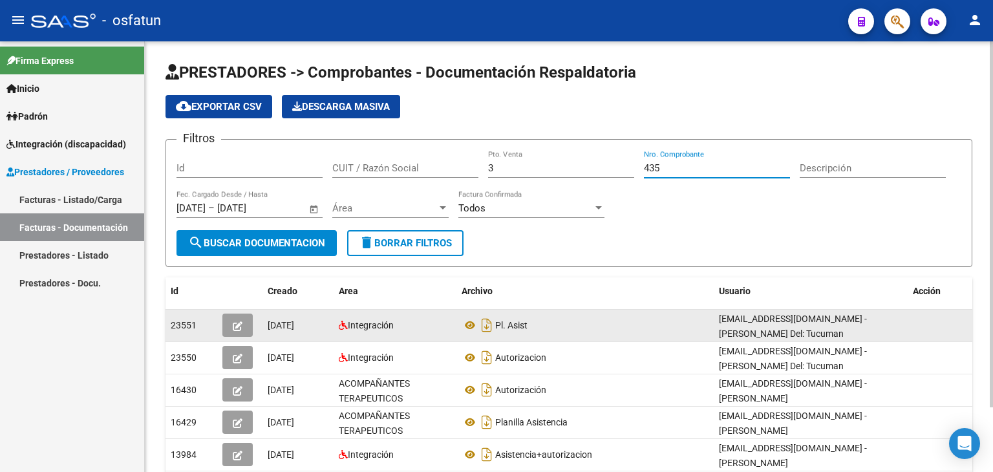
type input "435"
click at [230, 329] on button "button" at bounding box center [237, 325] width 30 height 23
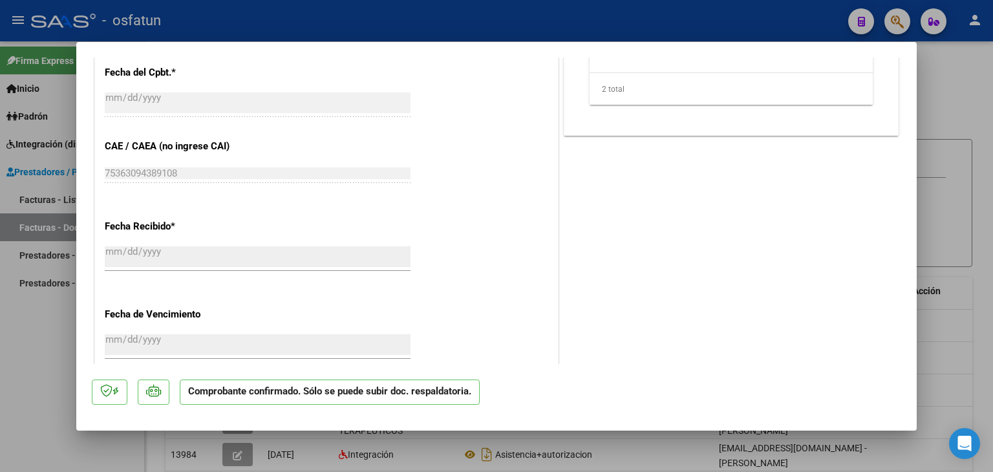
scroll to position [323, 0]
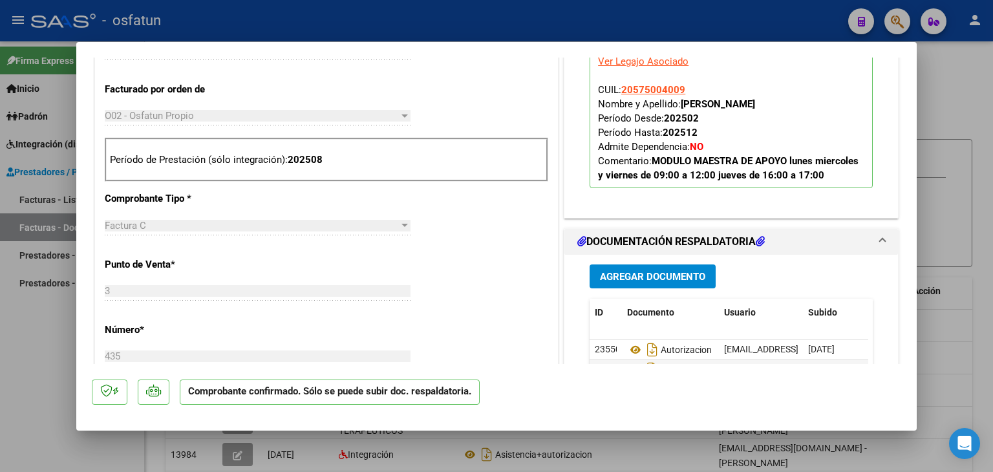
click at [367, 16] on div at bounding box center [496, 236] width 993 height 472
type input "$ 0,00"
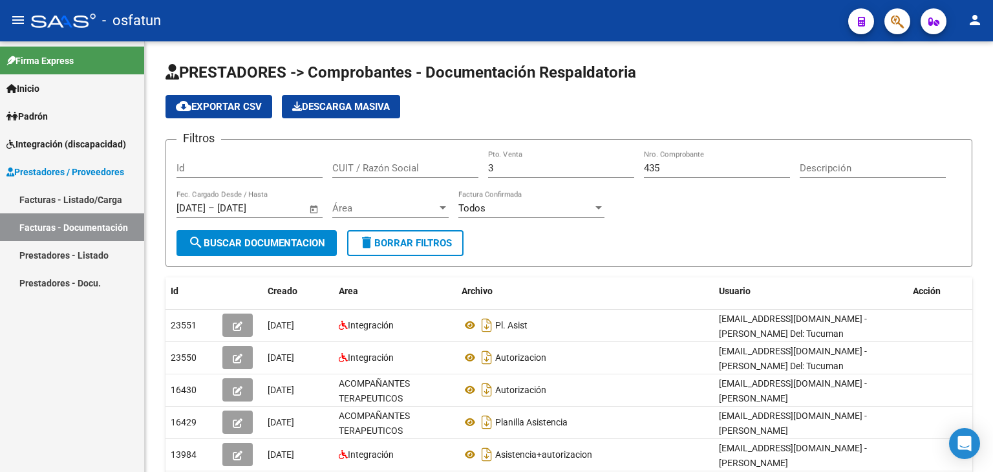
click at [52, 191] on link "Facturas - Listado/Carga" at bounding box center [72, 200] width 144 height 28
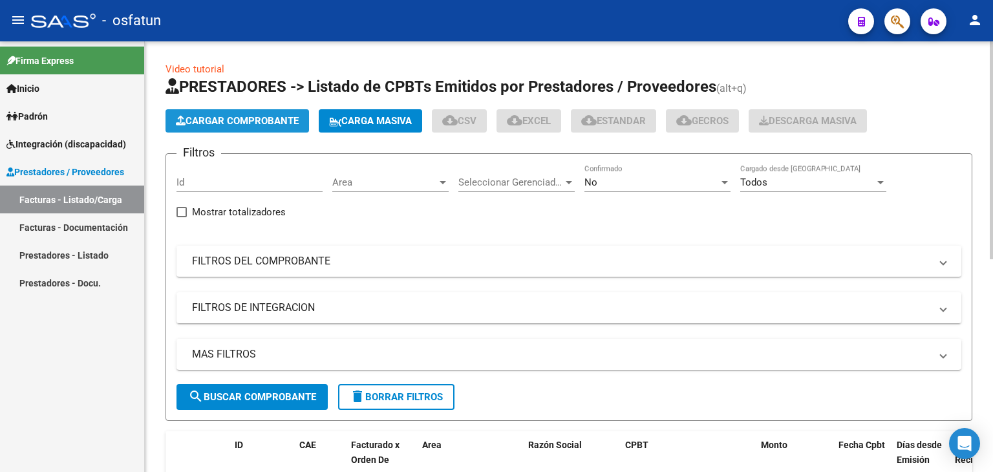
click at [278, 127] on button "Cargar Comprobante" at bounding box center [237, 120] width 144 height 23
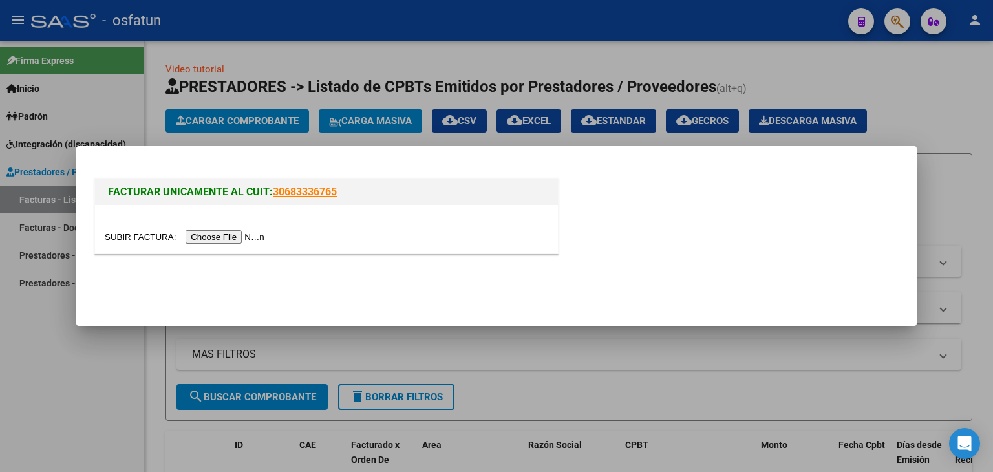
click at [242, 239] on input "file" at bounding box center [187, 237] width 164 height 14
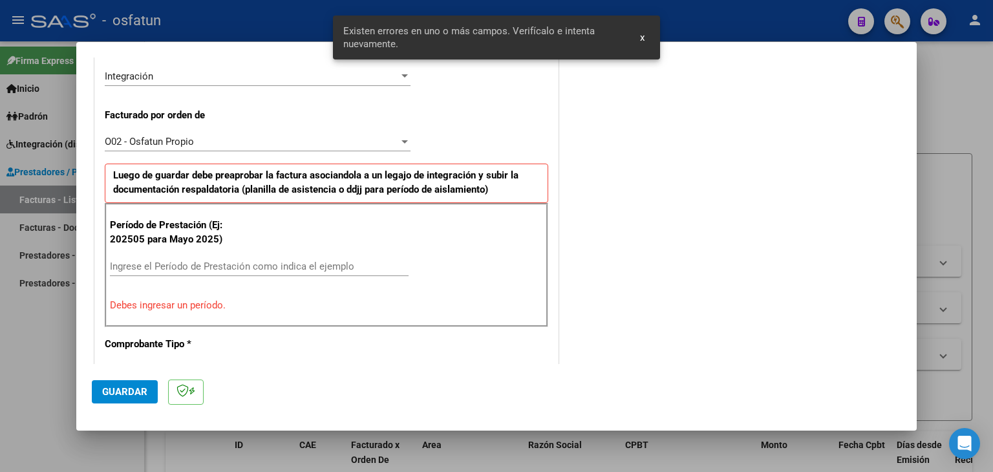
scroll to position [361, 0]
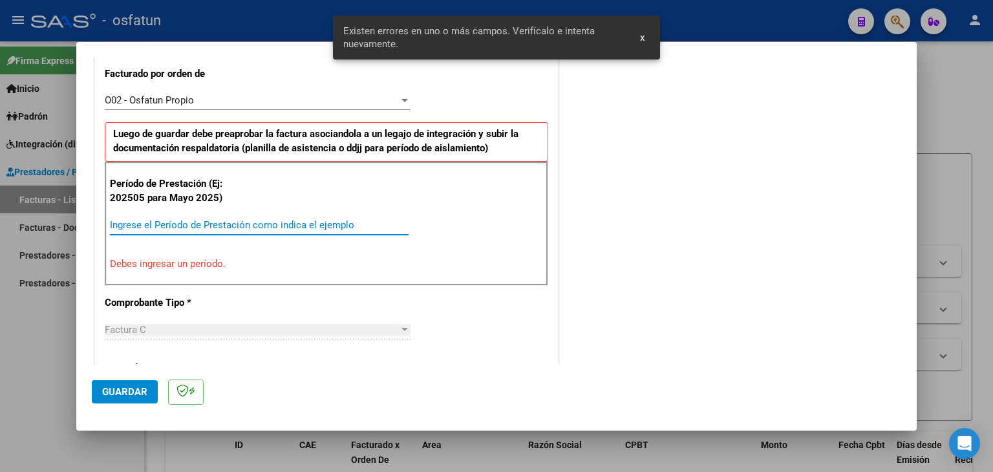
click at [191, 228] on input "Ingrese el Período de Prestación como indica el ejemplo" at bounding box center [259, 225] width 299 height 12
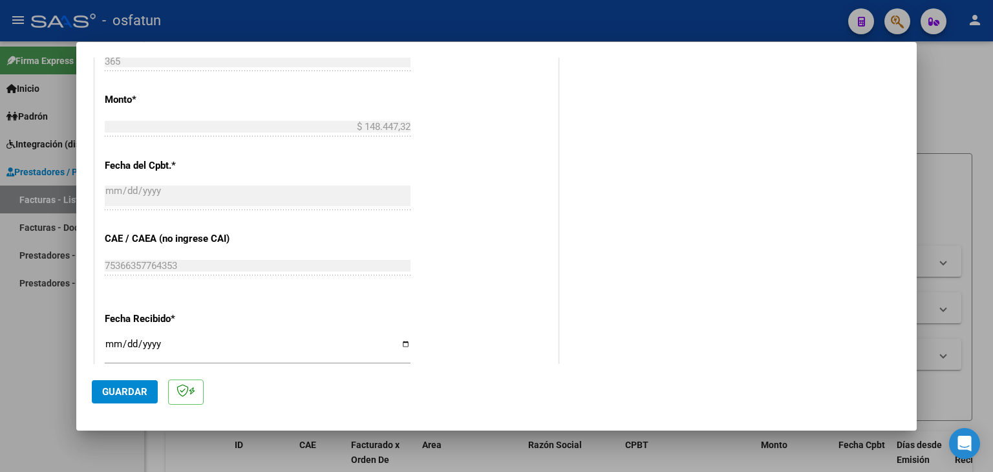
scroll to position [749, 0]
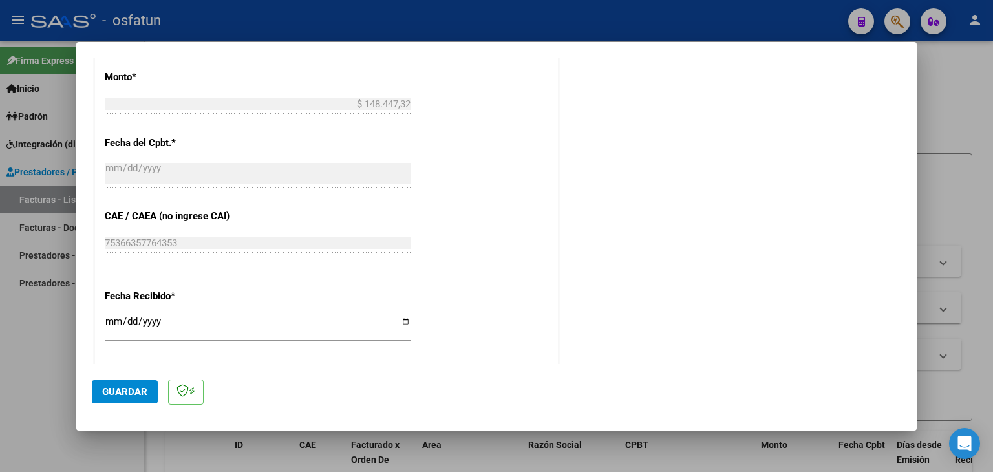
type input "202508"
click at [113, 321] on input "[DATE]" at bounding box center [258, 326] width 306 height 21
type input "[DATE]"
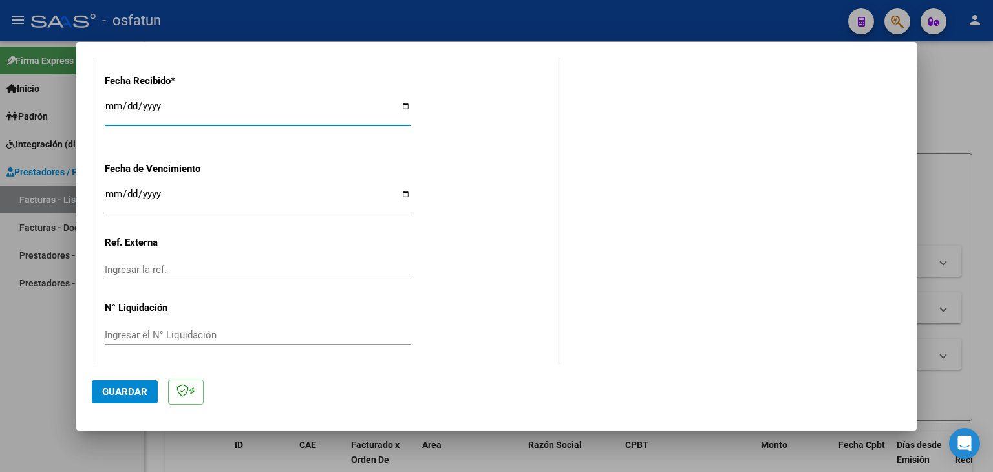
scroll to position [968, 0]
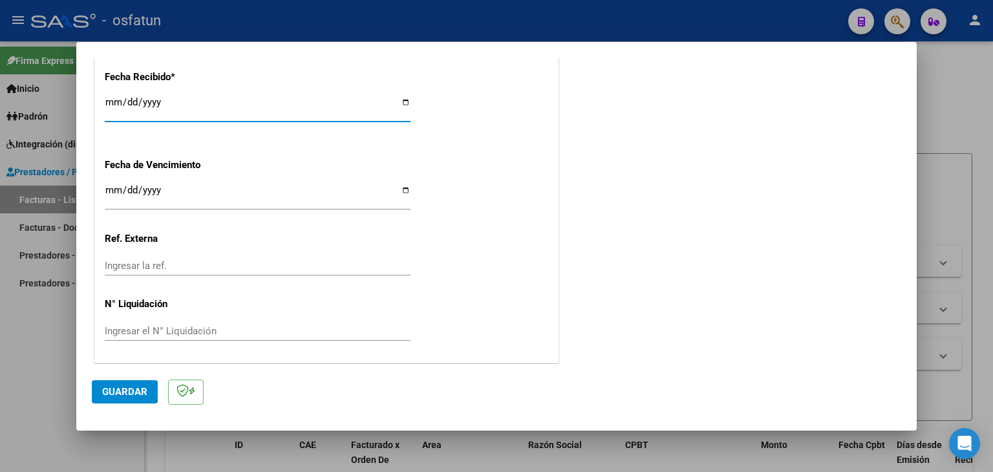
drag, startPoint x: 134, startPoint y: 394, endPoint x: 144, endPoint y: 381, distance: 15.6
click at [135, 394] on span "Guardar" at bounding box center [124, 392] width 45 height 12
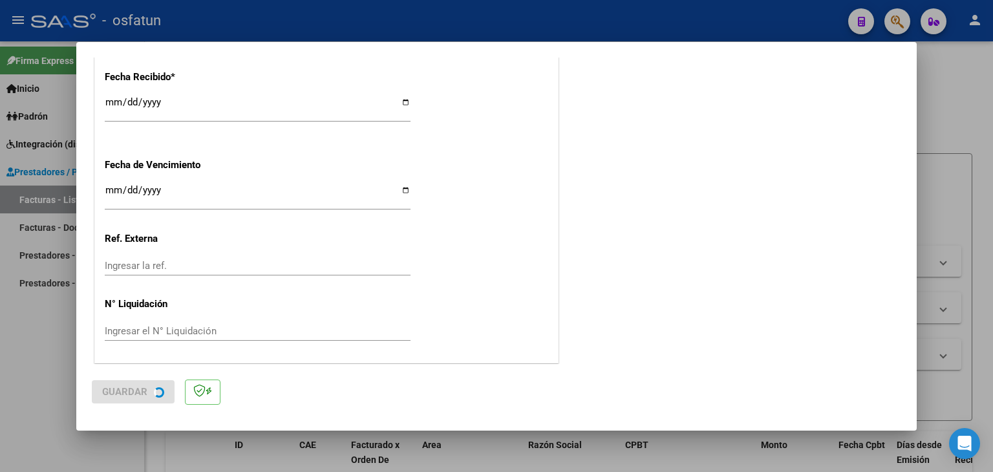
scroll to position [0, 0]
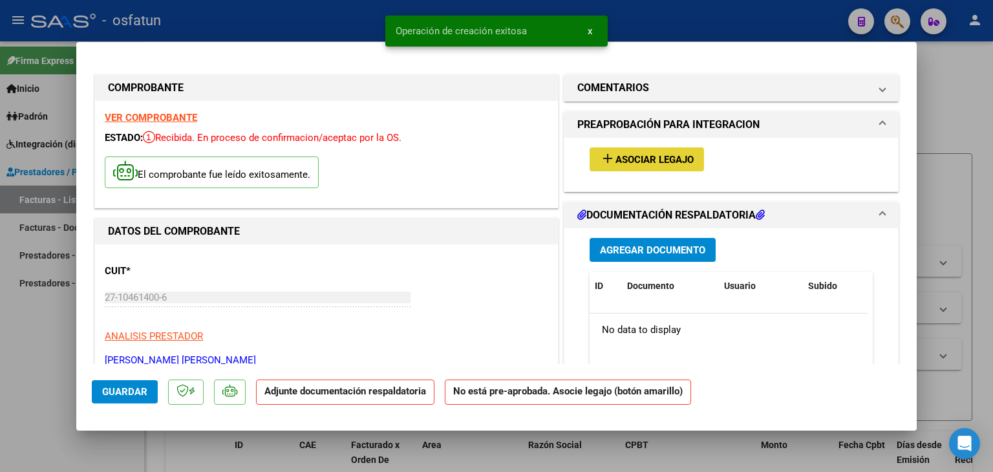
click at [626, 156] on span "Asociar Legajo" at bounding box center [654, 160] width 78 height 12
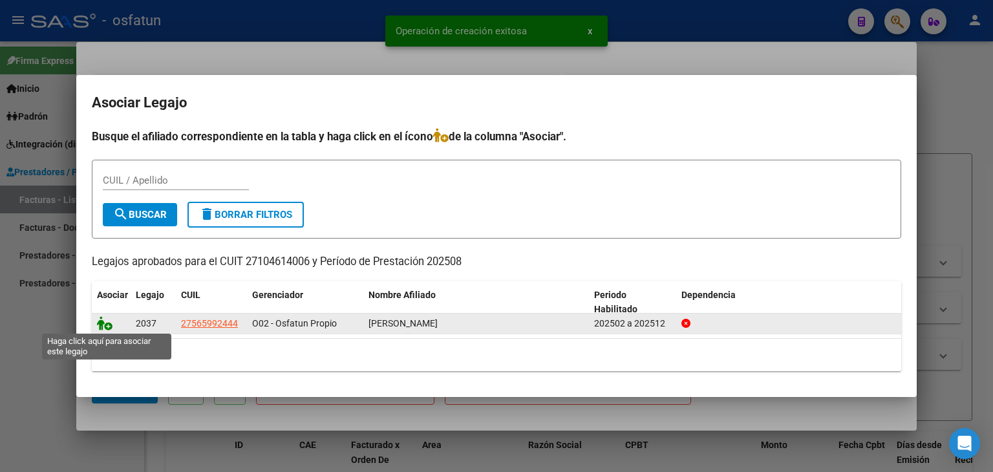
click at [103, 325] on icon at bounding box center [105, 323] width 16 height 14
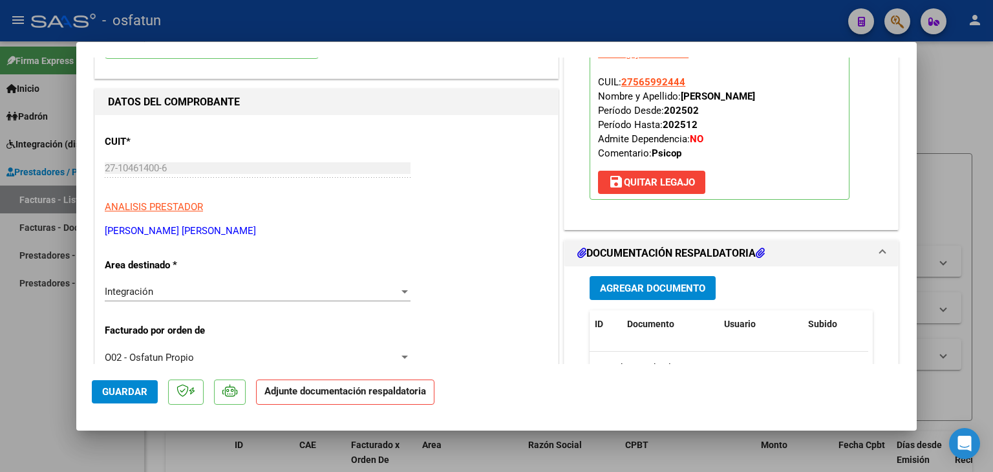
scroll to position [194, 0]
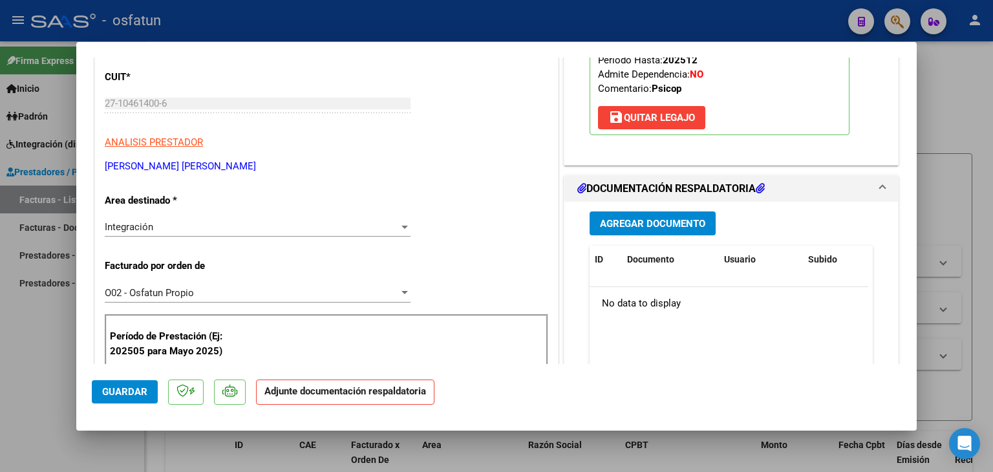
click at [628, 219] on span "Agregar Documento" at bounding box center [652, 224] width 105 height 12
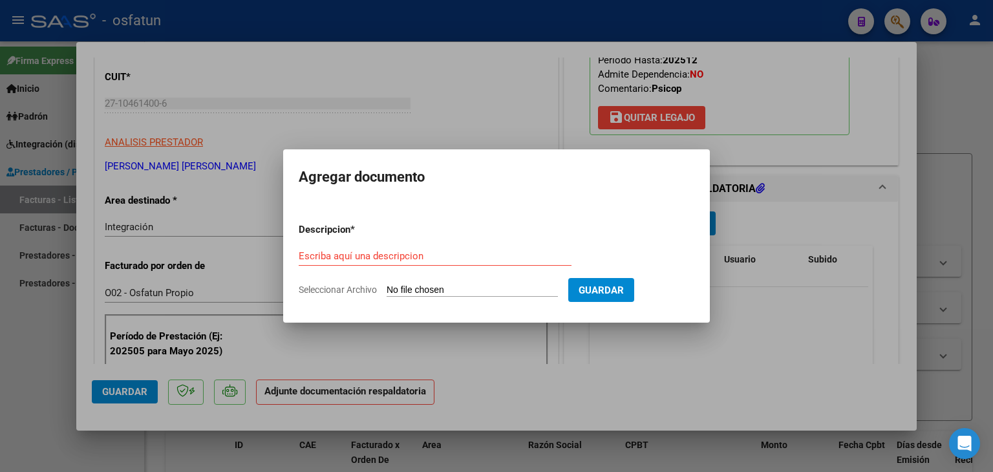
click at [359, 264] on div "Escriba aquí una descripcion" at bounding box center [435, 255] width 273 height 19
type input "P"
type input "ASISTENCIA"
click at [419, 290] on input "Seleccionar Archivo" at bounding box center [472, 290] width 171 height 12
type input "C:\fakepath\PLANILLA ASISTENCIA - PSICOPE - [DATE].pdf"
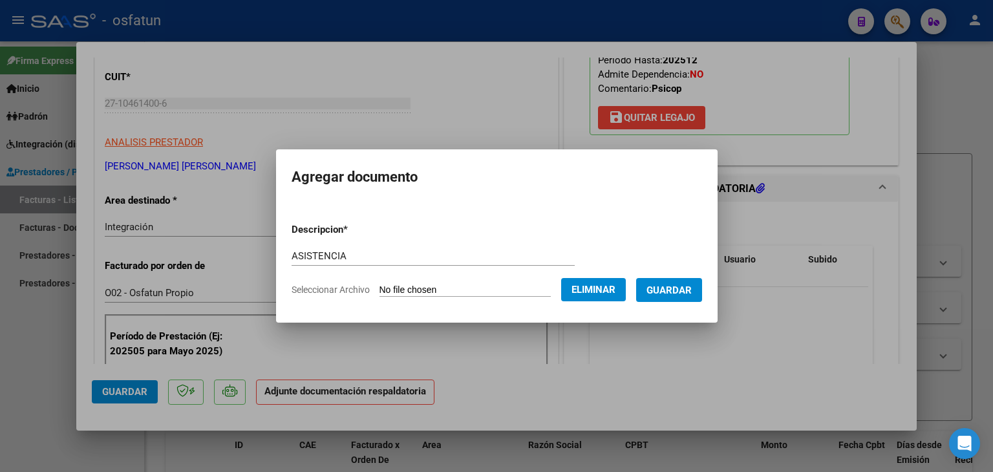
click at [678, 299] on button "Guardar" at bounding box center [669, 290] width 66 height 24
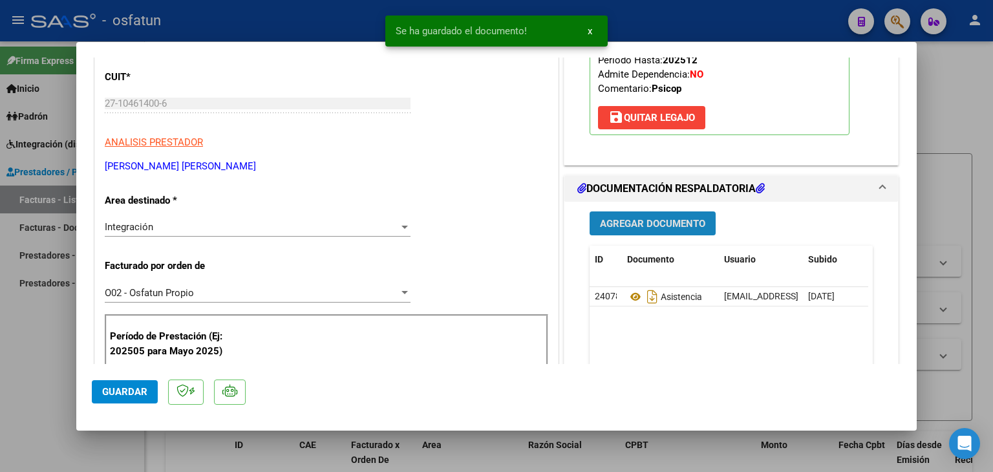
click at [612, 226] on span "Agregar Documento" at bounding box center [652, 224] width 105 height 12
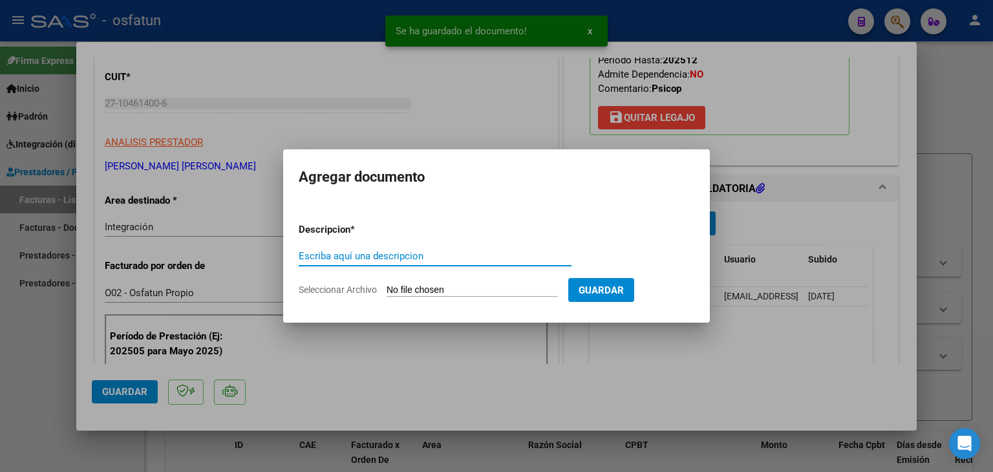
click at [377, 260] on input "Escriba aquí una descripcion" at bounding box center [435, 256] width 273 height 12
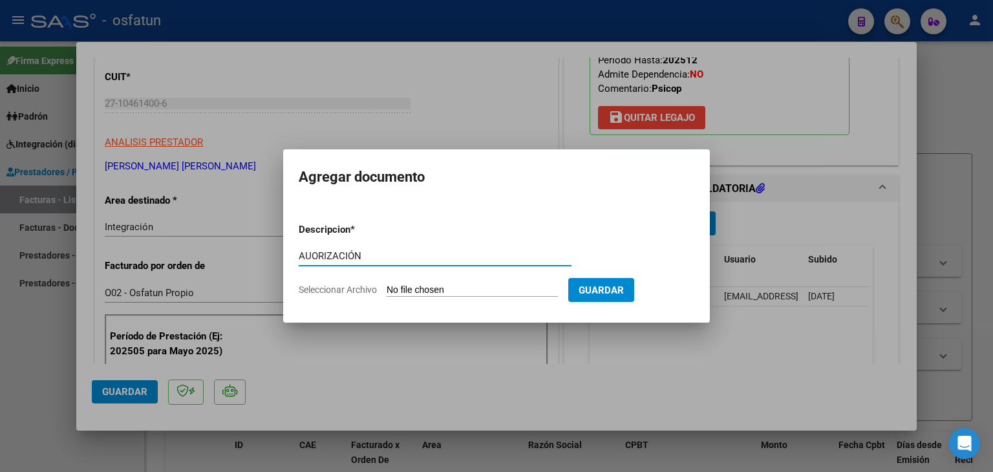
click at [310, 254] on input "AUORIZACIÓN" at bounding box center [435, 256] width 273 height 12
type input "AUTORIZACIÓN"
click at [414, 285] on input "Seleccionar Archivo" at bounding box center [472, 290] width 171 height 12
type input "C:\fakepath\PRESUPUESTO AUTORIZADO - PSICOPE - 2025.pdf"
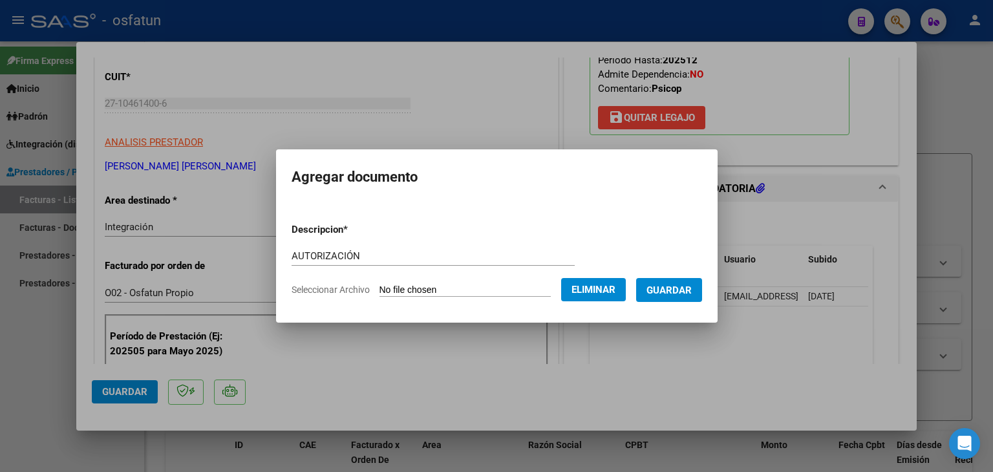
click at [671, 297] on button "Guardar" at bounding box center [669, 290] width 66 height 24
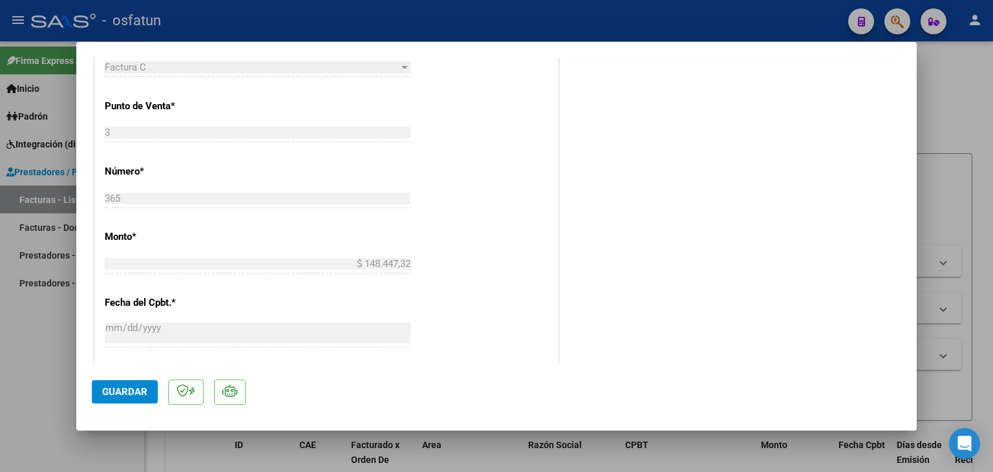
scroll to position [646, 0]
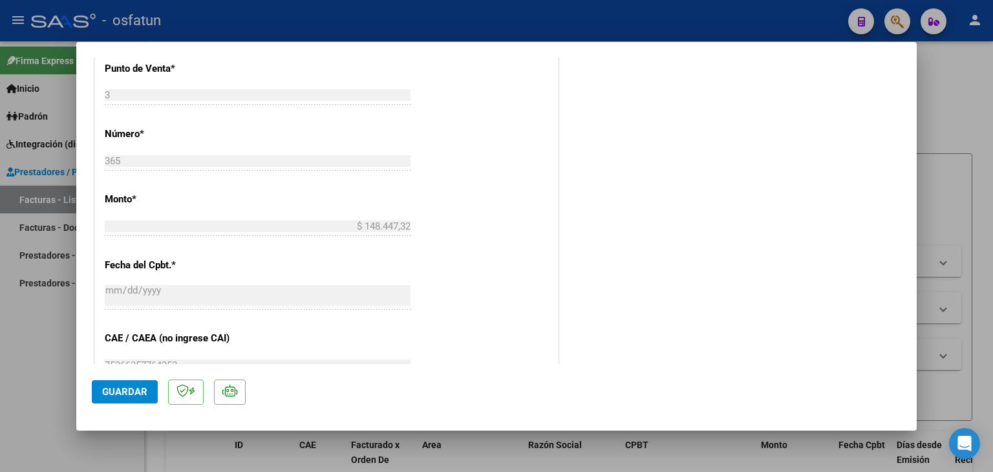
drag, startPoint x: 123, startPoint y: 398, endPoint x: 130, endPoint y: 390, distance: 10.1
click at [122, 397] on button "Guardar" at bounding box center [125, 391] width 66 height 23
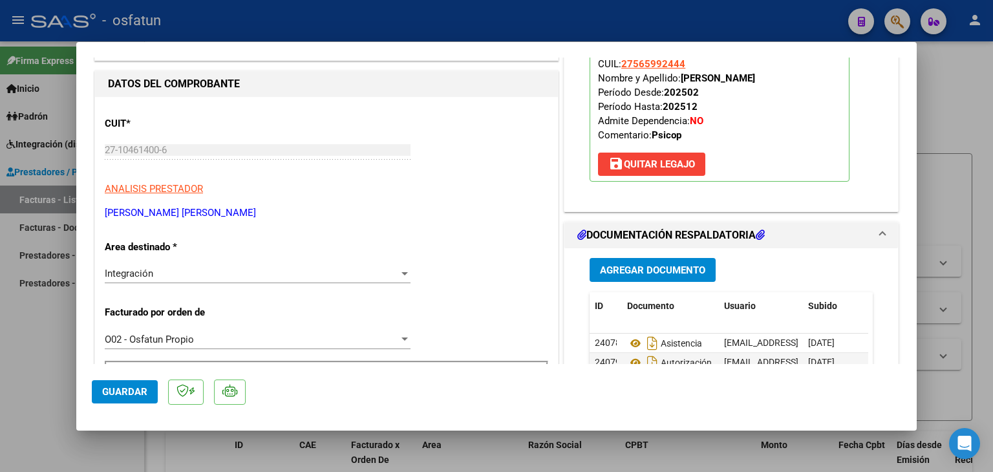
scroll to position [0, 0]
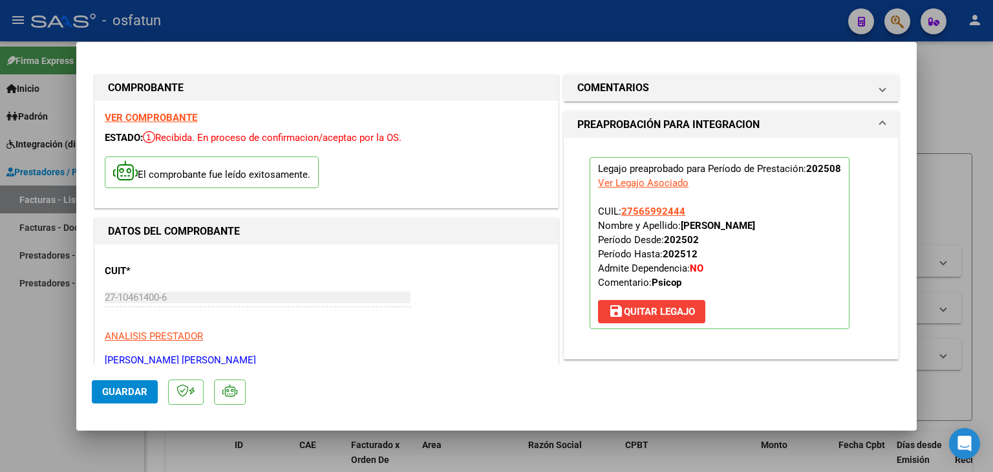
click at [377, 21] on div at bounding box center [496, 236] width 993 height 472
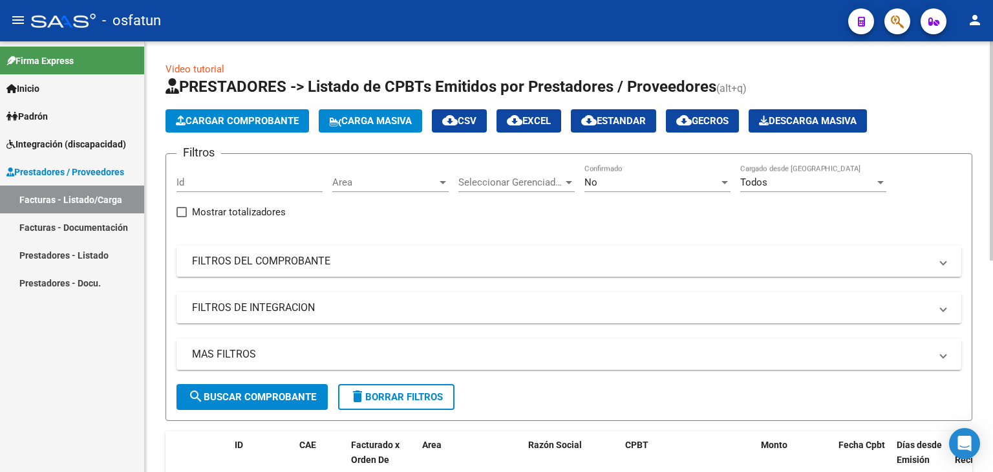
click at [237, 110] on button "Cargar Comprobante" at bounding box center [237, 120] width 144 height 23
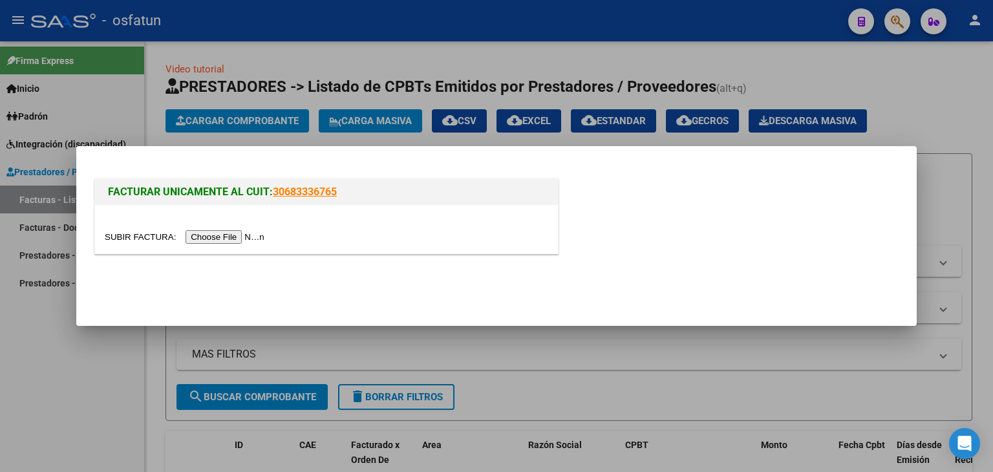
click at [250, 231] on input "file" at bounding box center [187, 237] width 164 height 14
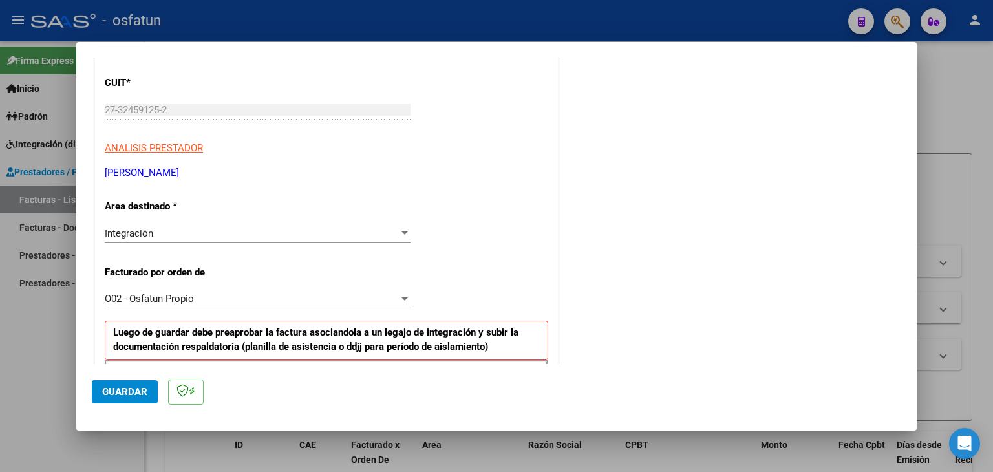
scroll to position [297, 0]
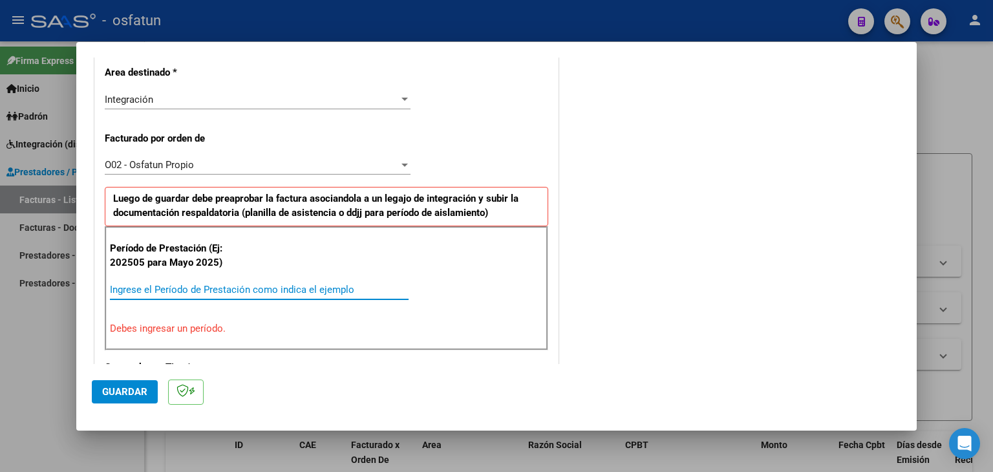
click at [215, 285] on input "Ingrese el Período de Prestación como indica el ejemplo" at bounding box center [259, 290] width 299 height 12
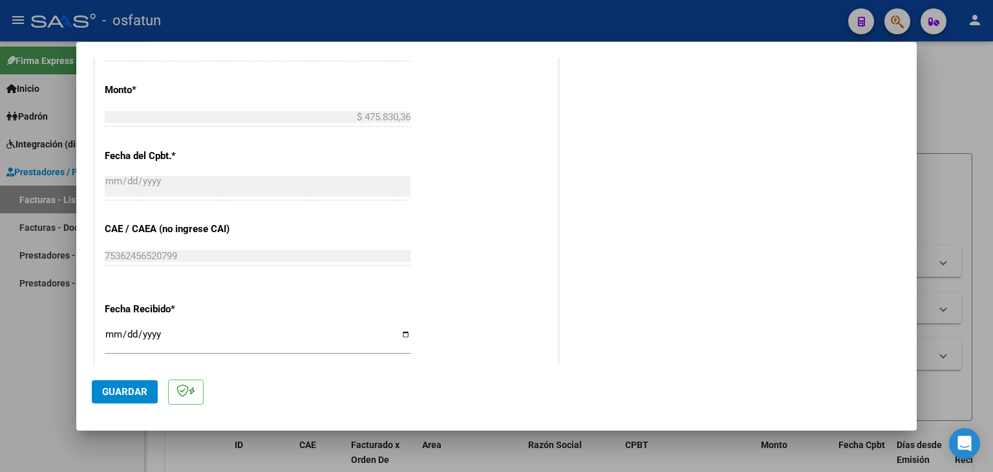
scroll to position [749, 0]
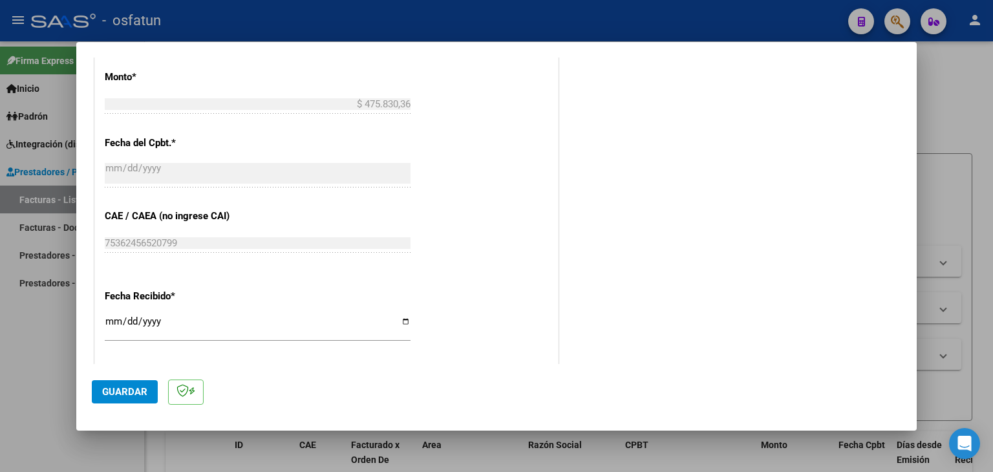
type input "202508"
click at [114, 327] on input "[DATE]" at bounding box center [258, 326] width 306 height 21
type input "[DATE]"
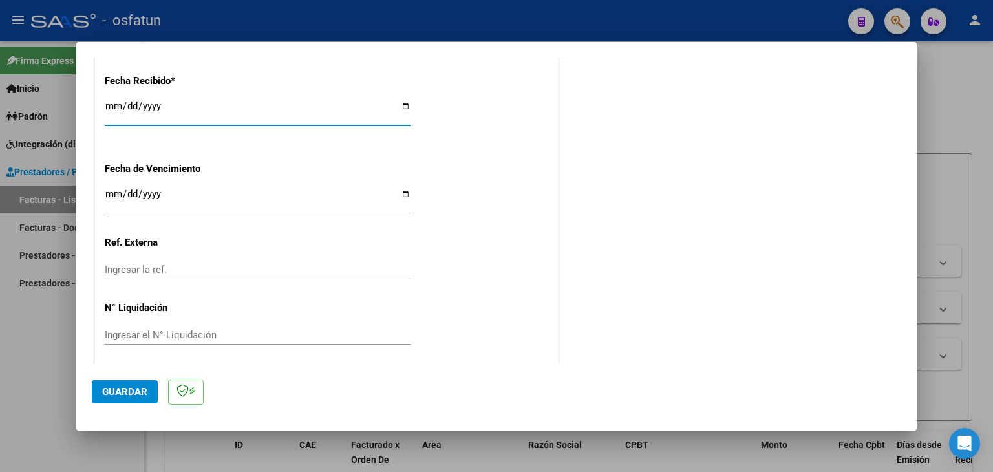
scroll to position [968, 0]
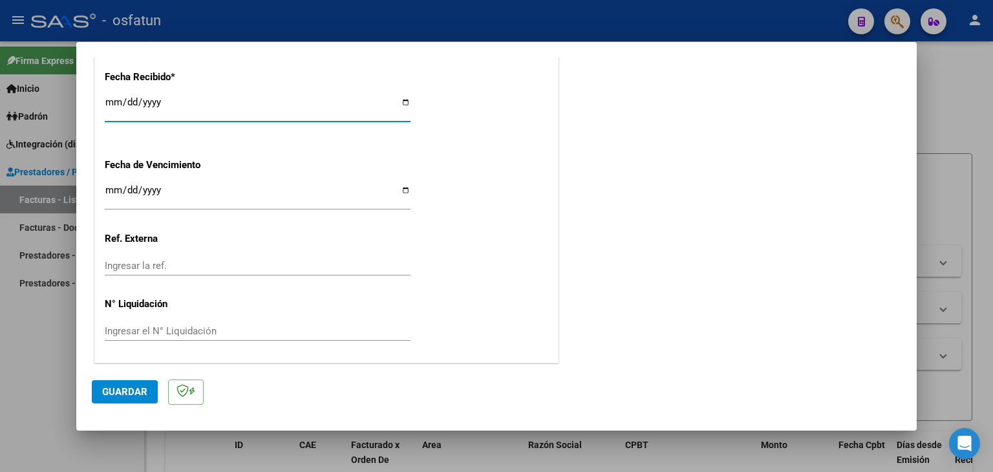
drag, startPoint x: 137, startPoint y: 389, endPoint x: 155, endPoint y: 376, distance: 22.6
click at [140, 387] on span "Guardar" at bounding box center [124, 392] width 45 height 12
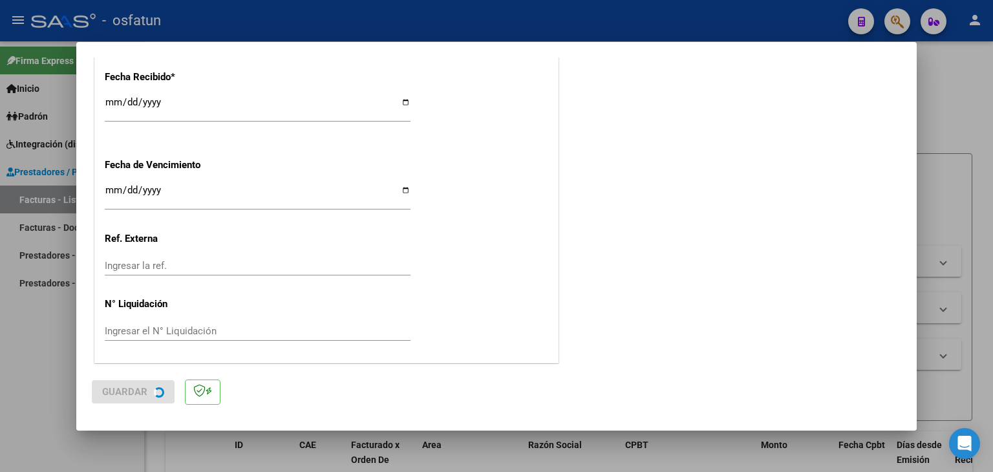
scroll to position [0, 0]
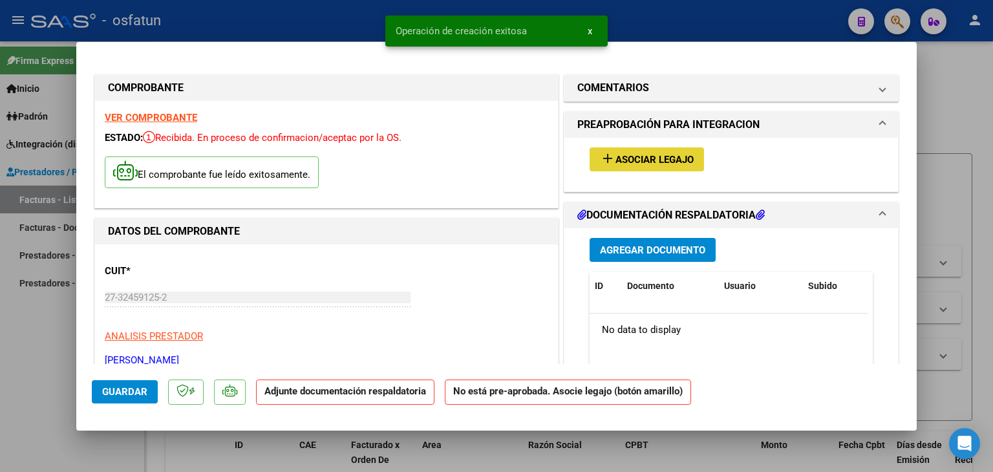
click at [601, 167] on button "add Asociar Legajo" at bounding box center [647, 159] width 114 height 24
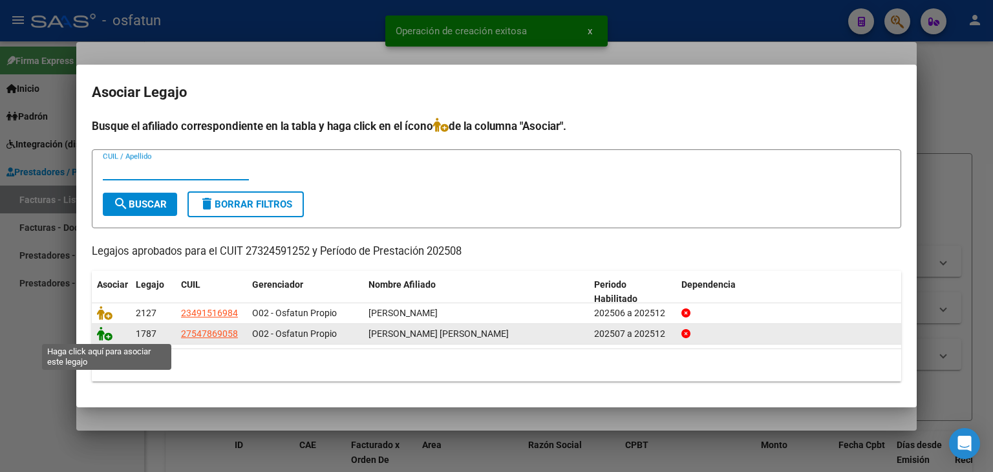
click at [109, 334] on icon at bounding box center [105, 333] width 16 height 14
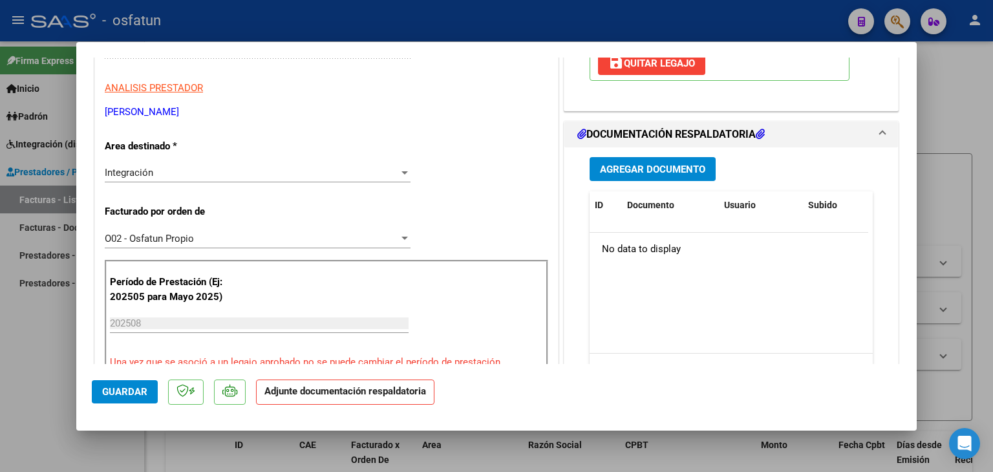
scroll to position [259, 0]
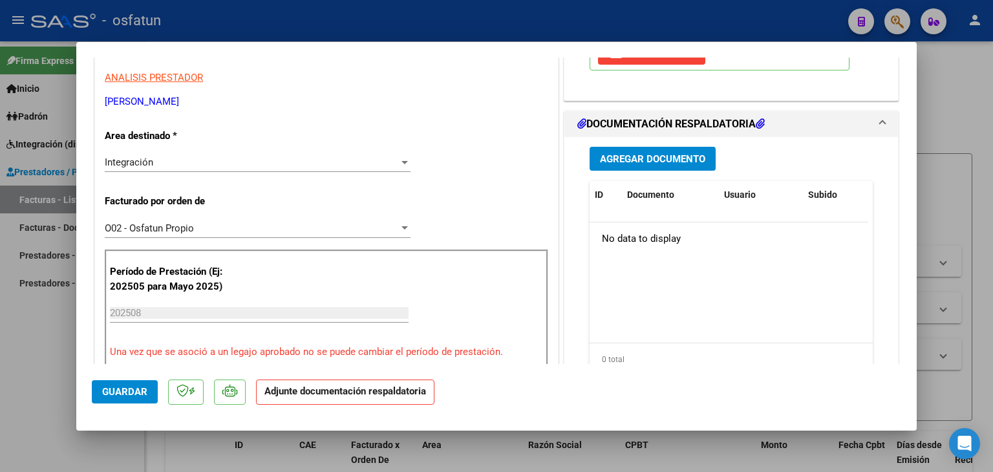
click at [650, 169] on button "Agregar Documento" at bounding box center [653, 159] width 126 height 24
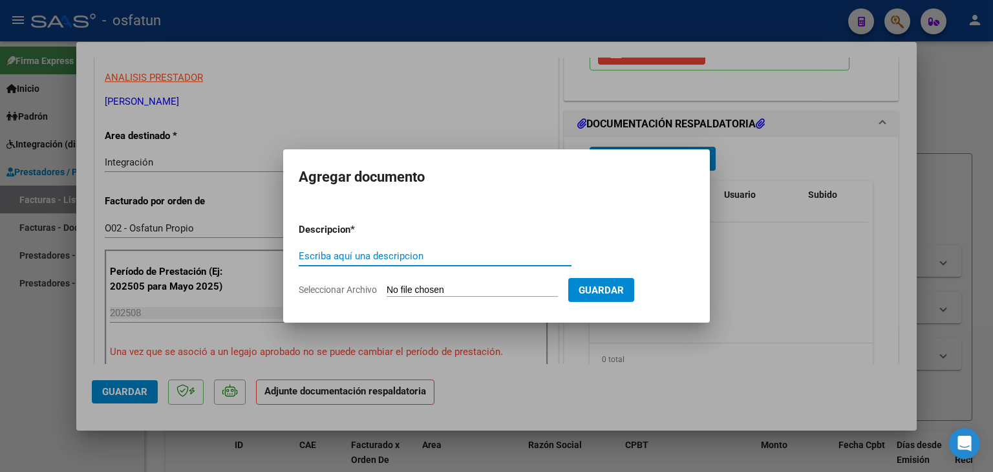
click at [483, 251] on input "Escriba aquí una descripcion" at bounding box center [435, 256] width 273 height 12
type input "ASISTENCIA"
click at [482, 287] on input "Seleccionar Archivo" at bounding box center [472, 290] width 171 height 12
type input "C:\fakepath\PRESUPUESTO AUTORIZADO - MOD INT ESC - 2025.pdf"
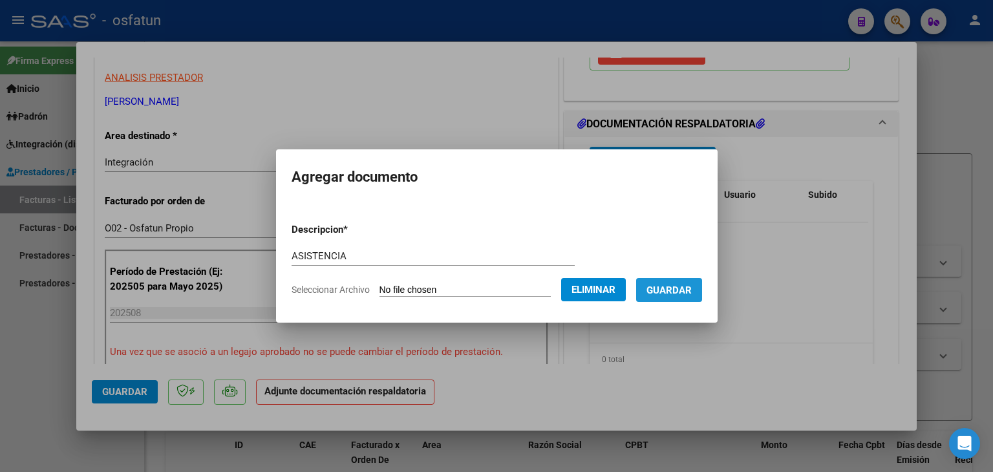
click at [692, 292] on span "Guardar" at bounding box center [668, 290] width 45 height 12
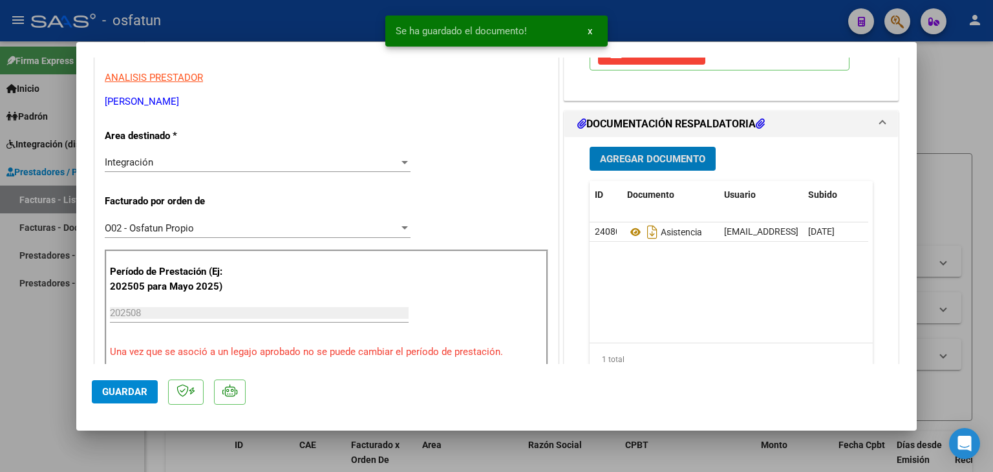
click at [664, 163] on span "Agregar Documento" at bounding box center [652, 159] width 105 height 12
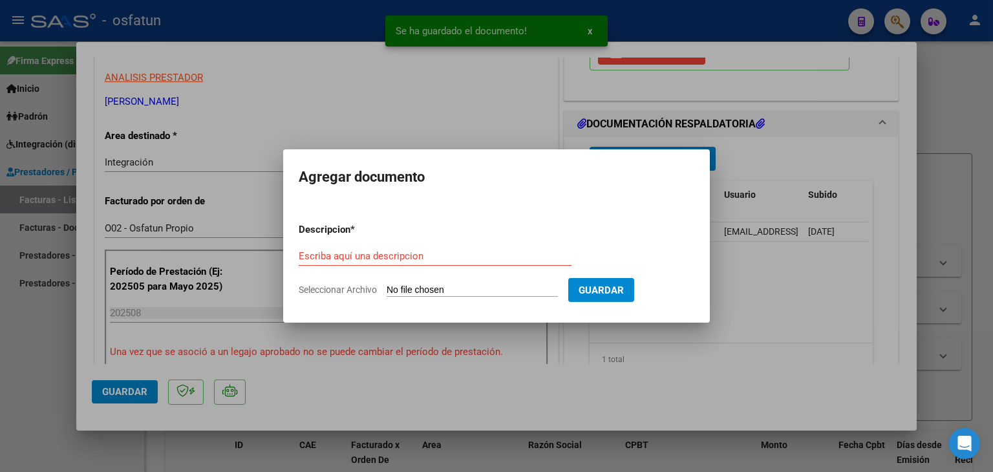
click at [403, 249] on div "Escriba aquí una descripcion" at bounding box center [435, 255] width 273 height 19
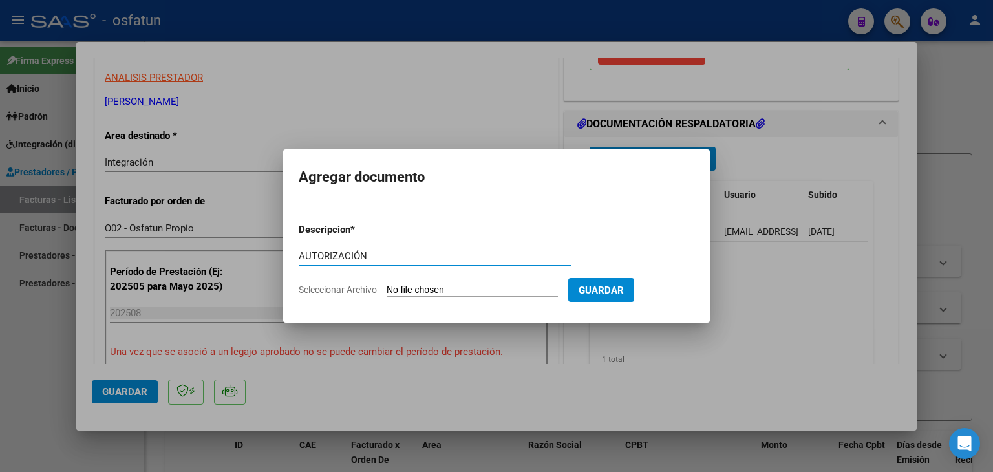
type input "AUTORIZACIÓN"
click at [441, 293] on input "Seleccionar Archivo" at bounding box center [472, 290] width 171 height 12
type input "C:\fakepath\PRESUPUESTO AUTORIZADO - MOD INT ESC - 2025.pdf"
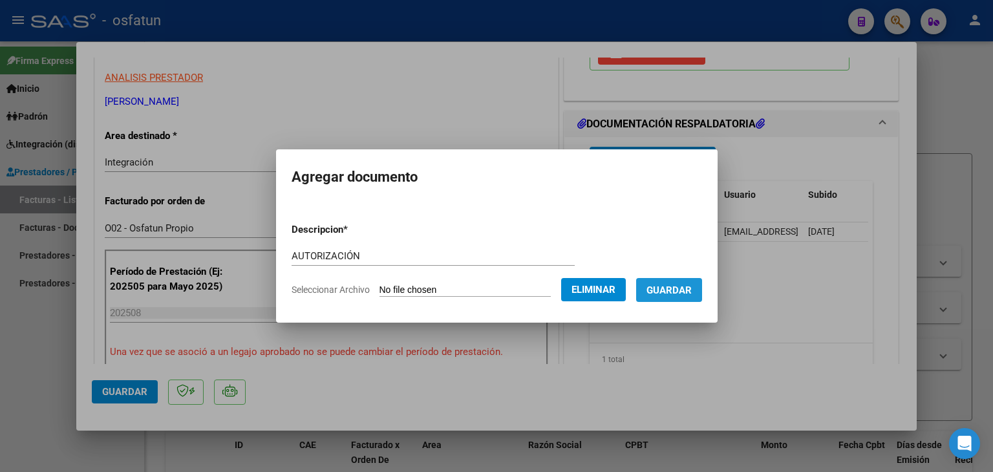
click at [686, 299] on button "Guardar" at bounding box center [669, 290] width 66 height 24
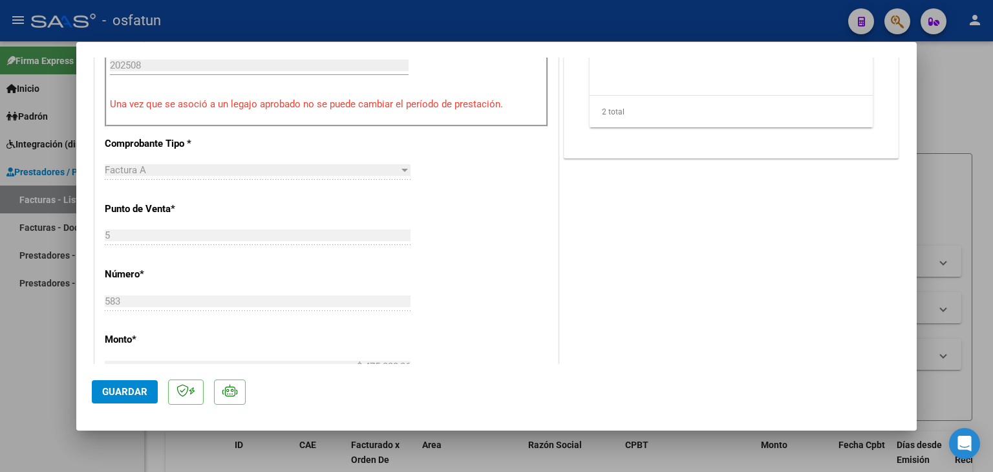
scroll to position [517, 0]
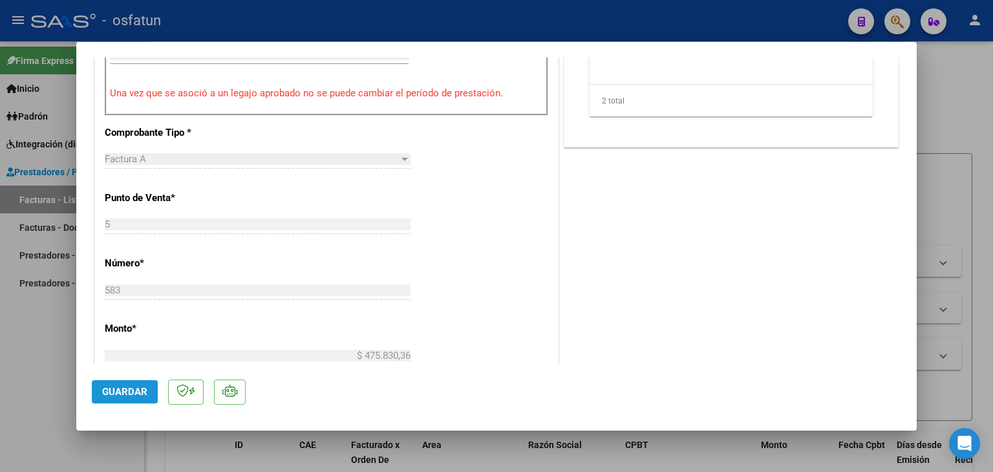
click at [148, 391] on button "Guardar" at bounding box center [125, 391] width 66 height 23
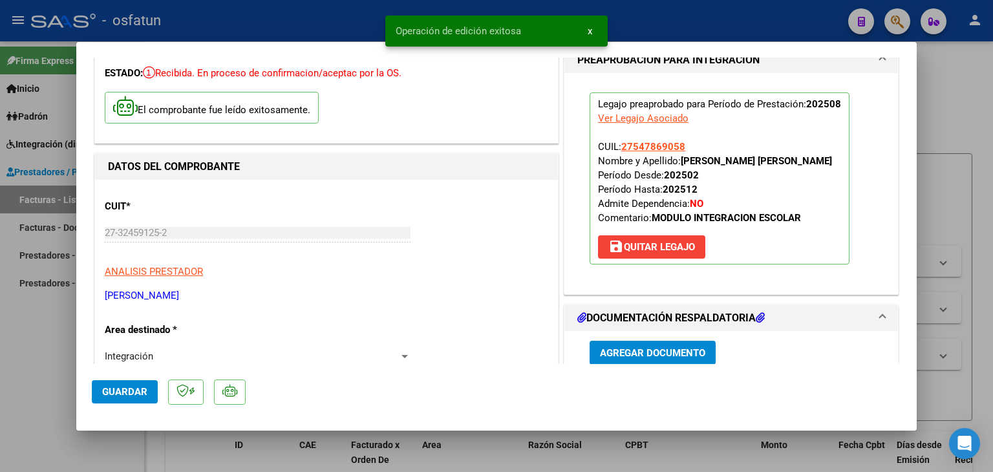
scroll to position [0, 0]
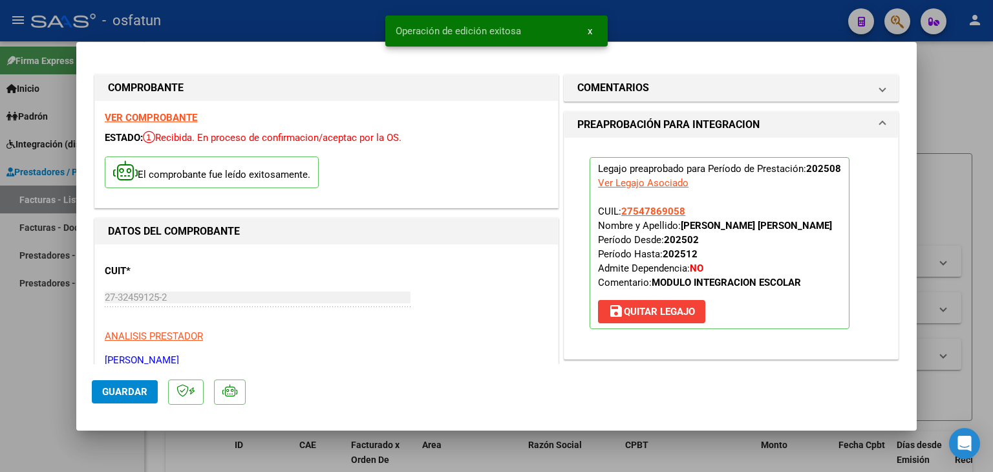
click at [343, 36] on div at bounding box center [496, 236] width 993 height 472
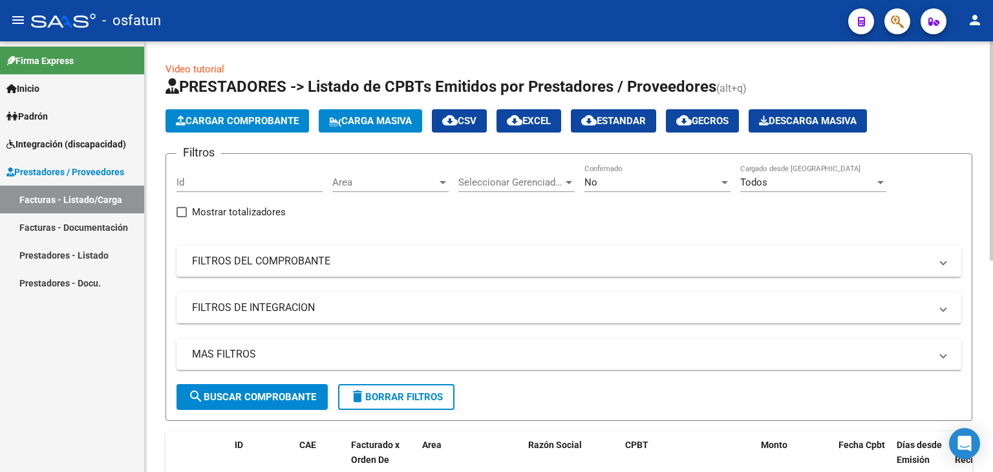
click at [269, 126] on span "Cargar Comprobante" at bounding box center [237, 121] width 123 height 12
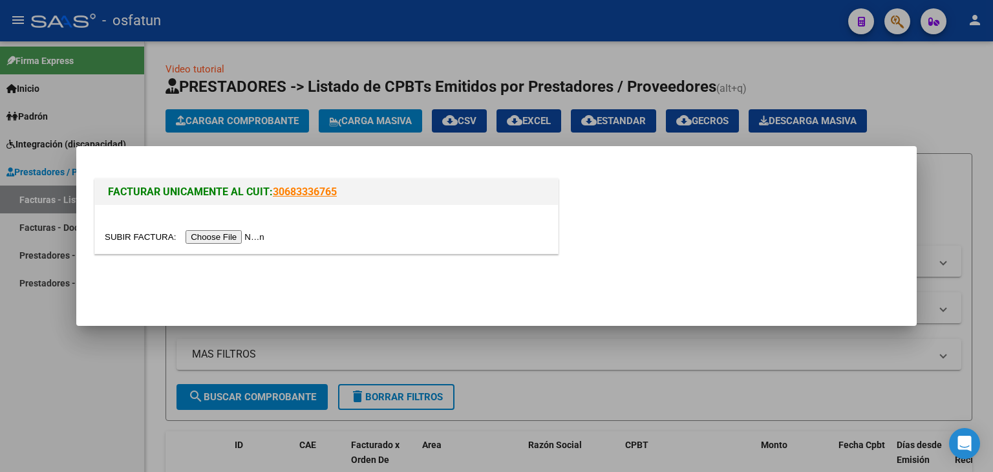
click at [246, 226] on div at bounding box center [326, 229] width 463 height 48
click at [246, 234] on input "file" at bounding box center [187, 237] width 164 height 14
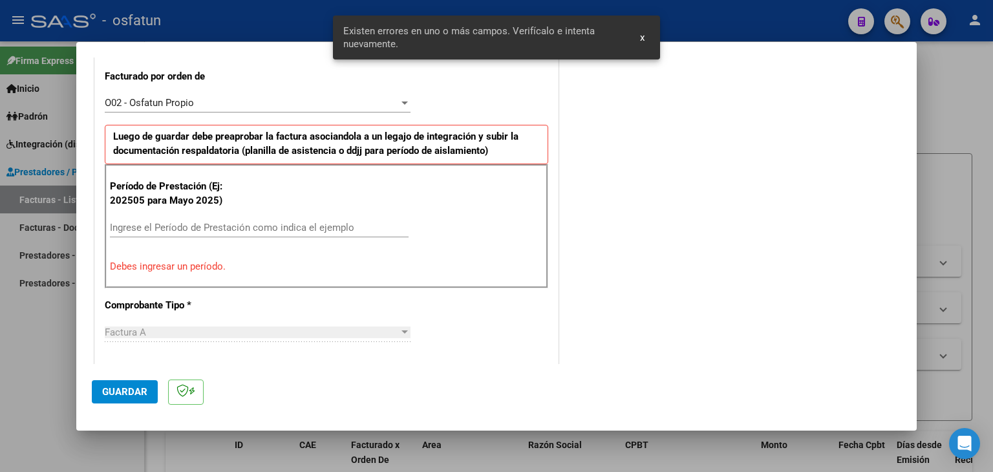
scroll to position [361, 0]
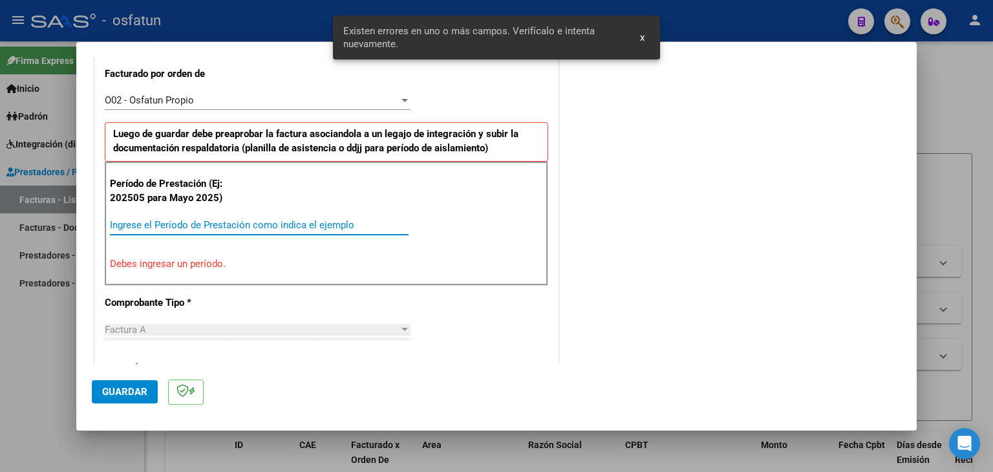
click at [219, 222] on input "Ingrese el Período de Prestación como indica el ejemplo" at bounding box center [259, 225] width 299 height 12
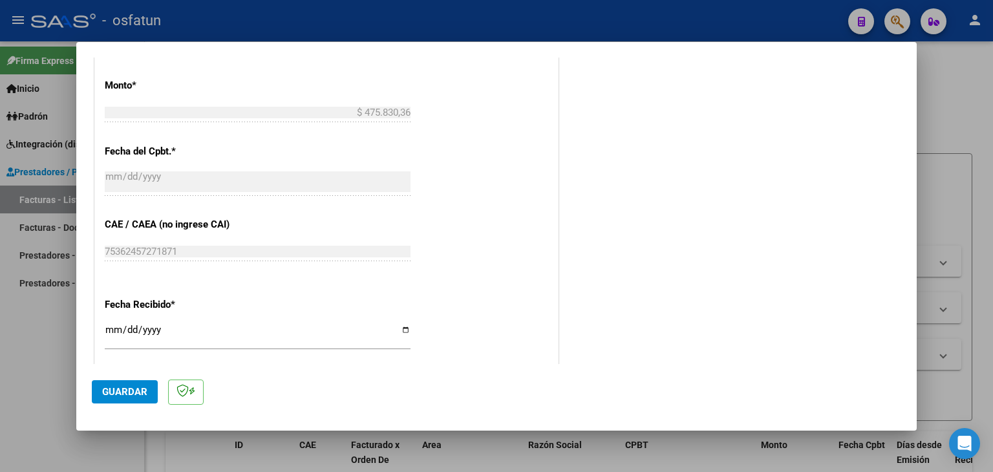
scroll to position [749, 0]
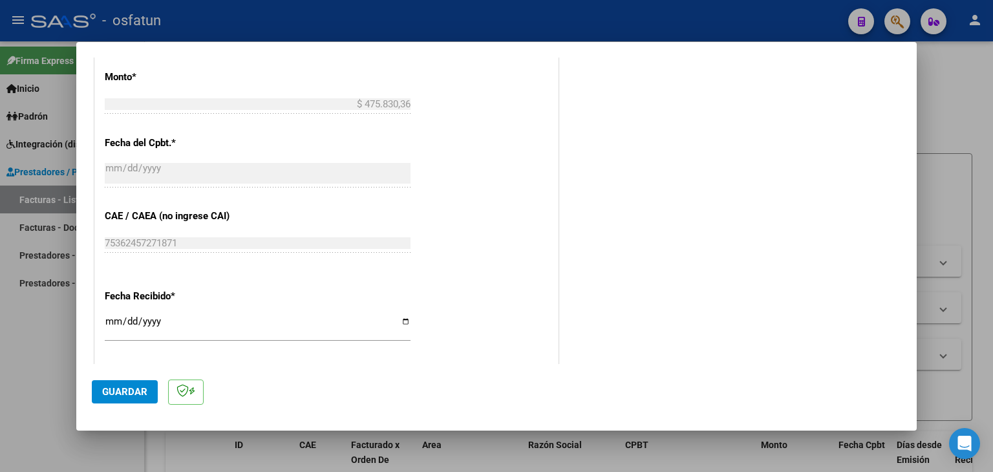
type input "202508"
click at [114, 318] on input "[DATE]" at bounding box center [258, 326] width 306 height 21
type input "[DATE]"
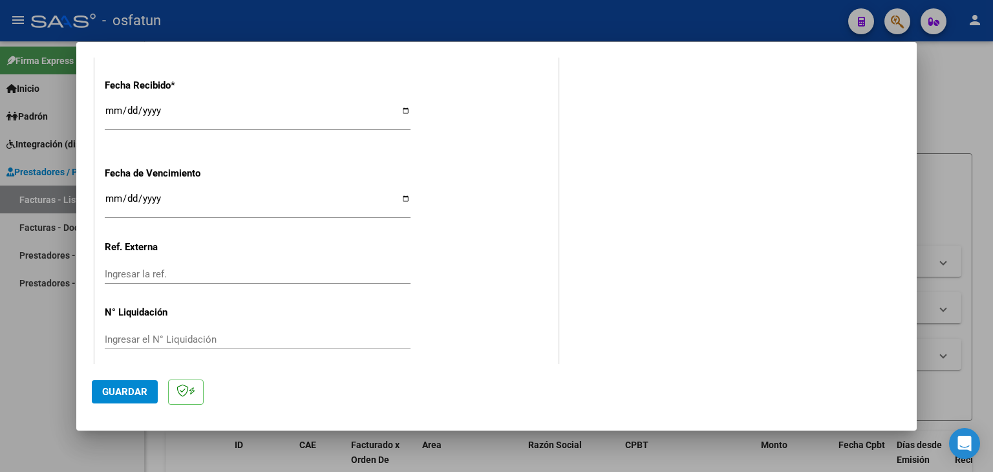
scroll to position [968, 0]
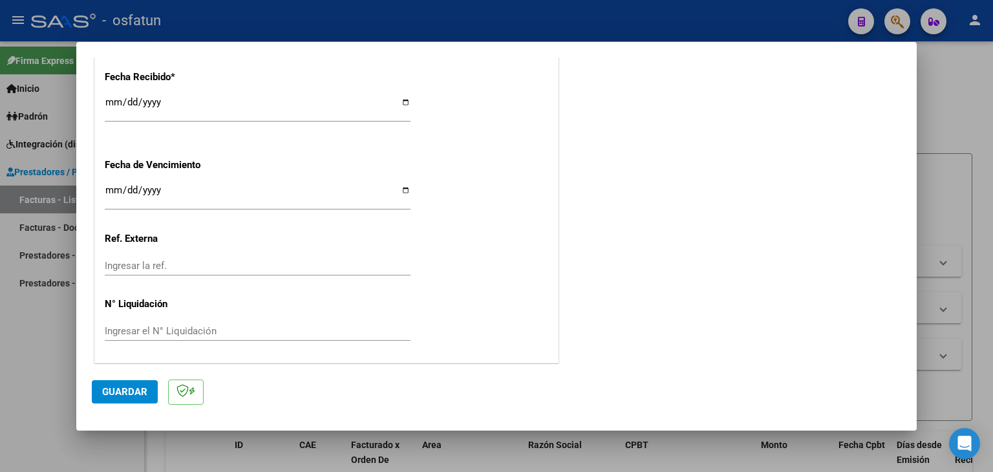
click at [134, 390] on span "Guardar" at bounding box center [124, 392] width 45 height 12
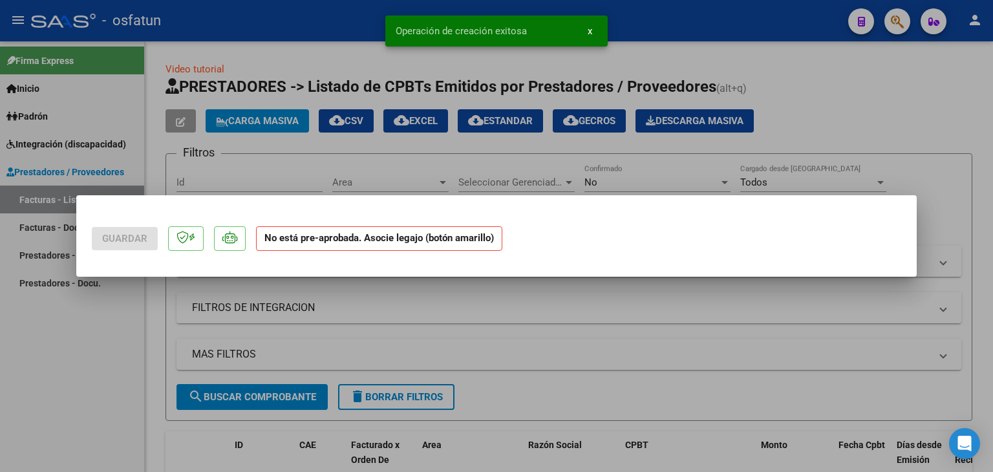
scroll to position [0, 0]
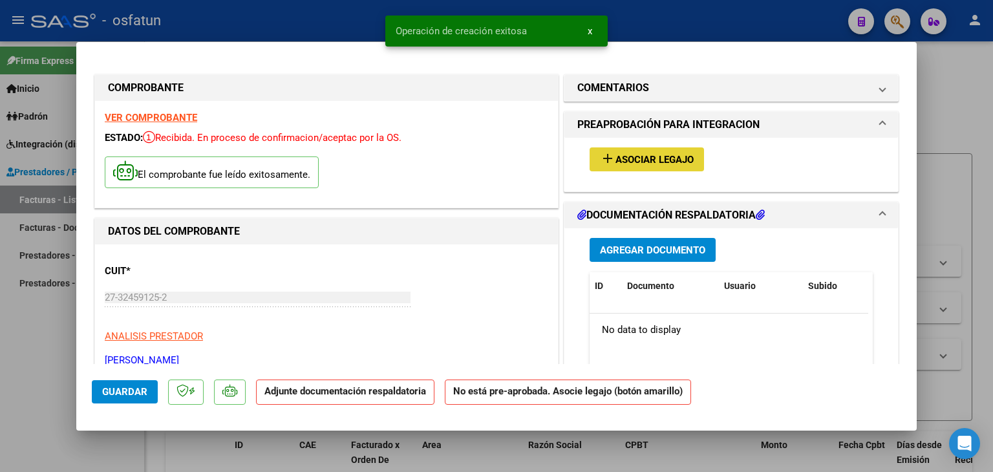
click at [634, 167] on button "add Asociar Legajo" at bounding box center [647, 159] width 114 height 24
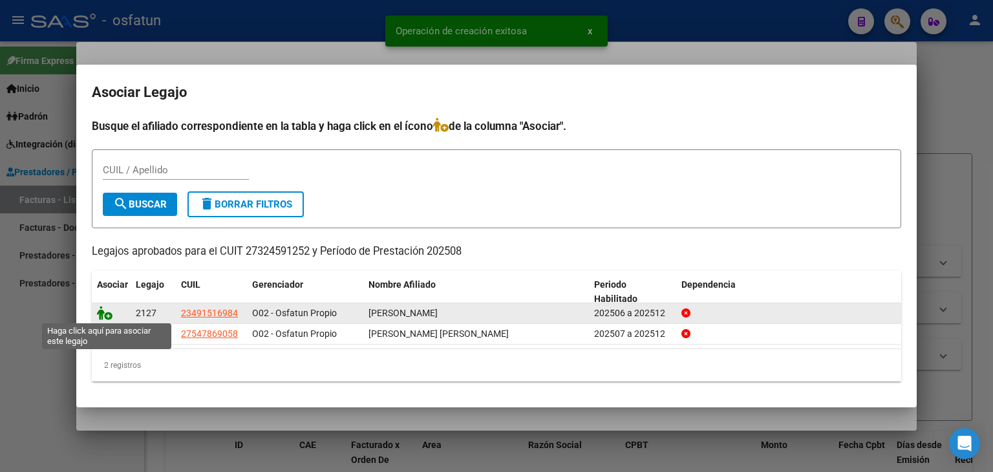
click at [102, 317] on icon at bounding box center [105, 313] width 16 height 14
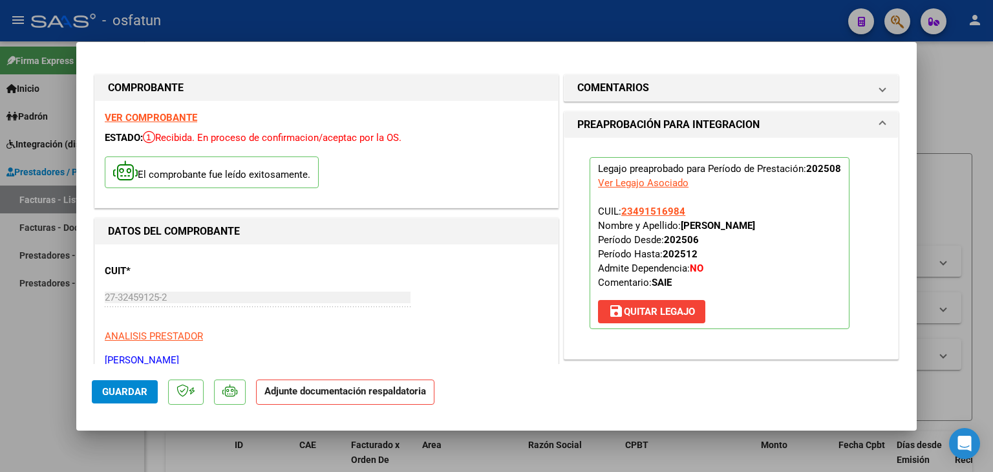
scroll to position [194, 0]
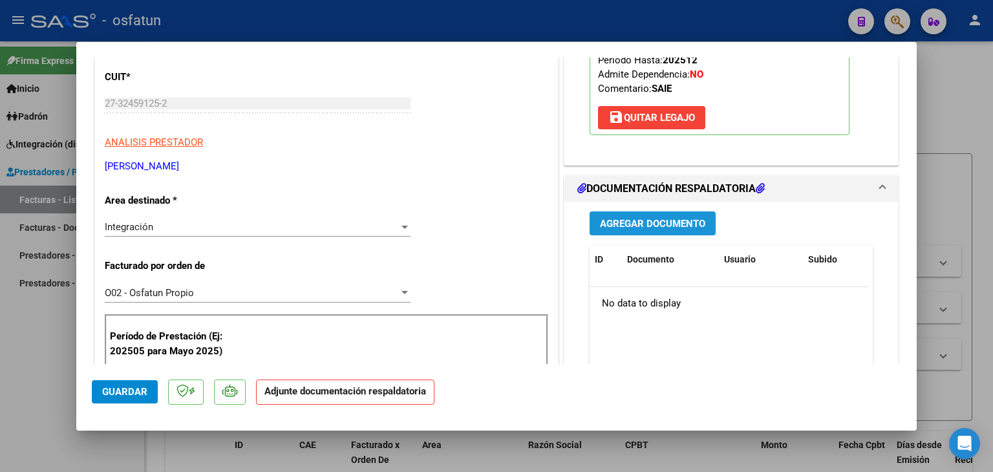
click at [641, 221] on span "Agregar Documento" at bounding box center [652, 224] width 105 height 12
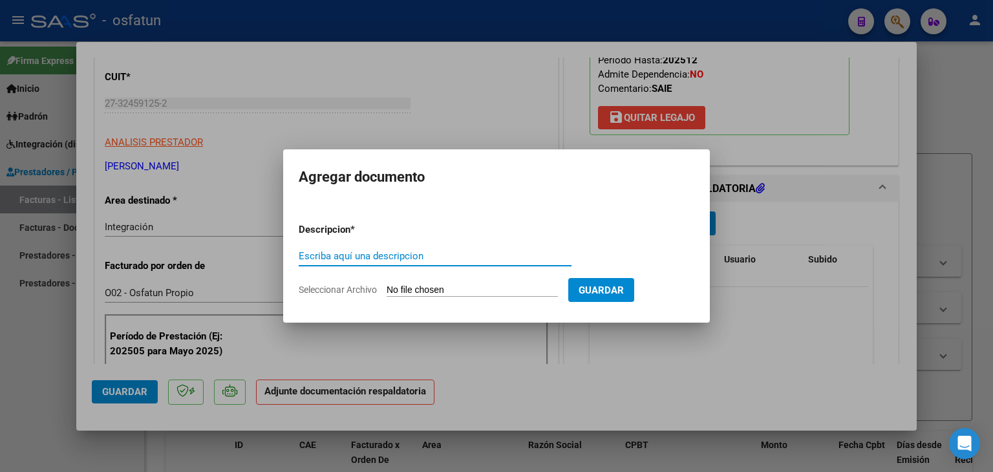
click at [409, 257] on input "Escriba aquí una descripcion" at bounding box center [435, 256] width 273 height 12
type input "ASISTENCIA"
click at [447, 285] on input "Seleccionar Archivo" at bounding box center [472, 290] width 171 height 12
type input "C:\fakepath\FACTURA N° 5-584 - MOD INT ESC - [DATE].pdf"
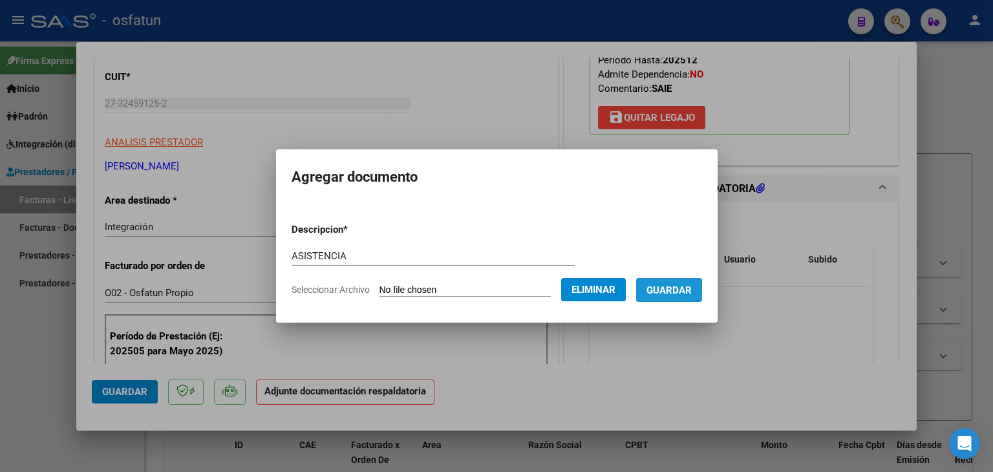
click at [678, 296] on span "Guardar" at bounding box center [668, 290] width 45 height 12
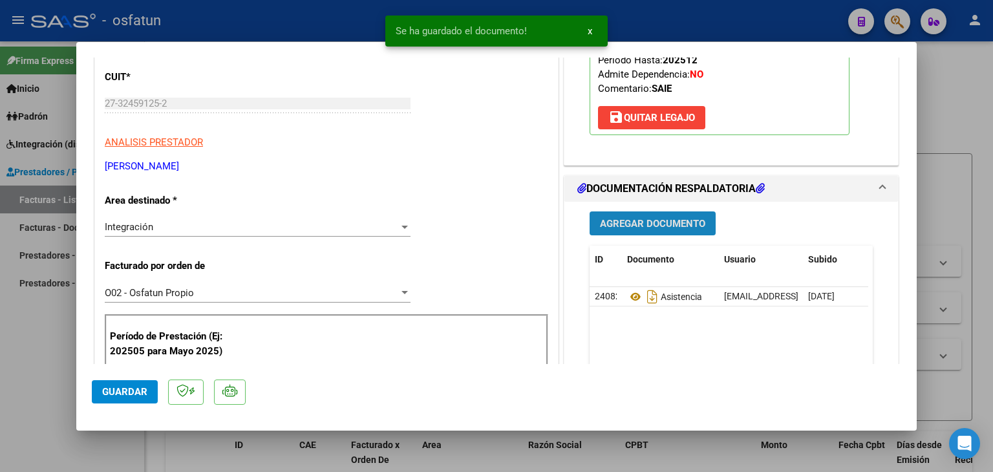
click at [649, 230] on button "Agregar Documento" at bounding box center [653, 223] width 126 height 24
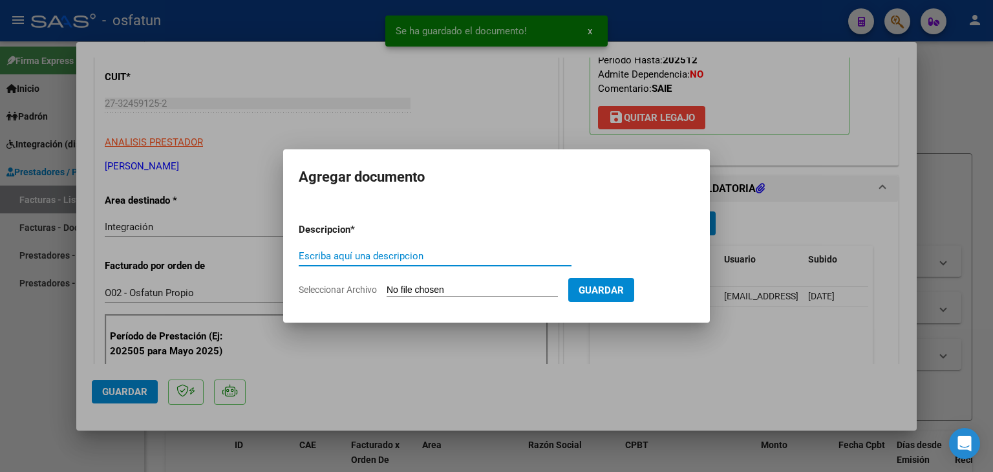
click at [413, 259] on input "Escriba aquí una descripcion" at bounding box center [435, 256] width 273 height 12
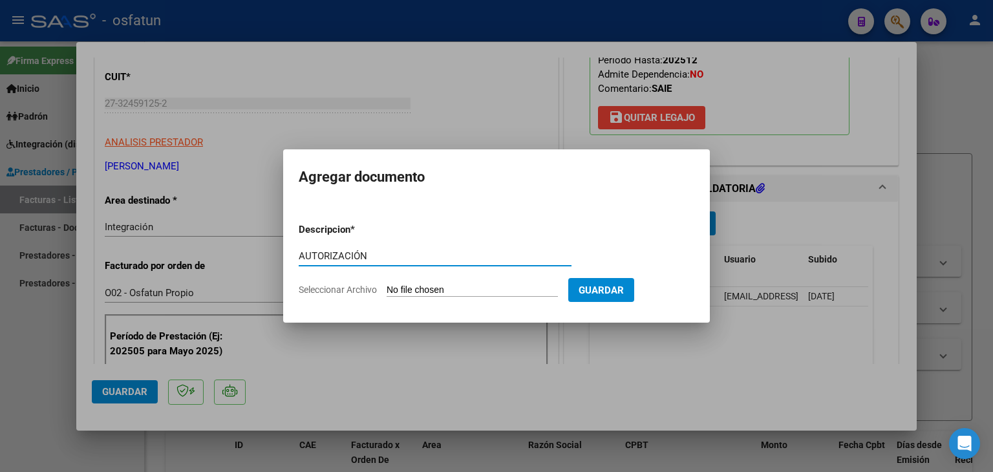
type input "AUTORIZACIÓN"
click at [440, 285] on input "Seleccionar Archivo" at bounding box center [472, 290] width 171 height 12
type input "C:\fakepath\PRESUPUESTO AUTORIZADO - MOD INT ESC - 2025.pdf"
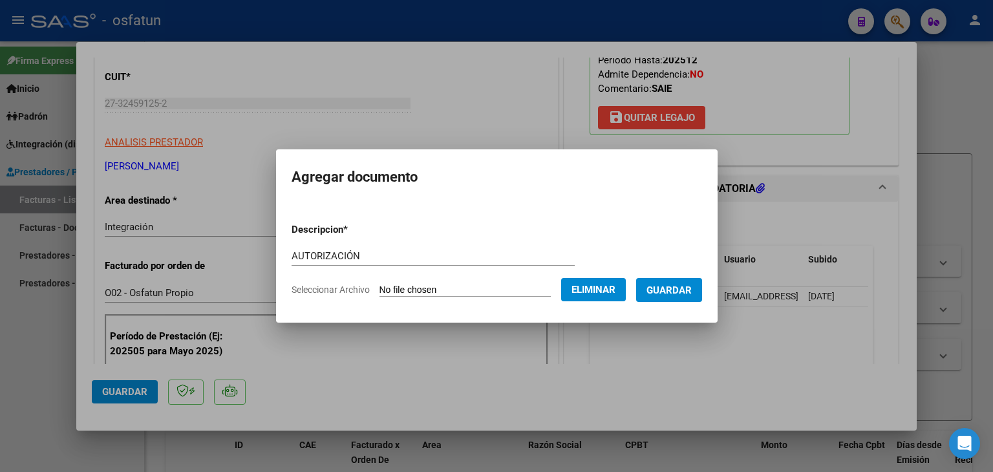
click at [665, 284] on span "Guardar" at bounding box center [668, 290] width 45 height 12
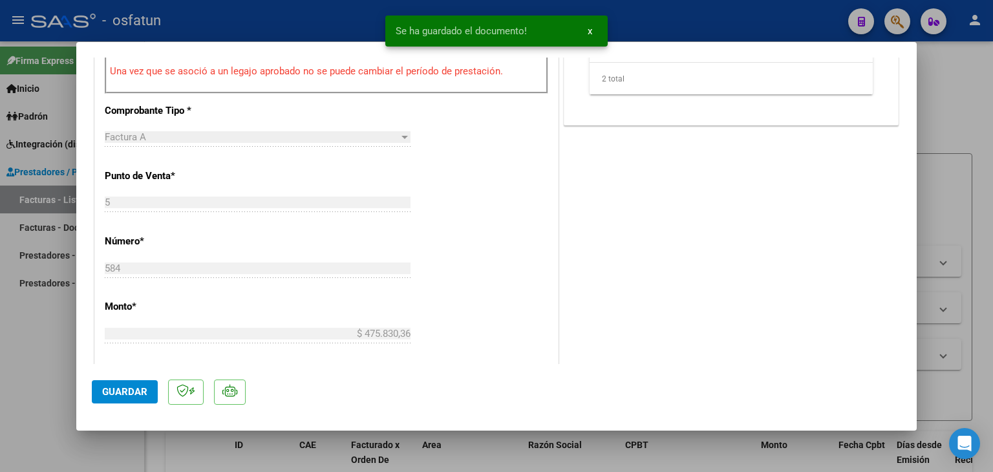
scroll to position [646, 0]
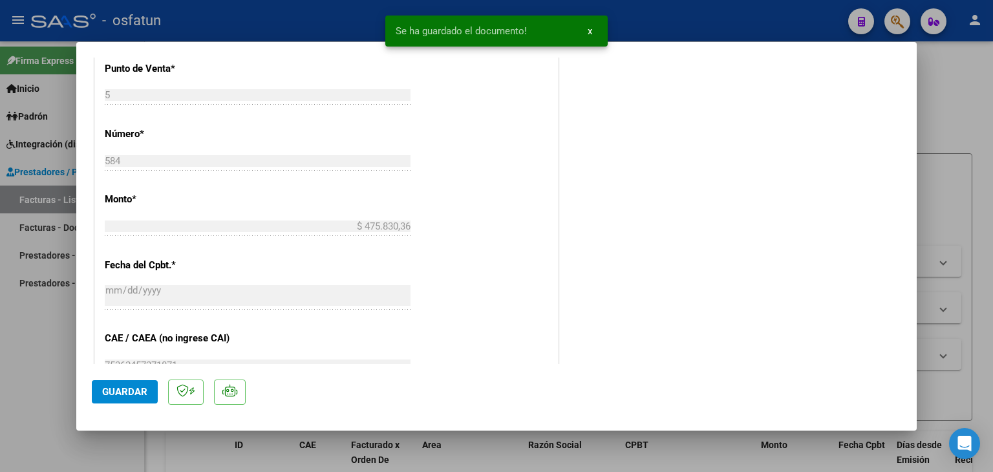
click at [118, 392] on span "Guardar" at bounding box center [124, 392] width 45 height 12
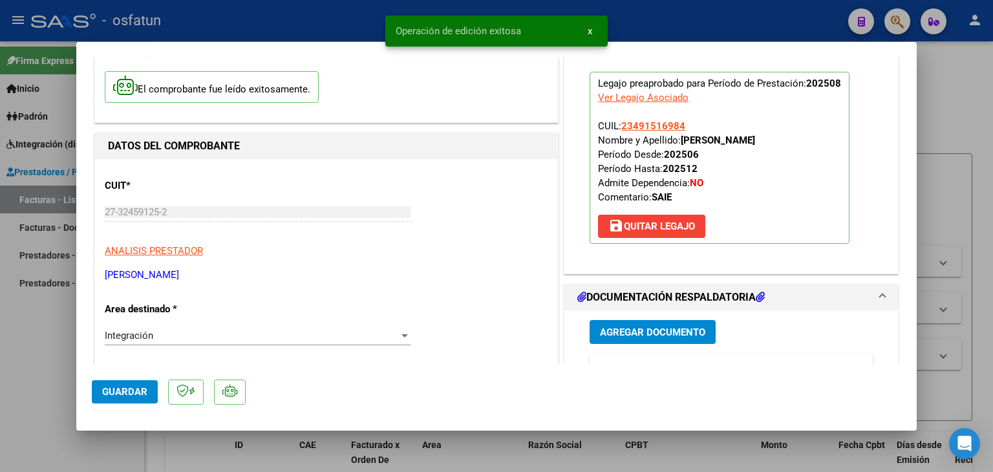
scroll to position [0, 0]
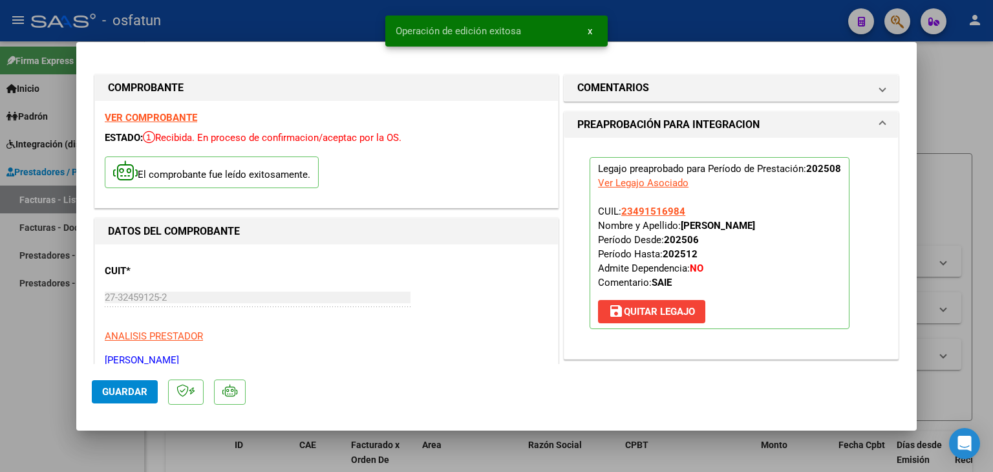
click at [341, 21] on div at bounding box center [496, 236] width 993 height 472
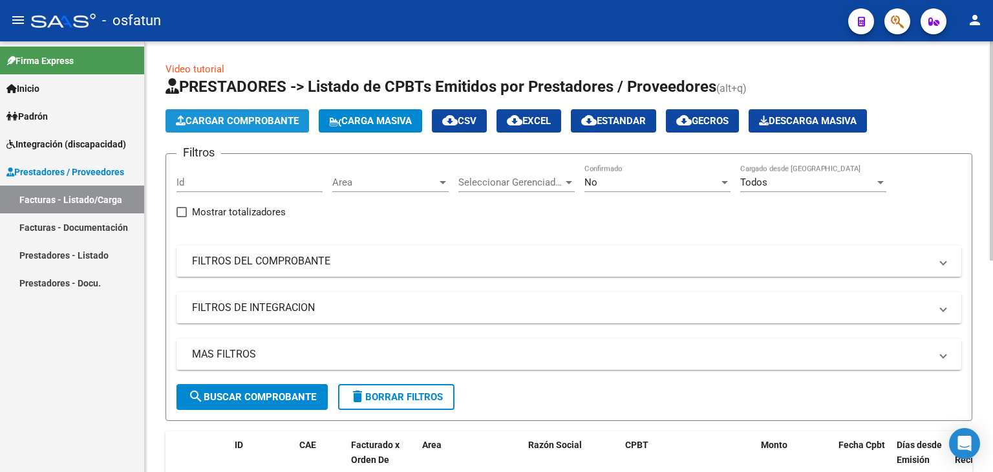
click at [266, 122] on span "Cargar Comprobante" at bounding box center [237, 121] width 123 height 12
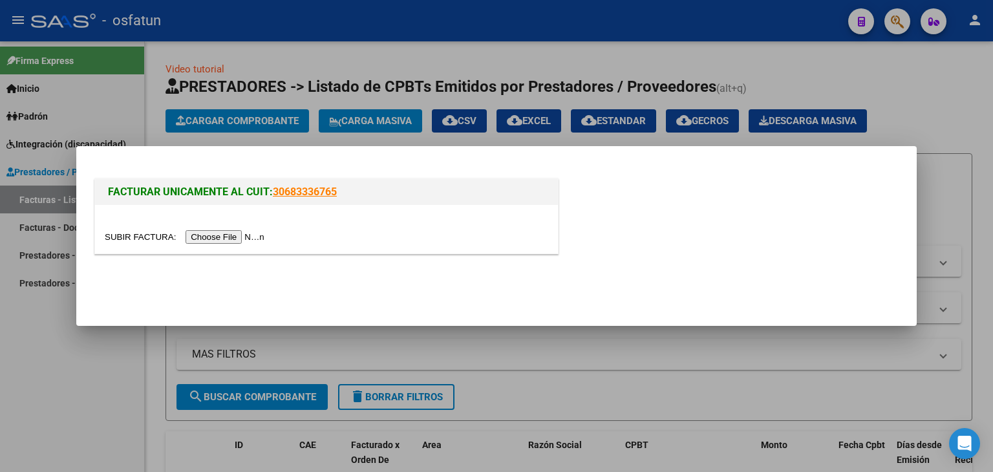
click at [257, 234] on input "file" at bounding box center [187, 237] width 164 height 14
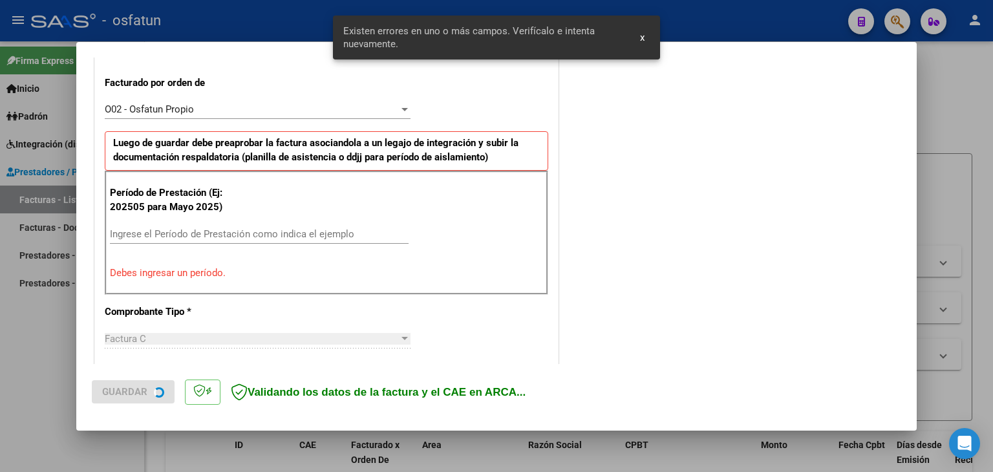
scroll to position [361, 0]
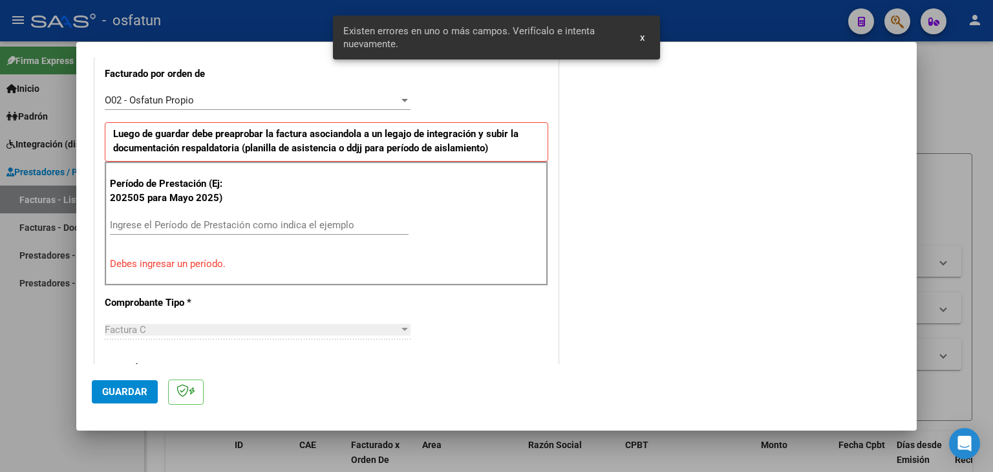
click at [211, 226] on input "Ingrese el Período de Prestación como indica el ejemplo" at bounding box center [259, 225] width 299 height 12
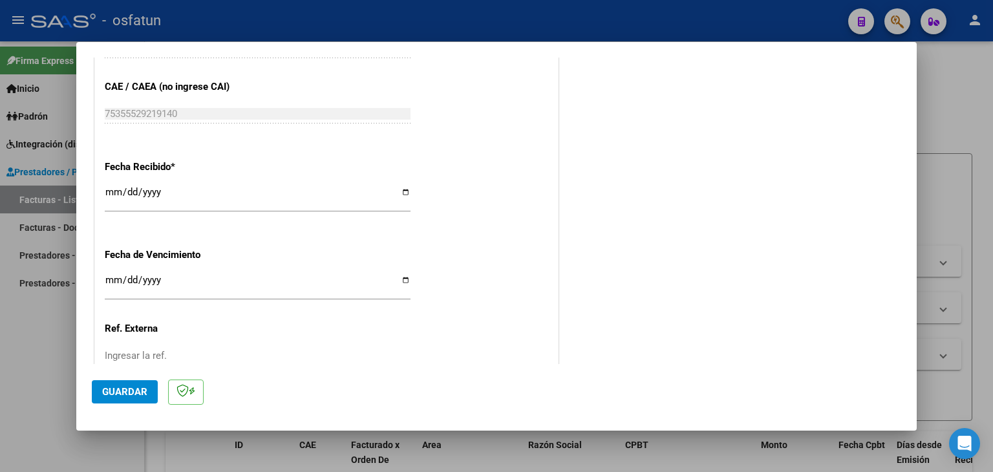
scroll to position [814, 0]
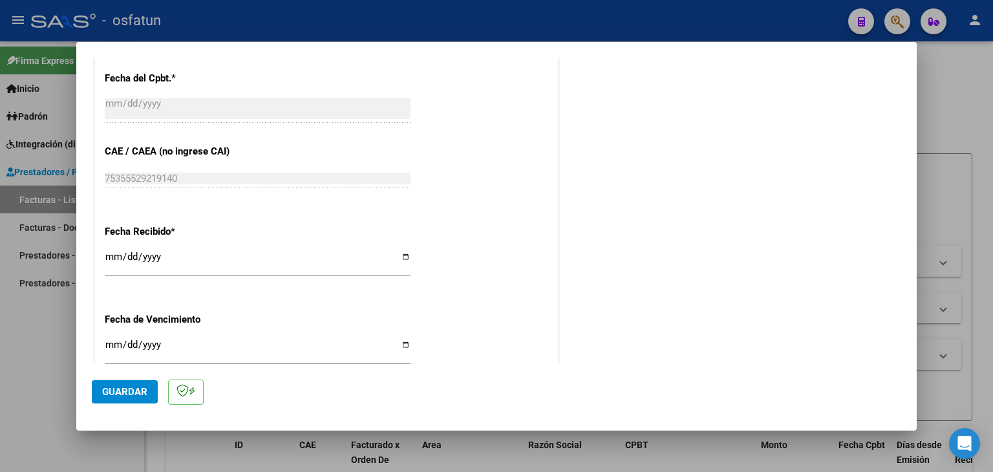
type input "202508"
click at [108, 253] on input "[DATE]" at bounding box center [258, 261] width 306 height 21
type input "[DATE]"
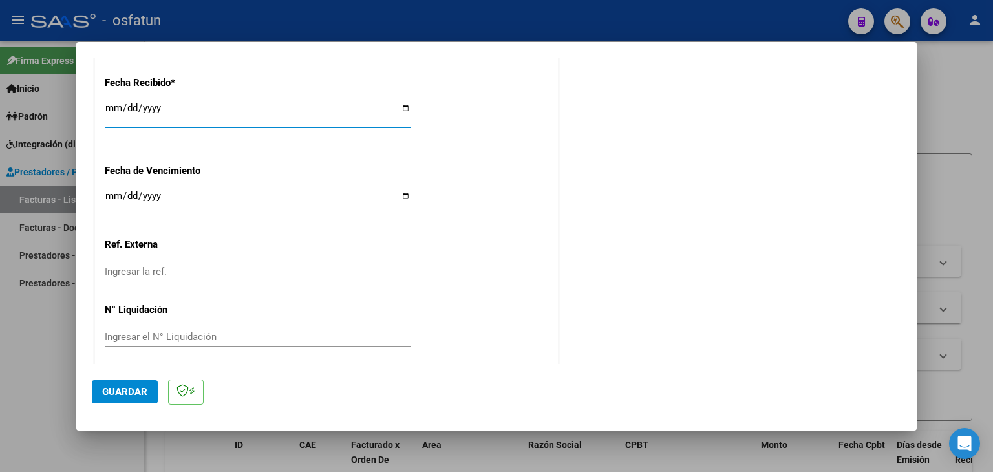
scroll to position [968, 0]
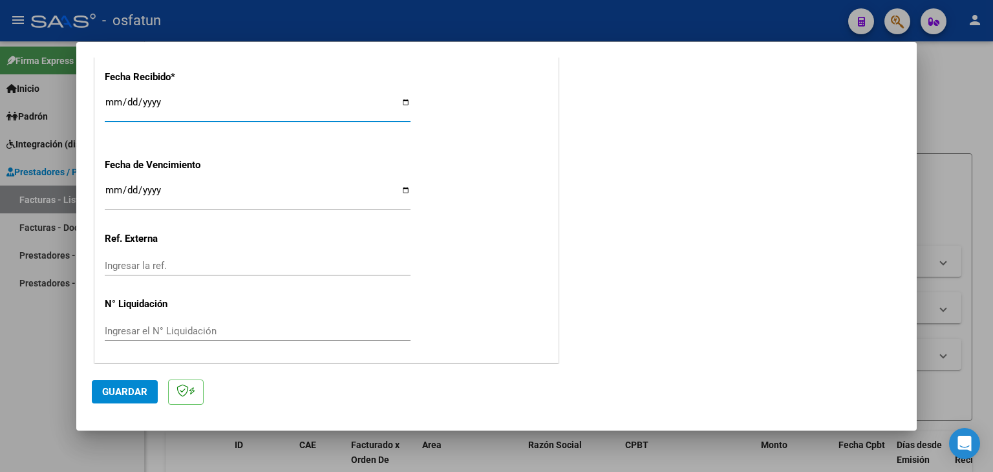
click at [131, 396] on span "Guardar" at bounding box center [124, 392] width 45 height 12
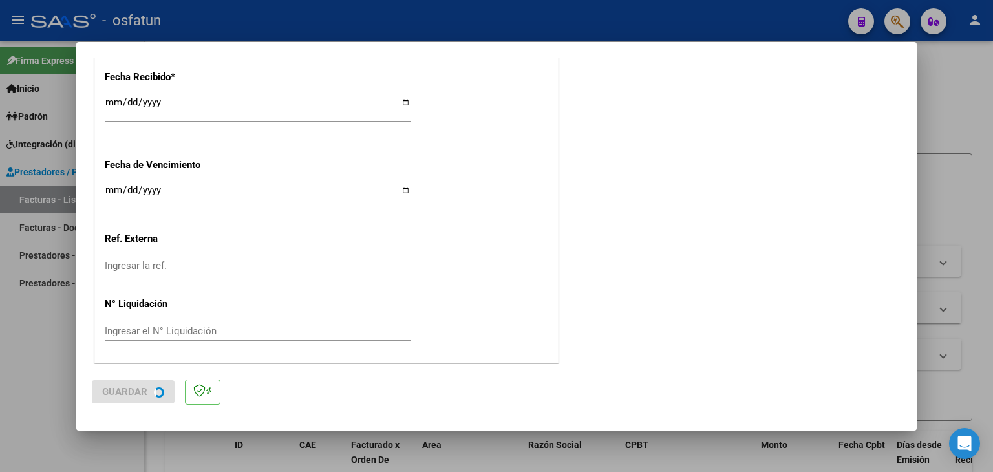
scroll to position [0, 0]
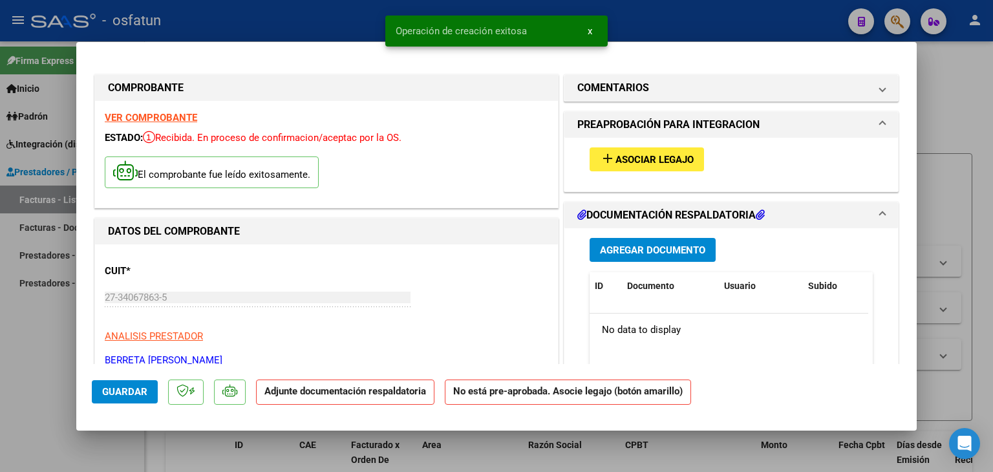
click at [654, 168] on button "add Asociar Legajo" at bounding box center [647, 159] width 114 height 24
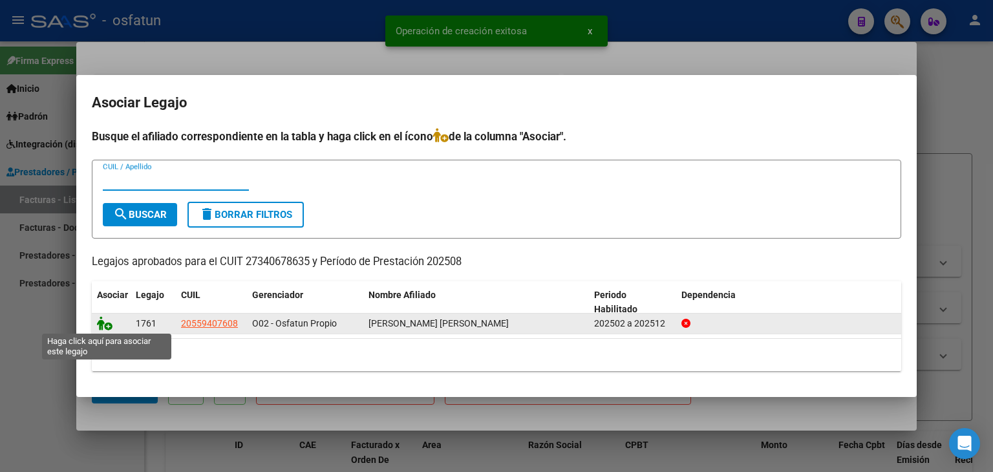
click at [103, 323] on icon at bounding box center [105, 323] width 16 height 14
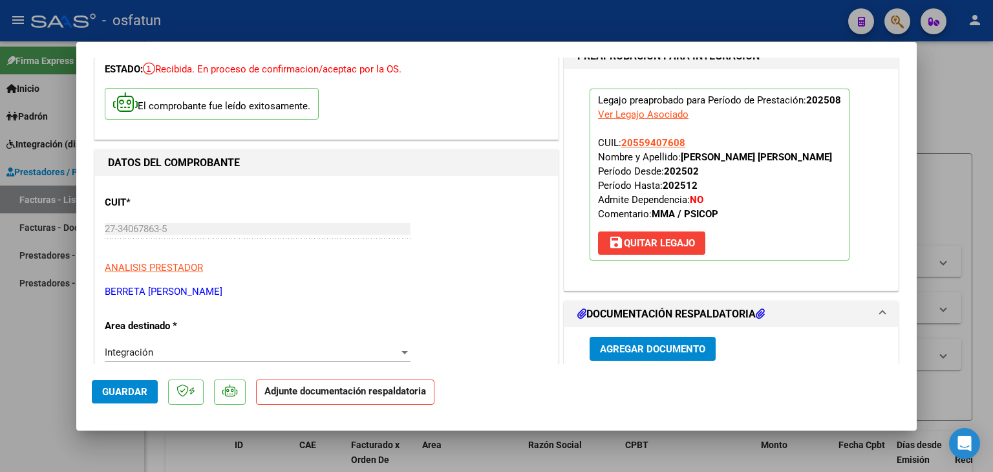
scroll to position [194, 0]
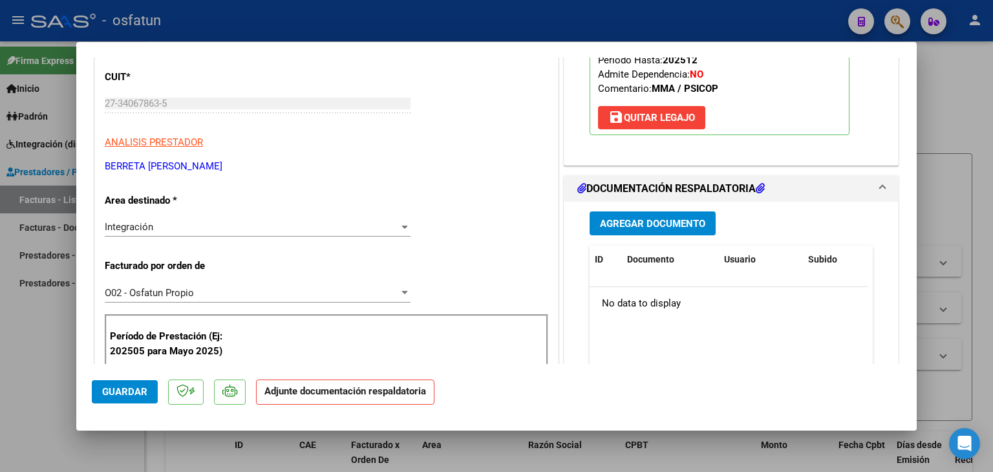
click at [639, 213] on button "Agregar Documento" at bounding box center [653, 223] width 126 height 24
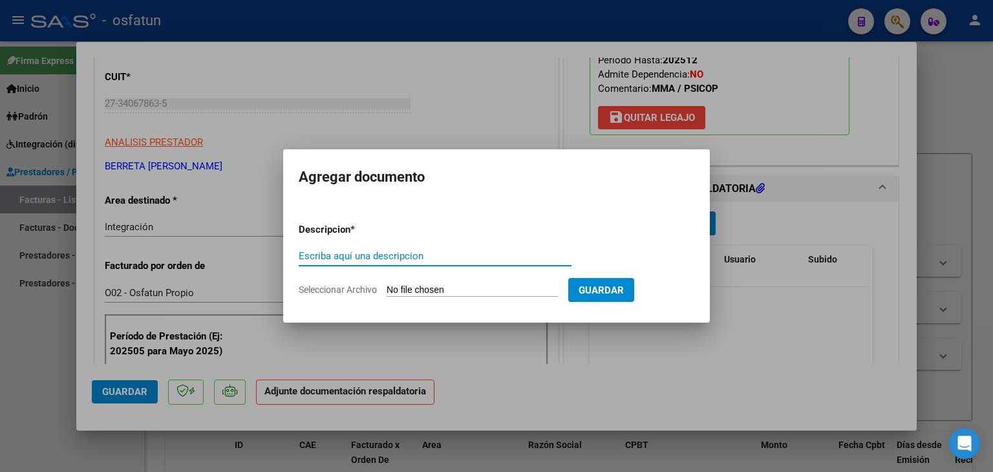
click at [381, 257] on input "Escriba aquí una descripcion" at bounding box center [435, 256] width 273 height 12
type input "ASISTENCIA"
click at [450, 286] on input "Seleccionar Archivo" at bounding box center [472, 290] width 171 height 12
type input "C:\fakepath\PLANILLA ASISTENCIA - MAESTRA DE AP - [DATE].jpeg"
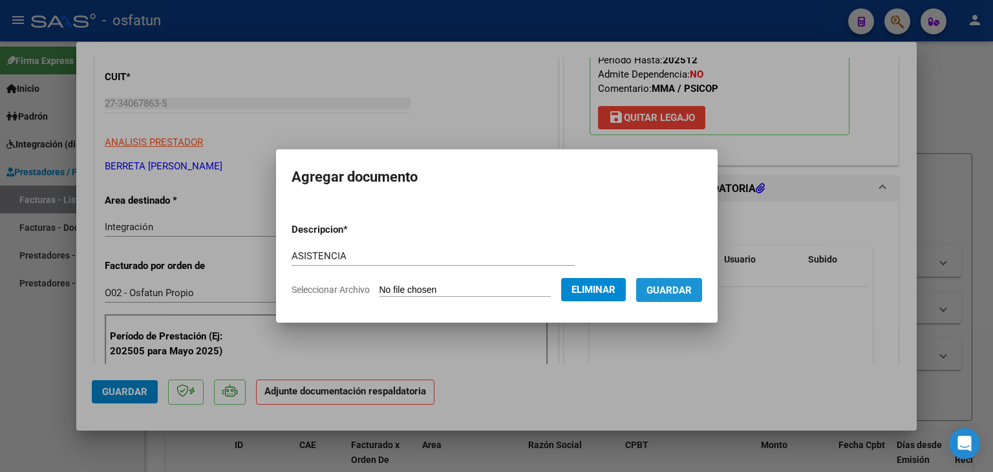
click at [683, 292] on span "Guardar" at bounding box center [668, 290] width 45 height 12
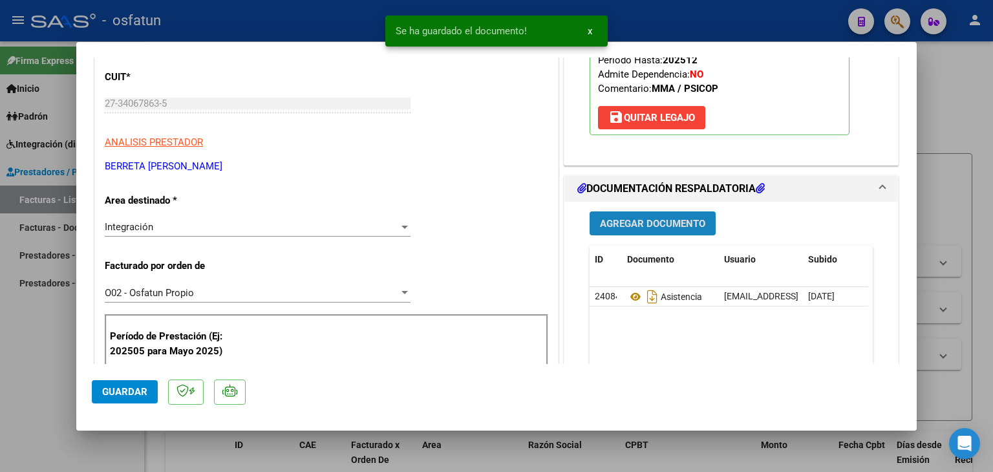
click at [668, 228] on span "Agregar Documento" at bounding box center [652, 224] width 105 height 12
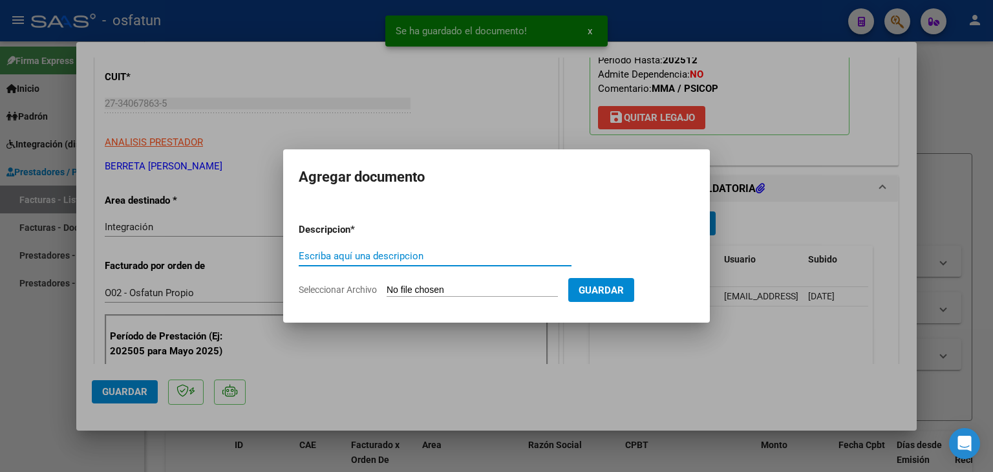
click at [407, 261] on input "Escriba aquí una descripcion" at bounding box center [435, 256] width 273 height 12
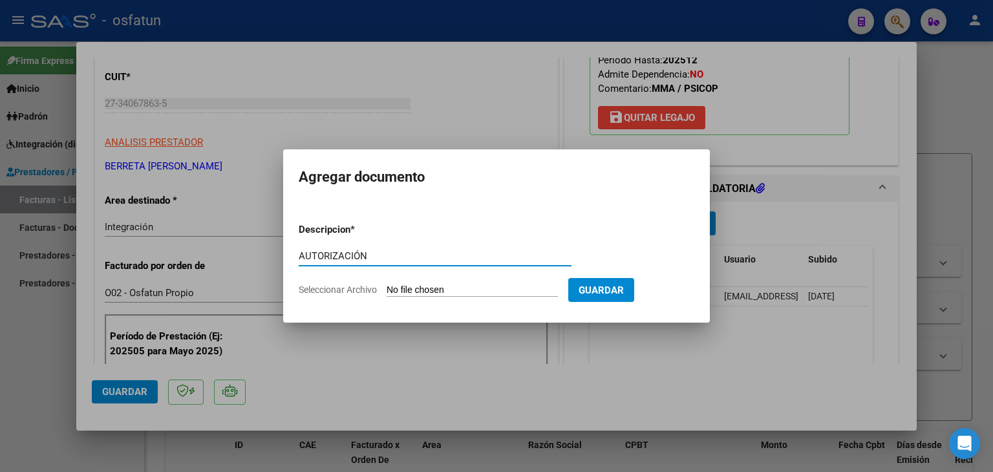
type input "AUTORIZACIÓN"
click at [449, 290] on input "Seleccionar Archivo" at bounding box center [472, 290] width 171 height 12
type input "C:\fakepath\PRESUPUESTO AUTORIZADO - MAESTRA DE AP - 2025.pdf"
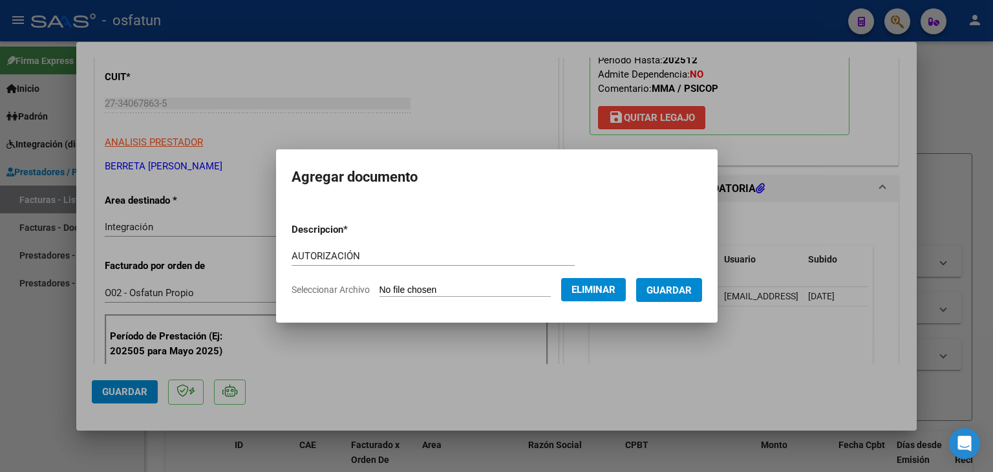
click at [688, 298] on button "Guardar" at bounding box center [669, 290] width 66 height 24
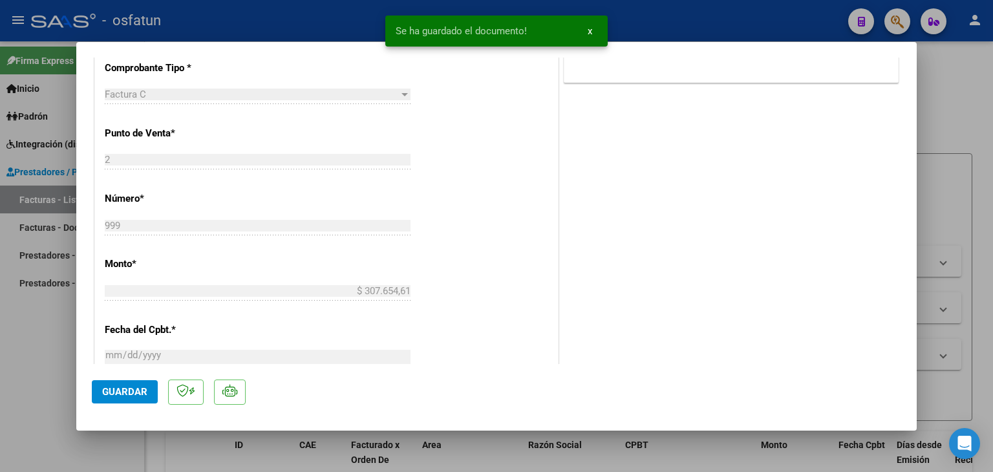
scroll to position [388, 0]
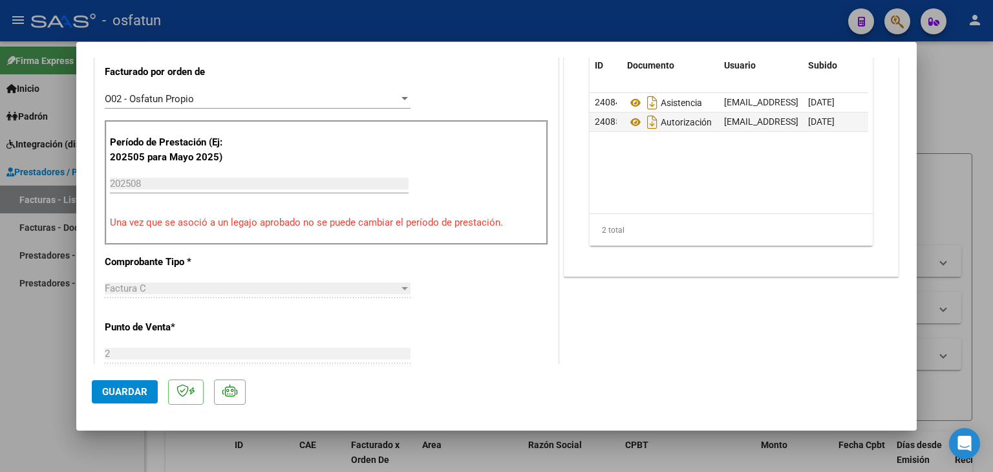
click at [132, 394] on span "Guardar" at bounding box center [124, 392] width 45 height 12
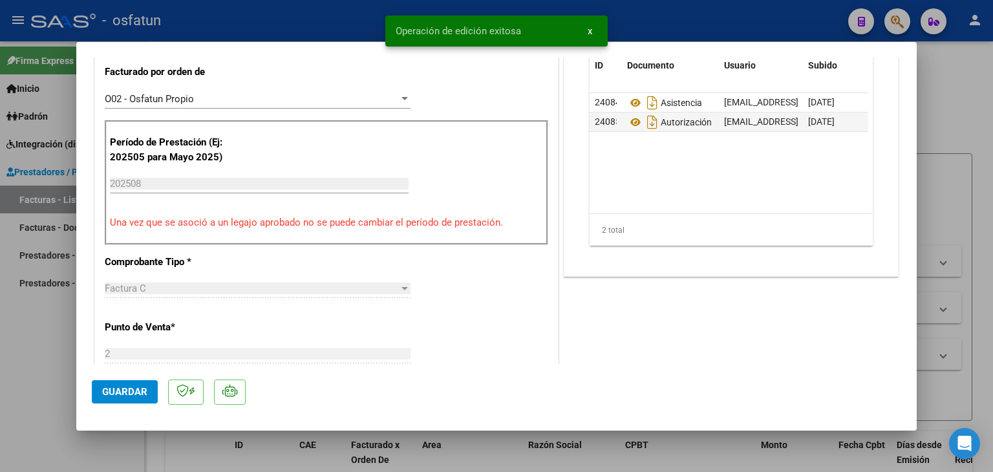
scroll to position [0, 0]
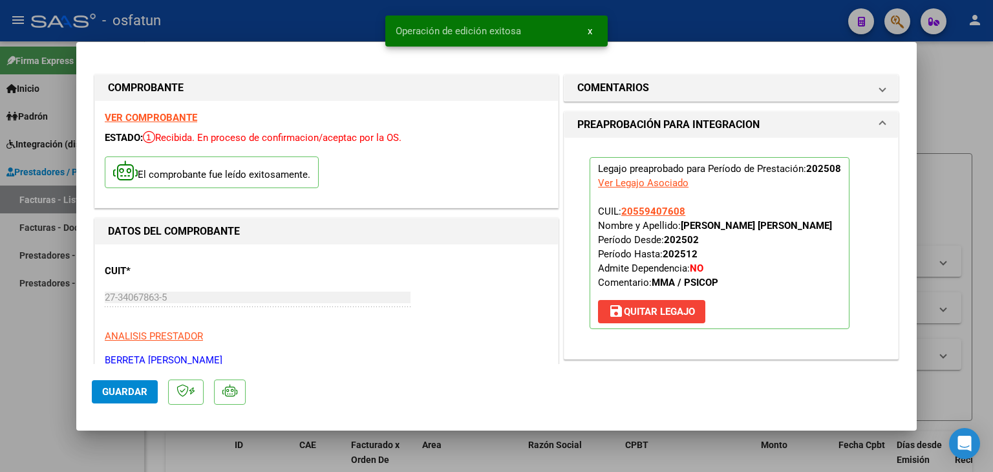
click at [362, 26] on div at bounding box center [496, 236] width 993 height 472
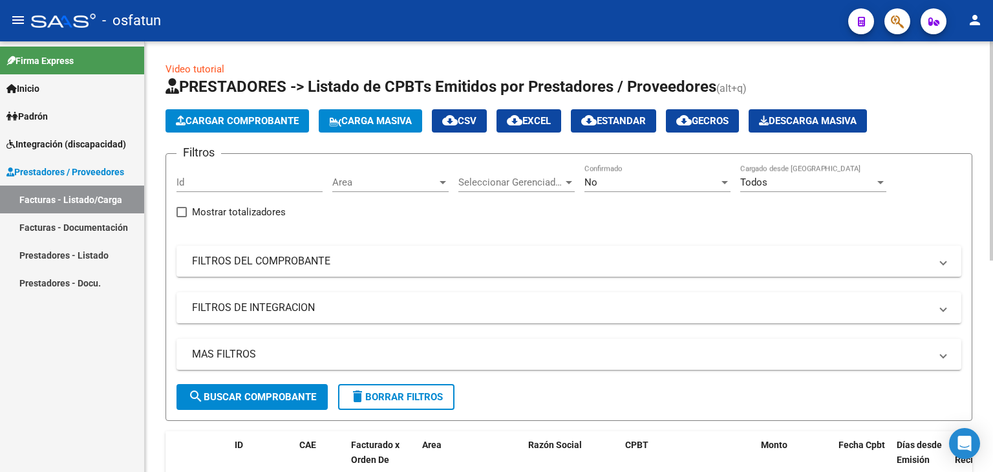
click at [265, 132] on button "Cargar Comprobante" at bounding box center [237, 120] width 144 height 23
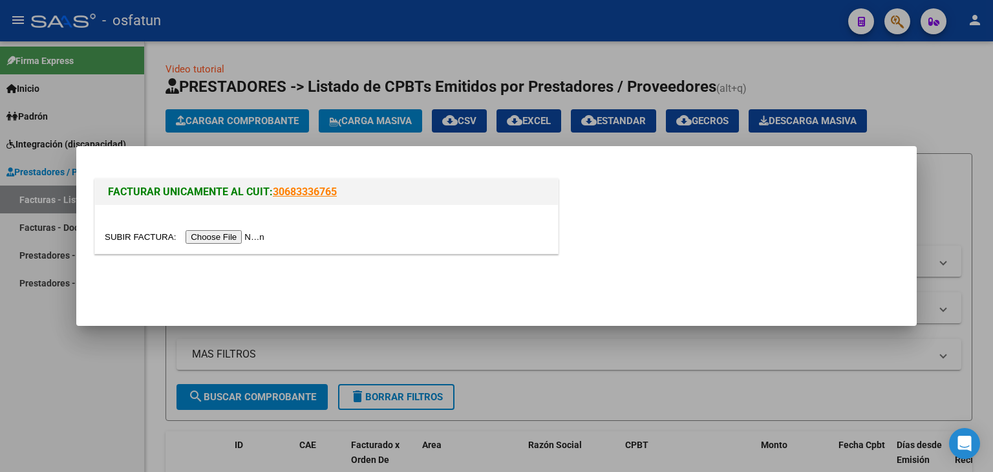
click at [217, 239] on input "file" at bounding box center [187, 237] width 164 height 14
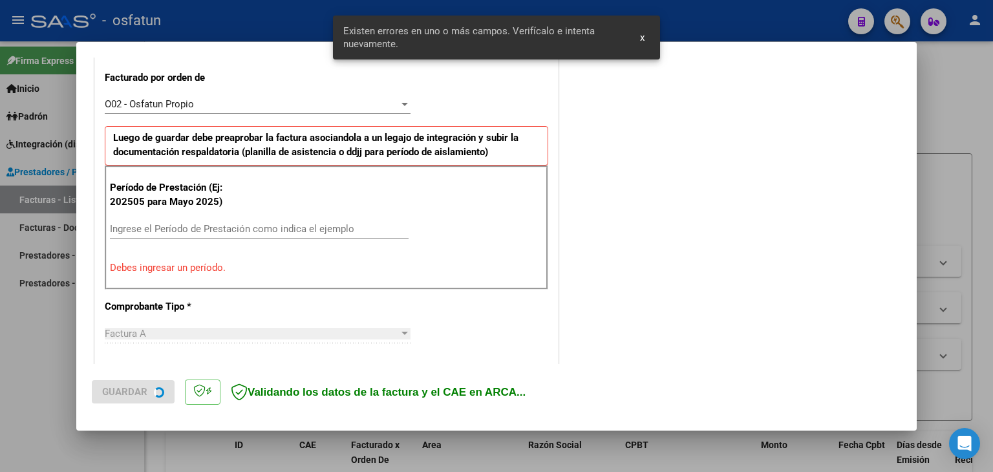
scroll to position [361, 0]
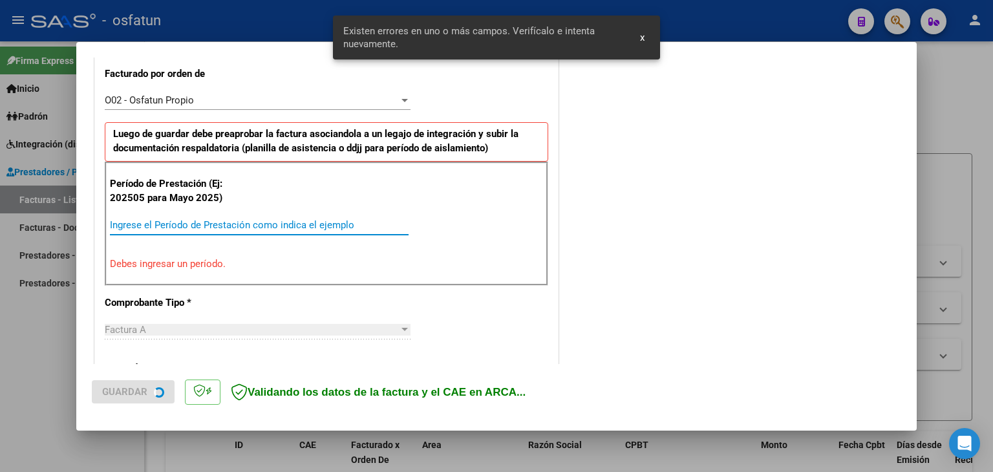
click at [166, 228] on input "Ingrese el Período de Prestación como indica el ejemplo" at bounding box center [259, 225] width 299 height 12
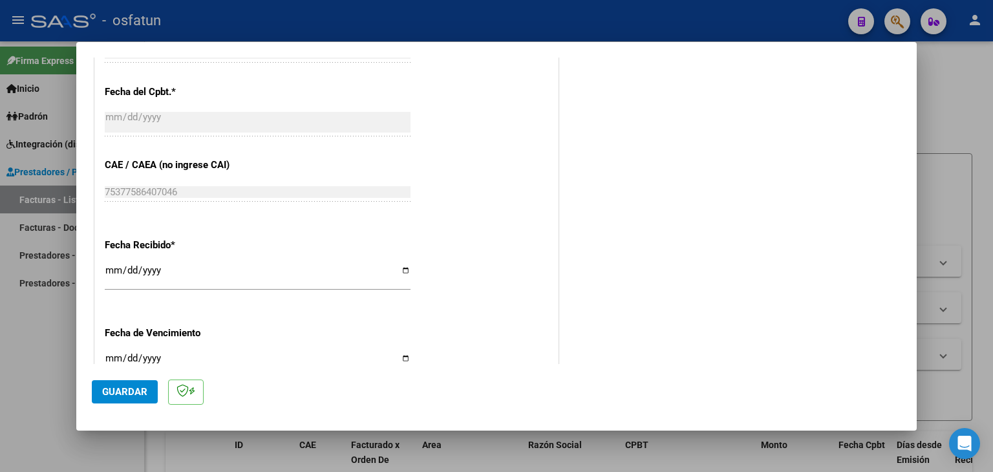
scroll to position [814, 0]
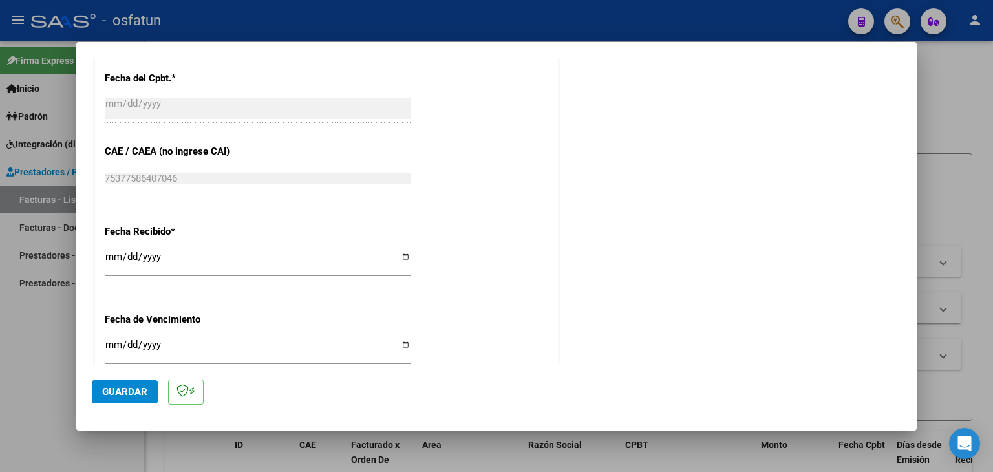
type input "202508"
click at [111, 264] on input "[DATE]" at bounding box center [258, 261] width 306 height 21
type input "[DATE]"
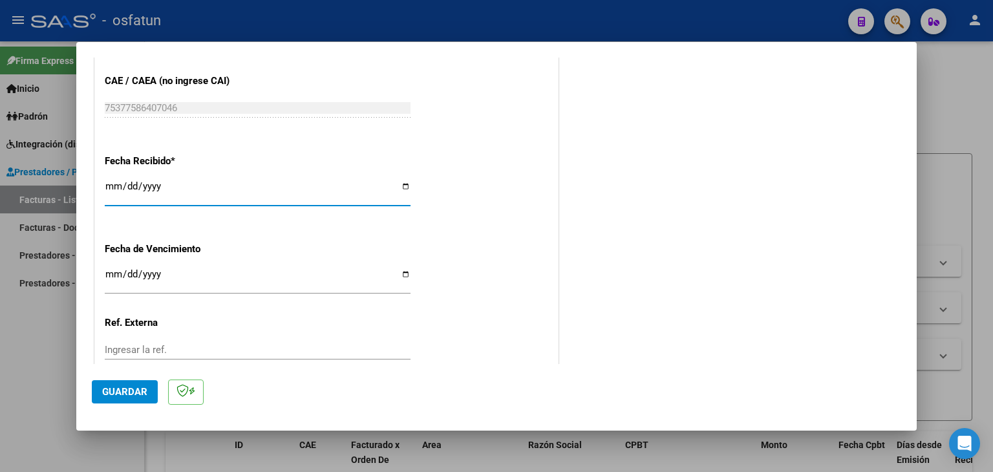
scroll to position [943, 0]
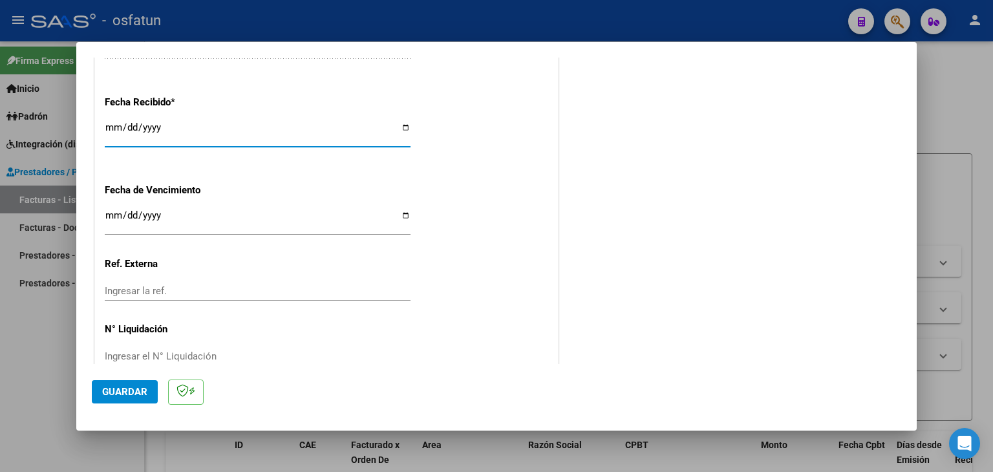
click at [138, 386] on span "Guardar" at bounding box center [124, 392] width 45 height 12
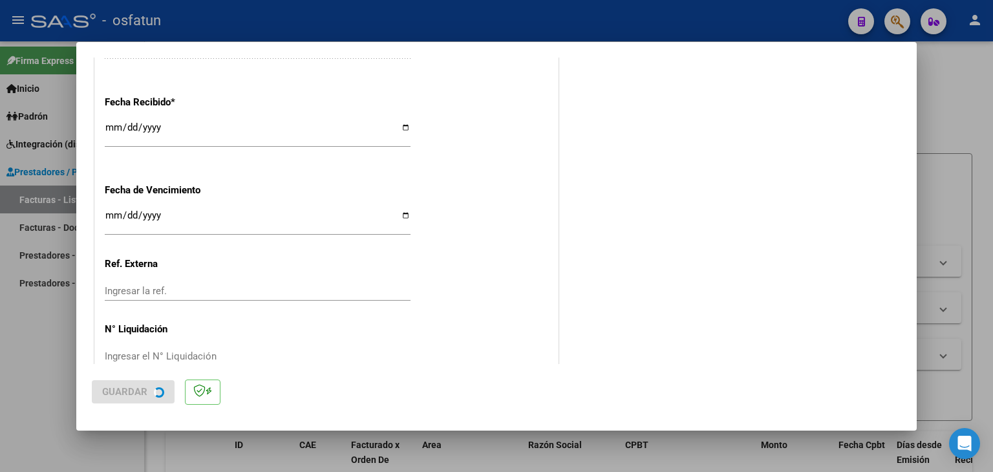
scroll to position [0, 0]
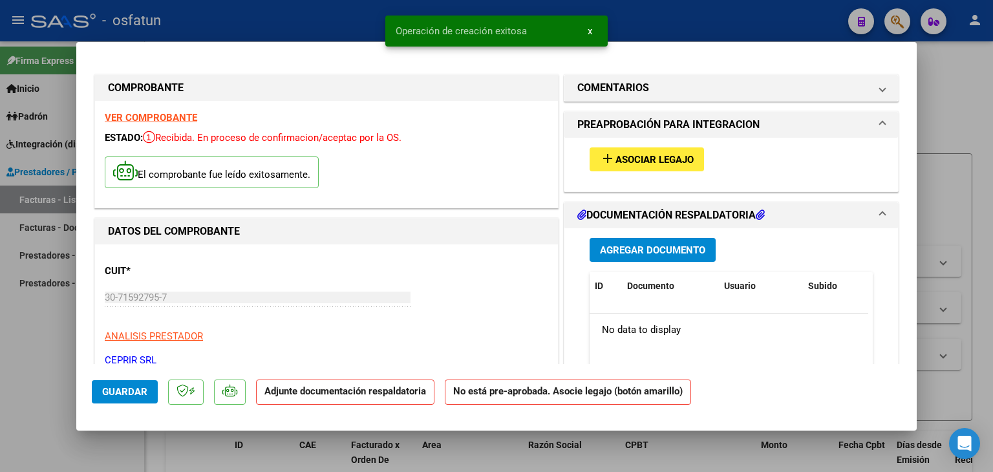
click at [626, 156] on span "Asociar Legajo" at bounding box center [654, 160] width 78 height 12
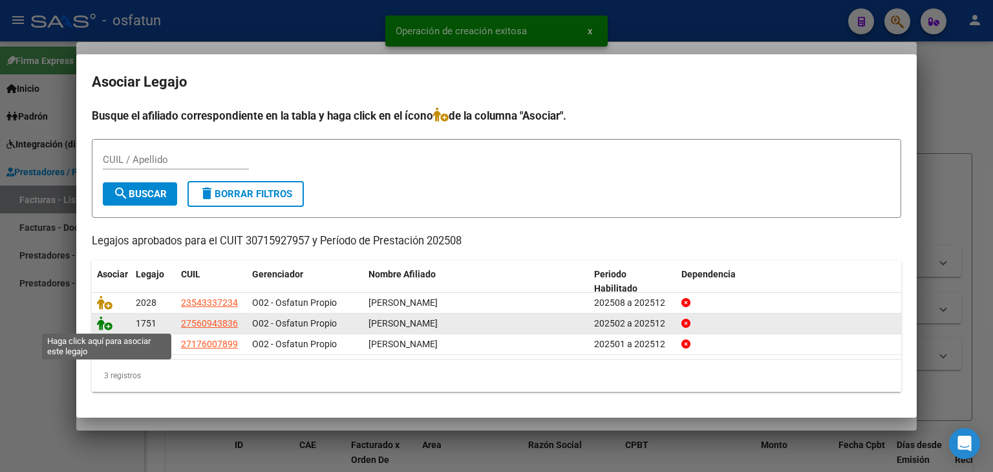
click at [100, 319] on icon at bounding box center [105, 323] width 16 height 14
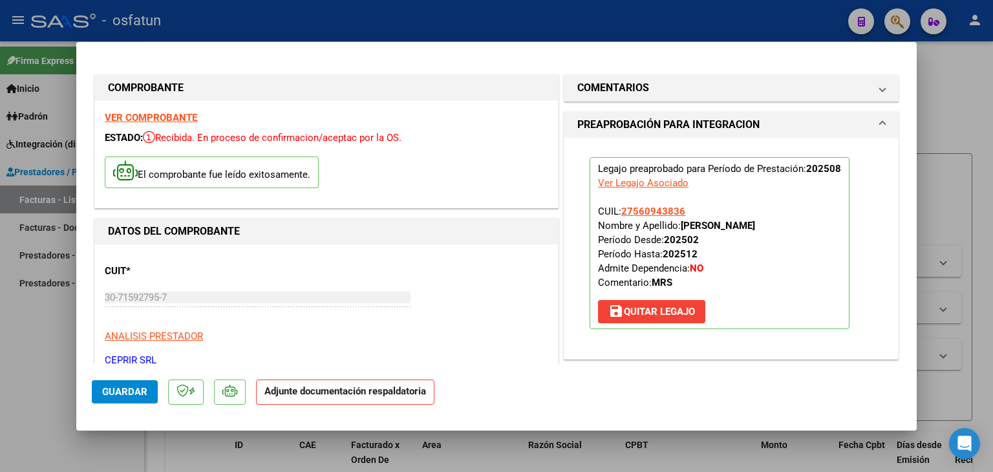
scroll to position [259, 0]
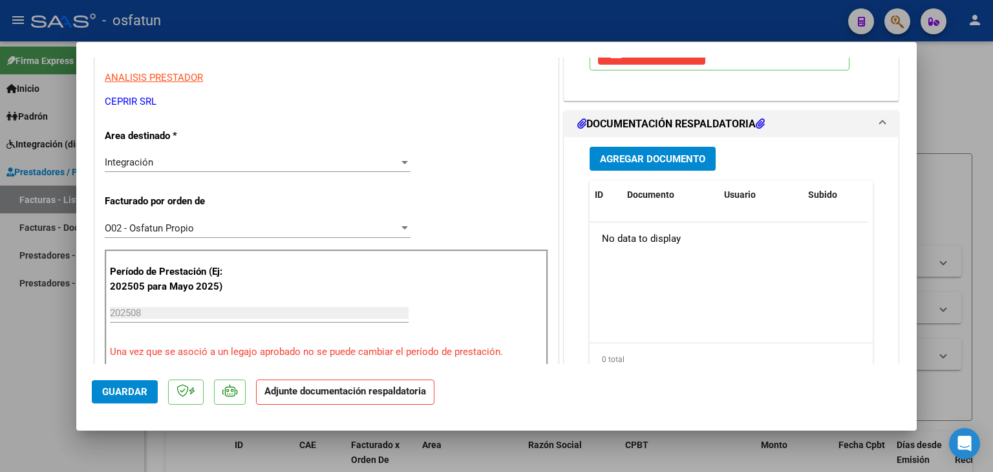
click at [628, 170] on div "Agregar Documento ID Documento Usuario Subido Acción No data to display 0 total…" at bounding box center [731, 266] width 303 height 258
click at [639, 154] on span "Agregar Documento" at bounding box center [652, 159] width 105 height 12
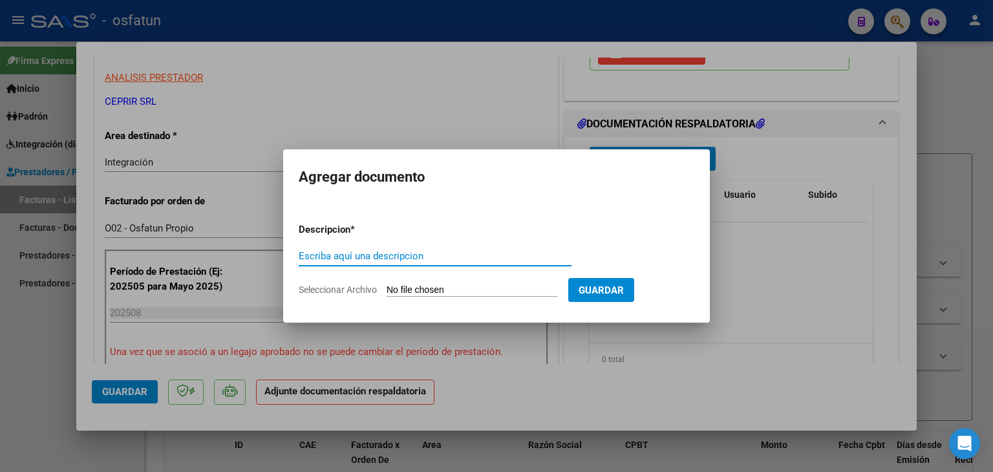
click at [414, 262] on div "Escriba aquí una descripcion" at bounding box center [435, 255] width 273 height 19
click at [415, 257] on input "Escriba aquí una descripcion" at bounding box center [435, 256] width 273 height 12
type input "A"
type input "ASISTENCIA"
click at [436, 292] on input "Seleccionar Archivo" at bounding box center [472, 290] width 171 height 12
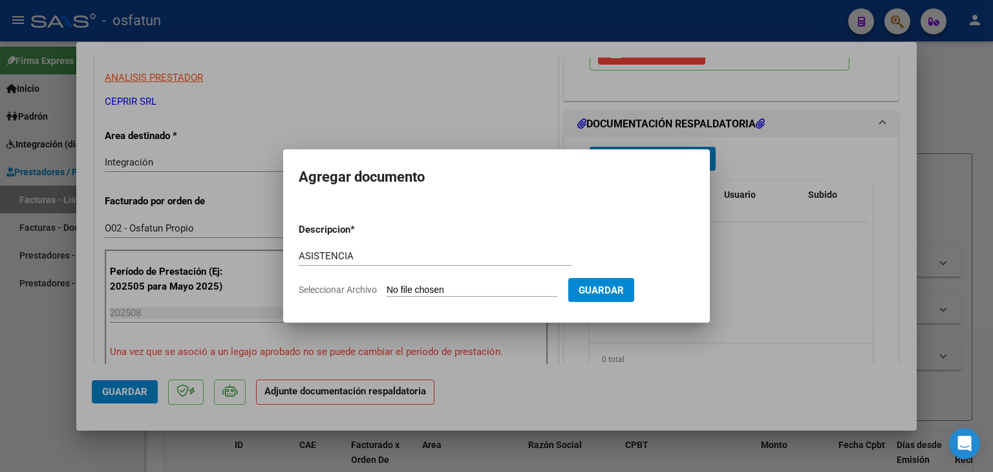
type input "C:\fakepath\PLANILLA ASISTENCIA - MOD INT SIM - [DATE].pdf"
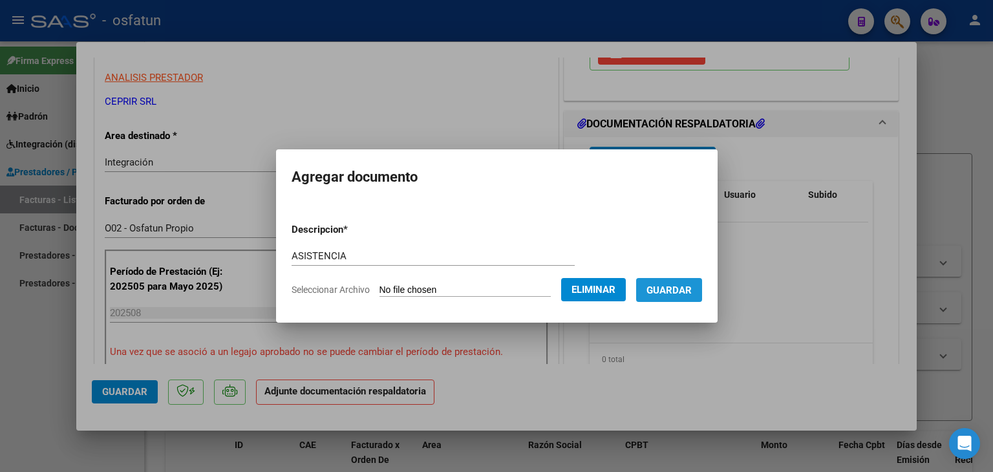
click at [683, 293] on span "Guardar" at bounding box center [668, 290] width 45 height 12
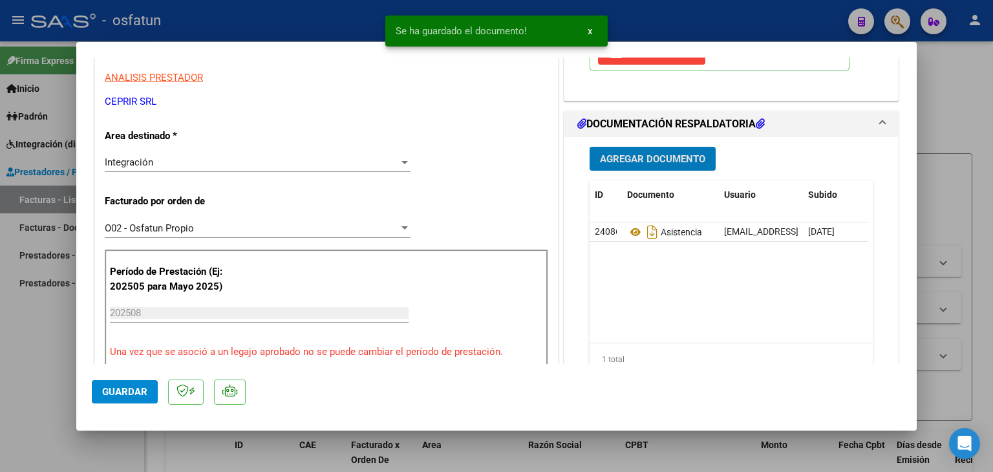
click at [617, 157] on span "Agregar Documento" at bounding box center [652, 159] width 105 height 12
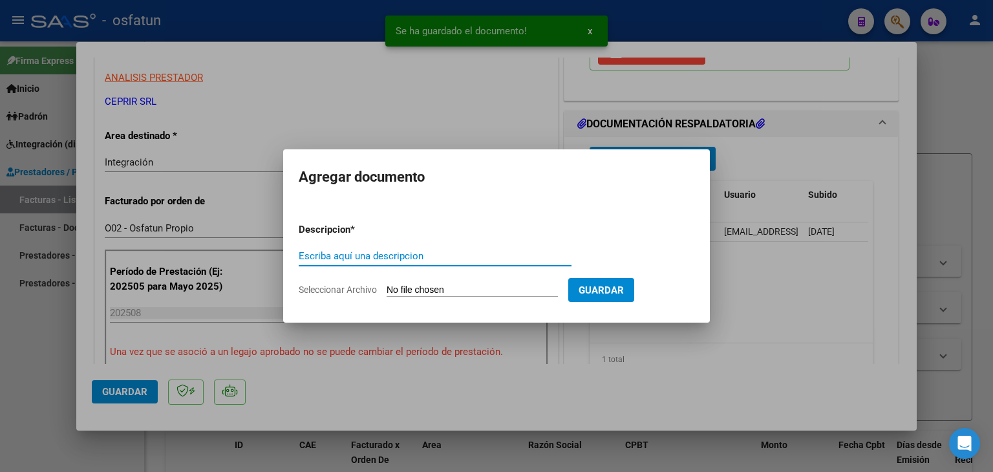
click at [429, 258] on input "Escriba aquí una descripcion" at bounding box center [435, 256] width 273 height 12
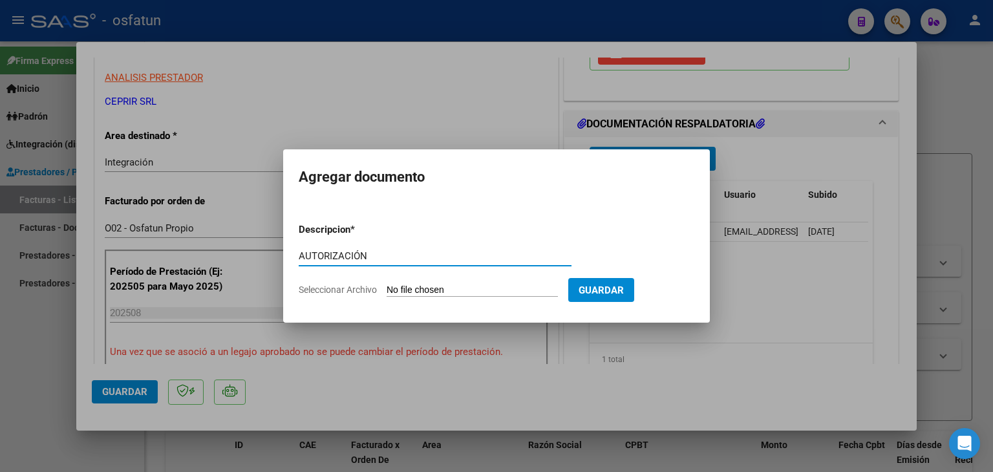
type input "AUTORIZACIÓN"
click at [437, 285] on input "Seleccionar Archivo" at bounding box center [472, 290] width 171 height 12
type input "C:\fakepath\PRESUPUESTO AUTORIZADO - MOD INT SIM - 2025.pdf"
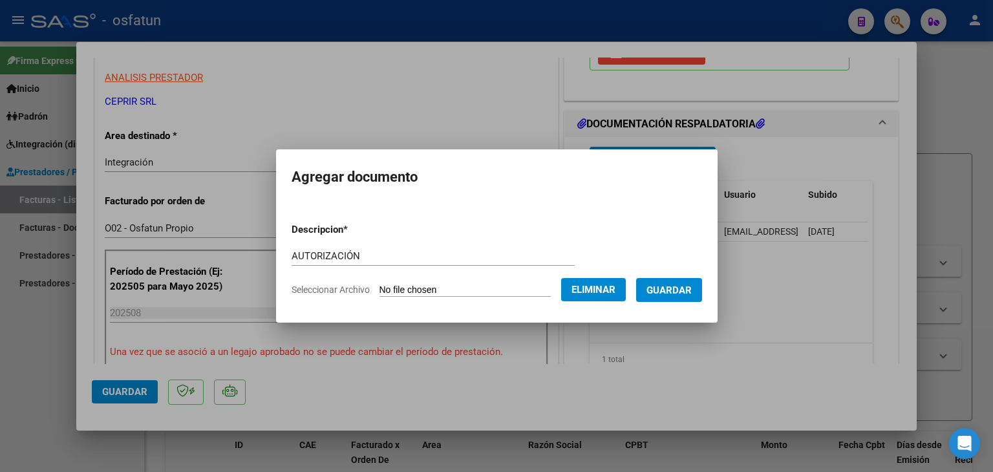
click at [670, 281] on button "Guardar" at bounding box center [669, 290] width 66 height 24
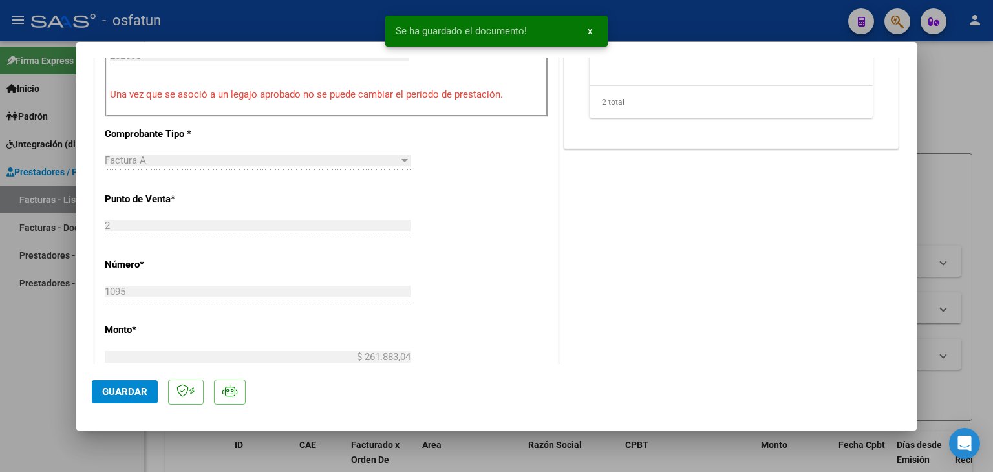
scroll to position [517, 0]
click at [142, 397] on span "Guardar" at bounding box center [124, 392] width 45 height 12
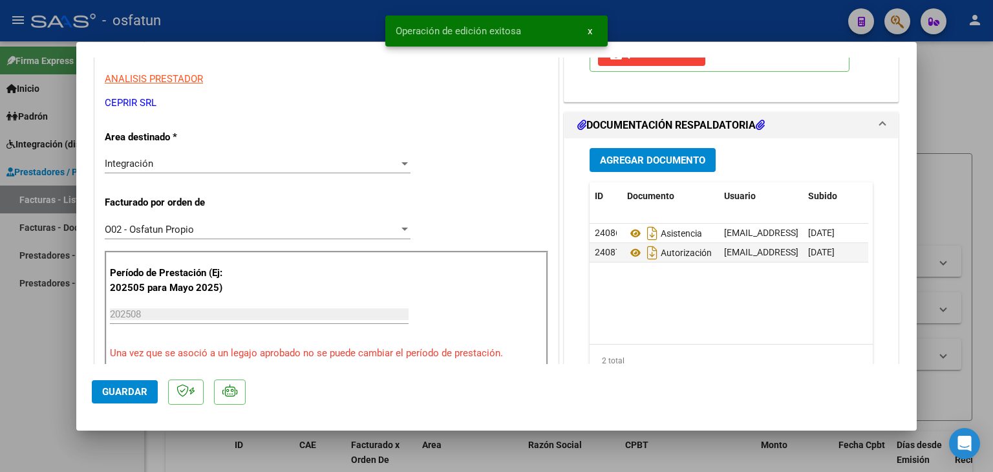
scroll to position [0, 0]
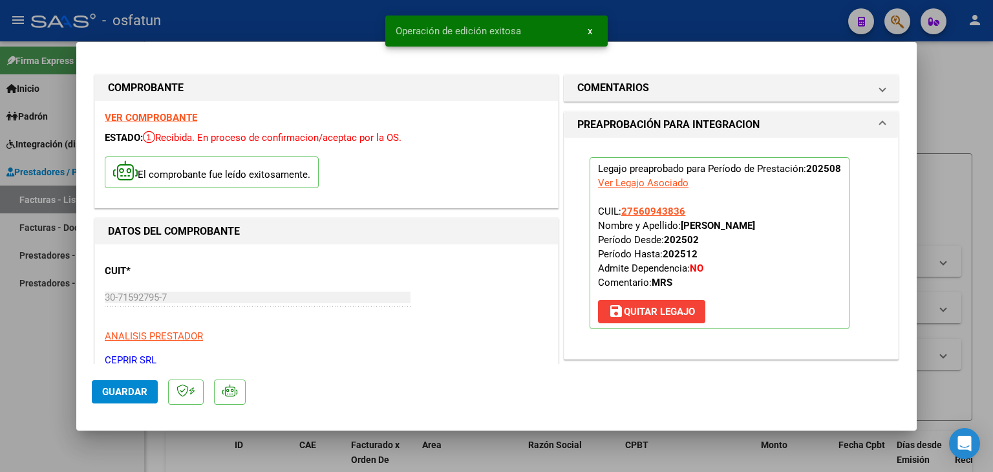
click at [354, 31] on div at bounding box center [496, 236] width 993 height 472
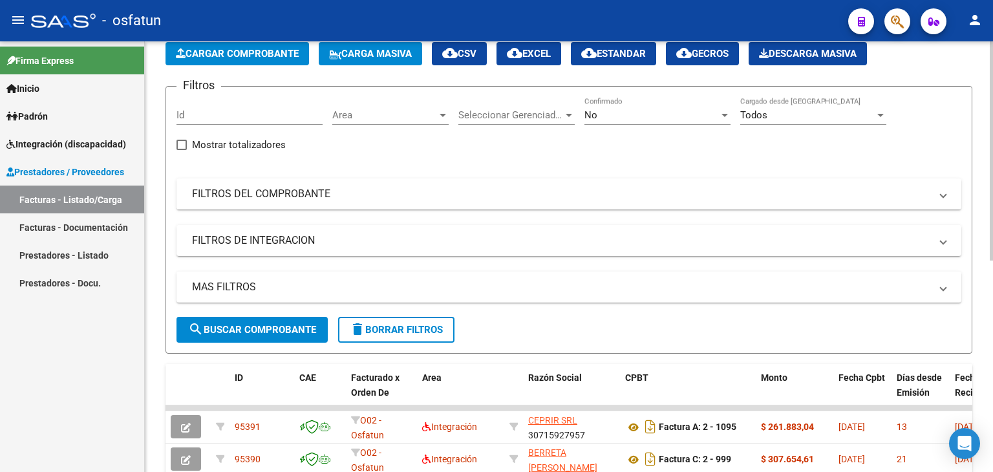
scroll to position [65, 0]
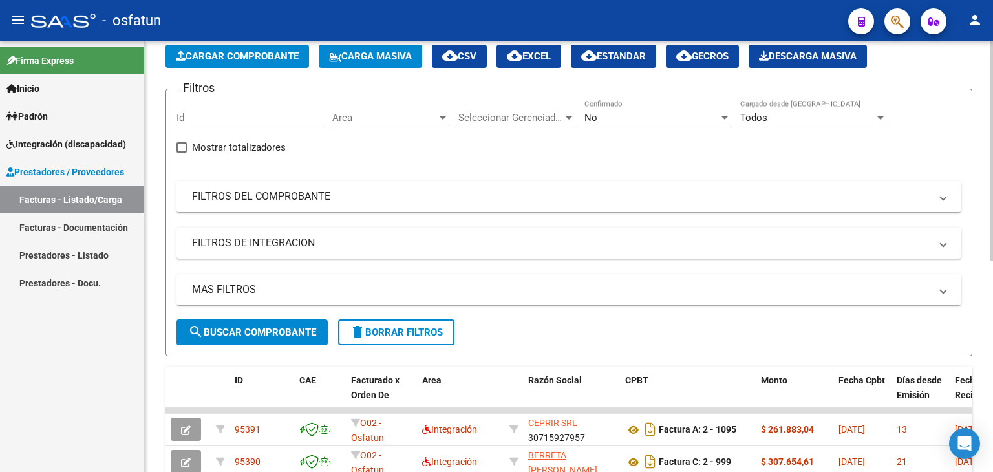
click at [277, 45] on button "Cargar Comprobante" at bounding box center [237, 56] width 144 height 23
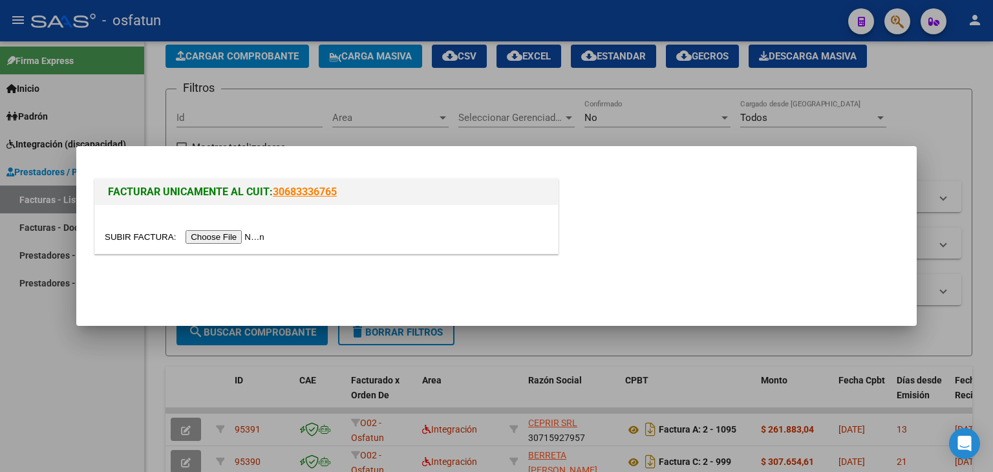
click at [250, 230] on input "file" at bounding box center [187, 237] width 164 height 14
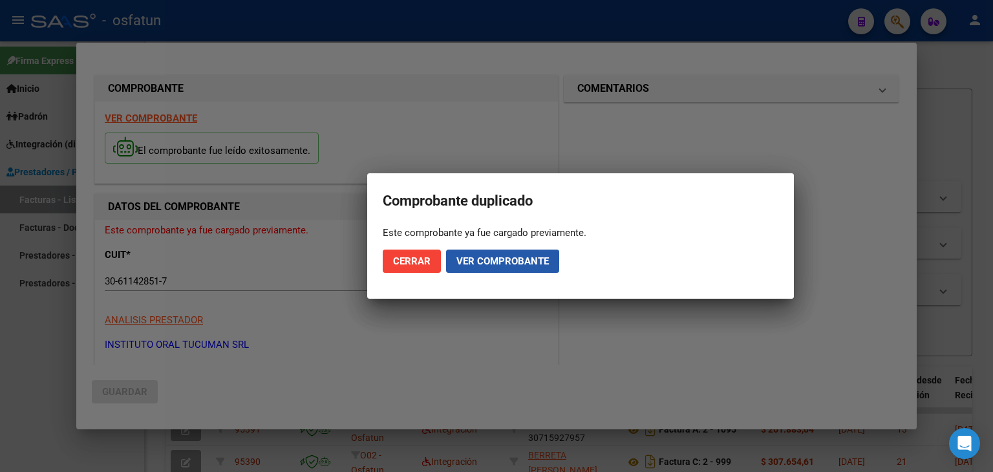
click at [484, 255] on span "Ver comprobante" at bounding box center [502, 261] width 92 height 12
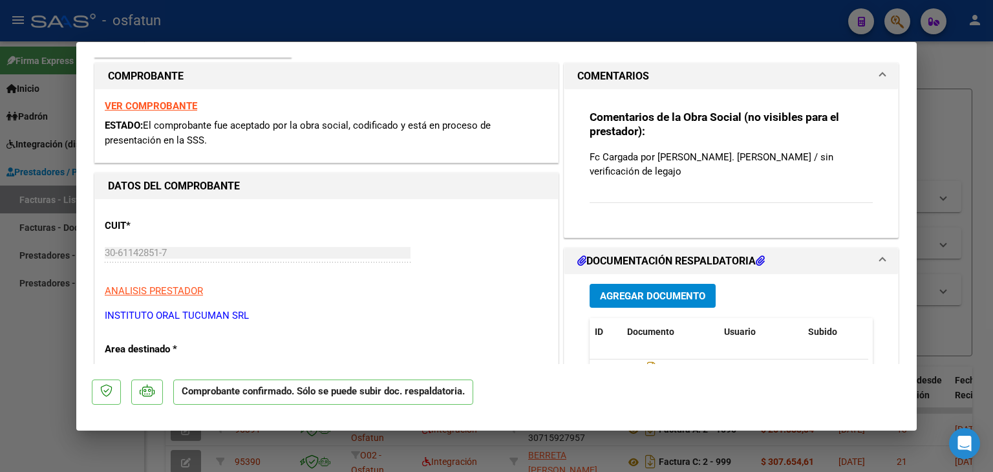
scroll to position [0, 0]
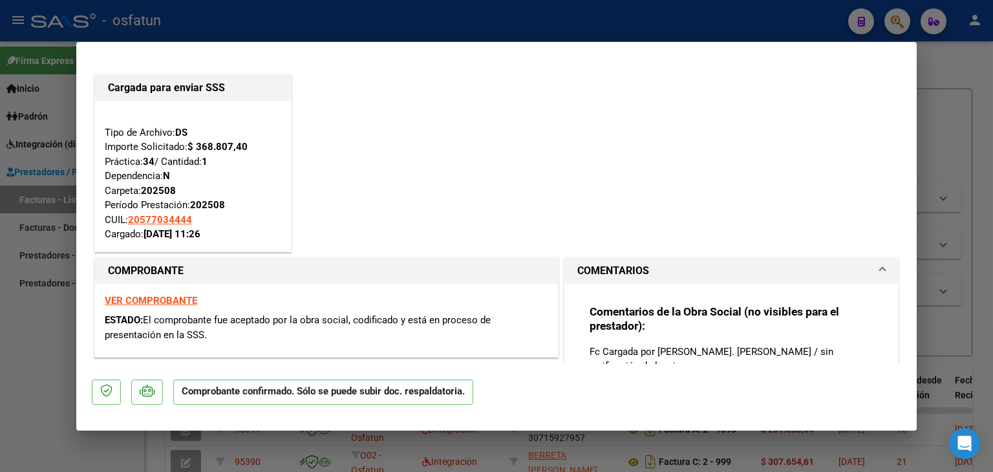
click at [527, 42] on mat-dialog-container "Cargada para enviar SSS Tipo de Archivo: DS Importe Solicitado: $ 368.807,40 Pr…" at bounding box center [496, 236] width 840 height 388
click at [515, 8] on div at bounding box center [496, 236] width 993 height 472
type input "$ 0,00"
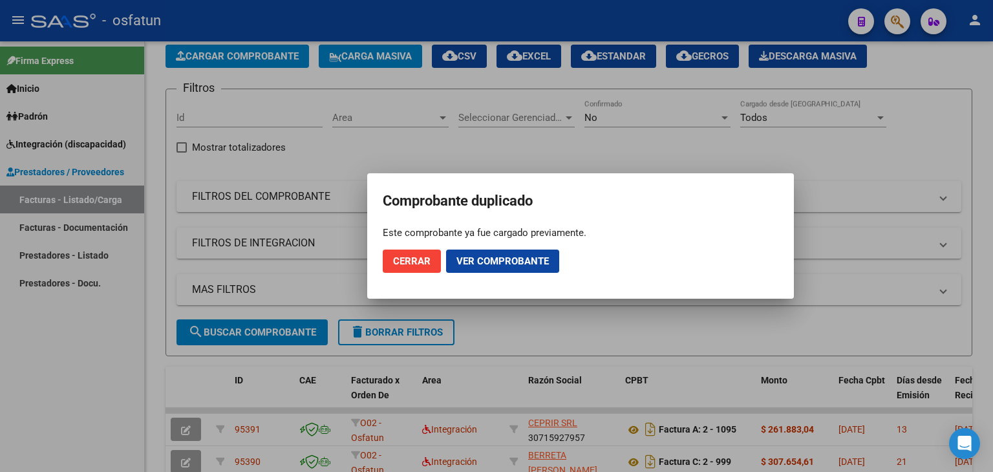
click at [421, 259] on span "Cerrar" at bounding box center [411, 261] width 37 height 12
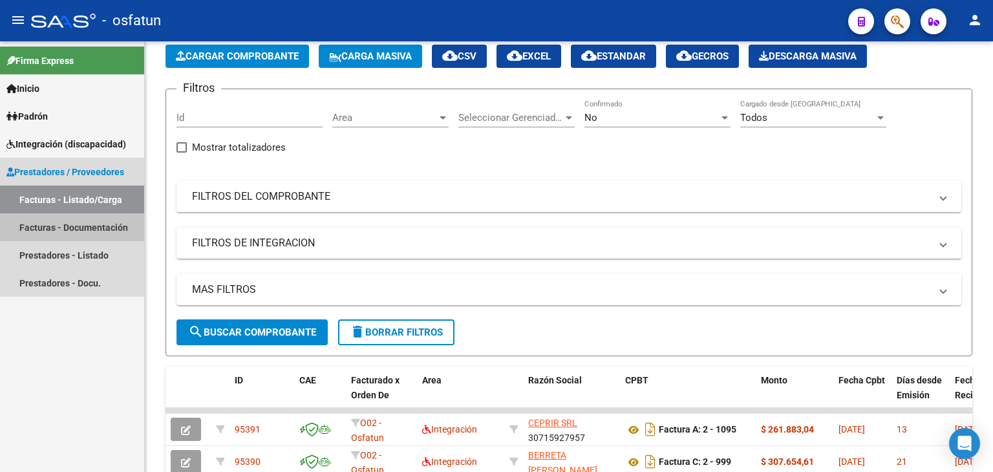
click at [54, 239] on link "Facturas - Documentación" at bounding box center [72, 227] width 144 height 28
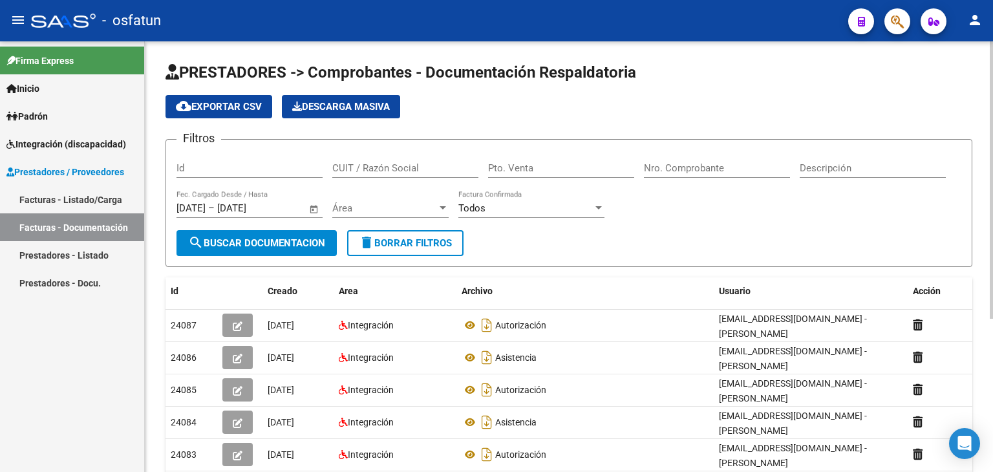
click at [510, 169] on input "Pto. Venta" at bounding box center [561, 168] width 146 height 12
type input "5"
click at [661, 166] on input "Nro. Comprobante" at bounding box center [717, 168] width 146 height 12
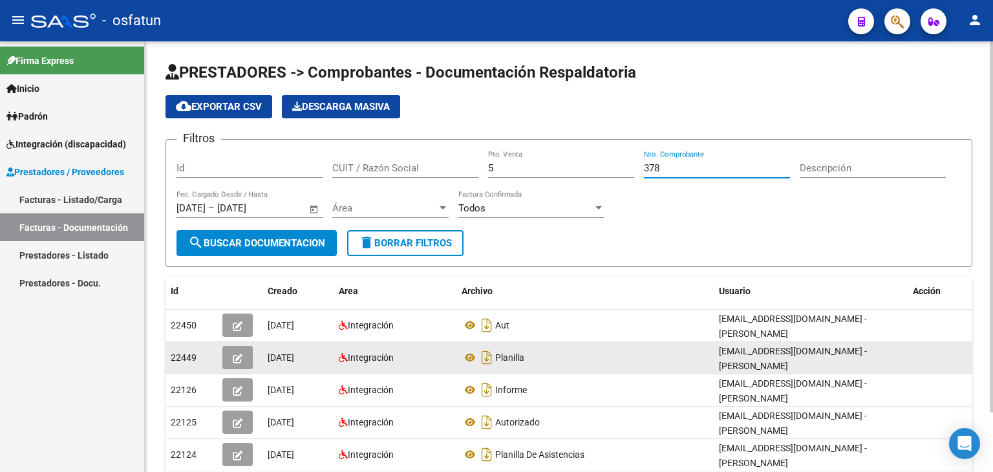
type input "378"
click at [243, 355] on button "button" at bounding box center [237, 357] width 30 height 23
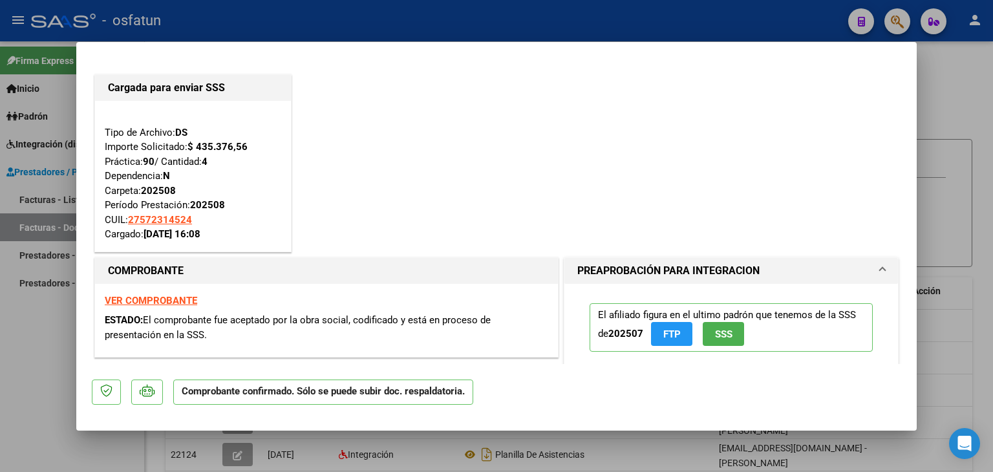
click at [289, 26] on div at bounding box center [496, 236] width 993 height 472
type input "$ 0,00"
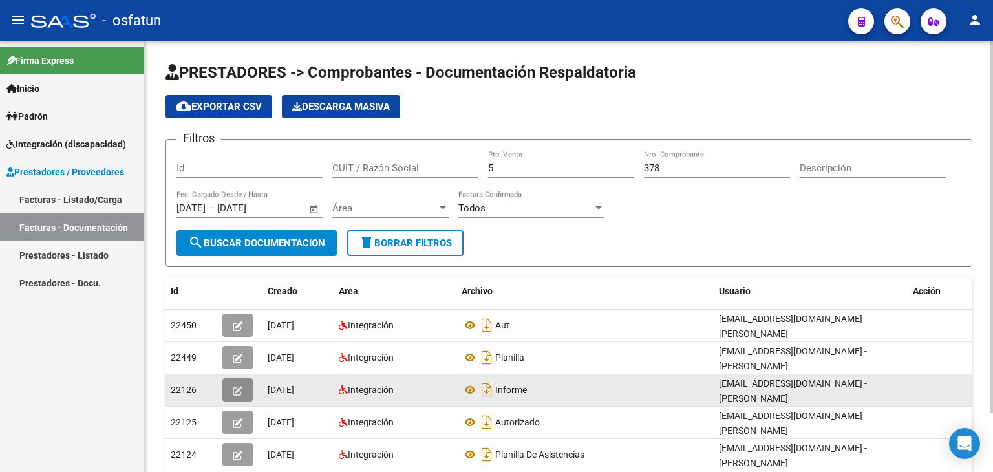
click at [246, 388] on button "button" at bounding box center [237, 389] width 30 height 23
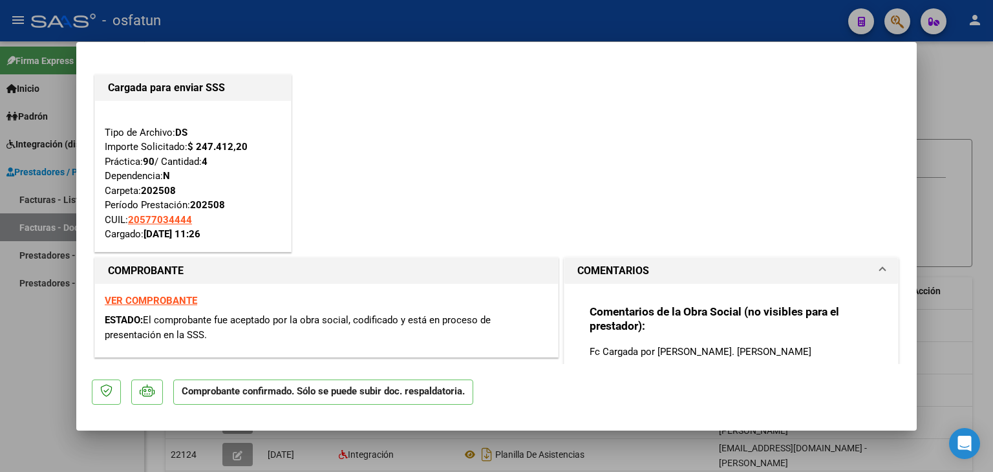
click at [478, 15] on div at bounding box center [496, 236] width 993 height 472
type input "$ 0,00"
